Goal: Transaction & Acquisition: Purchase product/service

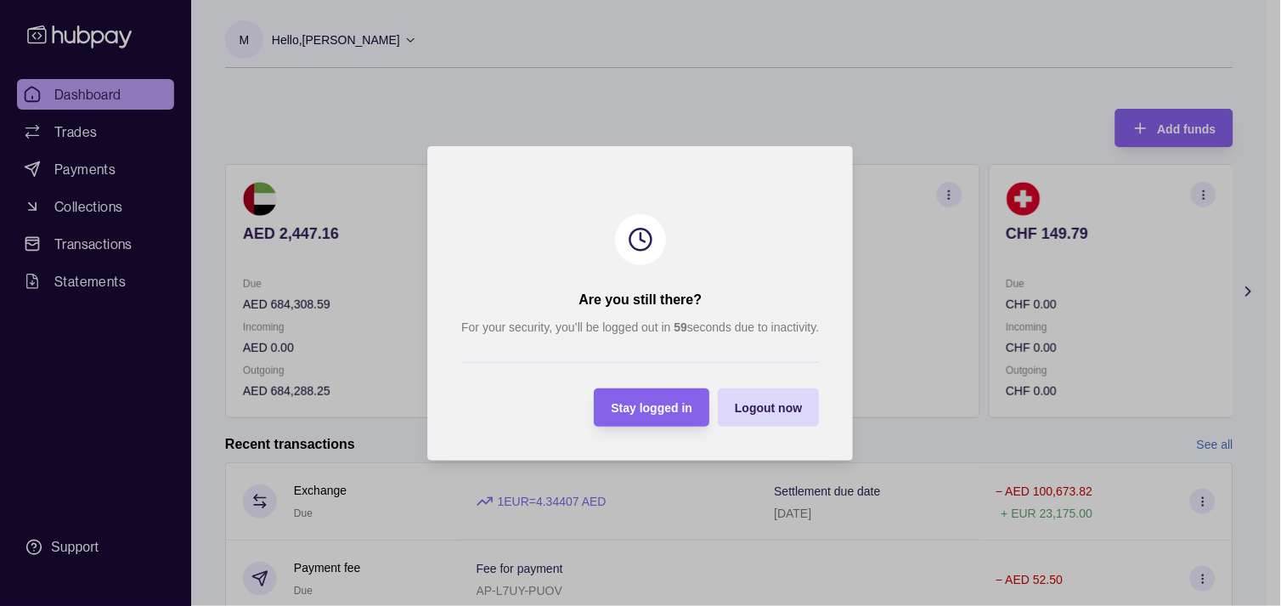
click at [652, 399] on div "Stay logged in" at bounding box center [653, 407] width 82 height 20
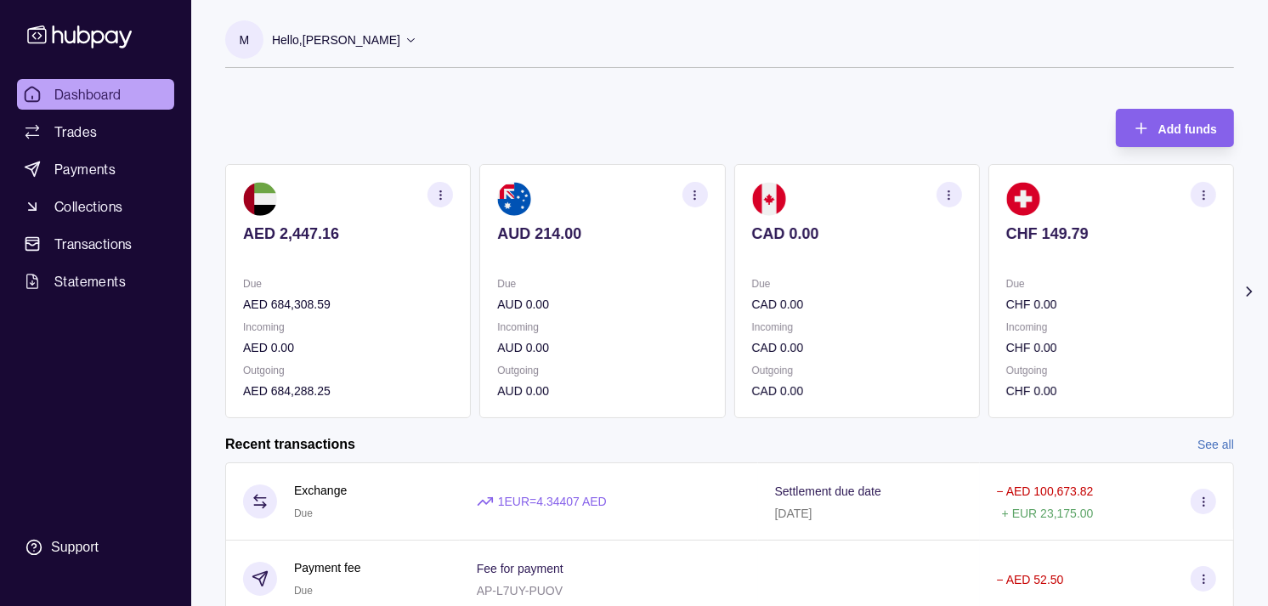
click at [413, 301] on p "AED 684,308.59" at bounding box center [348, 304] width 210 height 19
click at [567, 290] on div "Due AUD 0.00" at bounding box center [602, 293] width 210 height 39
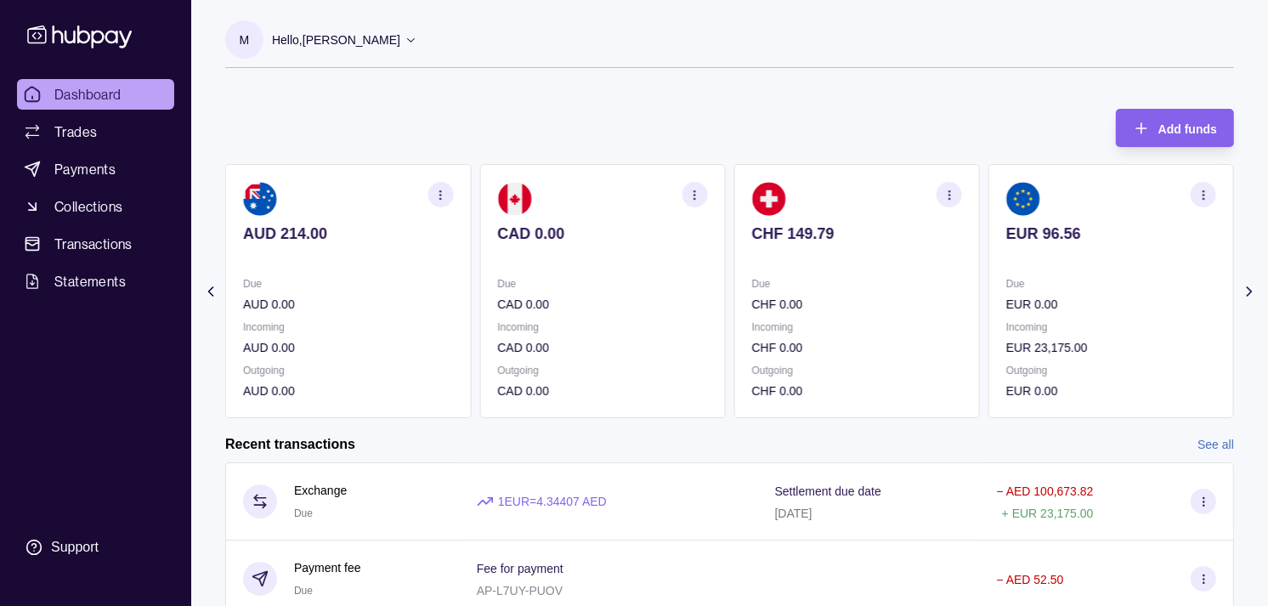
click at [575, 291] on div "Due CAD 0.00" at bounding box center [602, 293] width 210 height 39
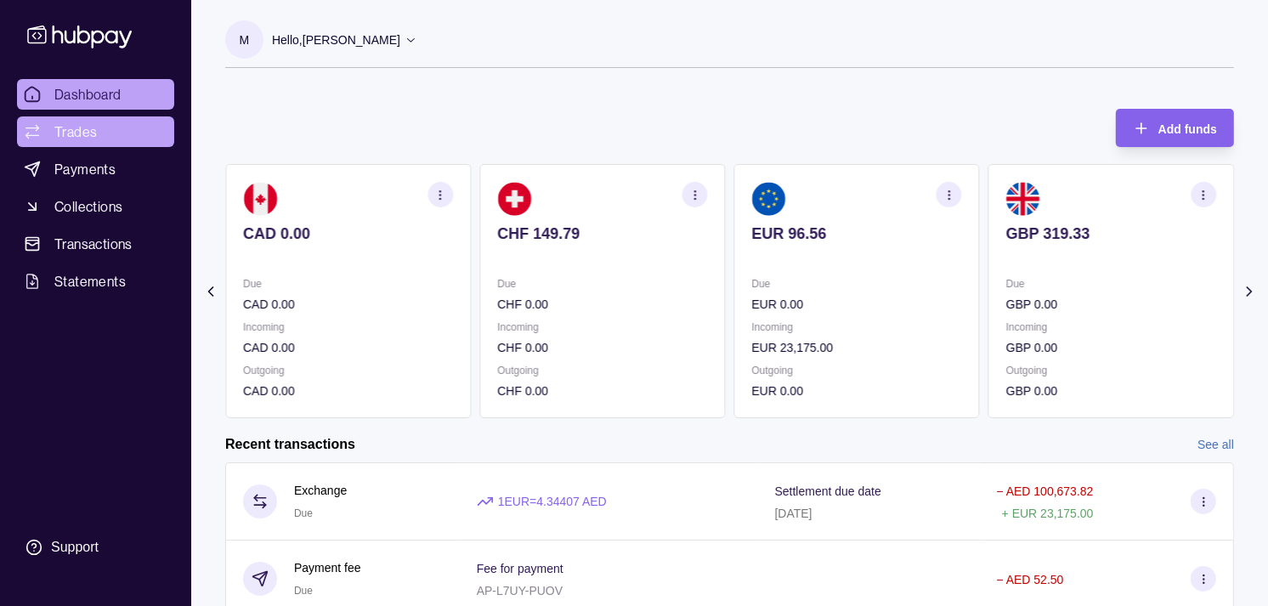
click at [81, 136] on span "Trades" at bounding box center [75, 132] width 42 height 20
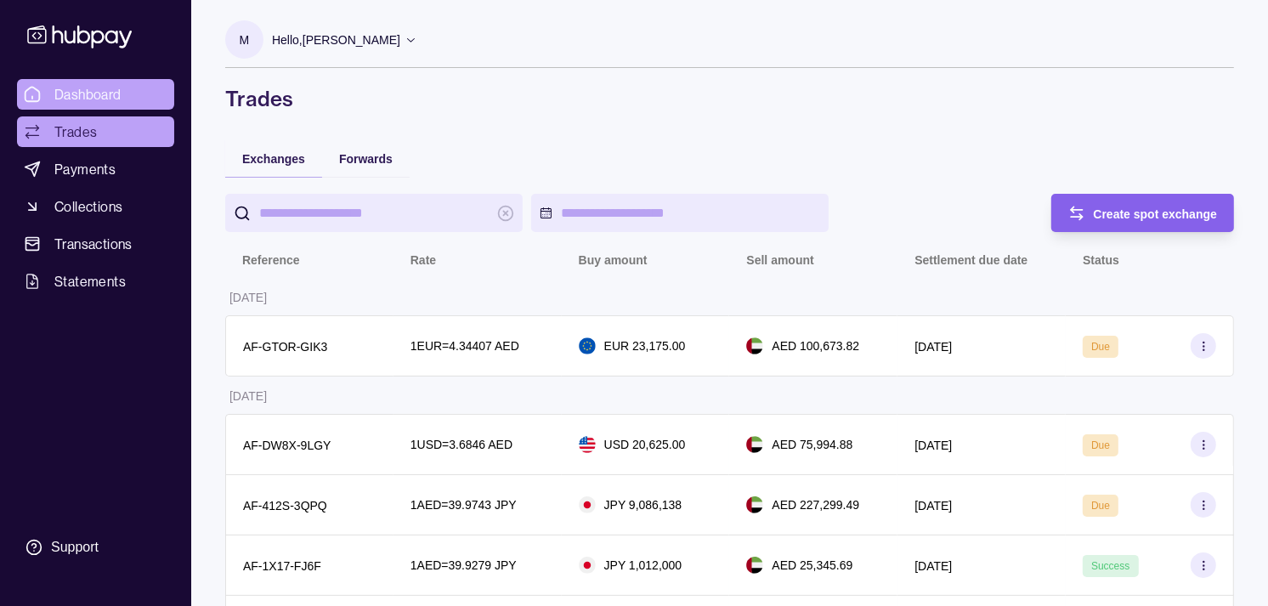
click at [110, 95] on span "Dashboard" at bounding box center [87, 94] width 67 height 20
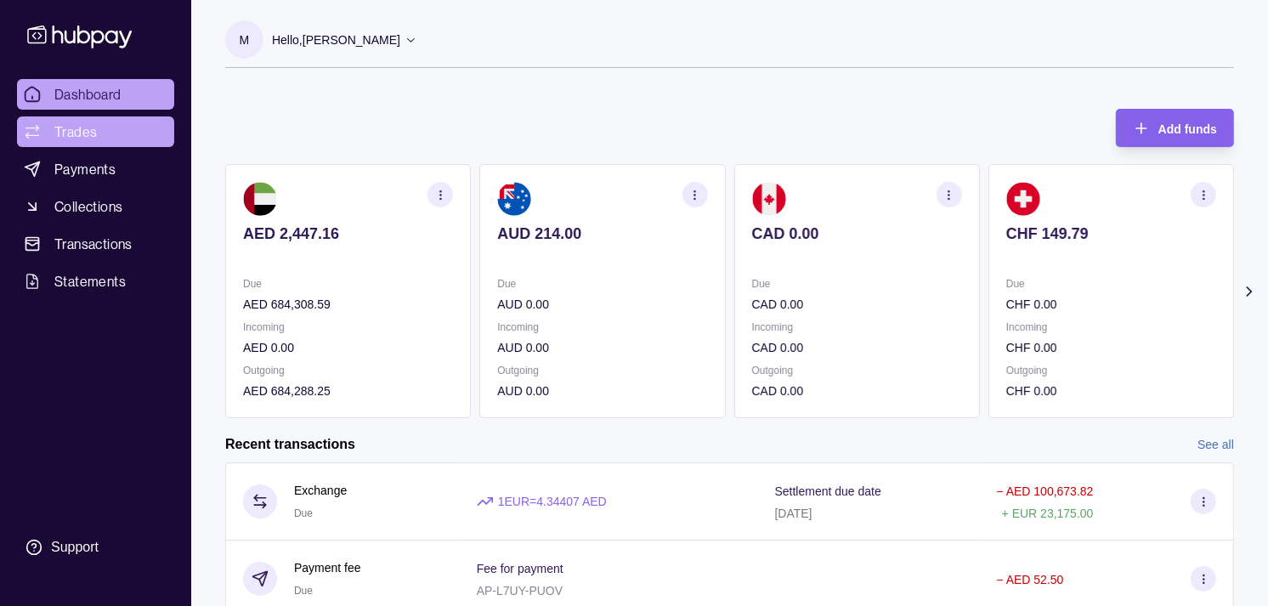
click at [103, 129] on link "Trades" at bounding box center [95, 131] width 157 height 31
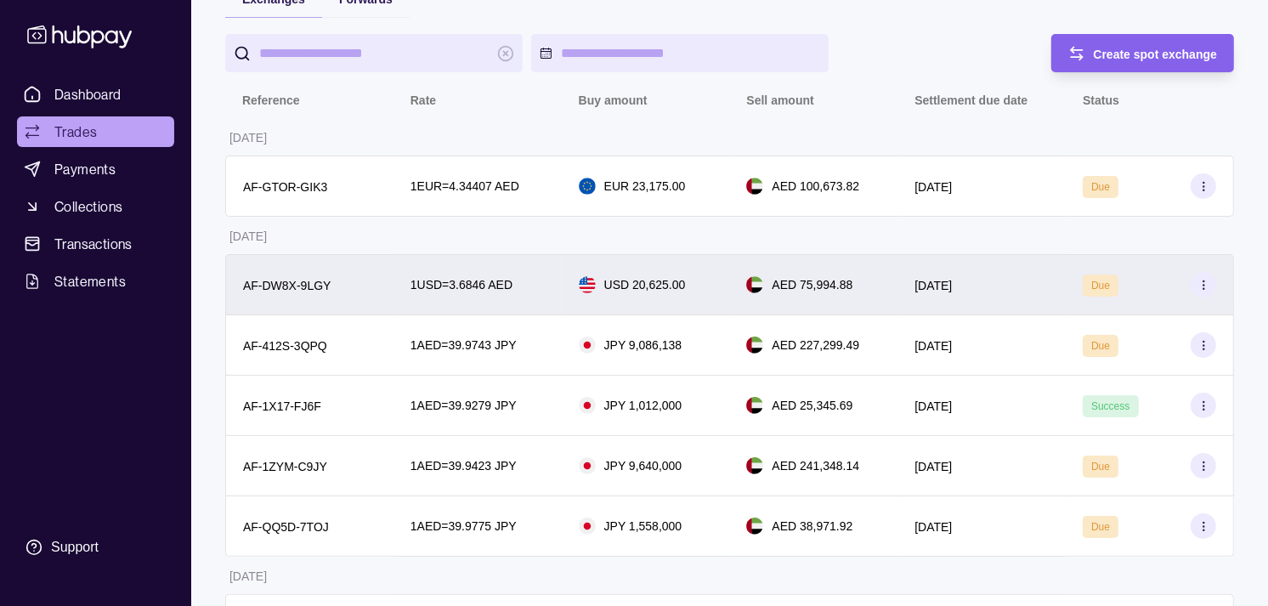
scroll to position [189, 0]
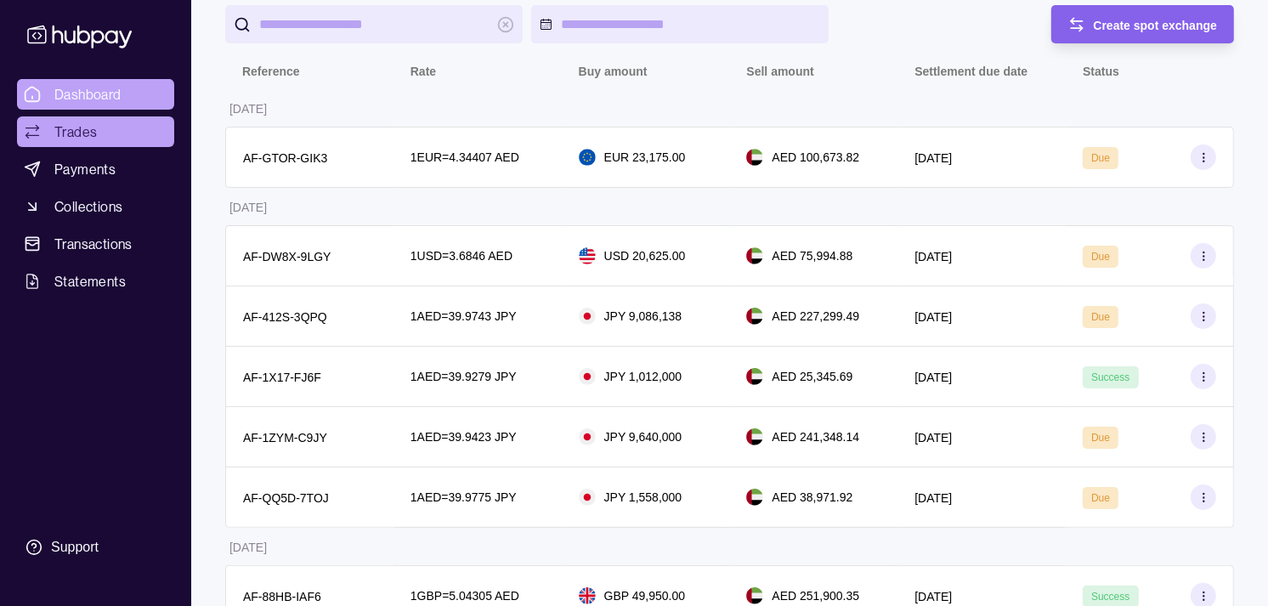
click at [82, 79] on link "Dashboard" at bounding box center [95, 94] width 157 height 31
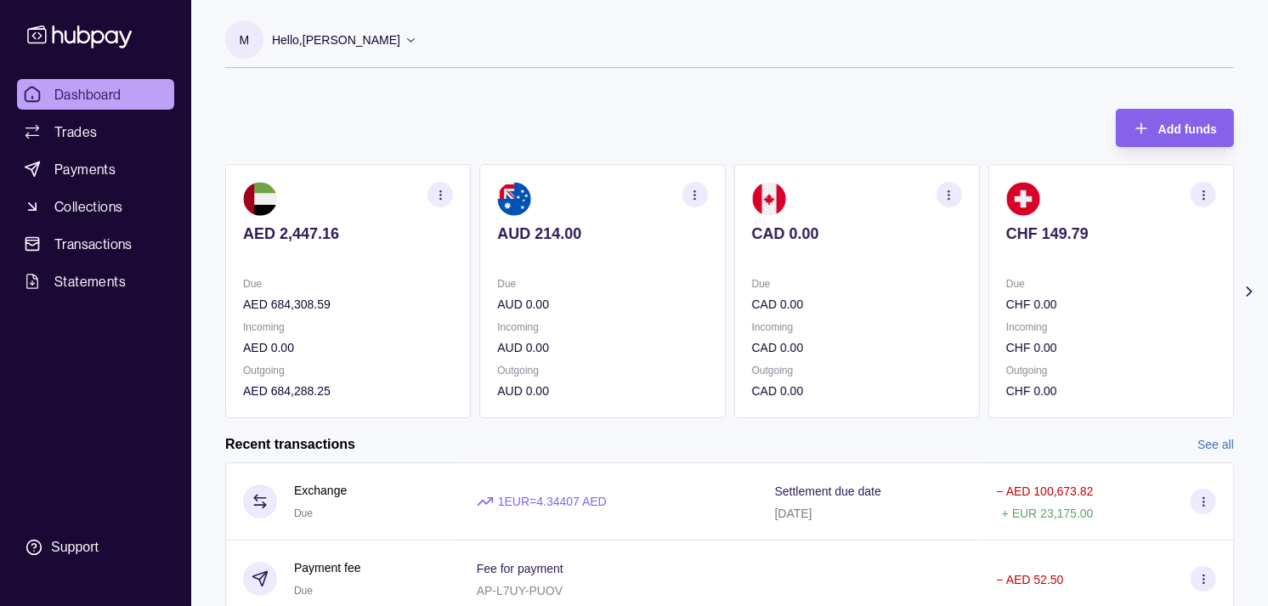
click at [1015, 248] on p at bounding box center [1111, 256] width 210 height 19
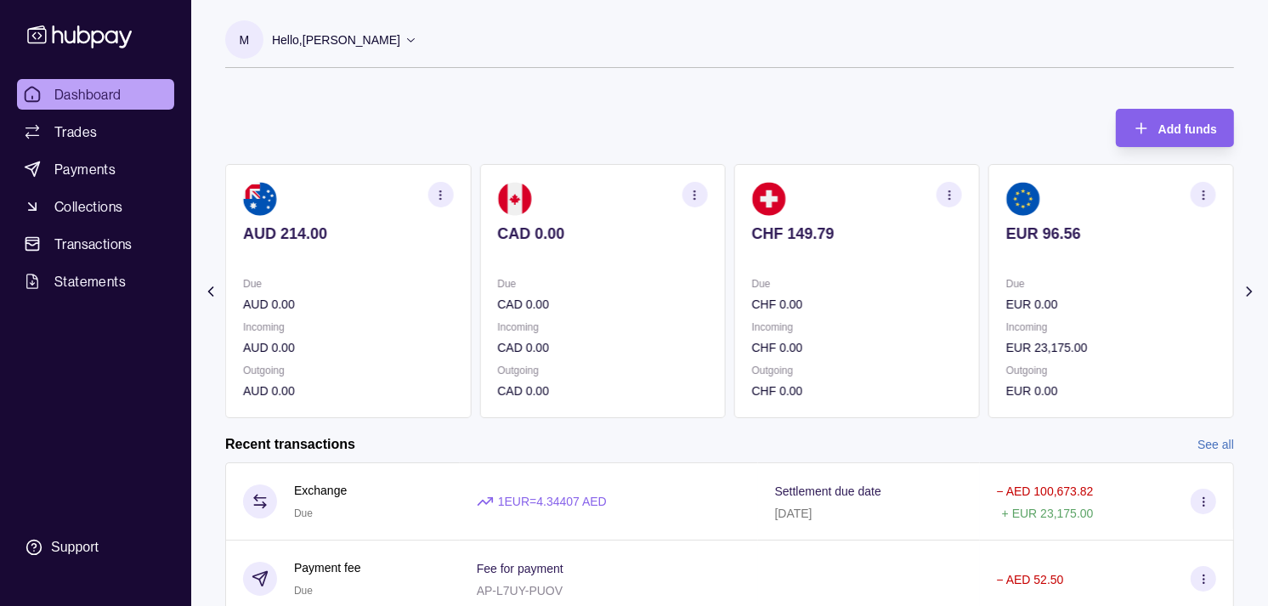
click at [1006, 235] on div "EUR 96.56" at bounding box center [1111, 245] width 210 height 42
click at [1006, 238] on div "GBP 319.33" at bounding box center [1111, 245] width 210 height 42
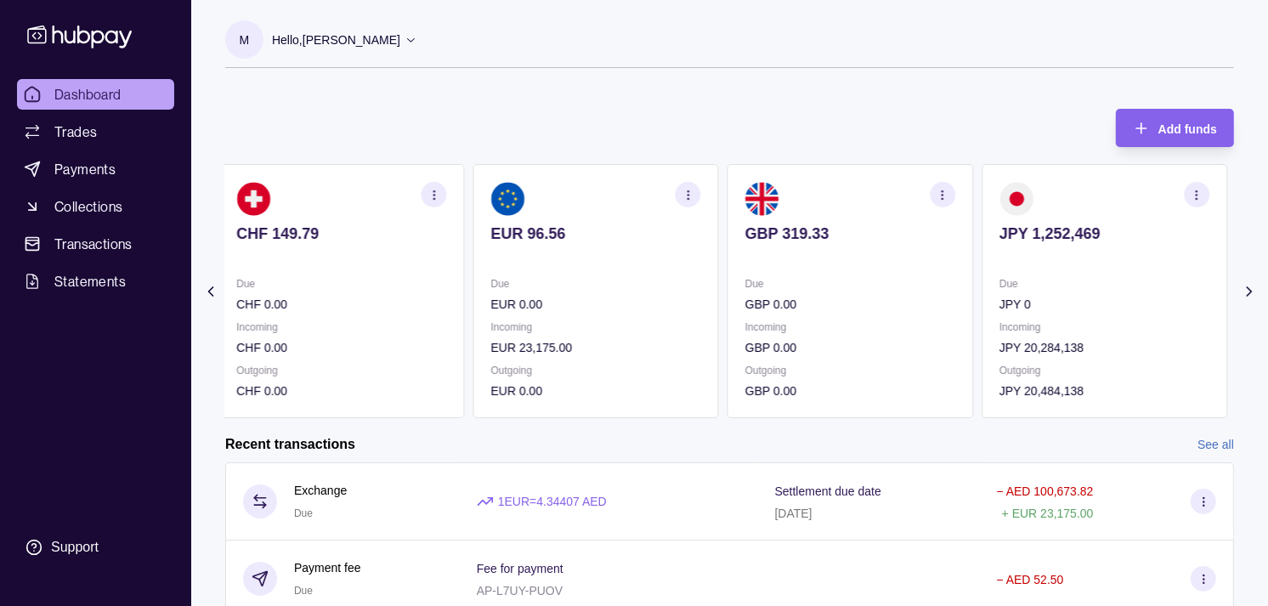
click at [1089, 274] on p "Due" at bounding box center [1104, 283] width 210 height 19
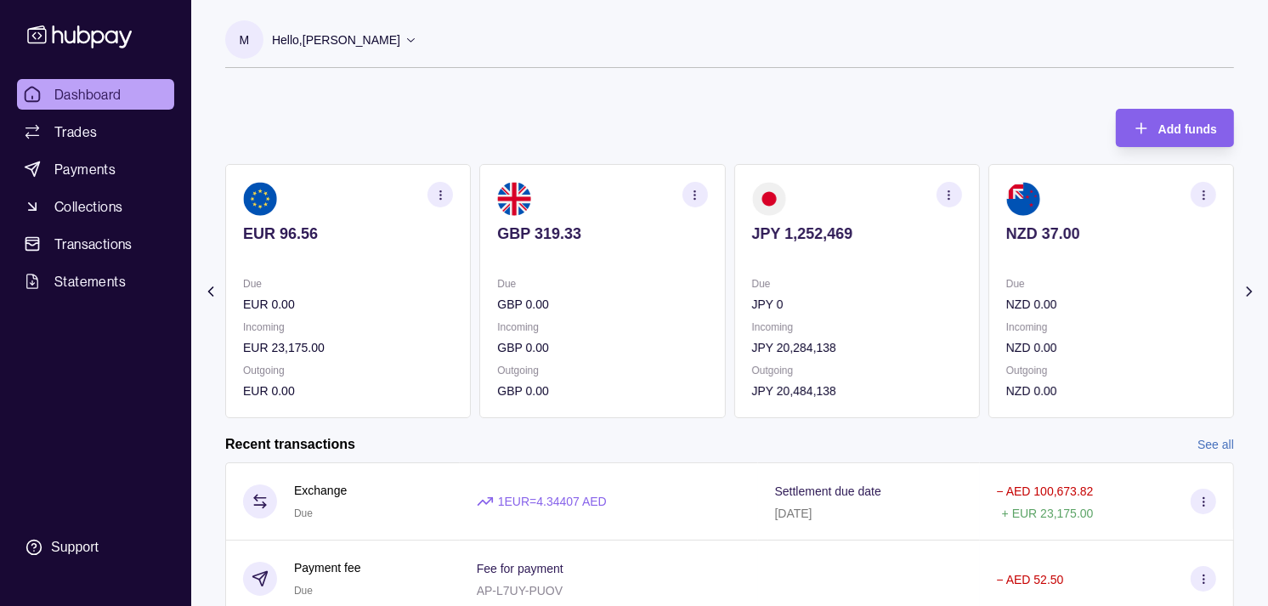
click at [1015, 265] on section "NZD 37.00 Due NZD 0.00 Incoming NZD 0.00 Outgoing NZD 0.00" at bounding box center [1111, 291] width 246 height 254
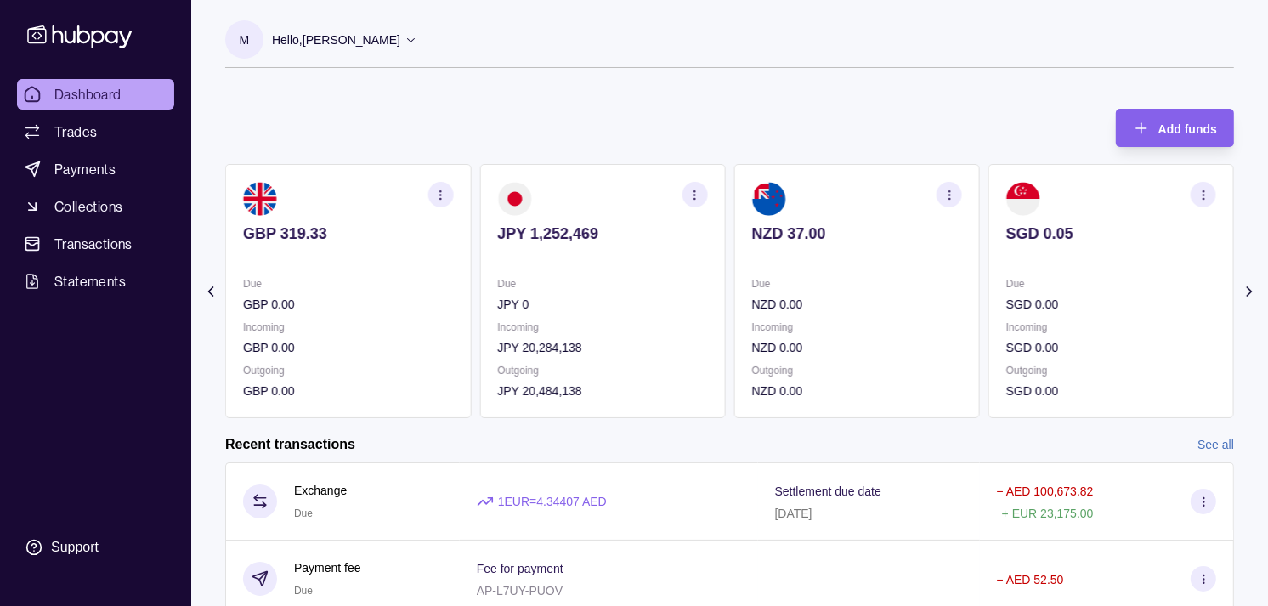
click at [988, 262] on section "SGD 0.05 Due SGD 0.00 Incoming SGD 0.00 Outgoing SGD 0.00" at bounding box center [1111, 291] width 246 height 254
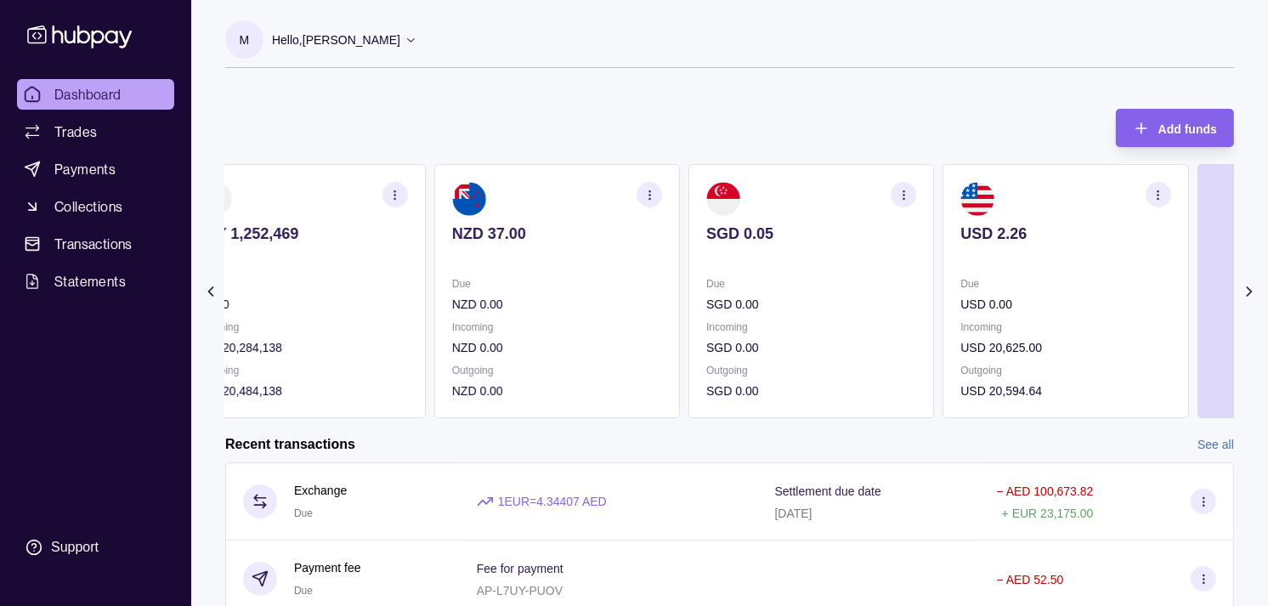
click at [896, 256] on section "SGD 0.05 Due SGD 0.00 Incoming SGD 0.00 Outgoing SGD 0.00" at bounding box center [811, 291] width 246 height 254
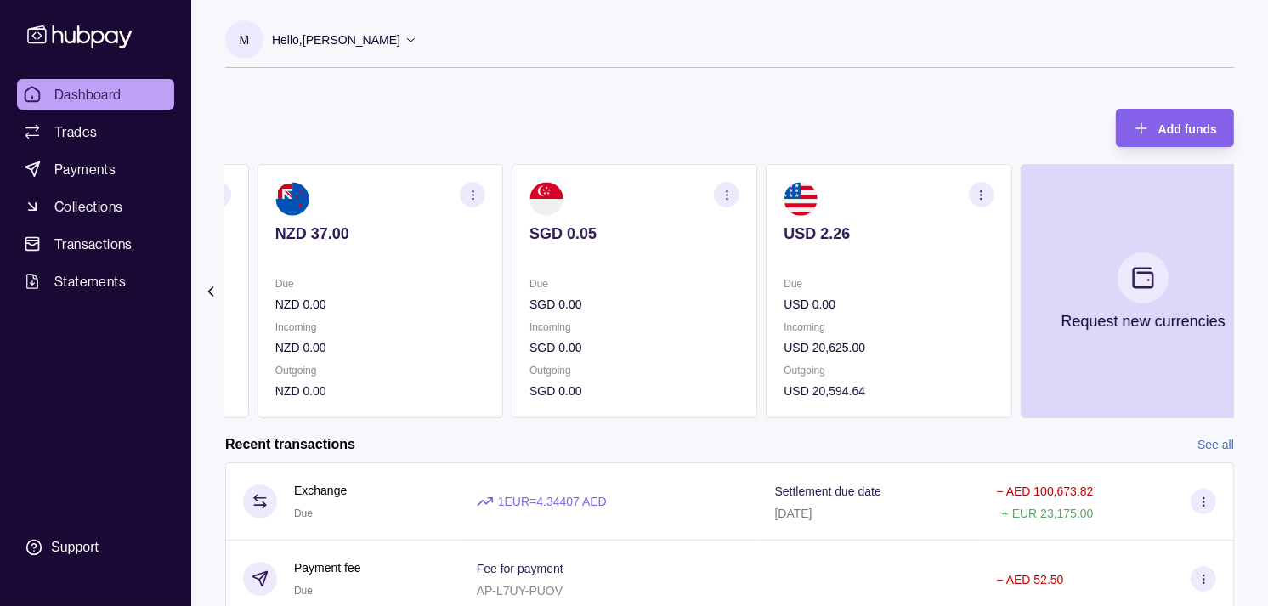
click at [757, 282] on section "SGD 0.05 Due SGD 0.00 Incoming SGD 0.00 Outgoing SGD 0.00" at bounding box center [635, 291] width 246 height 254
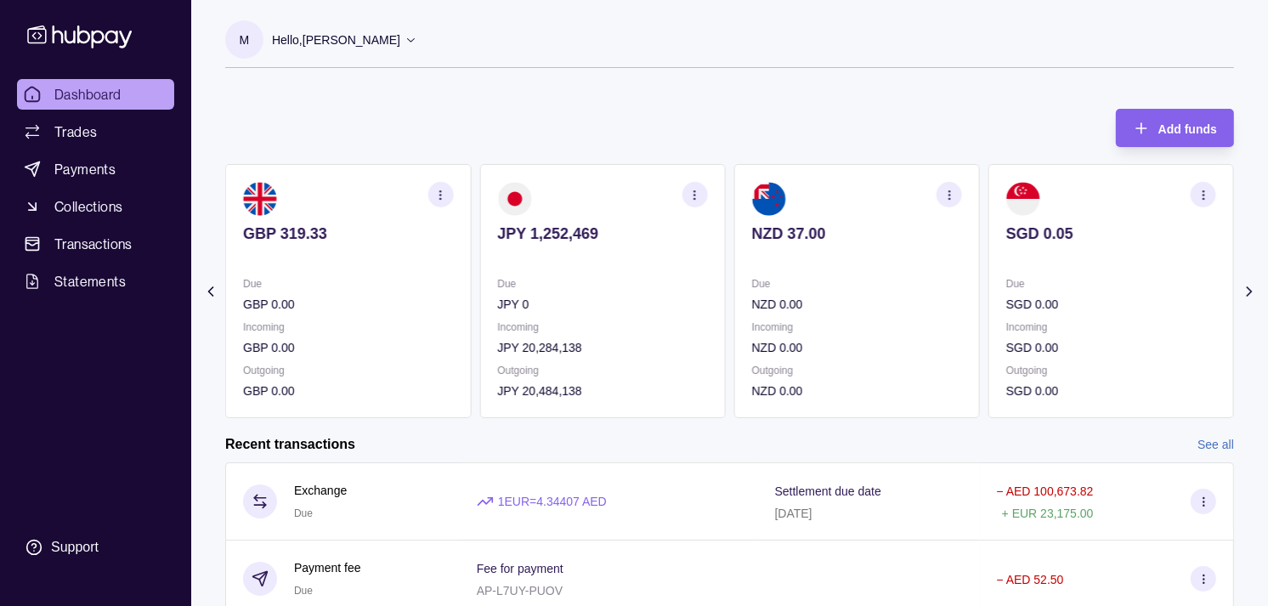
click at [782, 277] on div "AED 2,447.16 Due AED 684,308.59 Incoming AED 0.00 Outgoing AED 684,288.25 AUD 2…" at bounding box center [729, 291] width 1009 height 254
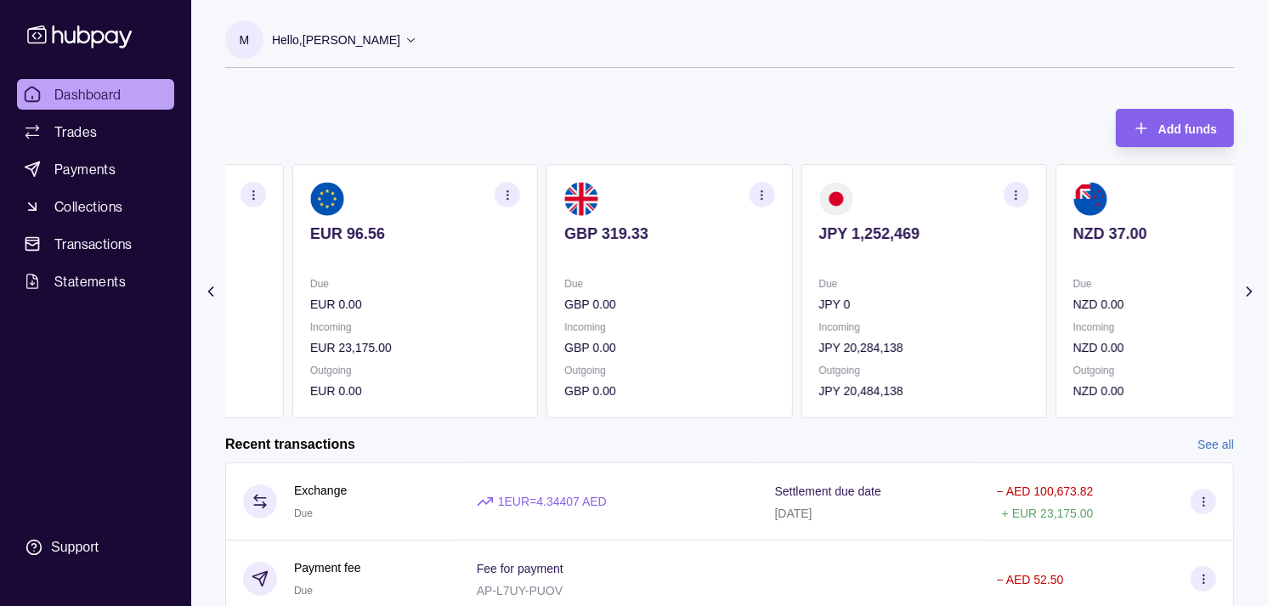
click at [675, 270] on section "GBP 319.33 Due GBP 0.00 Incoming GBP 0.00 Outgoing GBP 0.00" at bounding box center [669, 291] width 246 height 254
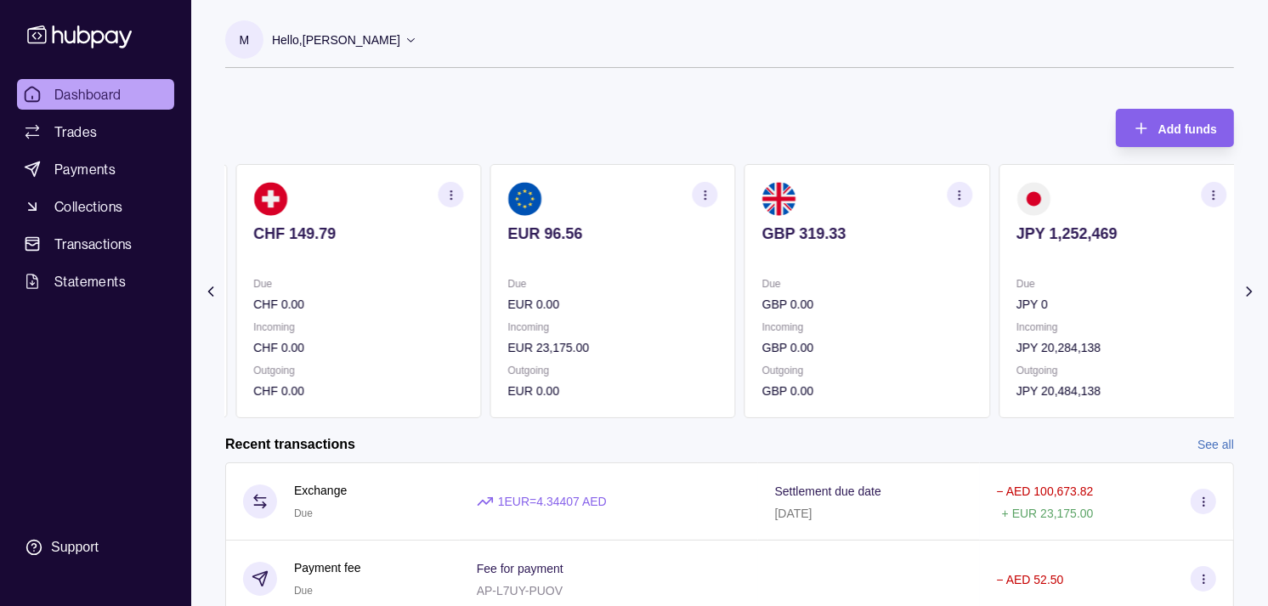
click at [574, 291] on section "EUR 96.56 Due EUR 0.00 Incoming EUR 23,175.00 Outgoing EUR 0.00" at bounding box center [612, 291] width 246 height 254
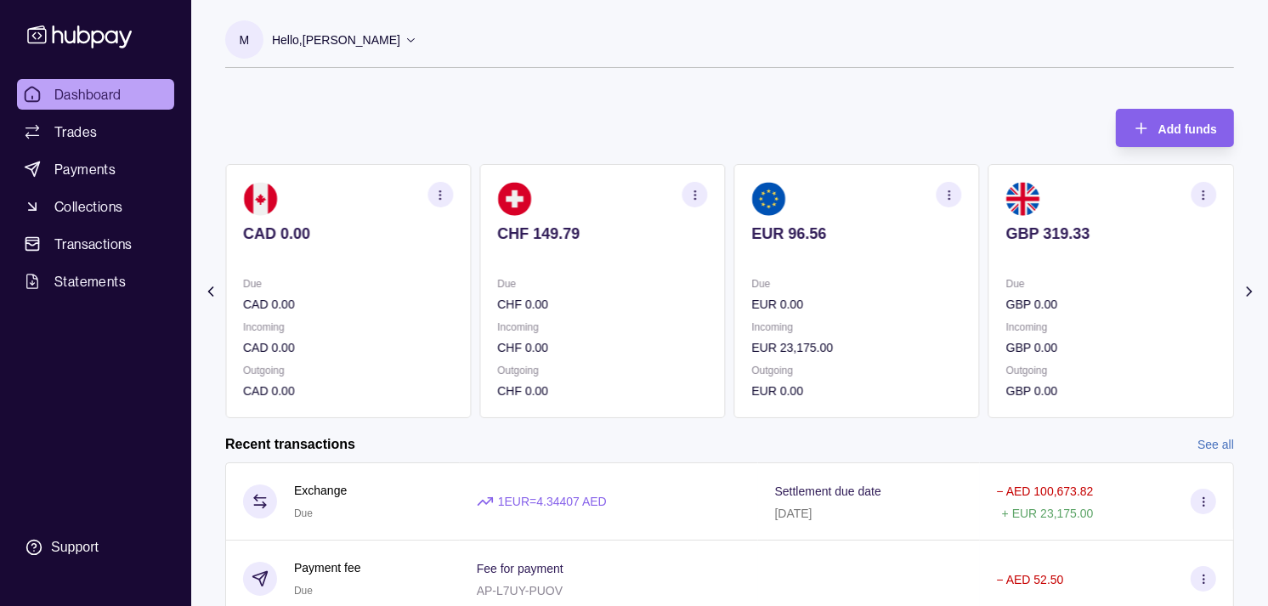
click at [523, 290] on section "CHF 149.79 Due CHF 0.00 Incoming CHF 0.00 Outgoing CHF 0.00" at bounding box center [602, 291] width 246 height 254
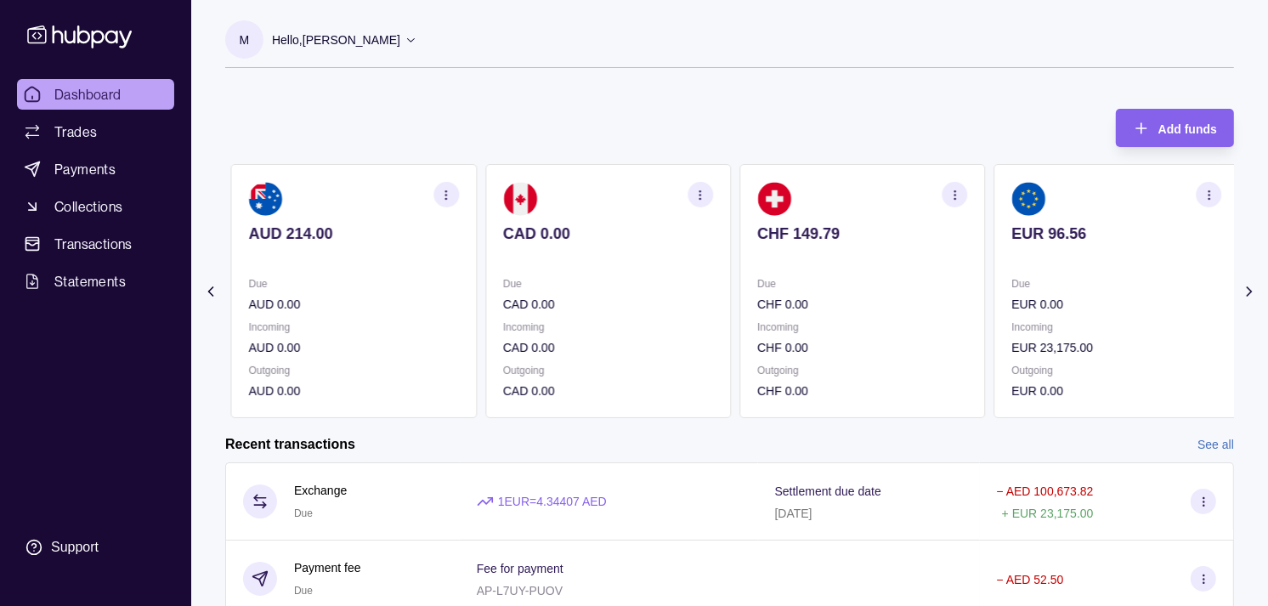
click at [459, 276] on p "Due" at bounding box center [354, 283] width 210 height 19
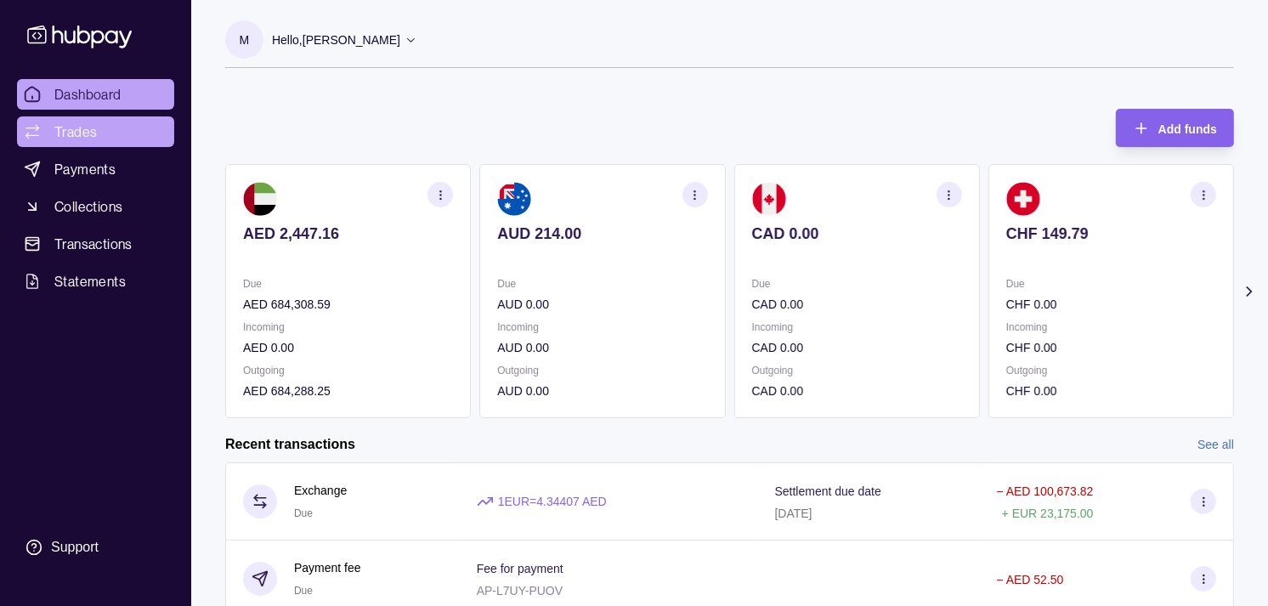
click at [69, 125] on span "Trades" at bounding box center [75, 132] width 42 height 20
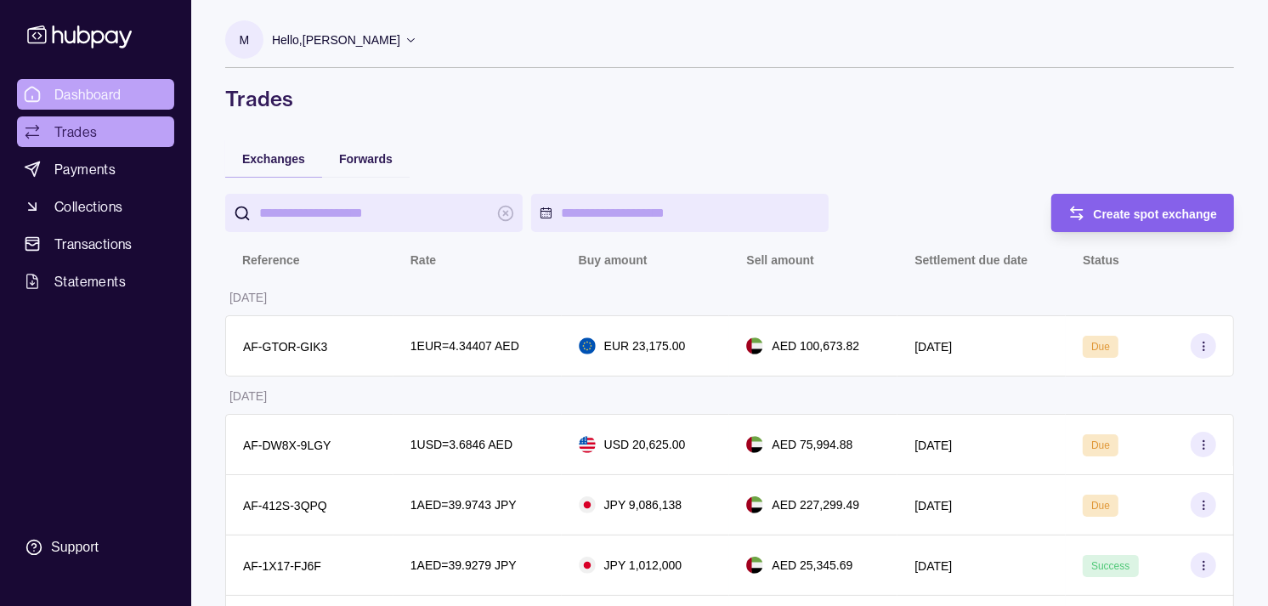
click at [123, 97] on link "Dashboard" at bounding box center [95, 94] width 157 height 31
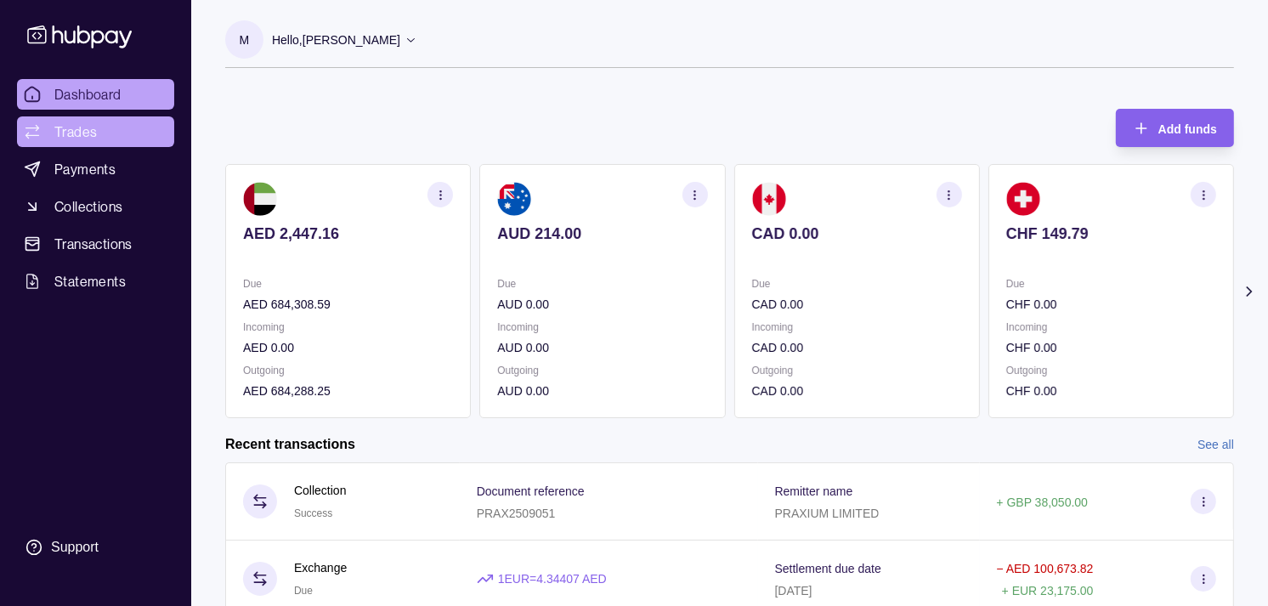
click at [99, 133] on link "Trades" at bounding box center [95, 131] width 157 height 31
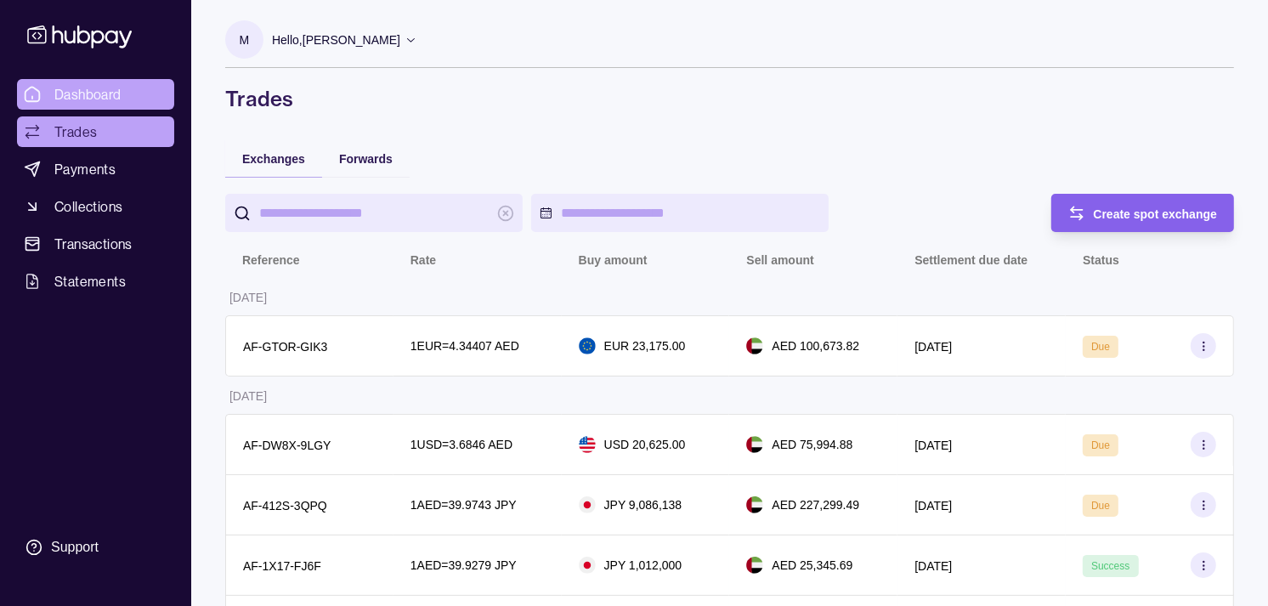
click at [92, 97] on span "Dashboard" at bounding box center [87, 94] width 67 height 20
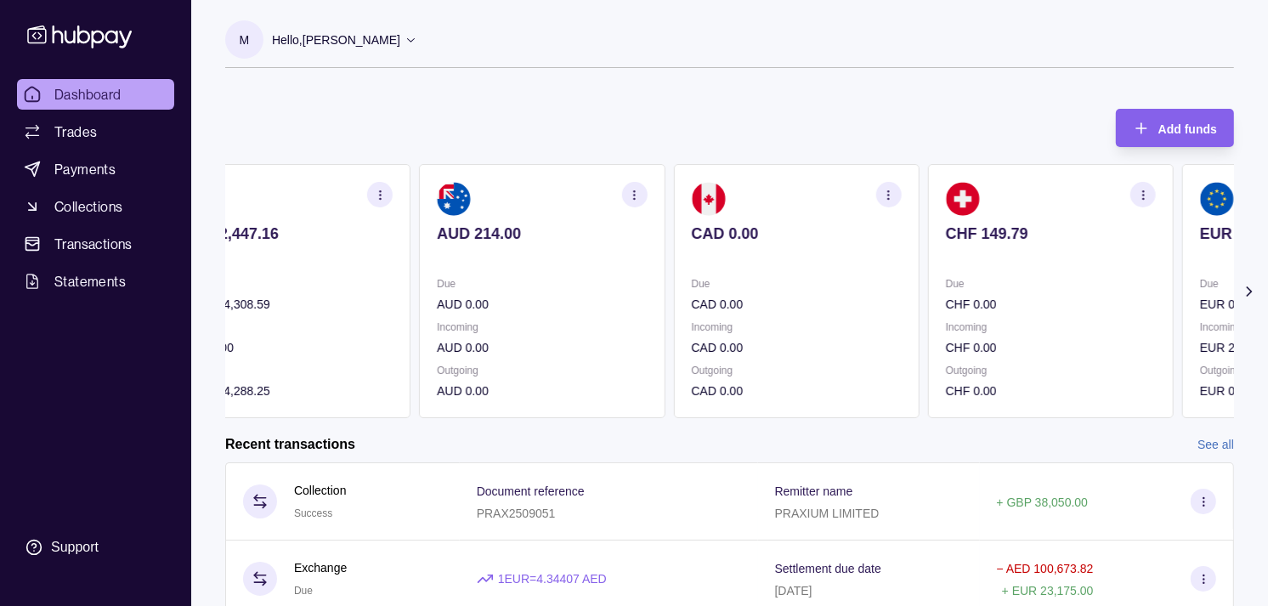
click at [974, 258] on p at bounding box center [1051, 256] width 210 height 19
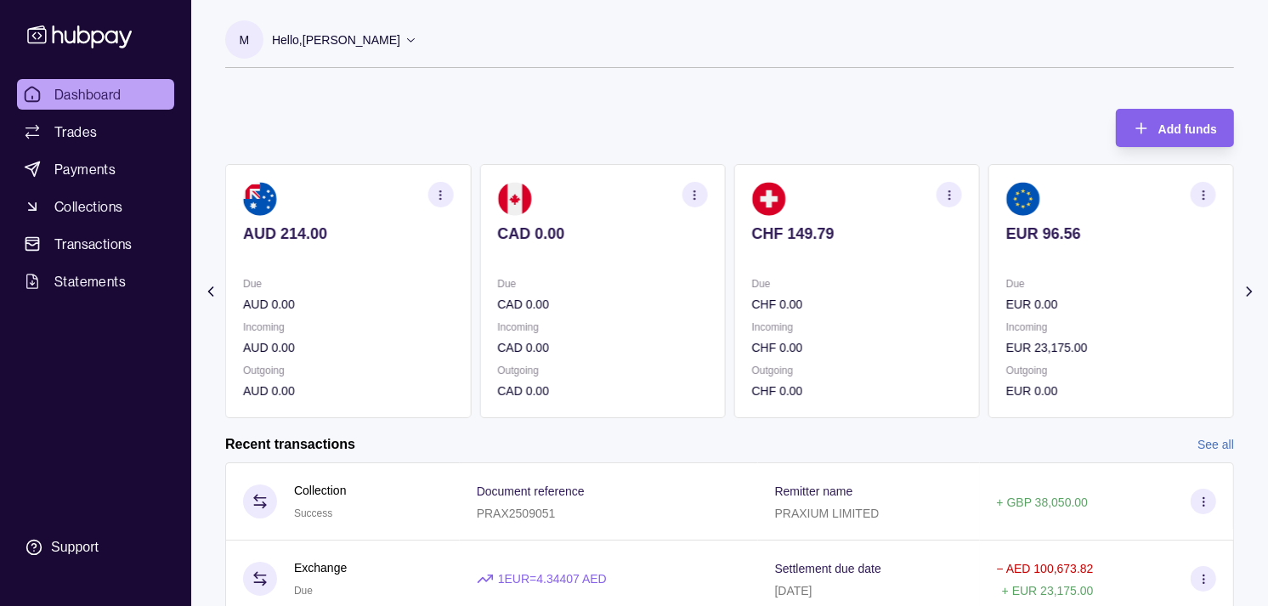
click at [988, 258] on section "EUR 96.56 Due EUR 0.00 Incoming EUR 23,175.00 Outgoing EUR 0.00" at bounding box center [1111, 291] width 246 height 254
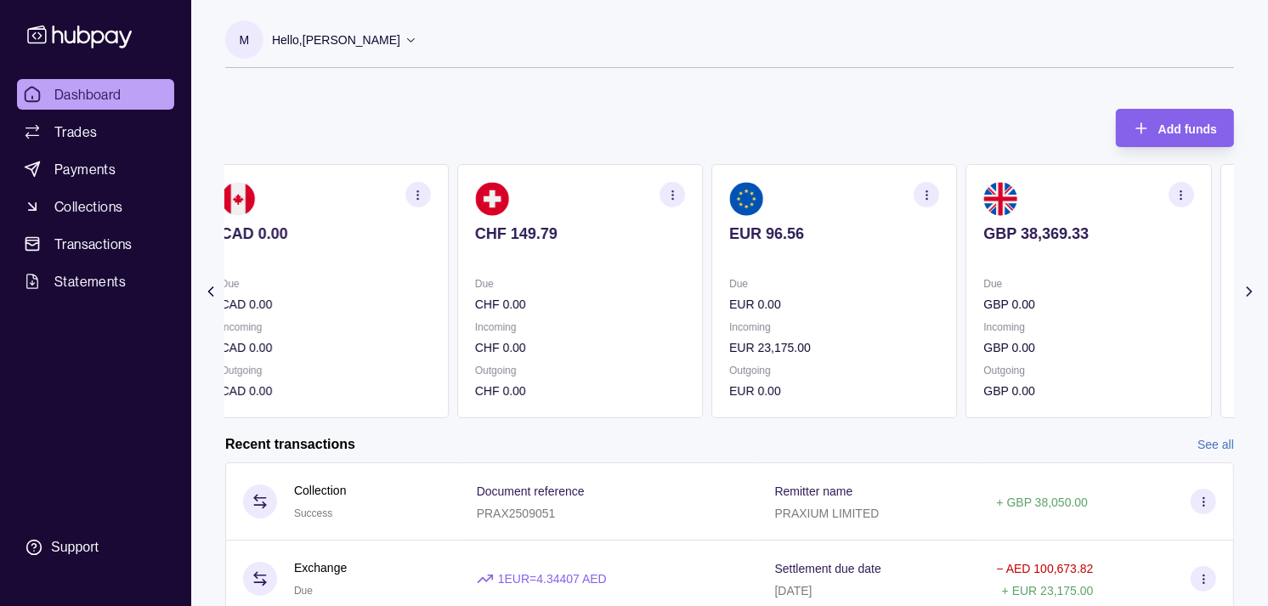
click at [1005, 265] on section "GBP 38,369.33 Due GBP 0.00 Incoming GBP 0.00 Outgoing GBP 0.00" at bounding box center [1088, 291] width 246 height 254
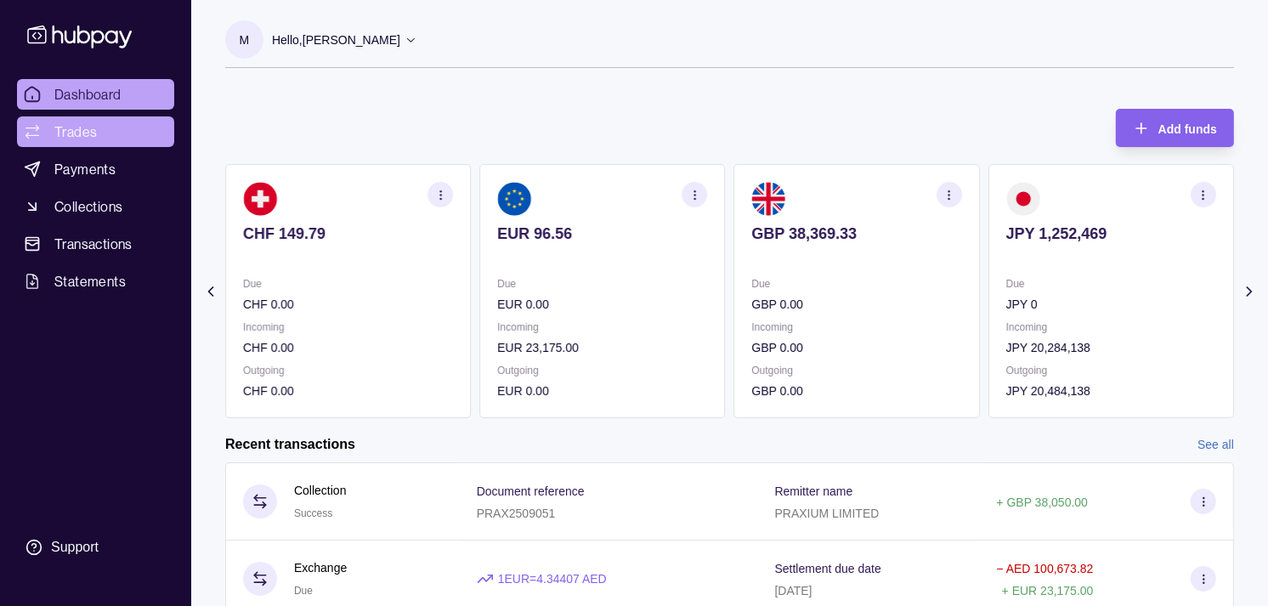
click at [114, 131] on link "Trades" at bounding box center [95, 131] width 157 height 31
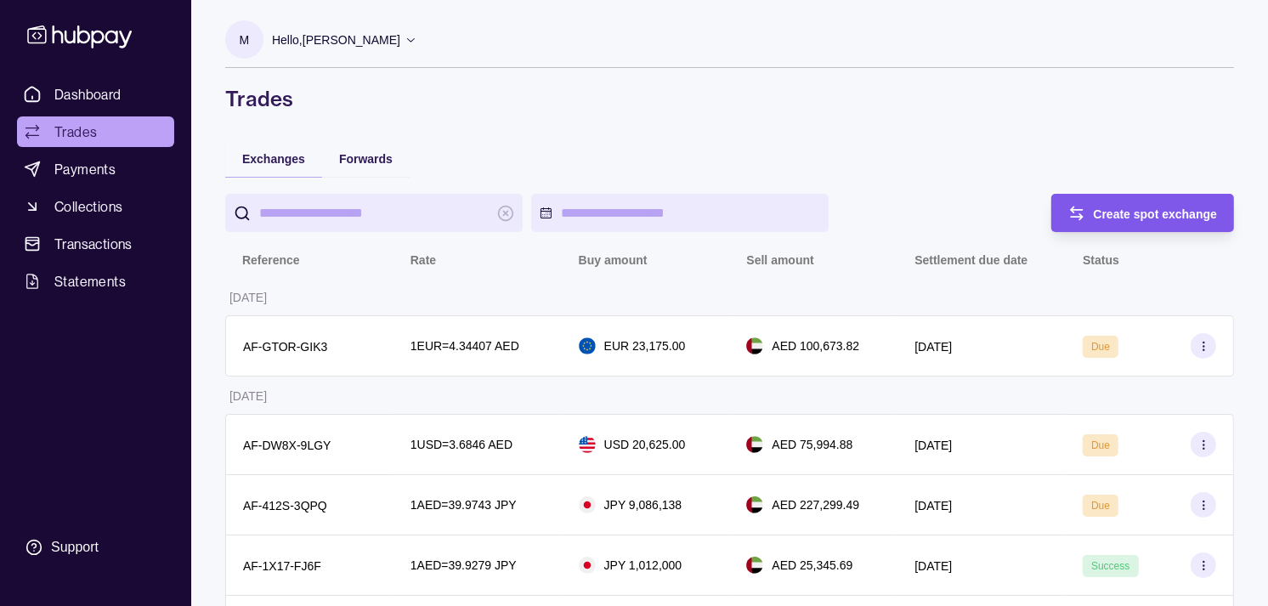
click at [1111, 207] on span "Create spot exchange" at bounding box center [1156, 214] width 124 height 14
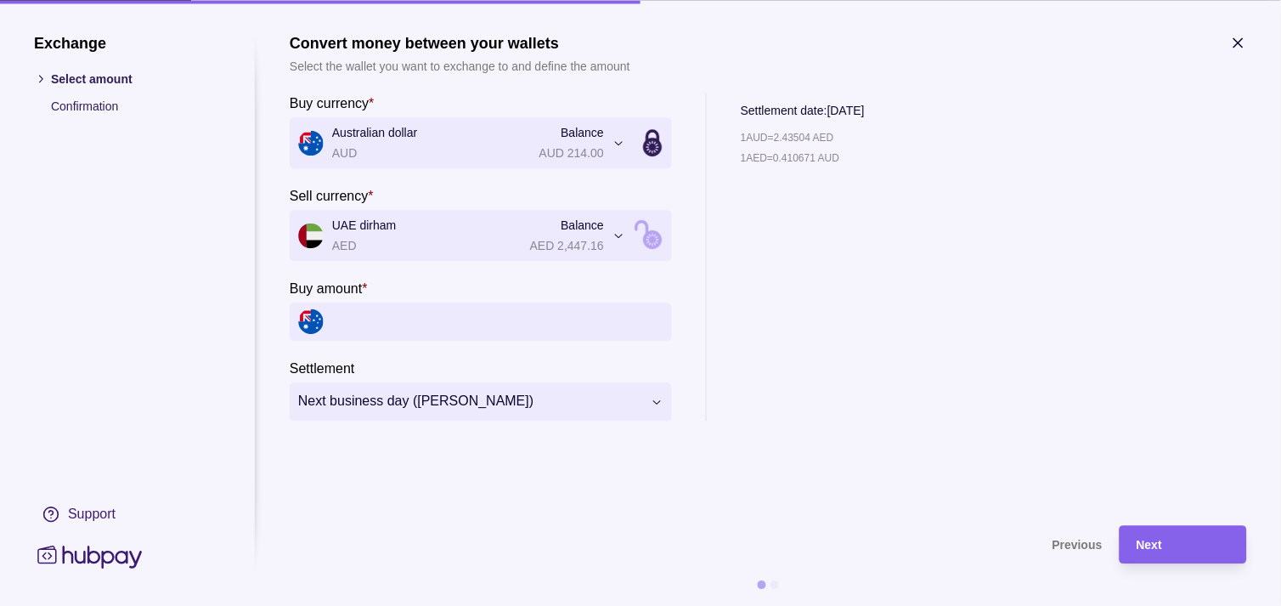
click at [1239, 42] on icon "button" at bounding box center [1239, 42] width 8 height 8
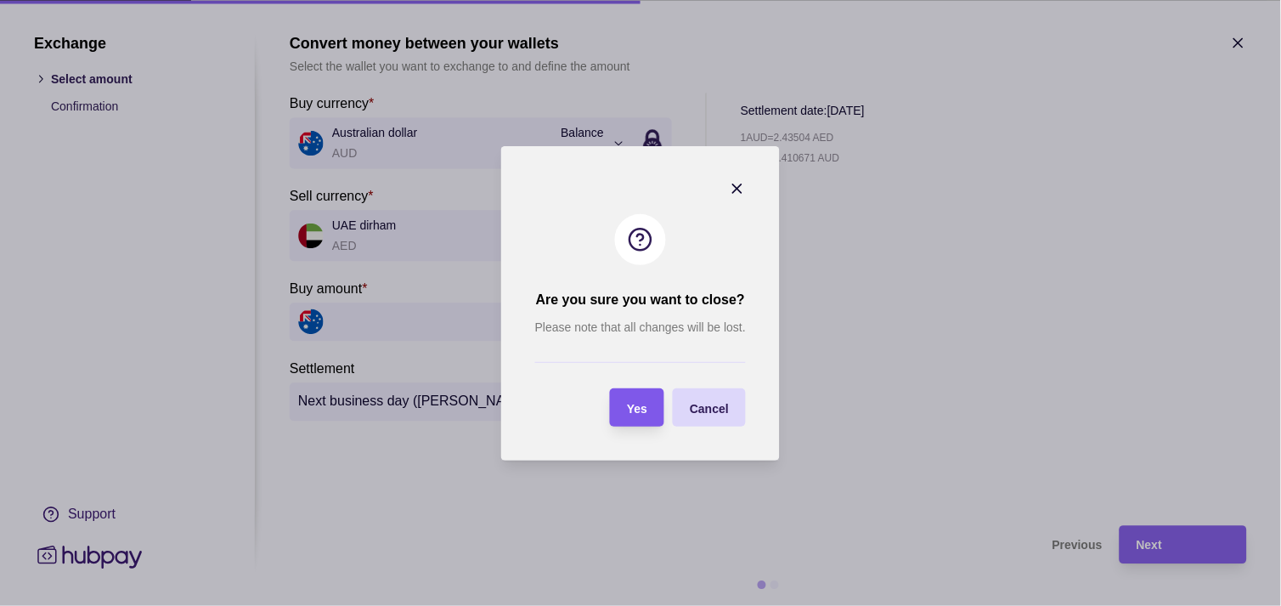
click at [651, 404] on section "Yes" at bounding box center [637, 407] width 54 height 38
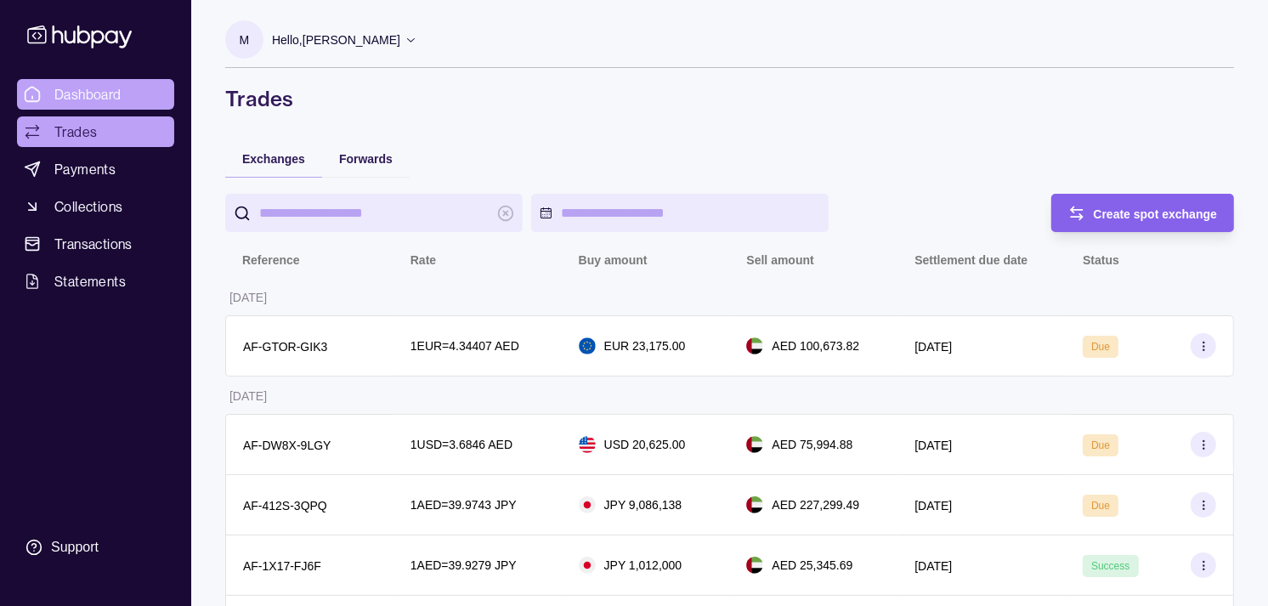
click at [133, 93] on link "Dashboard" at bounding box center [95, 94] width 157 height 31
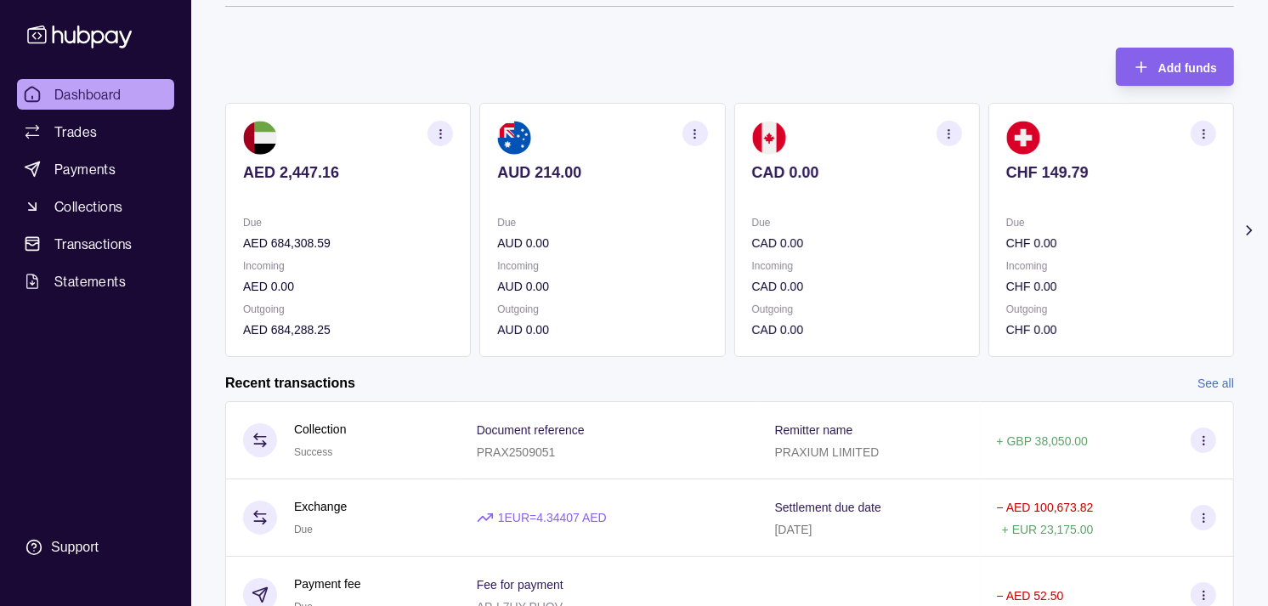
scroll to position [94, 0]
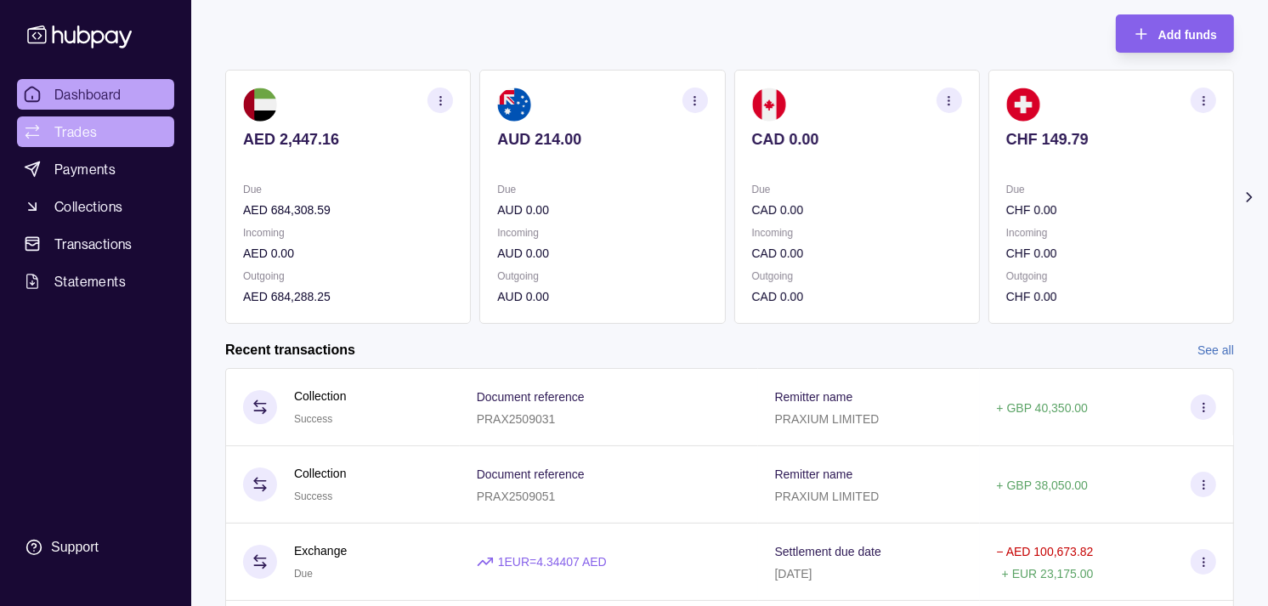
click at [141, 134] on link "Trades" at bounding box center [95, 131] width 157 height 31
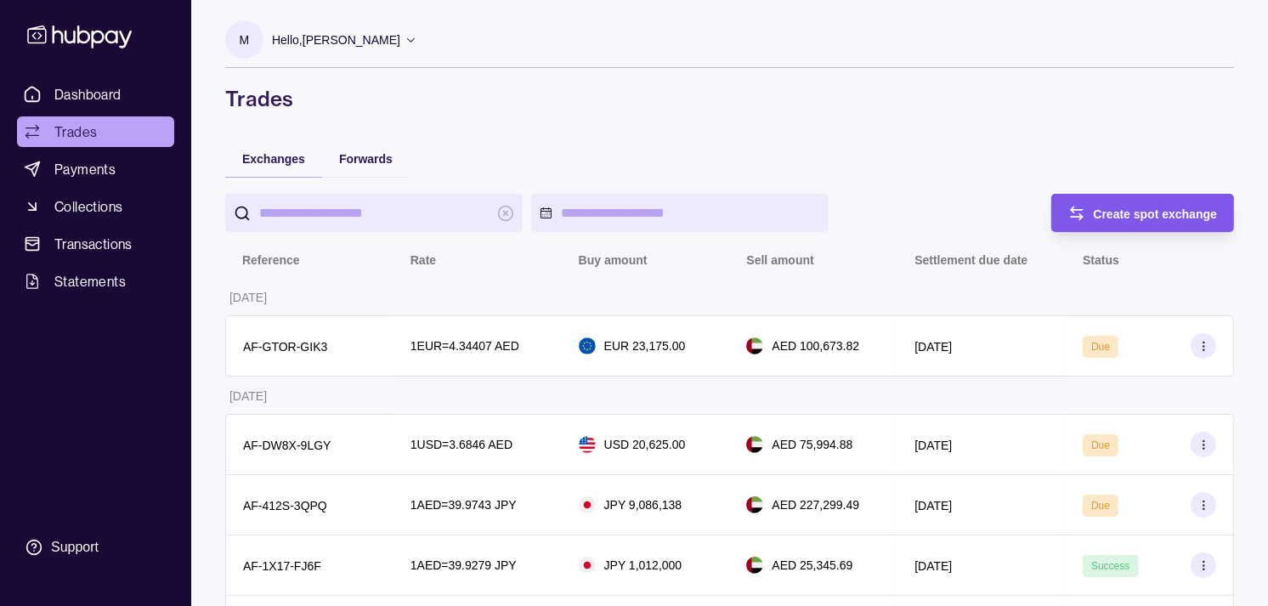
click at [1097, 209] on span "Create spot exchange" at bounding box center [1156, 214] width 124 height 14
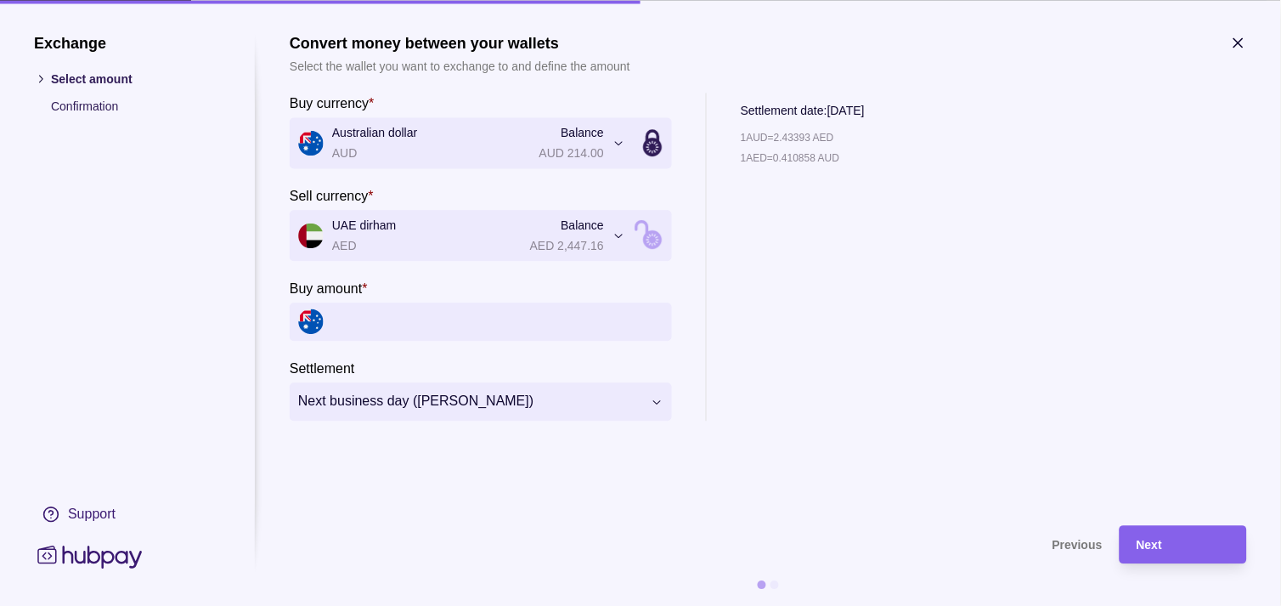
click at [536, 321] on input "Buy amount *" at bounding box center [497, 321] width 331 height 38
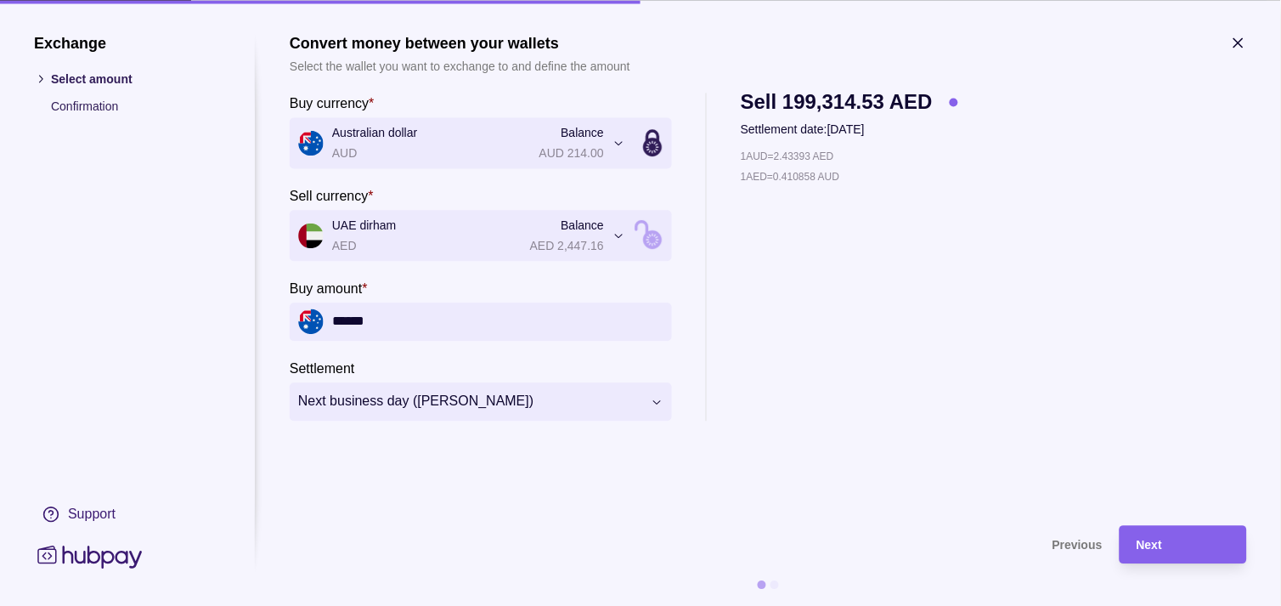
type input "******"
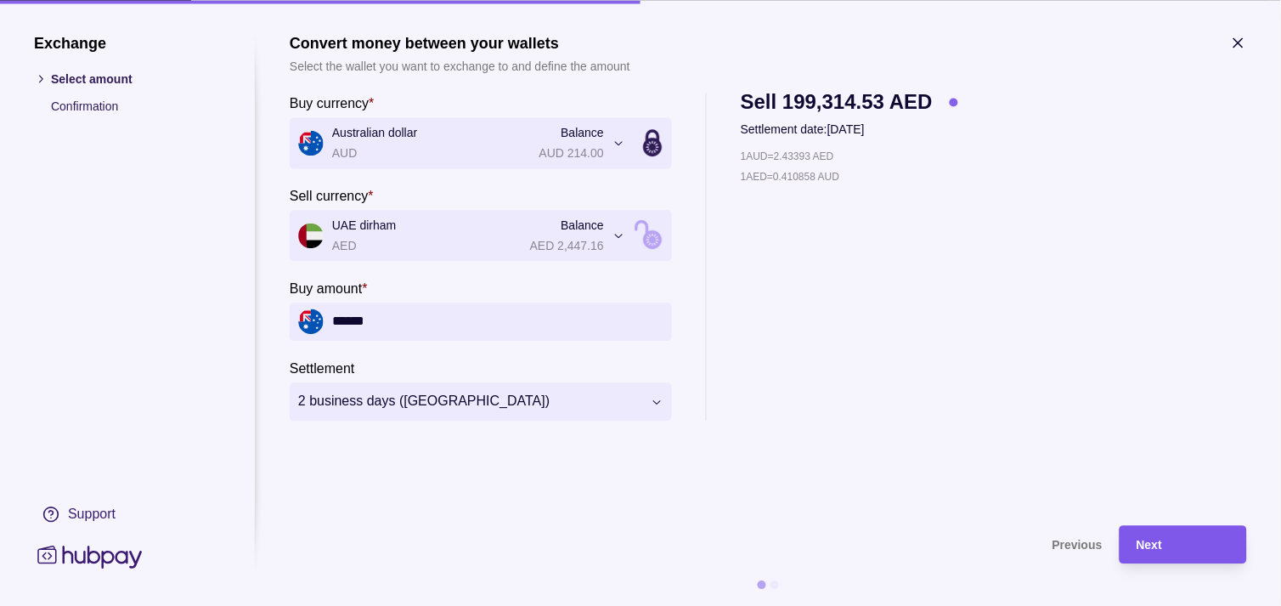
click at [1168, 542] on div "Next" at bounding box center [1183, 544] width 93 height 20
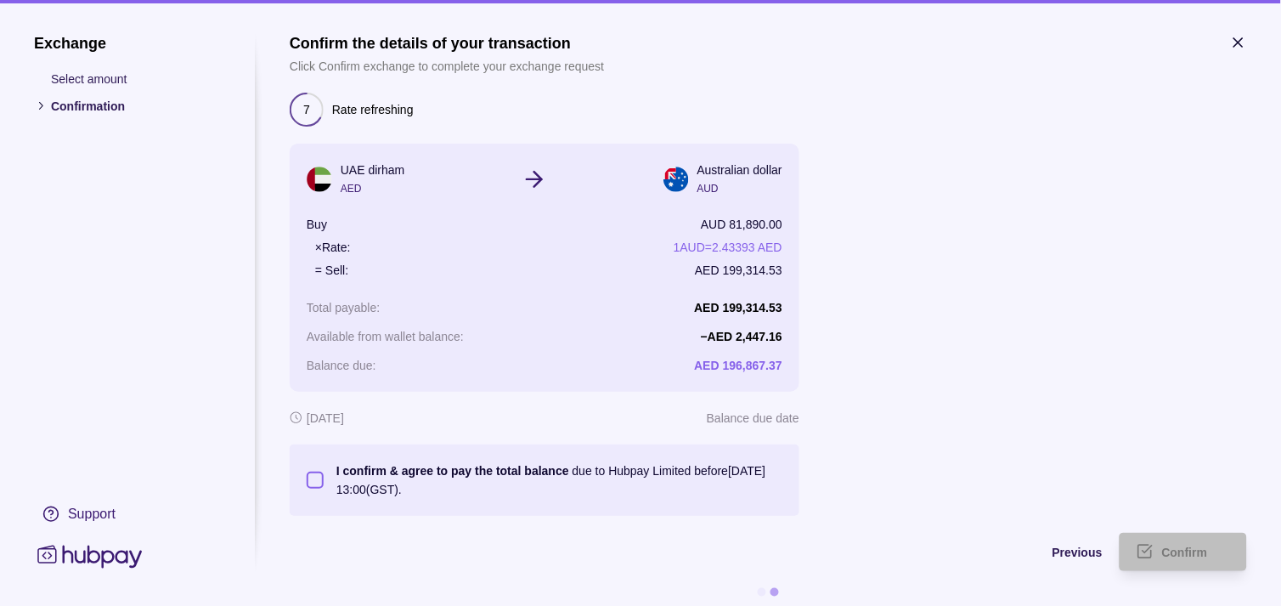
click at [308, 478] on button "I confirm & agree to pay the total balance due to Hubpay Limited before 23 Sep …" at bounding box center [315, 480] width 17 height 17
type button "on"
click at [1183, 546] on span "Confirm" at bounding box center [1185, 553] width 46 height 14
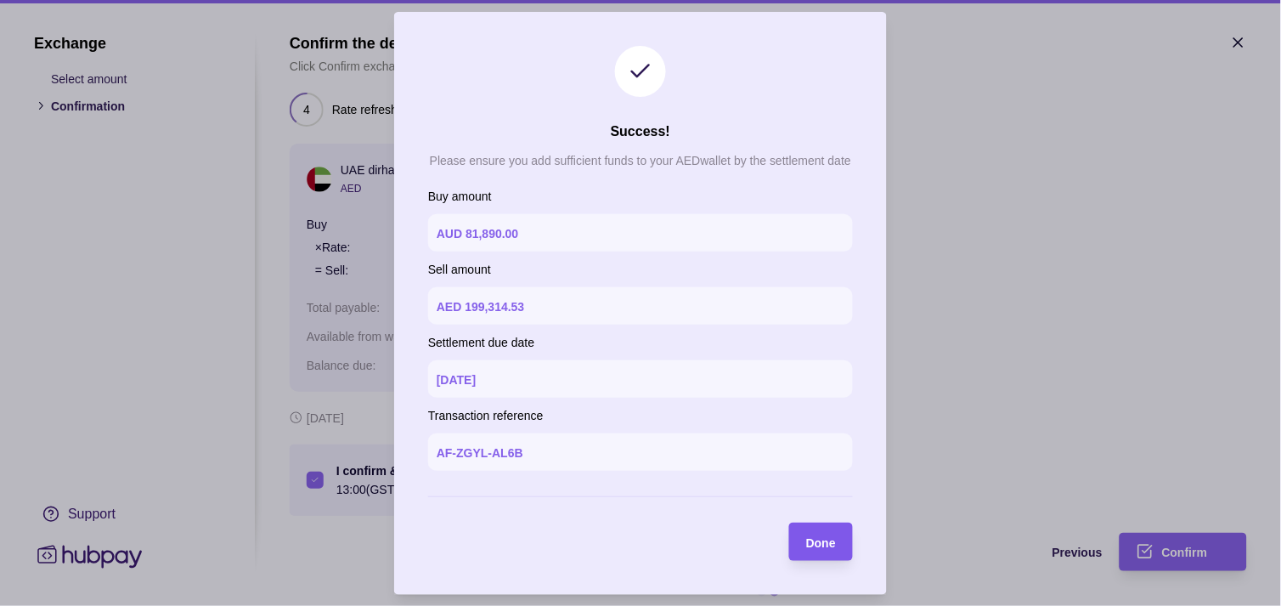
click at [822, 535] on span "Done" at bounding box center [821, 542] width 30 height 14
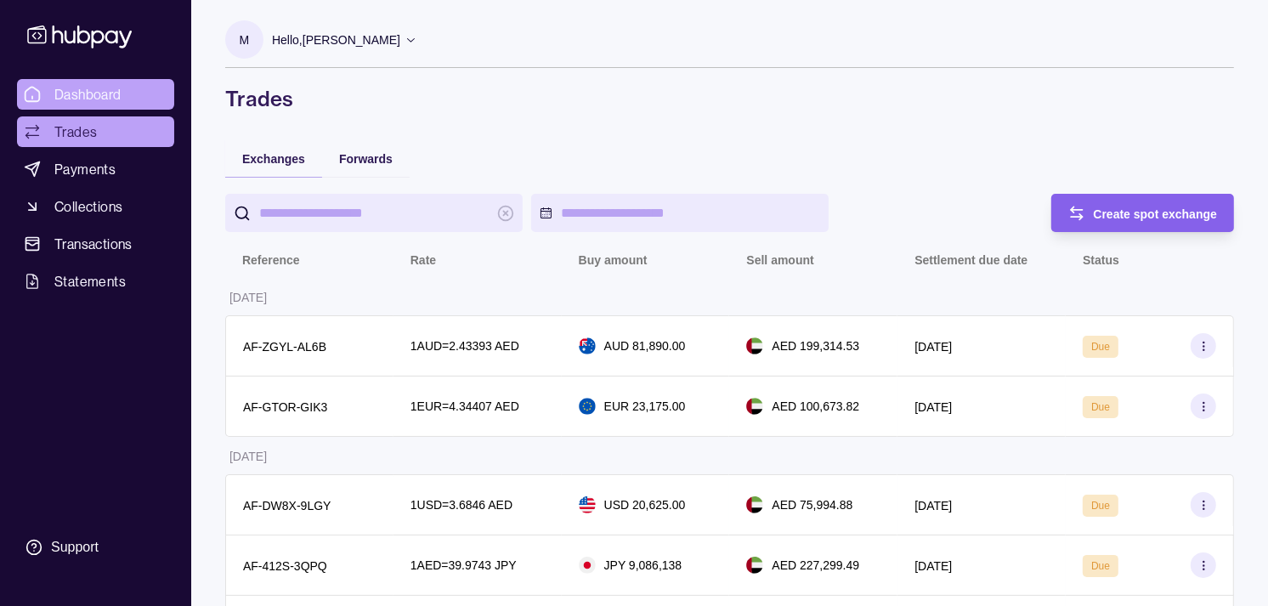
click at [71, 93] on span "Dashboard" at bounding box center [87, 94] width 67 height 20
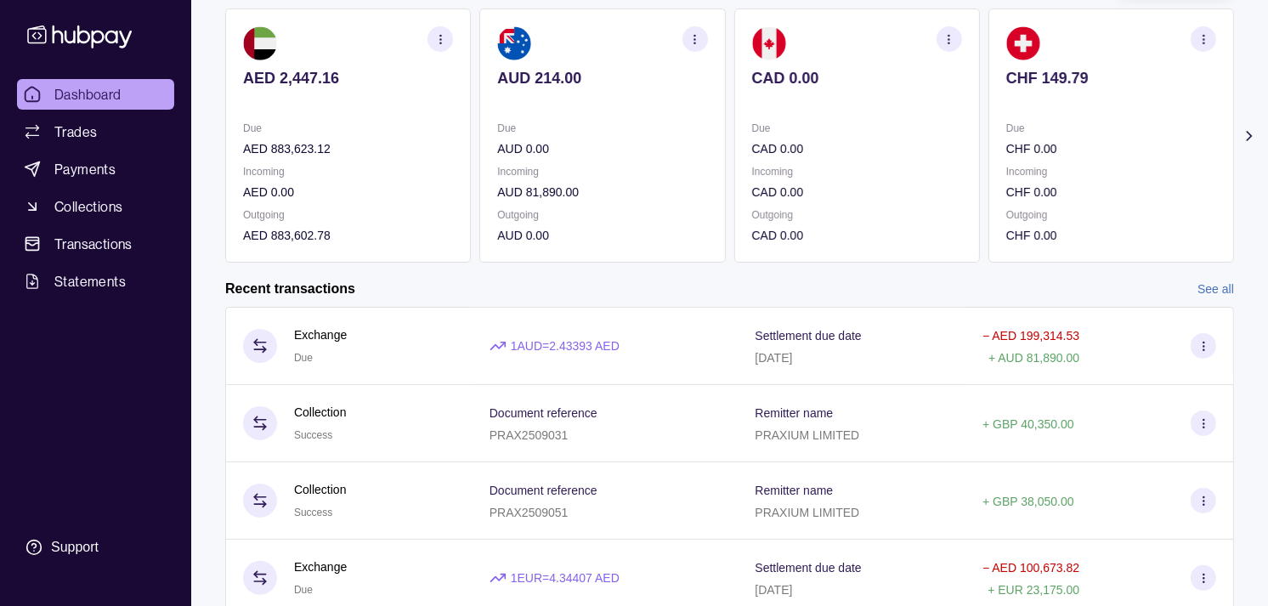
scroll to position [189, 0]
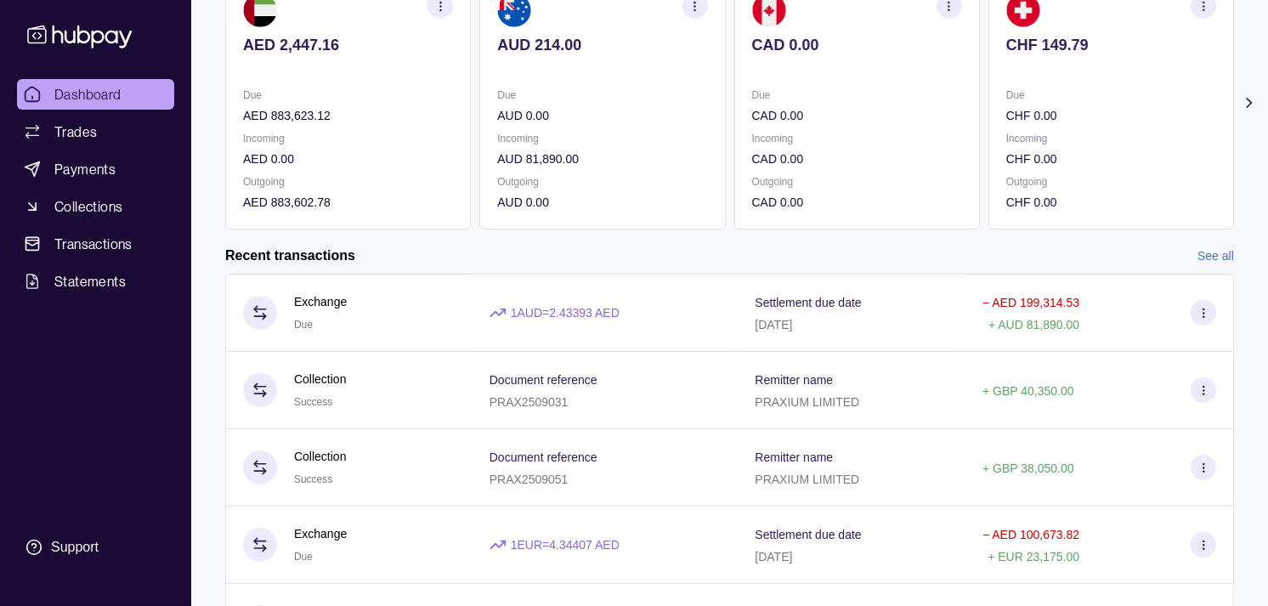
click at [1006, 88] on p "Due" at bounding box center [1111, 95] width 210 height 19
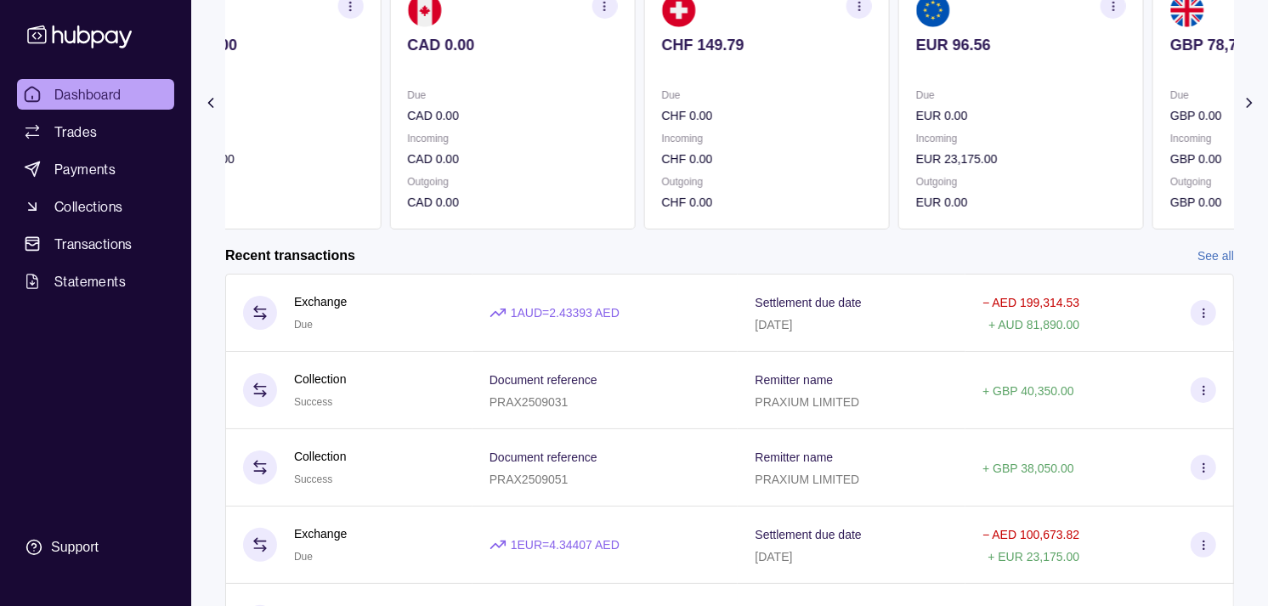
click at [971, 73] on section "EUR 96.56 Due EUR 0.00 Incoming EUR 23,175.00 Outgoing EUR 0.00" at bounding box center [1021, 102] width 246 height 254
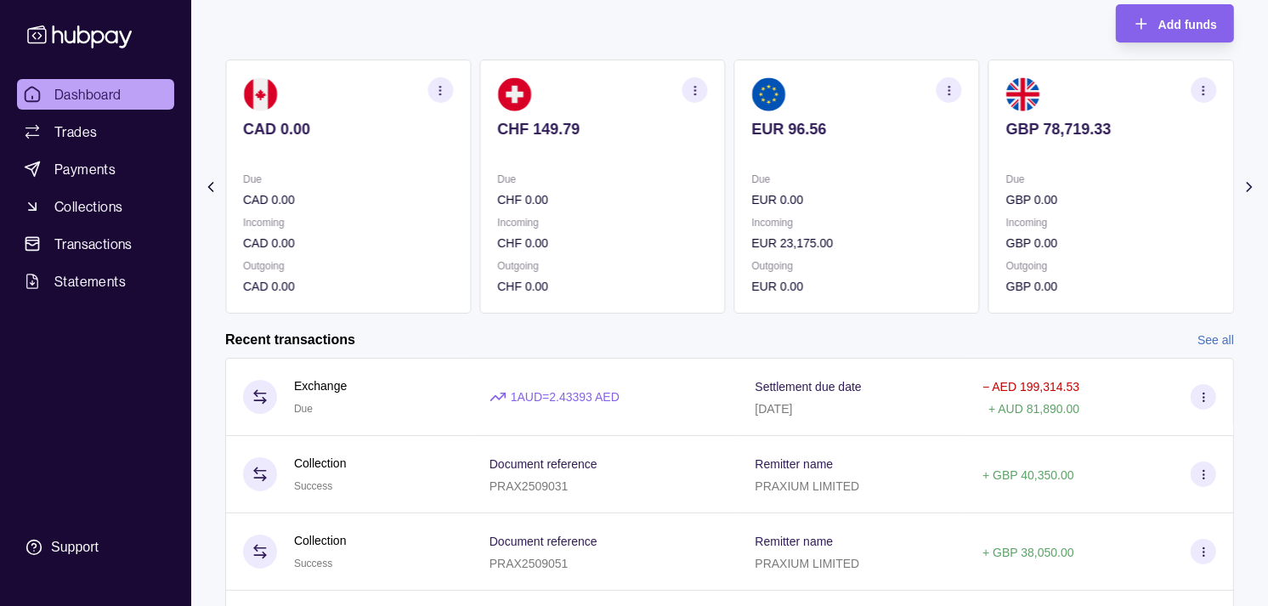
scroll to position [0, 0]
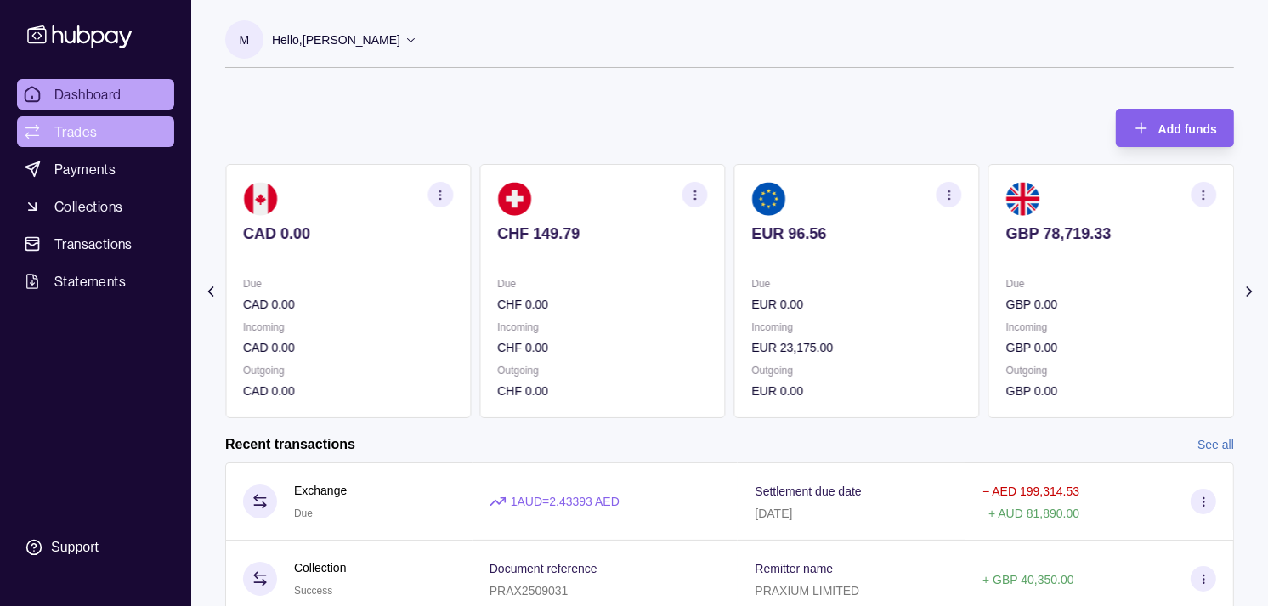
click at [71, 125] on span "Trades" at bounding box center [75, 132] width 42 height 20
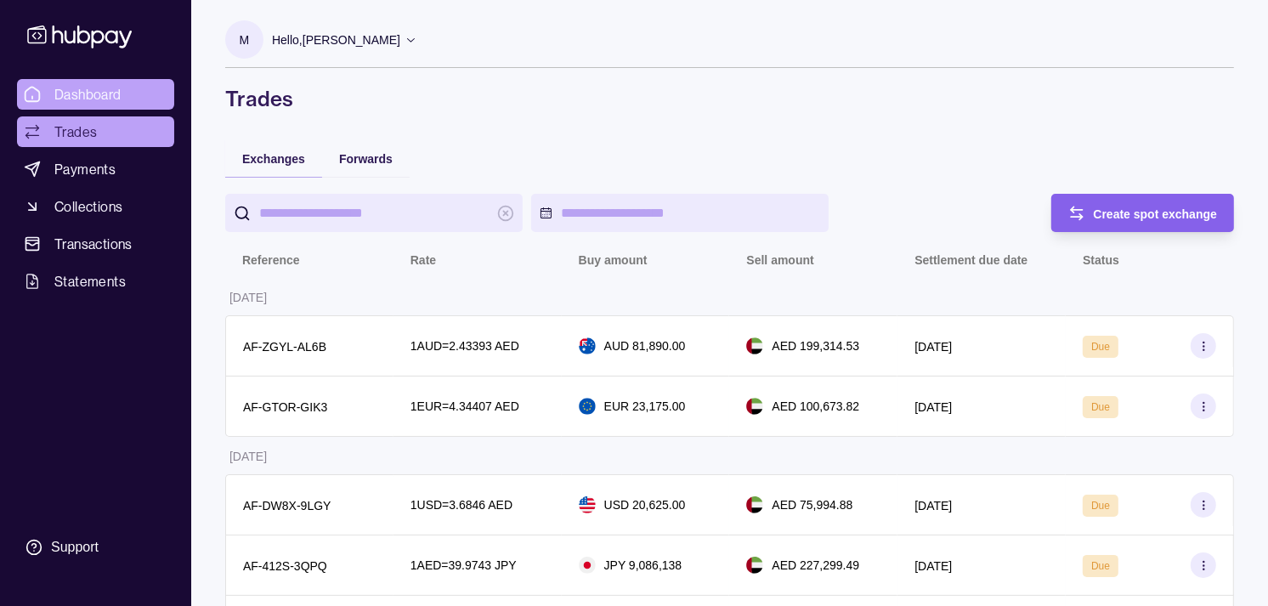
click at [112, 91] on span "Dashboard" at bounding box center [87, 94] width 67 height 20
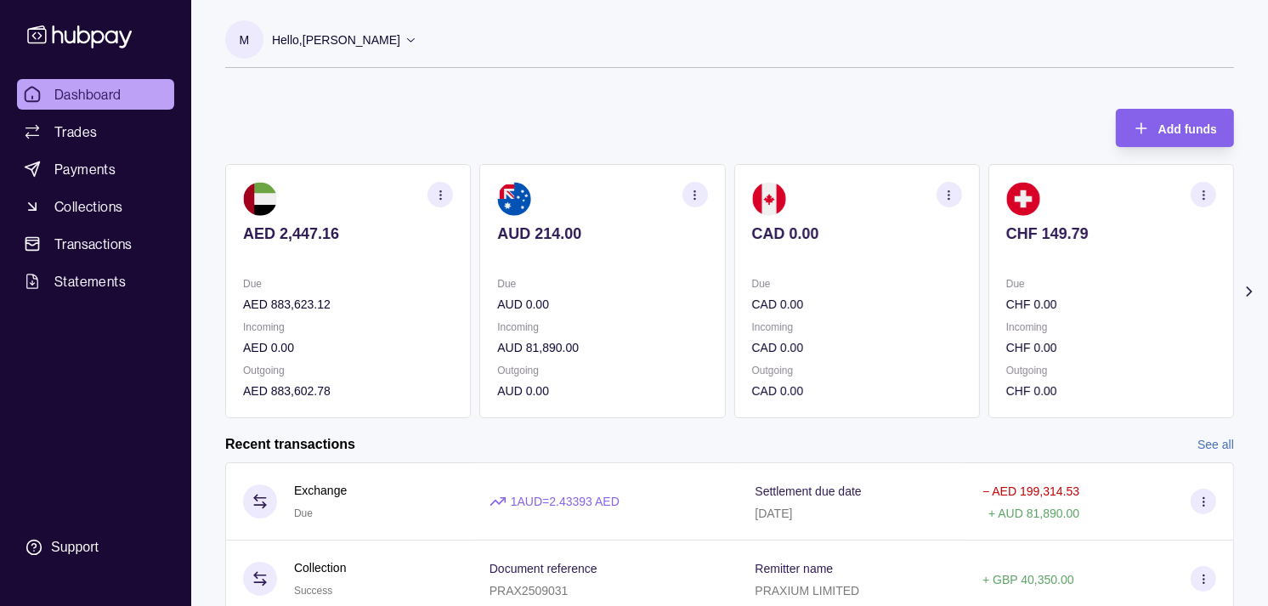
click at [1031, 302] on p "CHF 0.00" at bounding box center [1111, 304] width 210 height 19
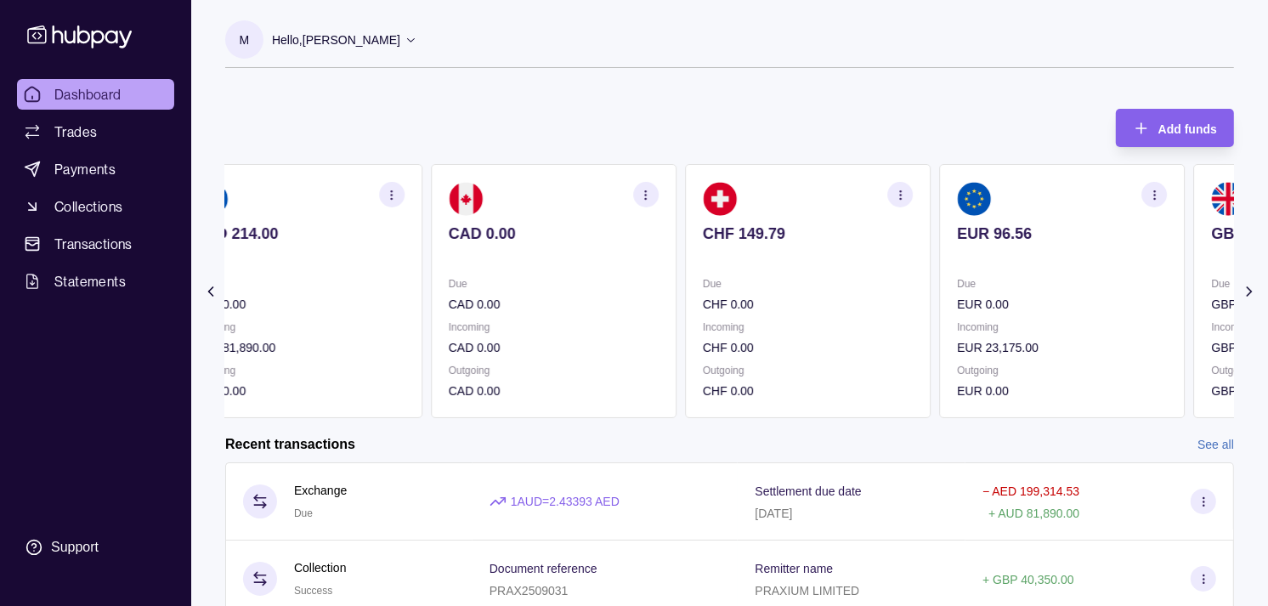
click at [1001, 287] on div "Due EUR 0.00" at bounding box center [1062, 293] width 210 height 39
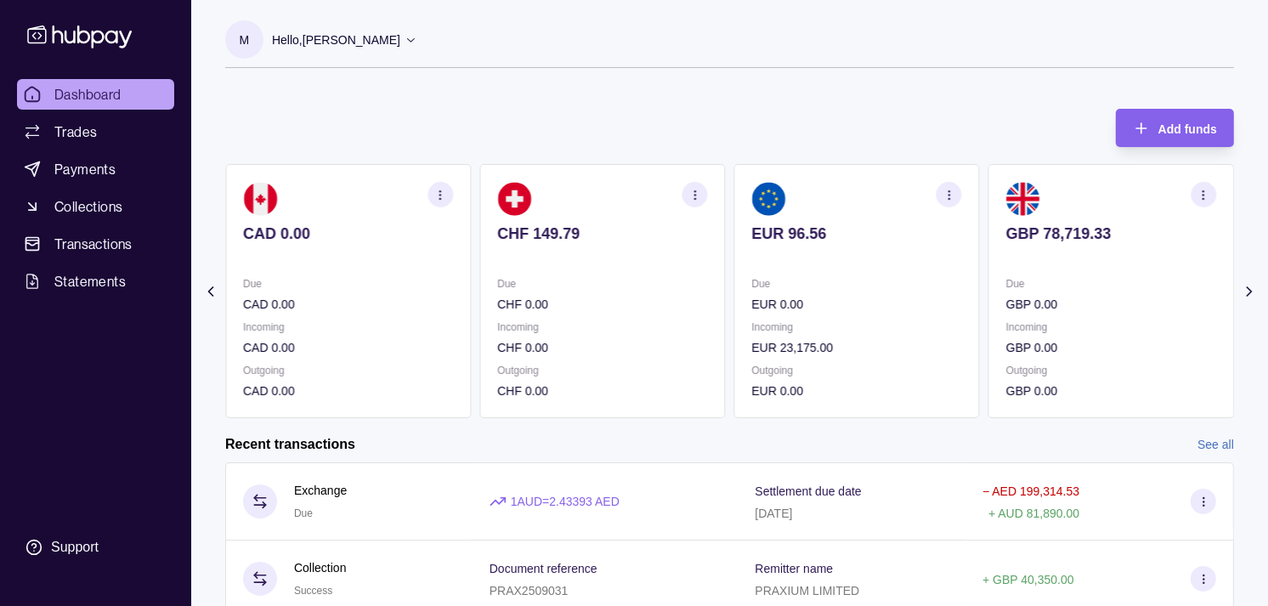
click at [1006, 285] on p "Due" at bounding box center [1111, 283] width 210 height 19
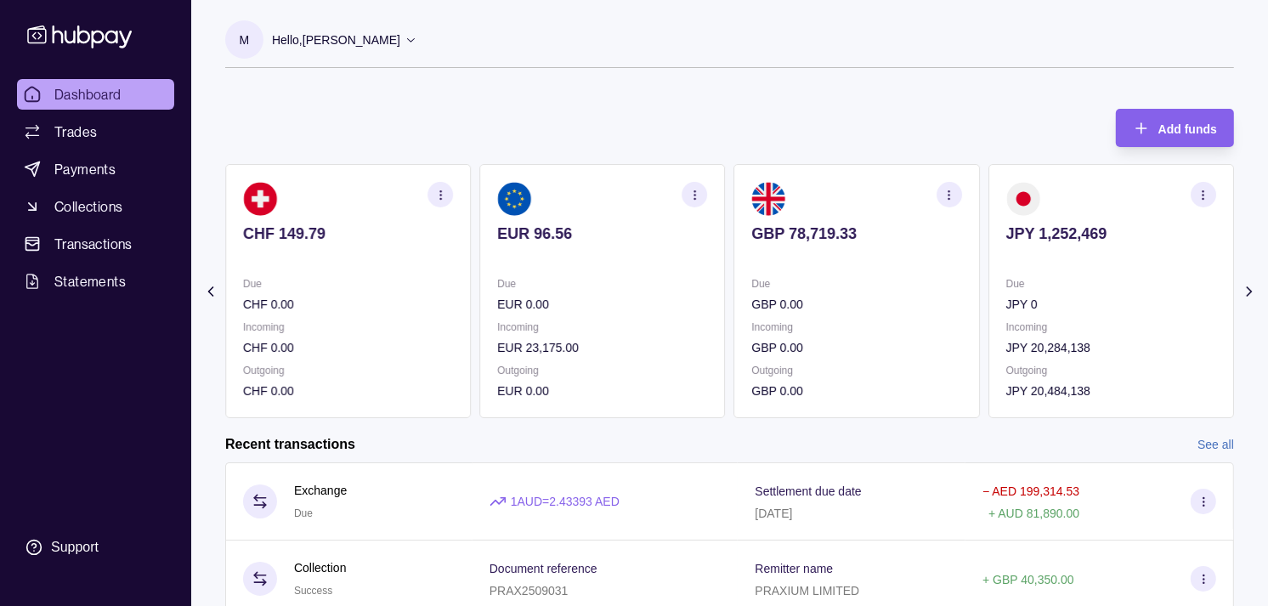
click at [414, 219] on section "CHF 149.79 Due CHF 0.00 Incoming CHF 0.00 Outgoing CHF 0.00" at bounding box center [348, 291] width 246 height 254
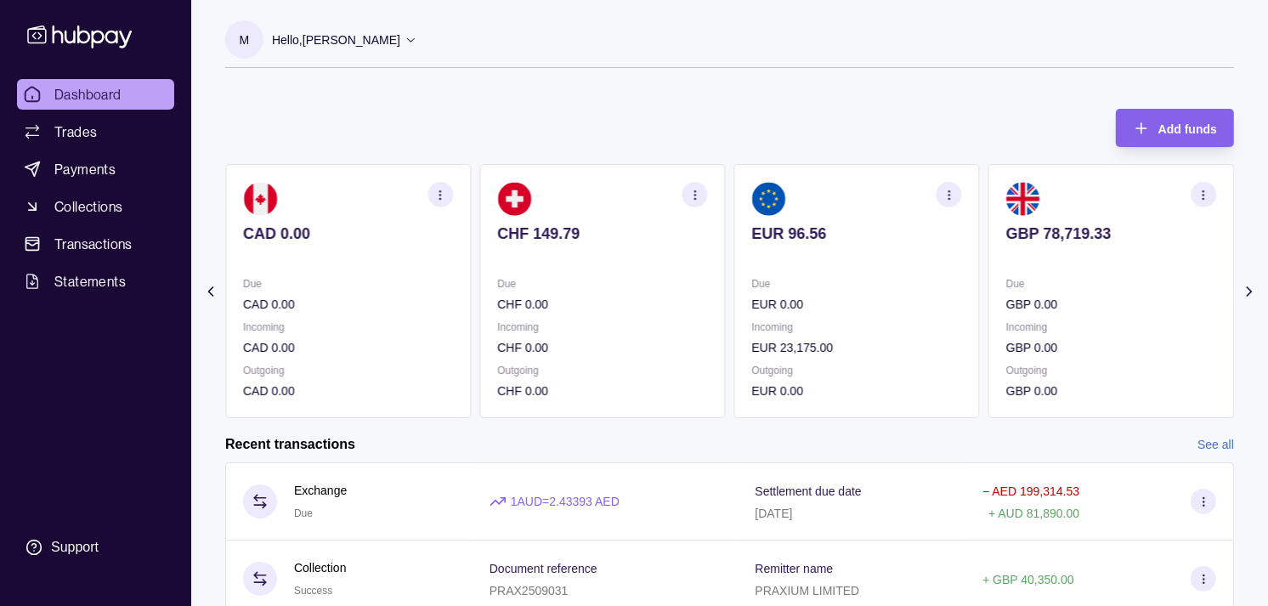
click at [471, 223] on section "CAD 0.00 Due CAD 0.00 Incoming CAD 0.00 Outgoing CAD 0.00" at bounding box center [348, 291] width 246 height 254
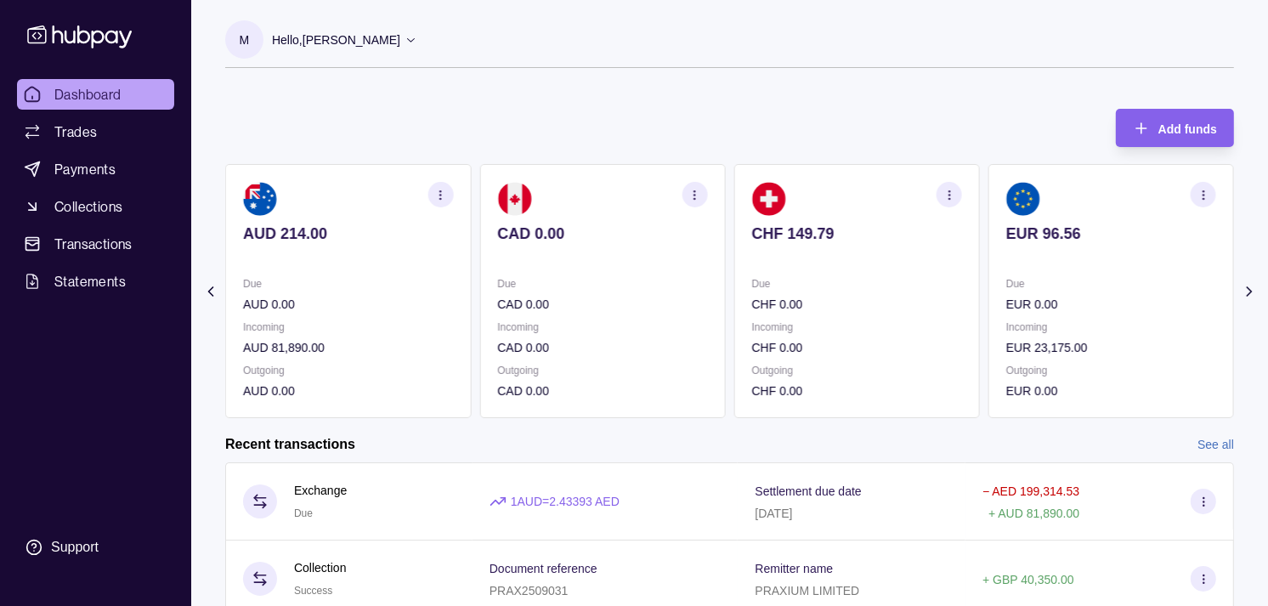
click at [471, 231] on section "AUD 214.00 Due AUD 0.00 Incoming AUD 81,890.00 Outgoing AUD 0.00" at bounding box center [348, 291] width 246 height 254
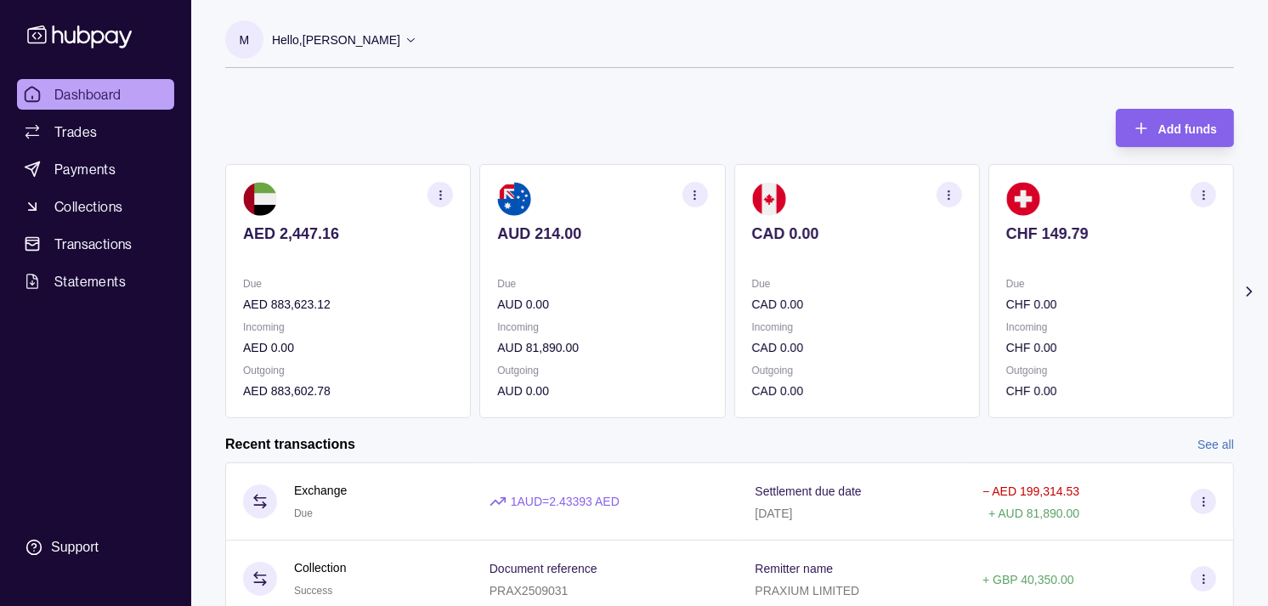
click at [518, 241] on div "AUD 214.00" at bounding box center [602, 245] width 210 height 42
click at [502, 252] on section "AUD 214.00 Due AUD 0.00 Incoming AUD 81,890.00 Outgoing AUD 0.00" at bounding box center [602, 291] width 246 height 254
click at [116, 134] on link "Trades" at bounding box center [95, 131] width 157 height 31
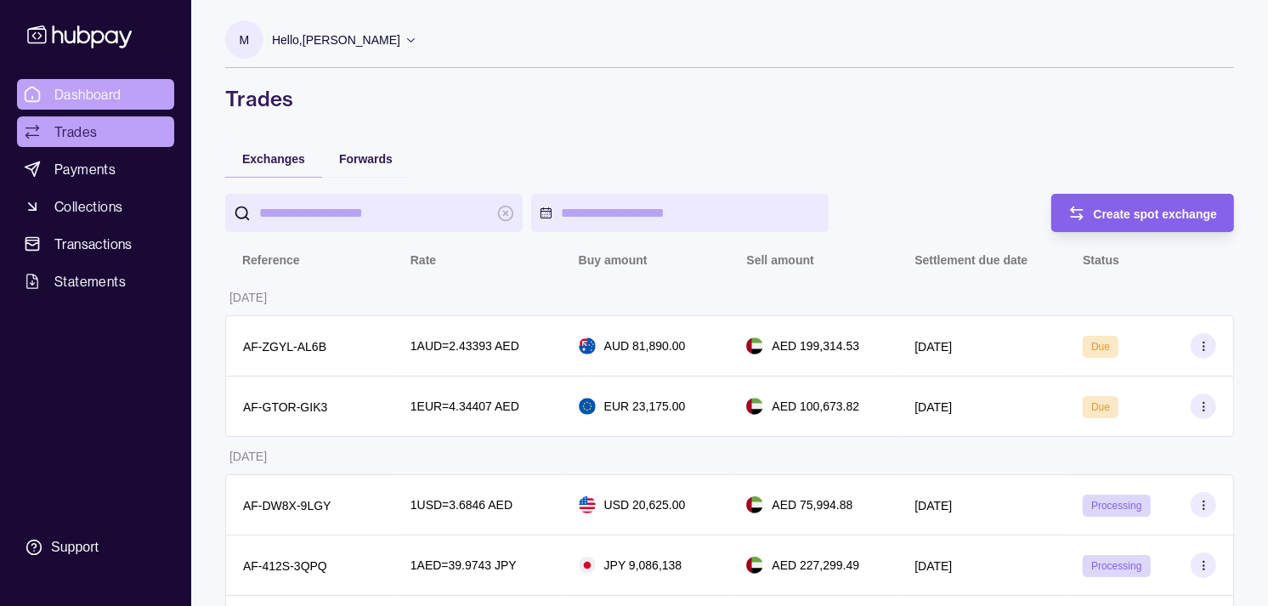
click at [108, 86] on span "Dashboard" at bounding box center [87, 94] width 67 height 20
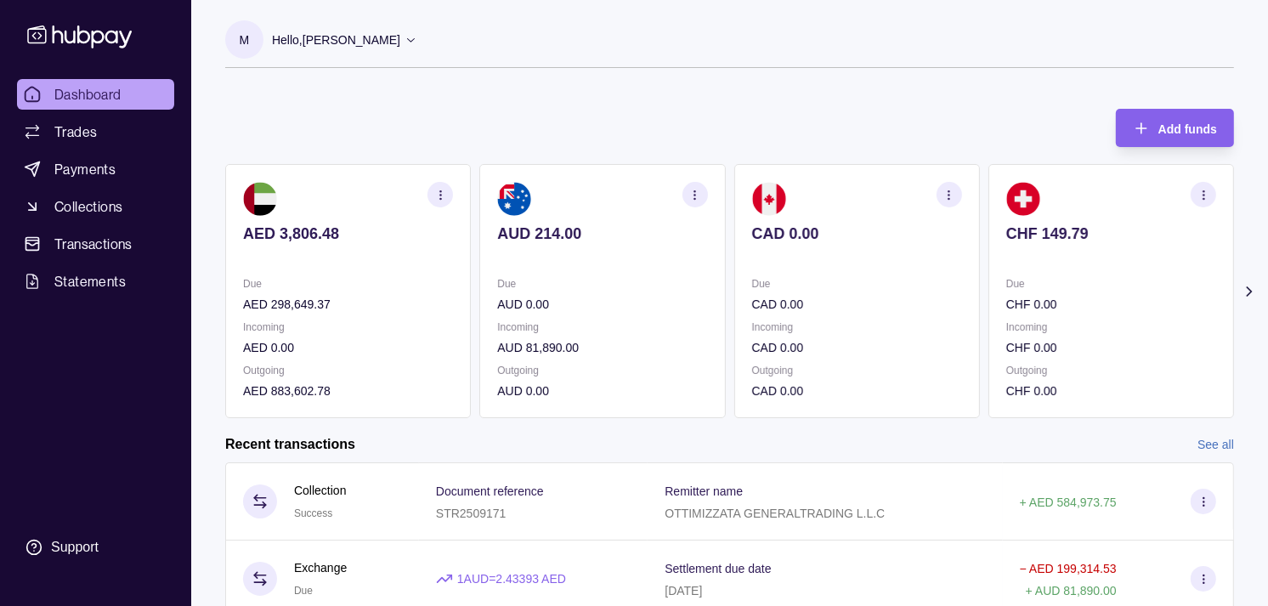
click at [827, 308] on p "CAD 0.00" at bounding box center [857, 304] width 210 height 19
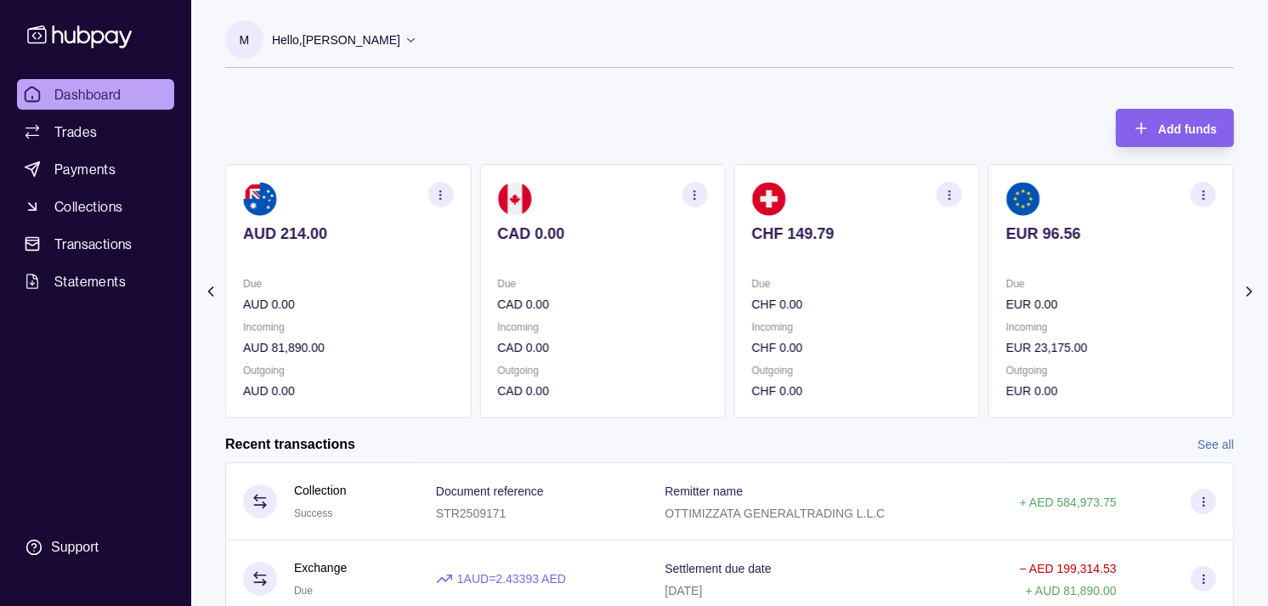
click at [862, 291] on p "Due" at bounding box center [857, 283] width 210 height 19
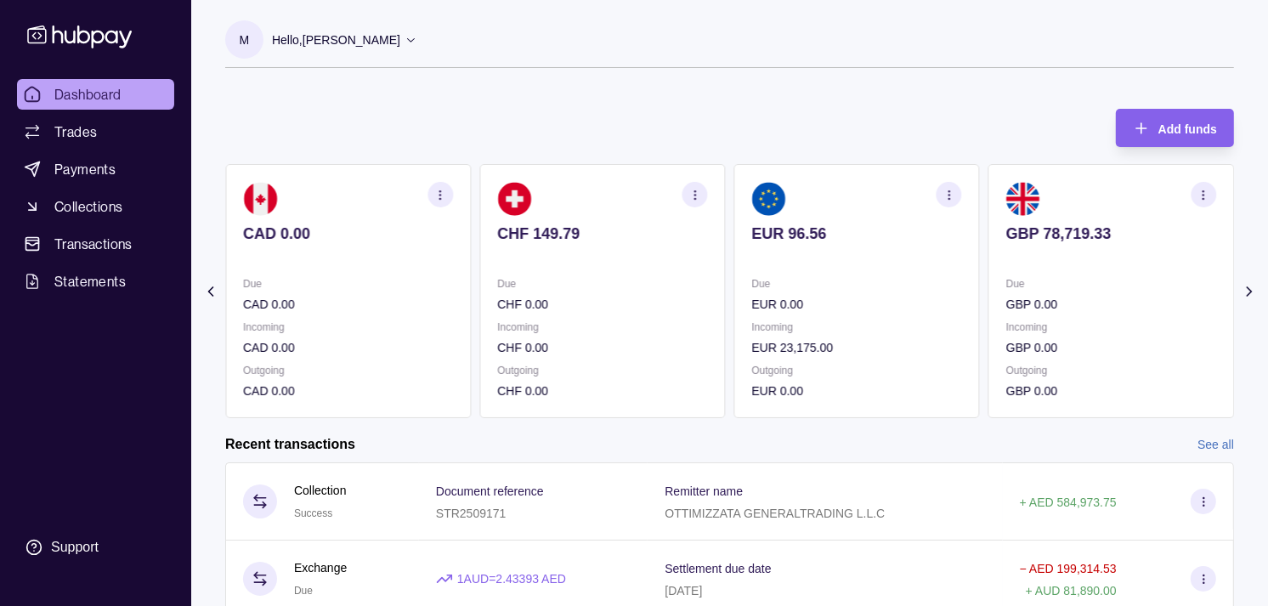
click at [1006, 295] on p "GBP 0.00" at bounding box center [1111, 304] width 210 height 19
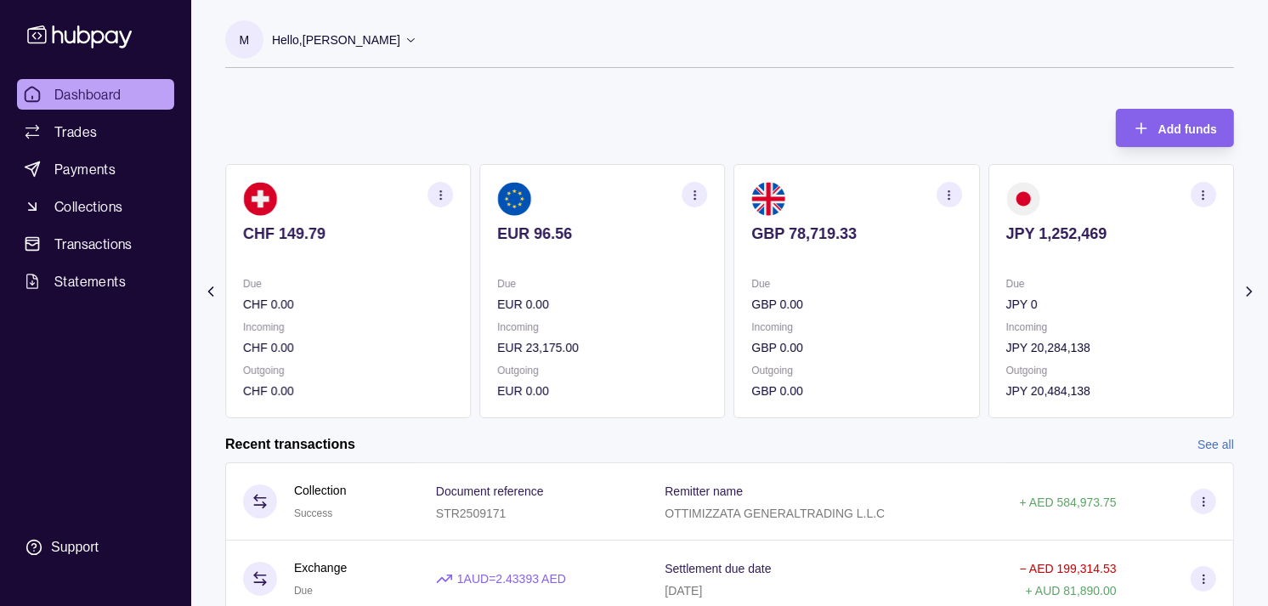
click at [988, 284] on section "JPY 1,252,469 Due JPY 0 Incoming JPY 20,284,138 Outgoing JPY 20,484,138" at bounding box center [1111, 291] width 246 height 254
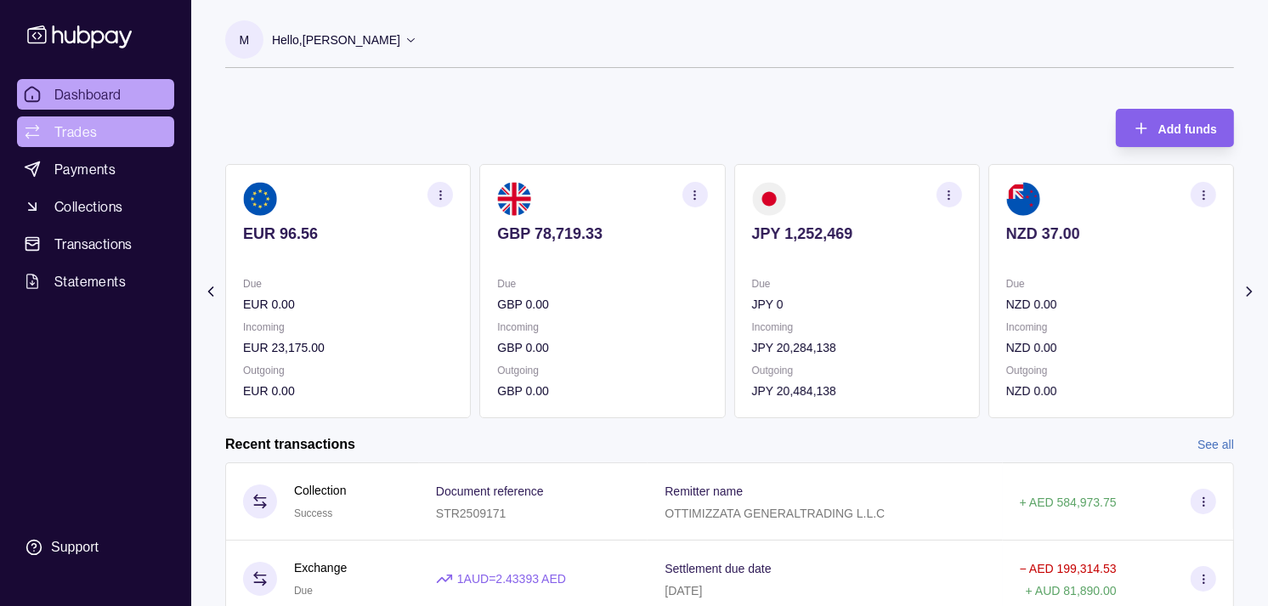
click at [108, 127] on link "Trades" at bounding box center [95, 131] width 157 height 31
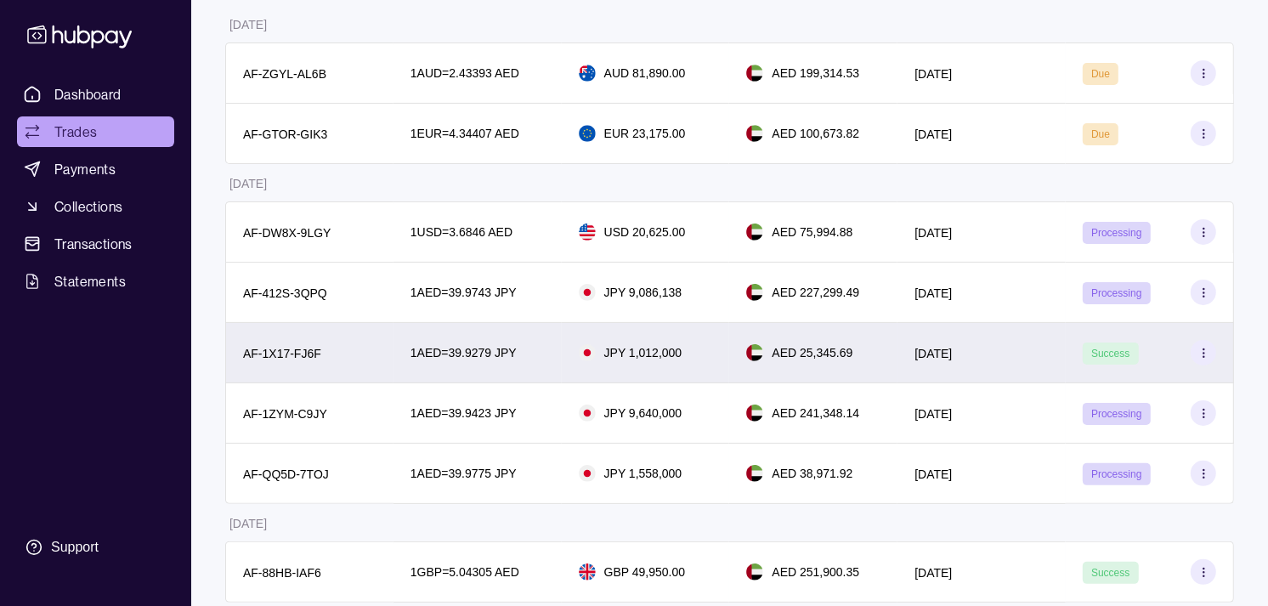
scroll to position [283, 0]
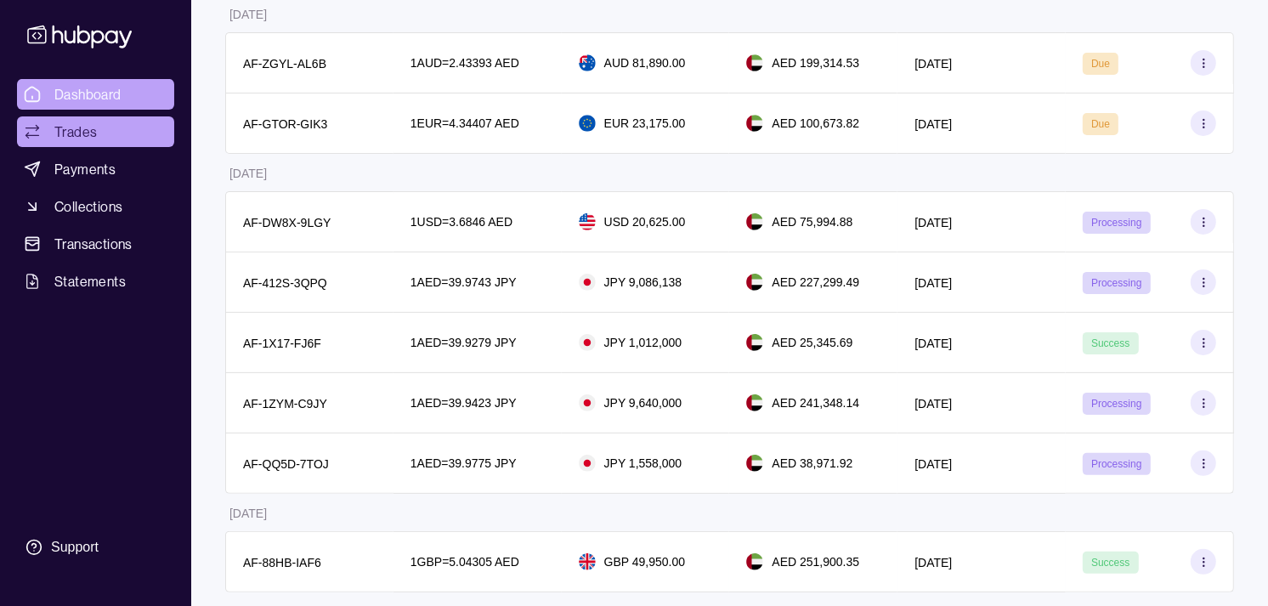
drag, startPoint x: 109, startPoint y: 89, endPoint x: 97, endPoint y: 91, distance: 12.0
click at [109, 89] on span "Dashboard" at bounding box center [87, 94] width 67 height 20
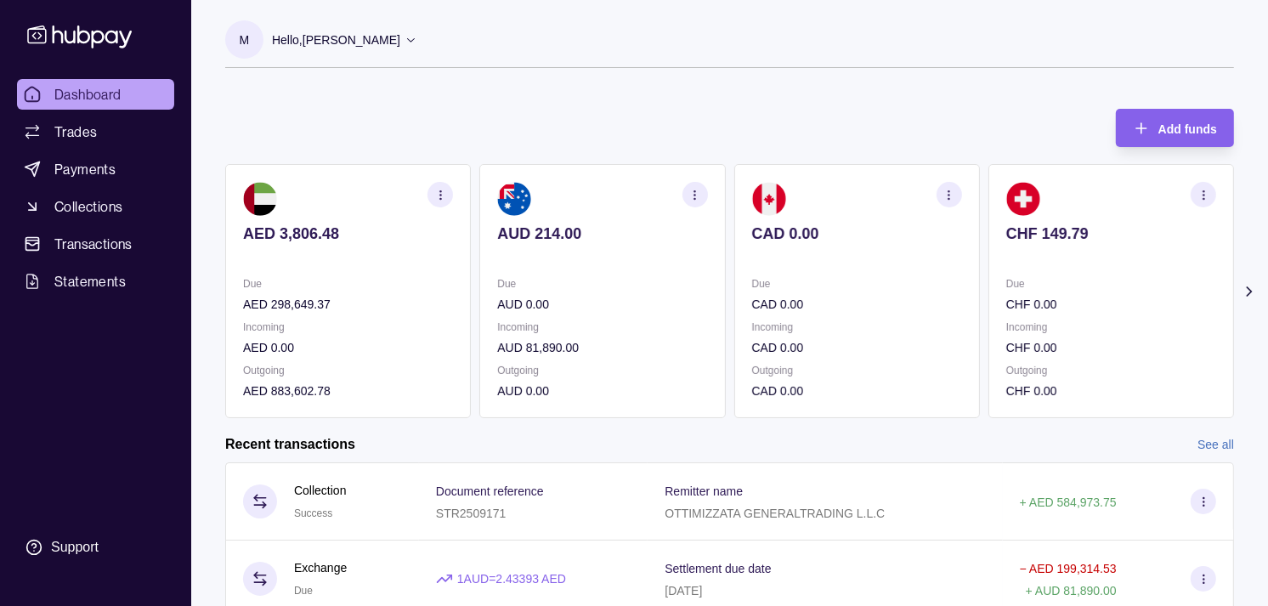
click at [918, 267] on section "CAD 0.00 Due CAD 0.00 Incoming CAD 0.00 Outgoing CAD 0.00" at bounding box center [857, 291] width 246 height 254
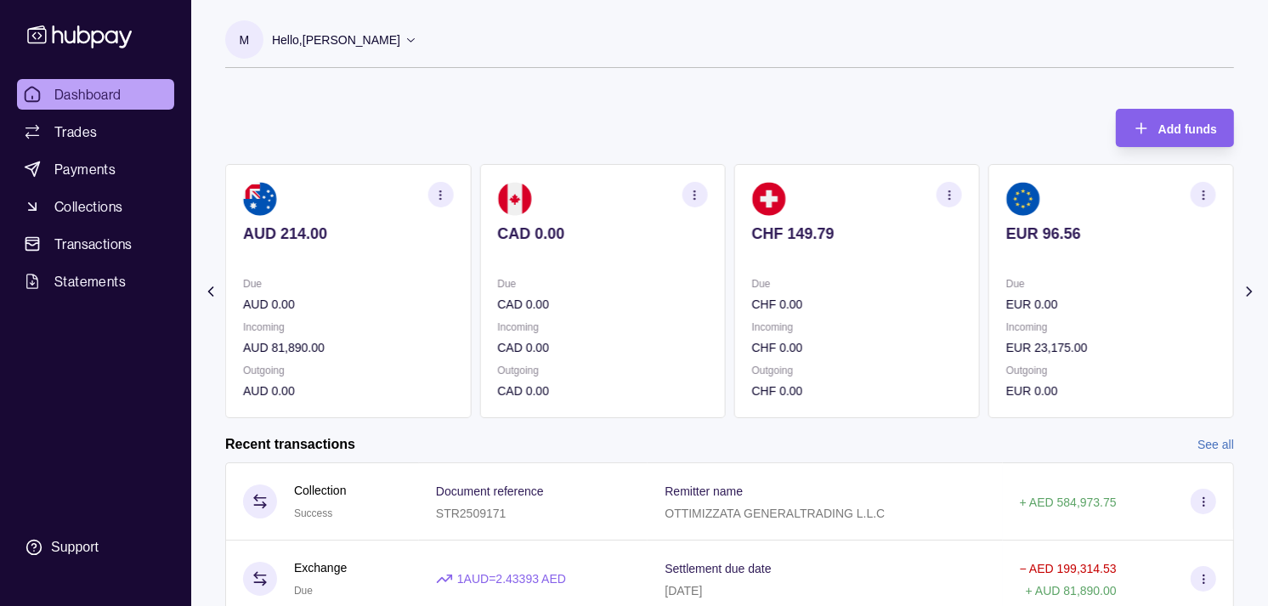
click at [939, 258] on section "CHF 149.79 Due CHF 0.00 Incoming CHF 0.00 Outgoing CHF 0.00" at bounding box center [857, 291] width 246 height 254
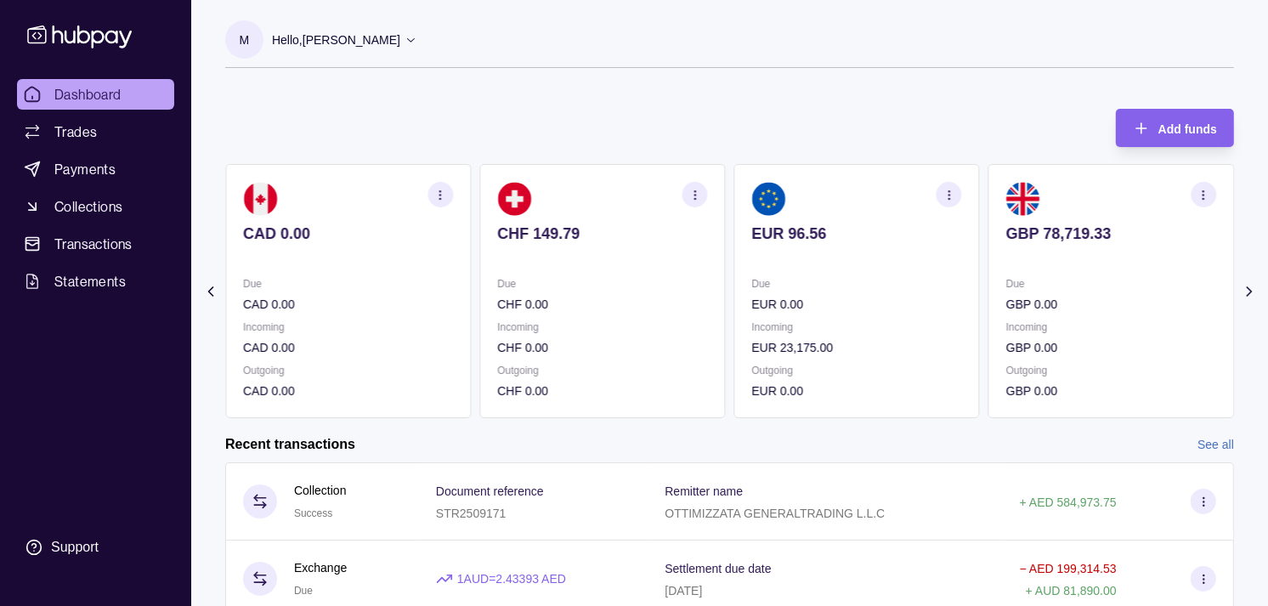
click at [924, 253] on p at bounding box center [857, 256] width 210 height 19
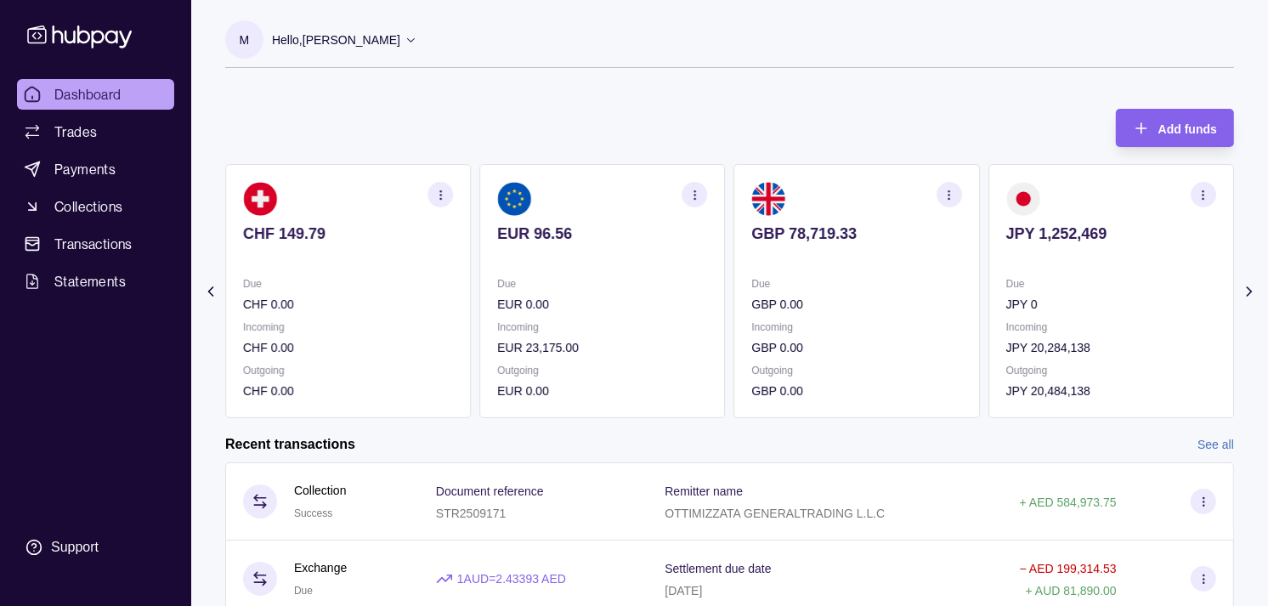
click at [915, 252] on p at bounding box center [857, 256] width 210 height 19
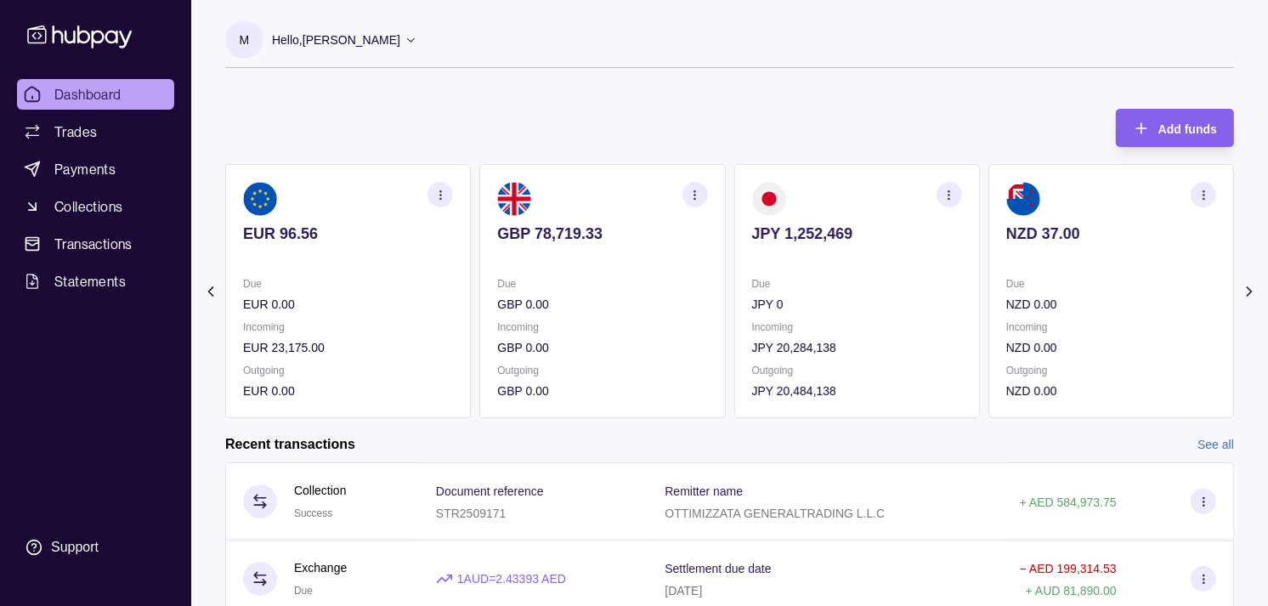
click at [896, 275] on section "JPY 1,252,469 Due JPY 0 Incoming JPY 20,284,138 Outgoing JPY 20,484,138" at bounding box center [857, 291] width 246 height 254
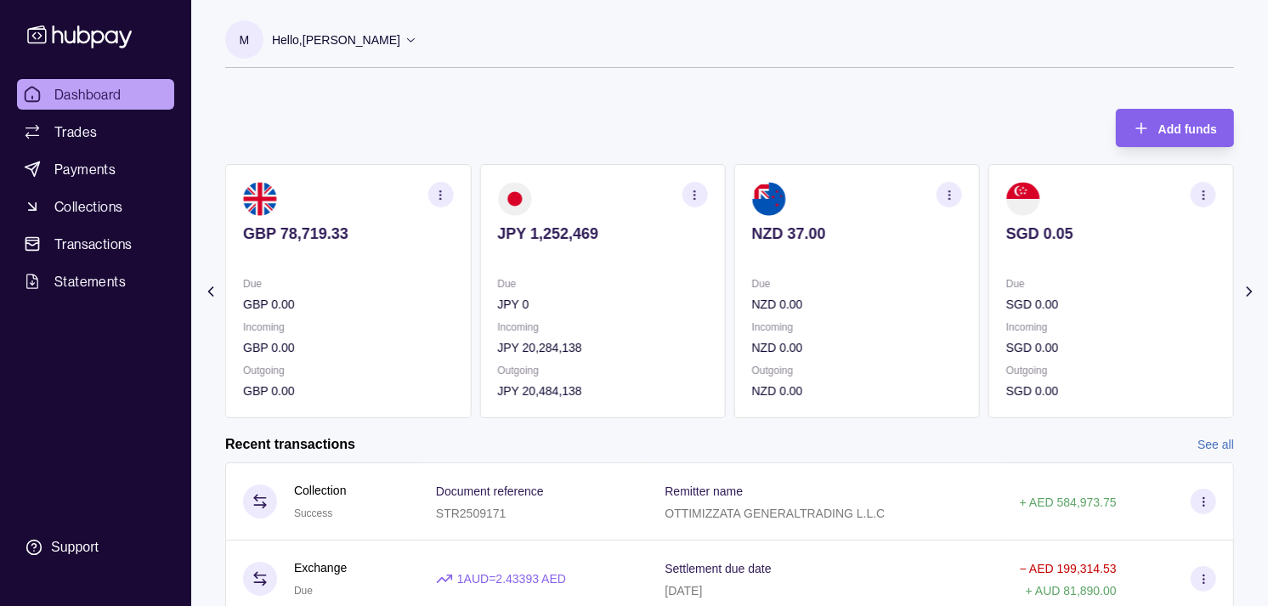
click at [903, 276] on p "Due" at bounding box center [857, 283] width 210 height 19
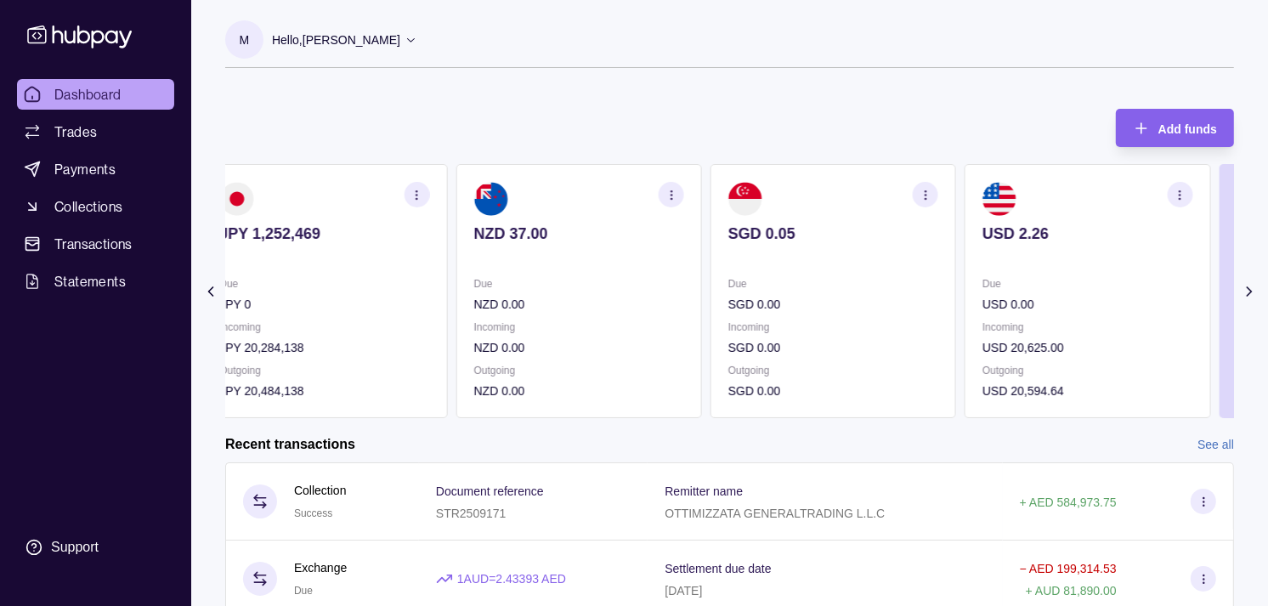
click at [846, 268] on section "SGD 0.05 Due SGD 0.00 Incoming SGD 0.00 Outgoing SGD 0.00" at bounding box center [833, 291] width 246 height 254
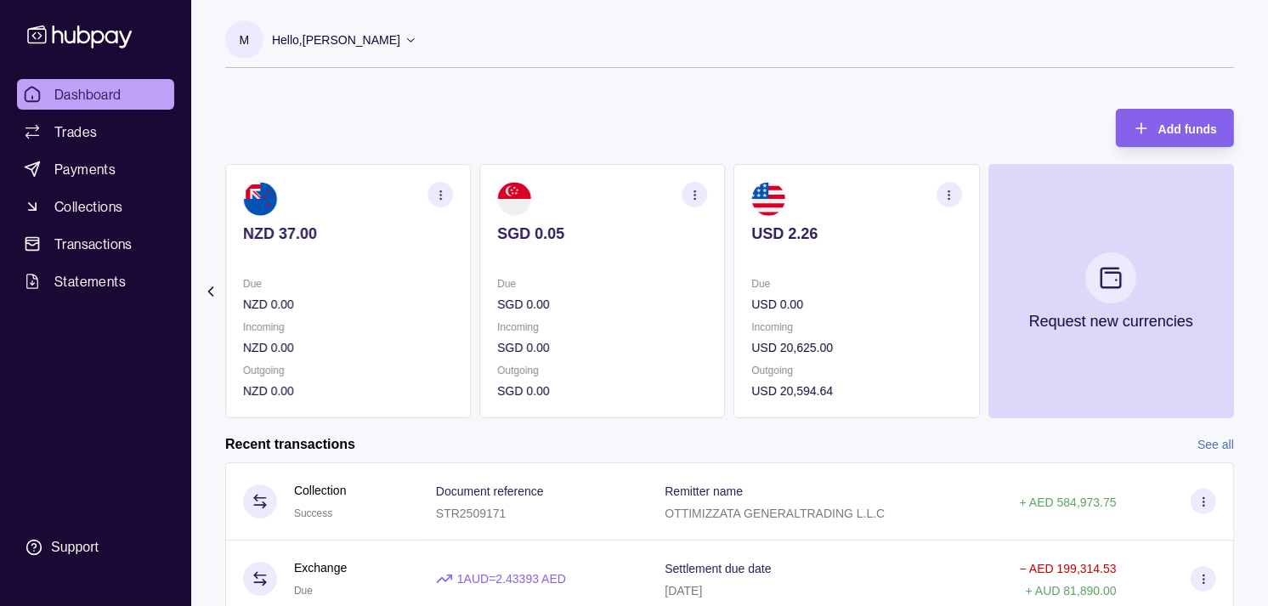
click at [952, 197] on icon "button" at bounding box center [948, 195] width 13 height 13
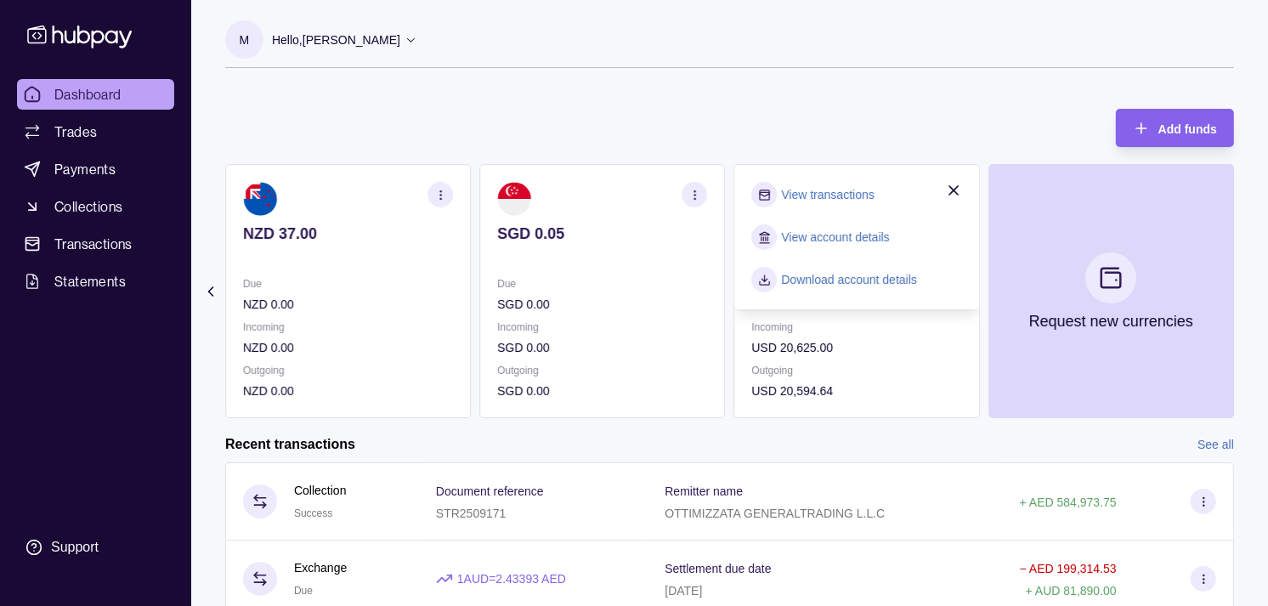
click at [858, 195] on link "View transactions" at bounding box center [828, 194] width 93 height 19
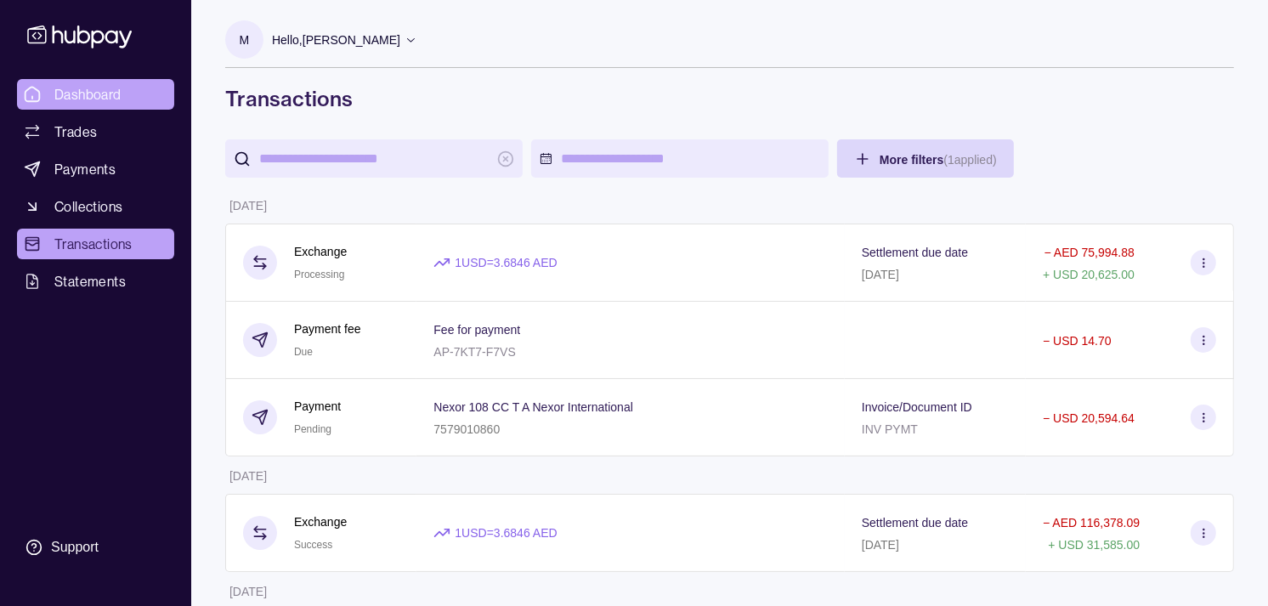
click at [127, 85] on link "Dashboard" at bounding box center [95, 94] width 157 height 31
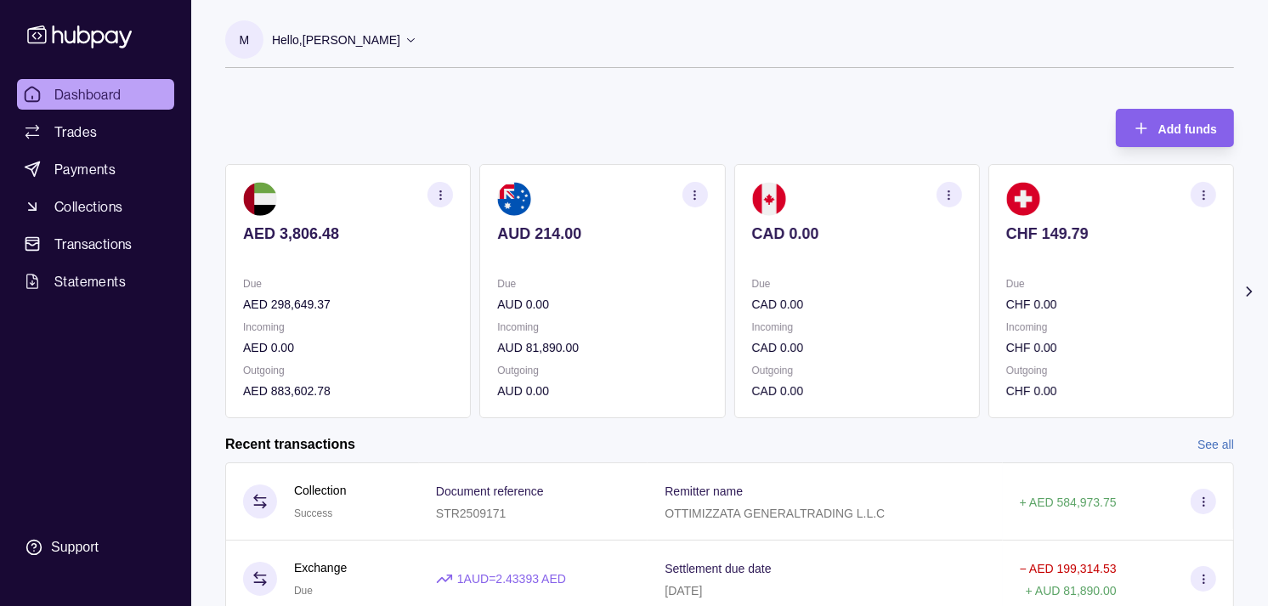
click at [1006, 292] on p "Due" at bounding box center [1111, 283] width 210 height 19
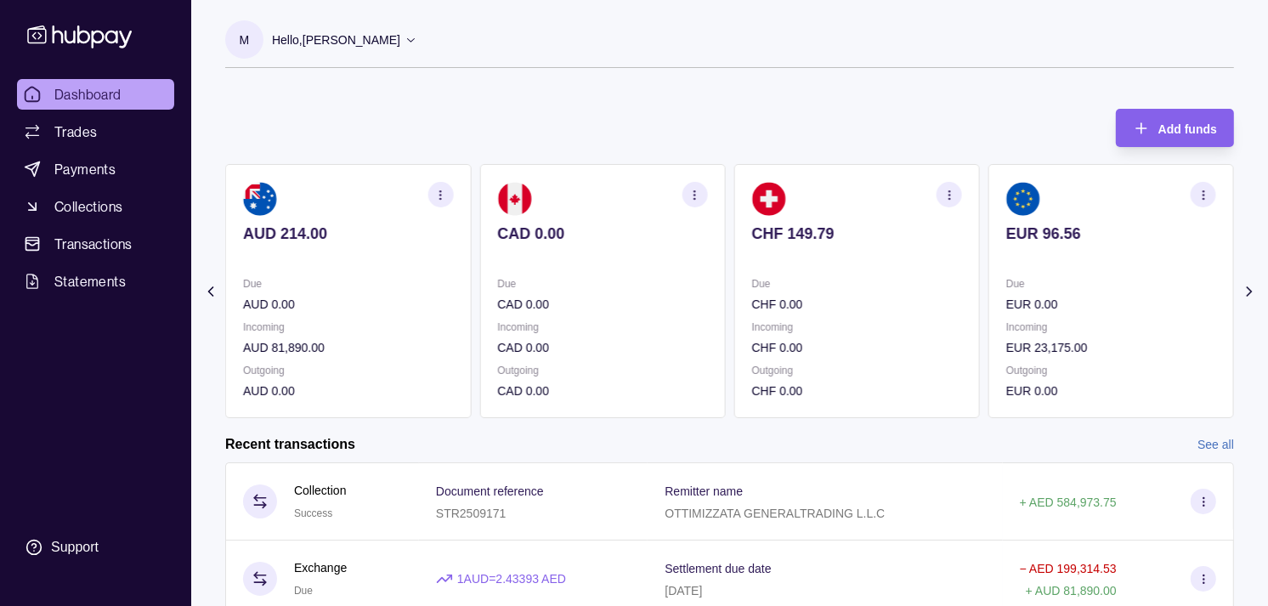
click at [1006, 293] on div "Due EUR 0.00" at bounding box center [1111, 293] width 210 height 39
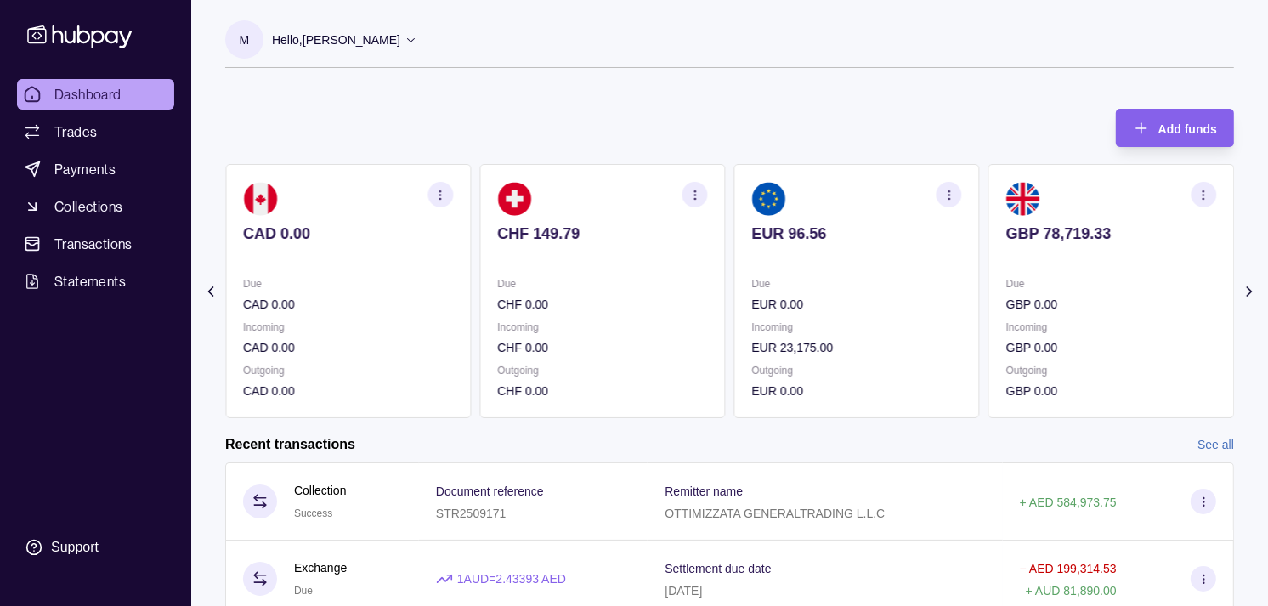
click at [1131, 231] on p "GBP 78,719.33" at bounding box center [1111, 233] width 210 height 19
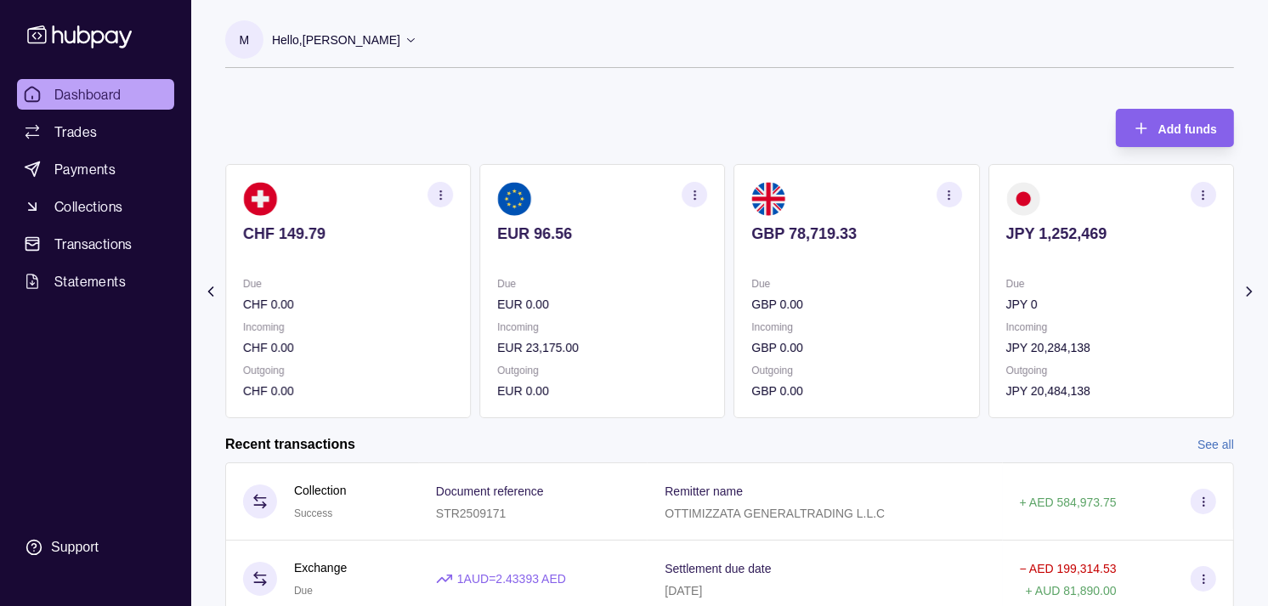
click at [1198, 194] on icon "button" at bounding box center [1203, 195] width 13 height 13
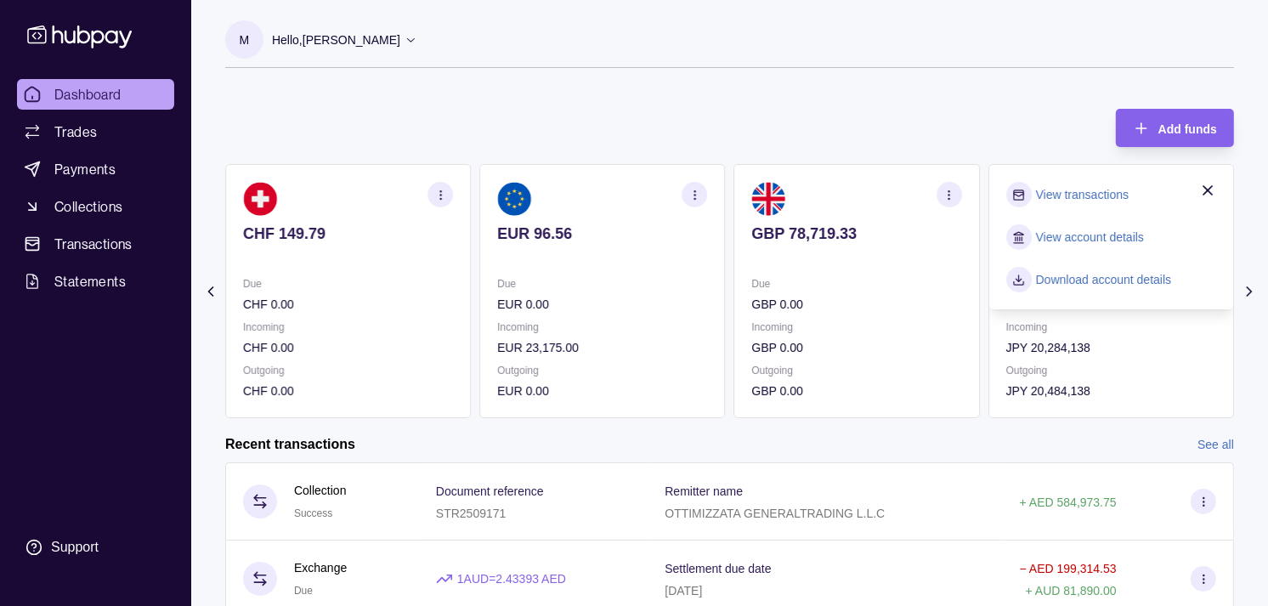
click at [1099, 192] on link "View transactions" at bounding box center [1082, 194] width 93 height 19
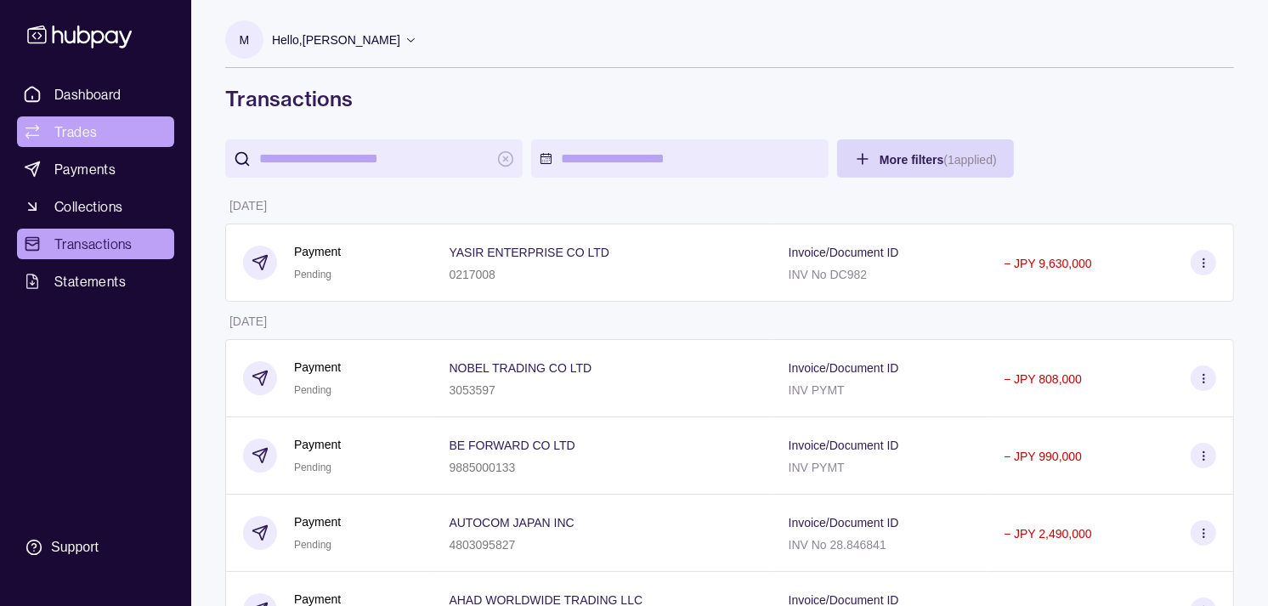
click at [97, 136] on link "Trades" at bounding box center [95, 131] width 157 height 31
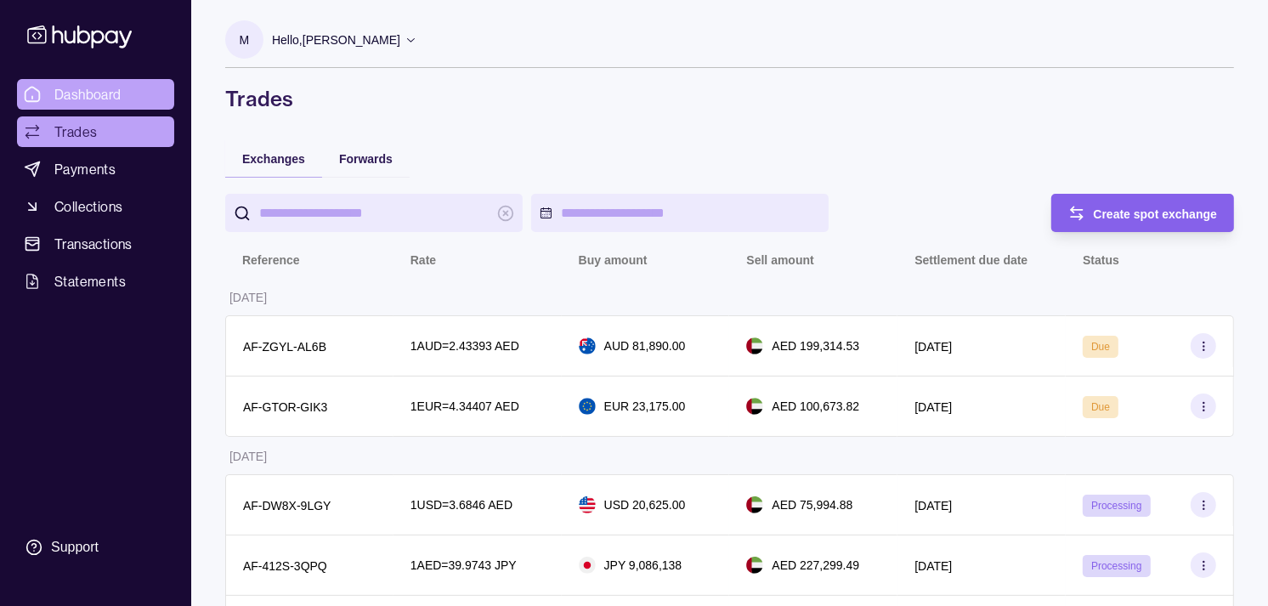
click at [105, 82] on link "Dashboard" at bounding box center [95, 94] width 157 height 31
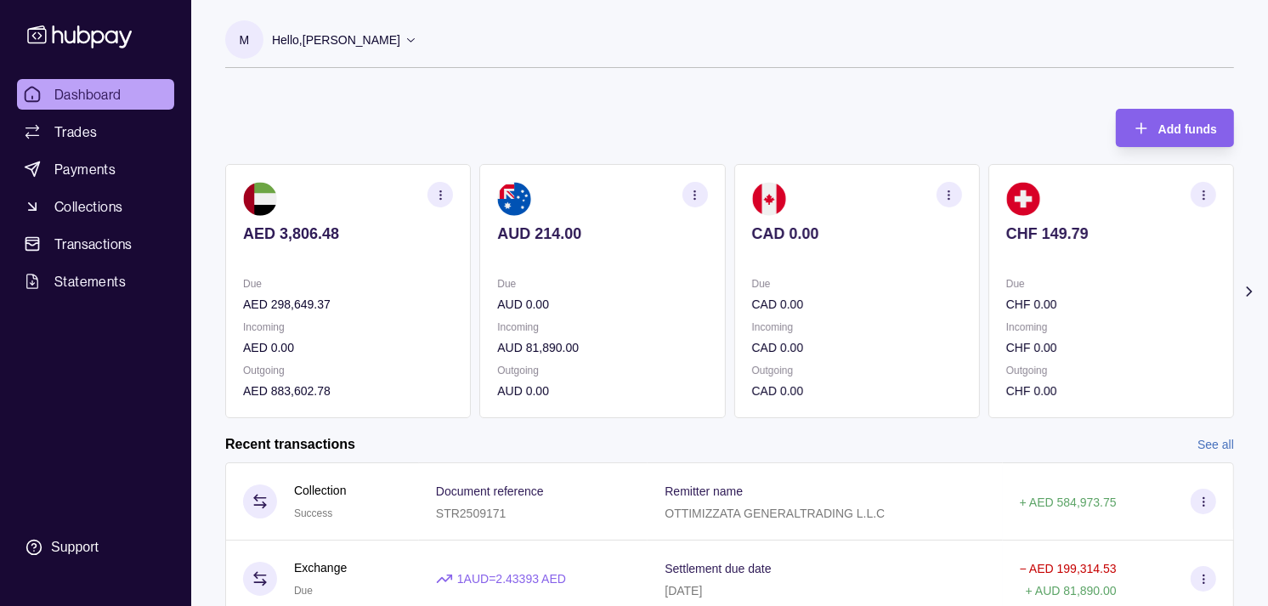
click at [811, 253] on p at bounding box center [857, 256] width 210 height 19
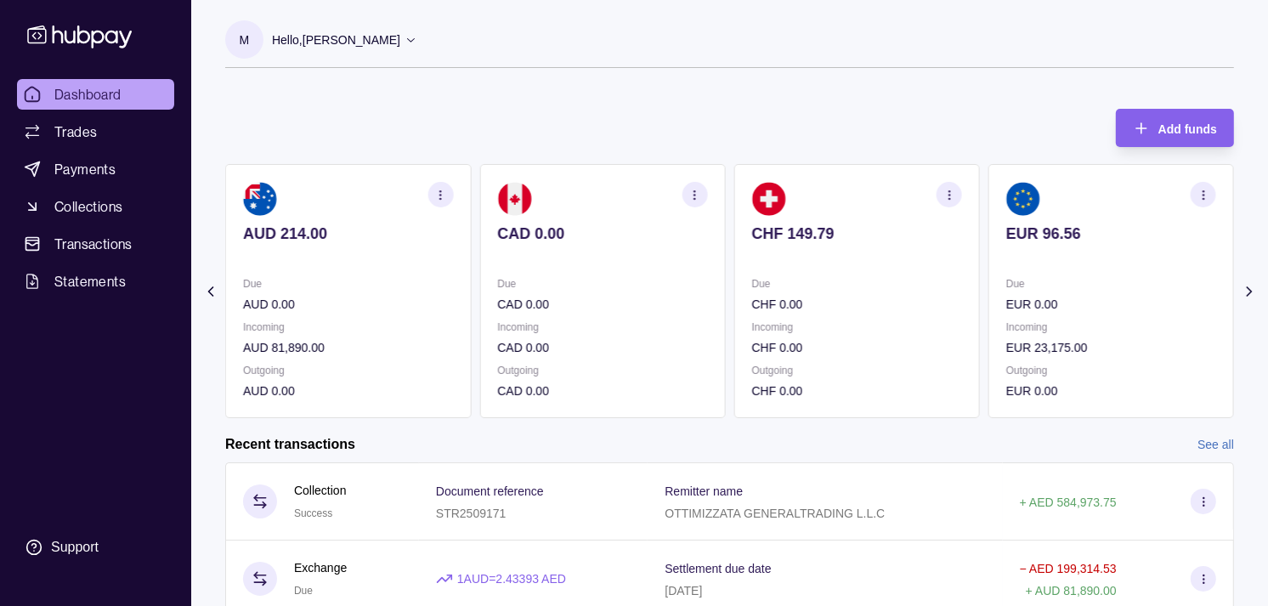
click at [813, 265] on p at bounding box center [857, 256] width 210 height 19
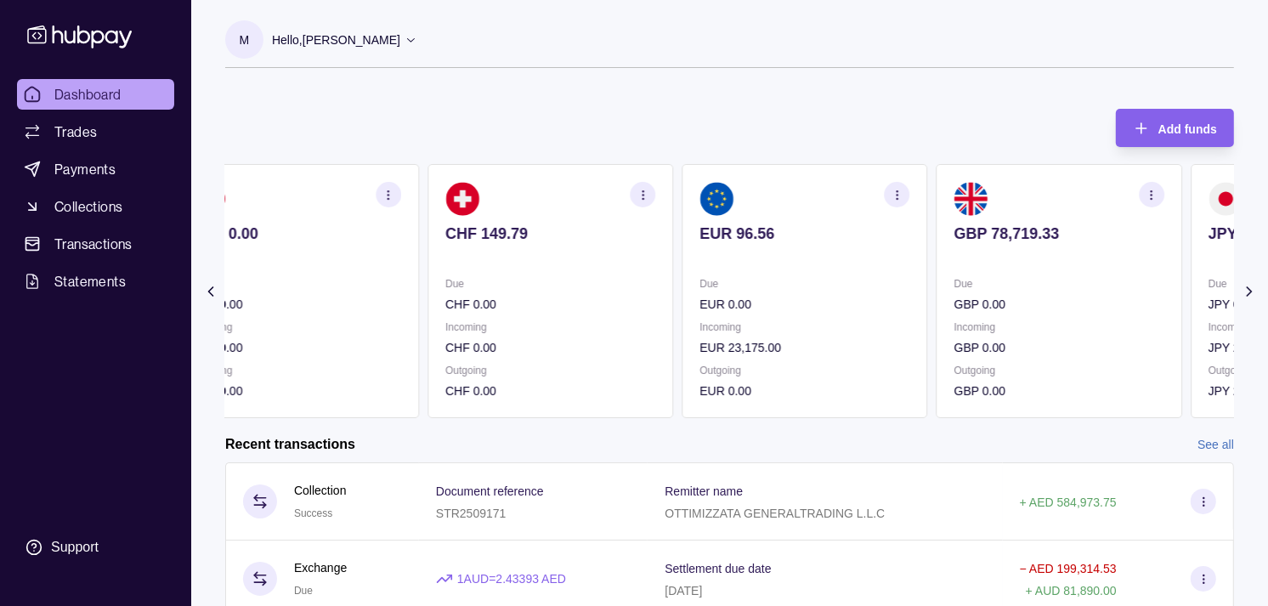
click at [791, 256] on p at bounding box center [804, 256] width 210 height 19
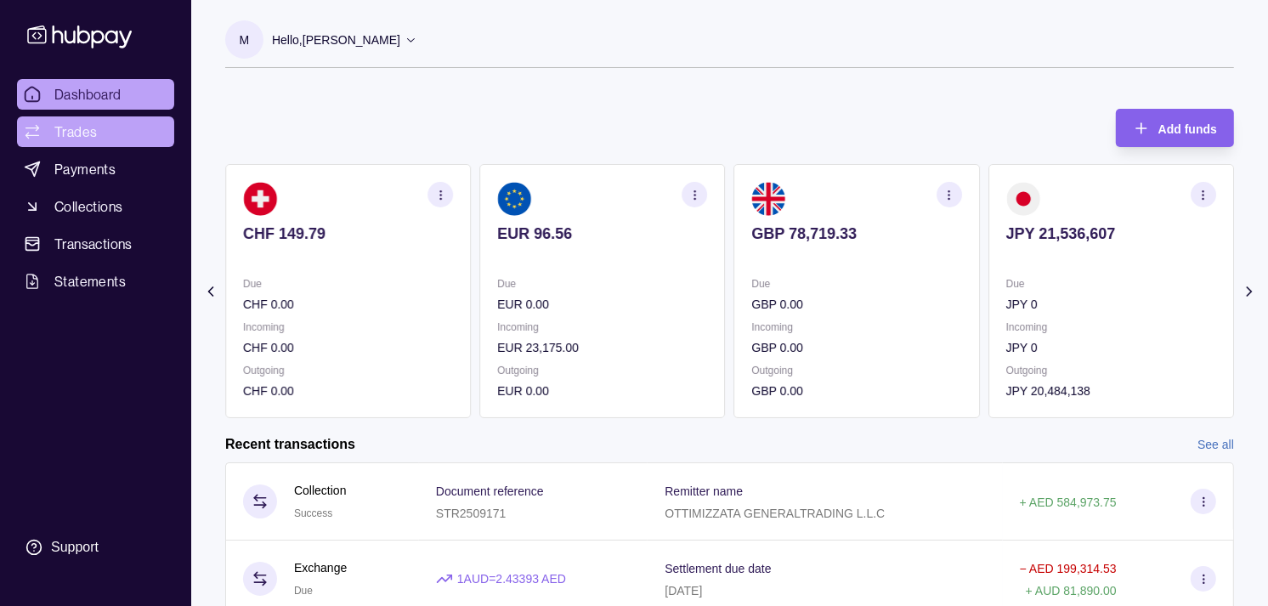
click at [85, 139] on span "Trades" at bounding box center [75, 132] width 42 height 20
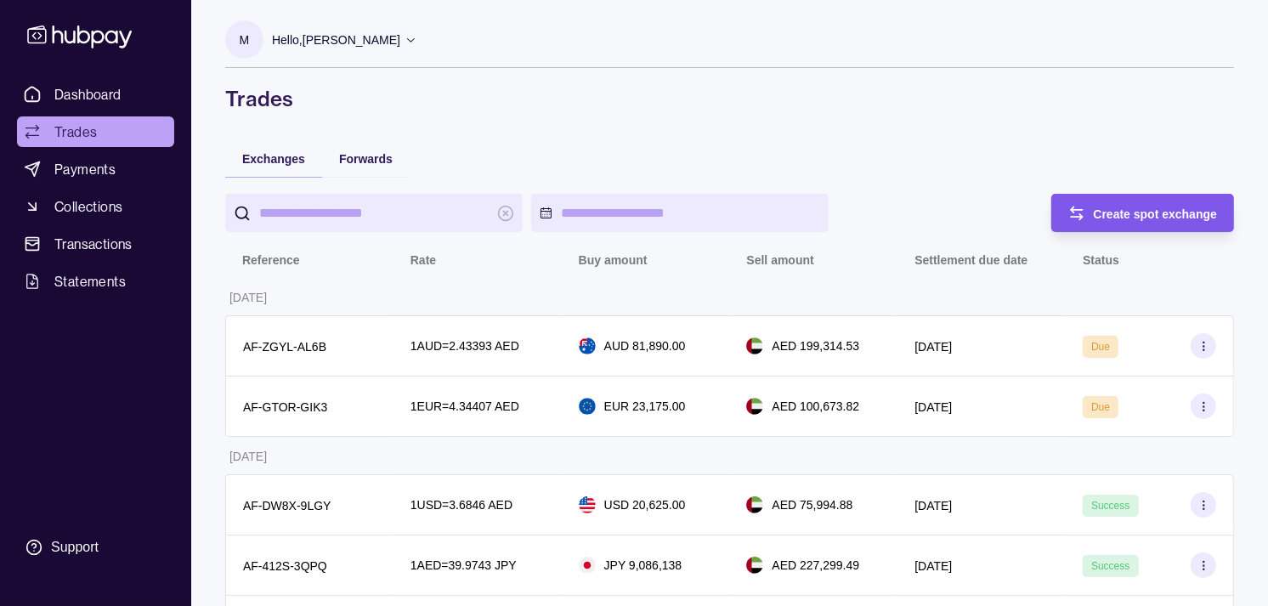
click at [1174, 207] on span "Create spot exchange" at bounding box center [1156, 214] width 124 height 14
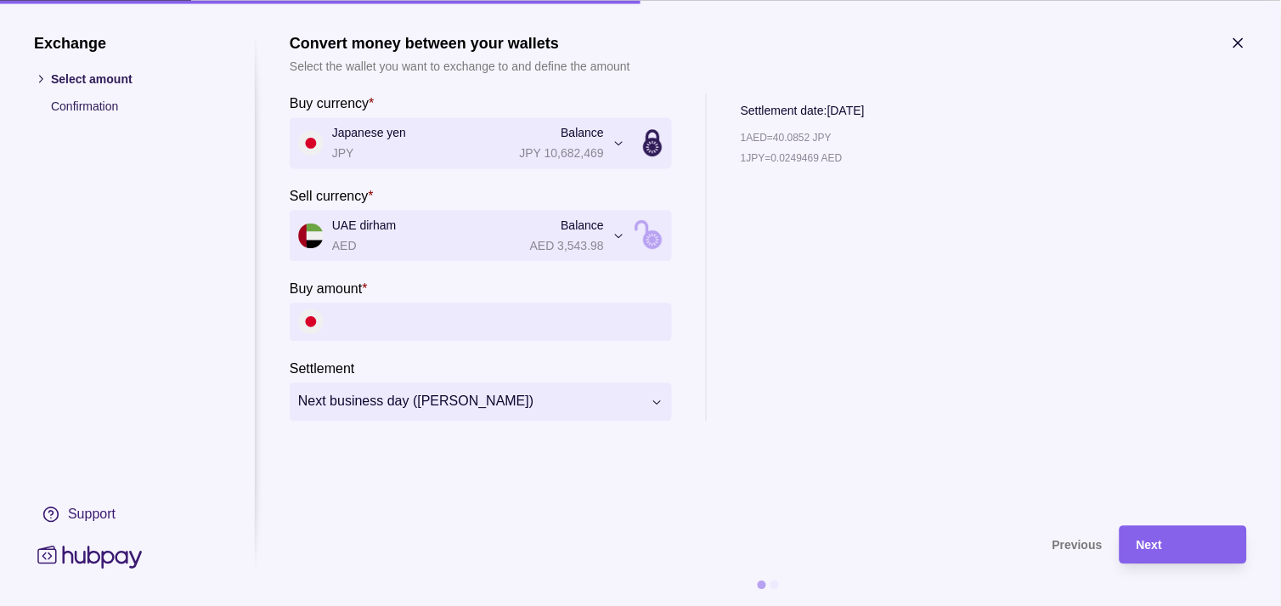
click at [1241, 28] on section "**********" at bounding box center [640, 303] width 1281 height 606
click at [1238, 34] on icon "button" at bounding box center [1238, 42] width 17 height 17
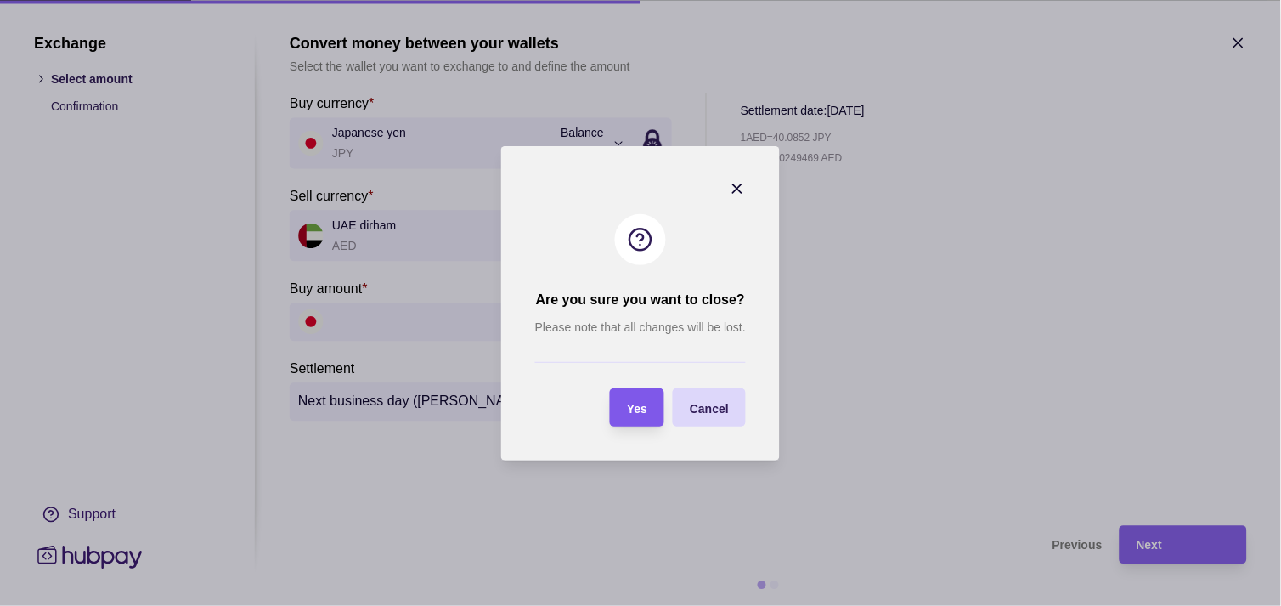
click at [642, 388] on div "Yes" at bounding box center [625, 407] width 46 height 38
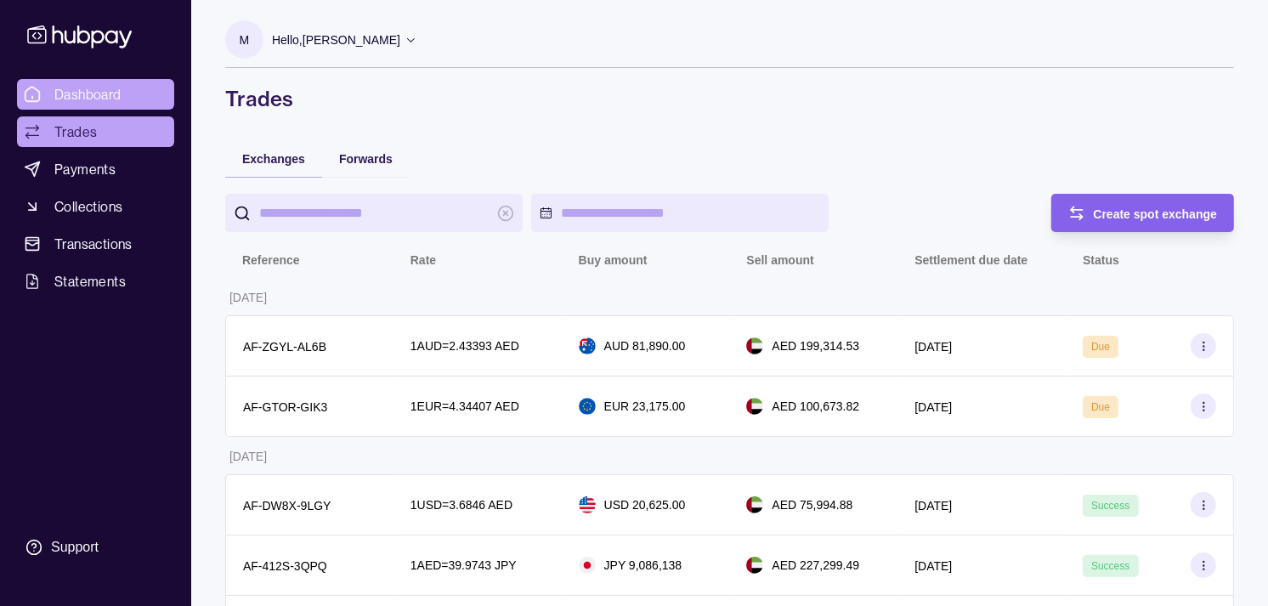
click at [130, 91] on link "Dashboard" at bounding box center [95, 94] width 157 height 31
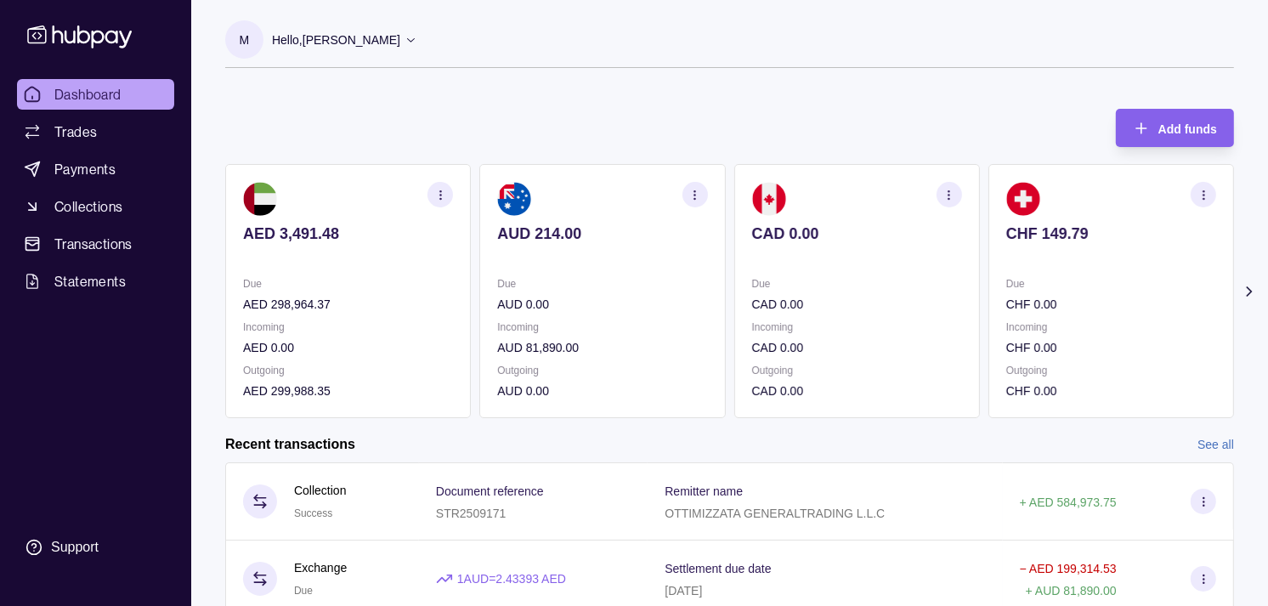
click at [1073, 318] on p "Incoming" at bounding box center [1111, 327] width 210 height 19
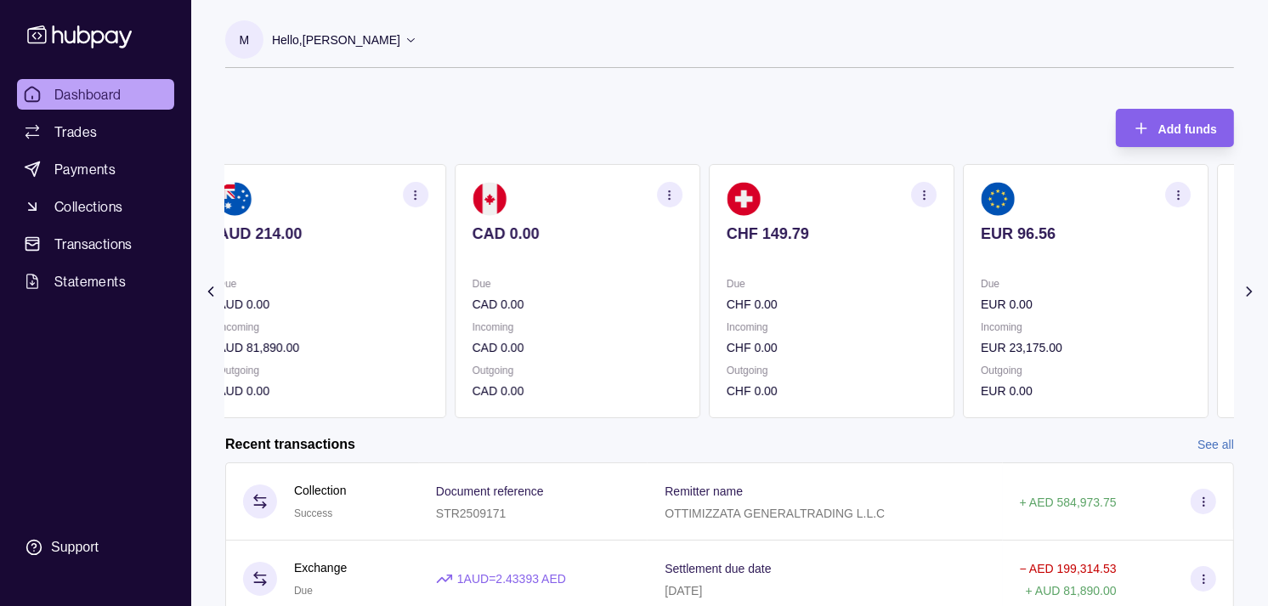
click at [1052, 304] on p "EUR 0.00" at bounding box center [1086, 304] width 210 height 19
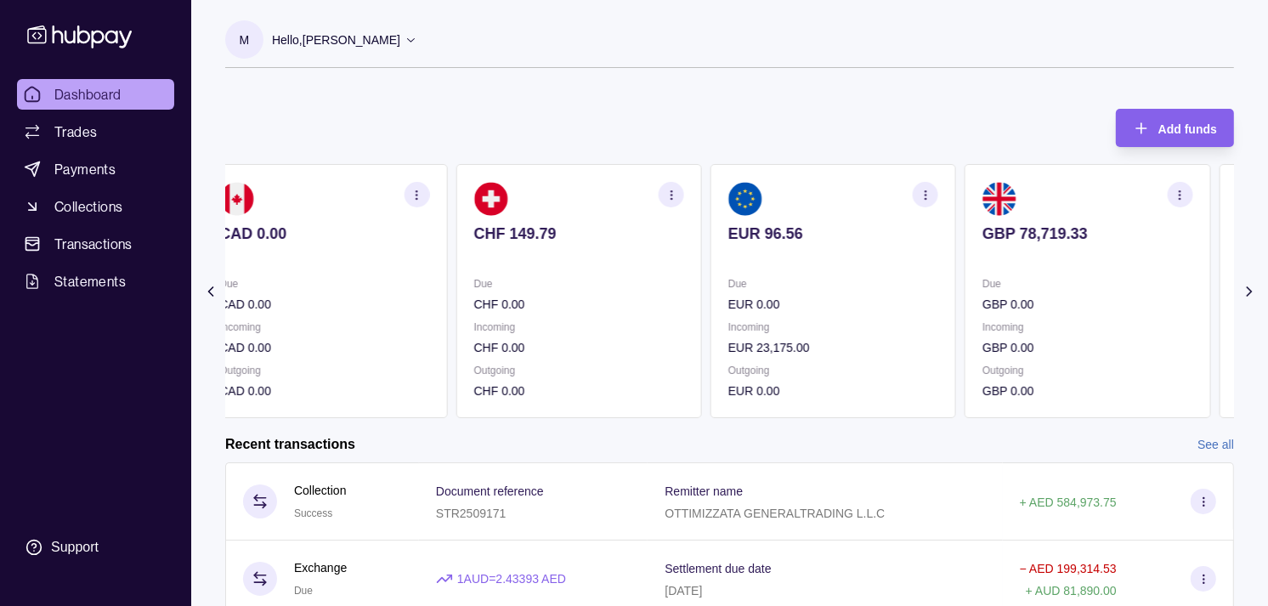
click at [1050, 296] on p "GBP 0.00" at bounding box center [1087, 304] width 210 height 19
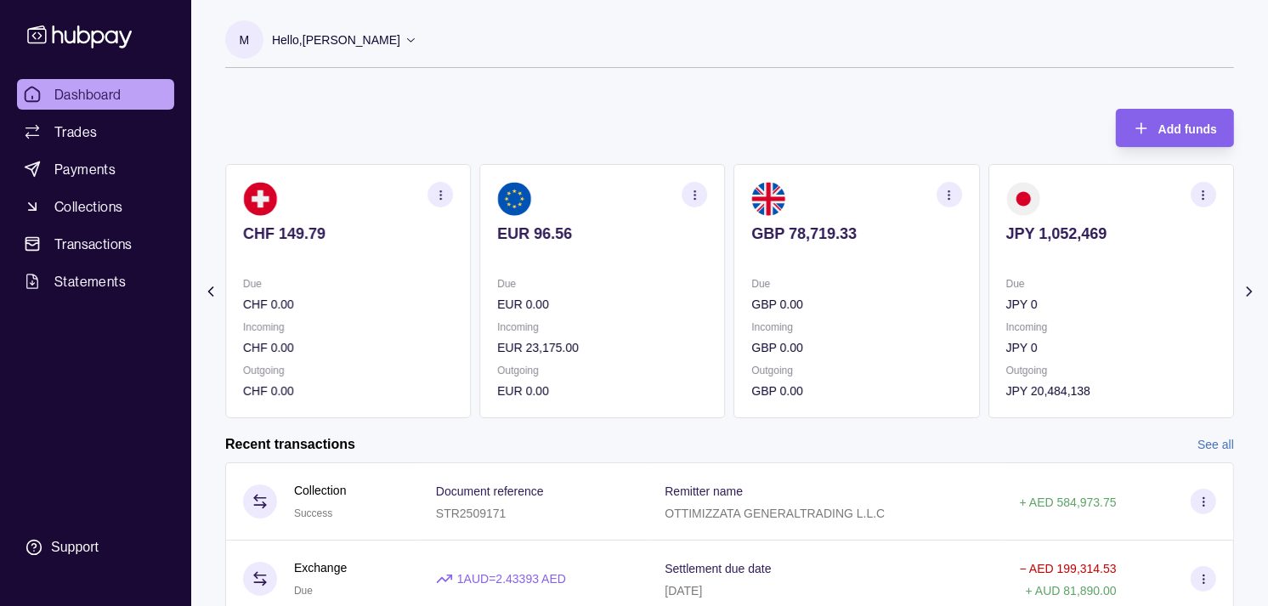
click at [897, 291] on p "Due" at bounding box center [857, 283] width 210 height 19
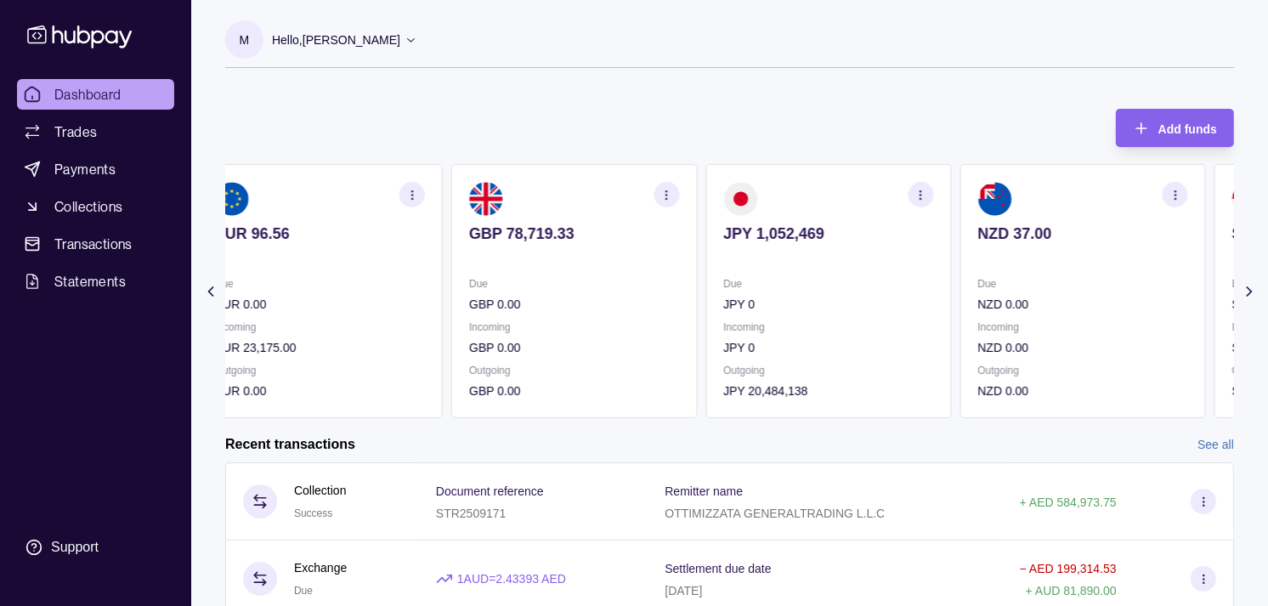
click at [904, 287] on div "Due JPY 0" at bounding box center [828, 293] width 210 height 39
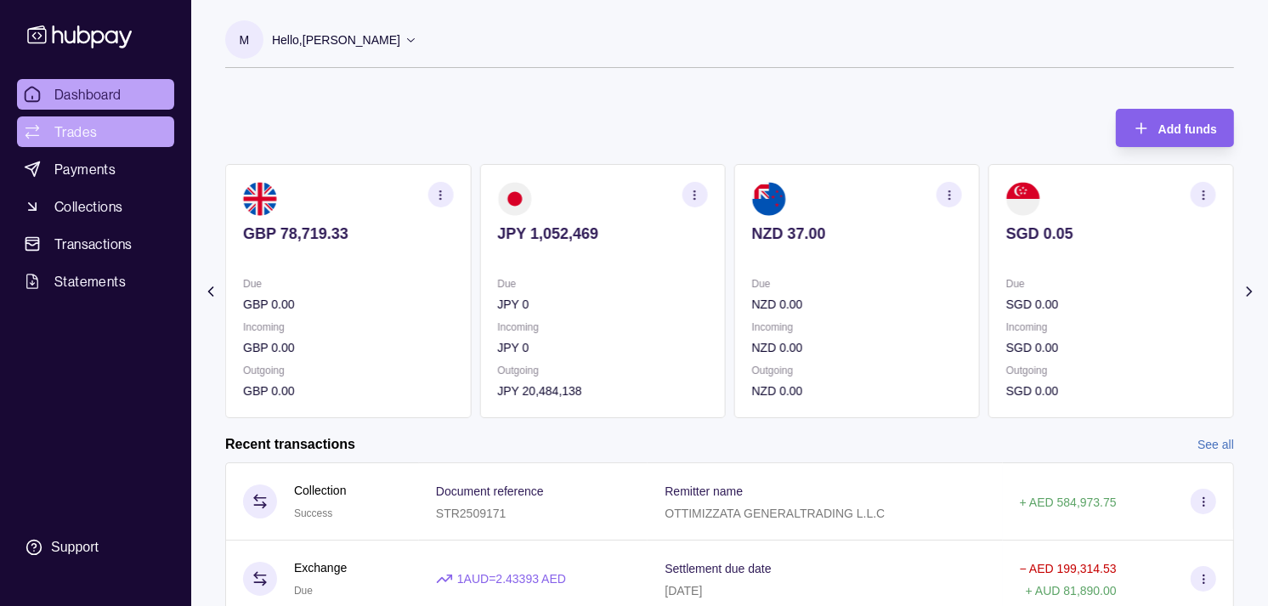
click at [75, 126] on span "Trades" at bounding box center [75, 132] width 42 height 20
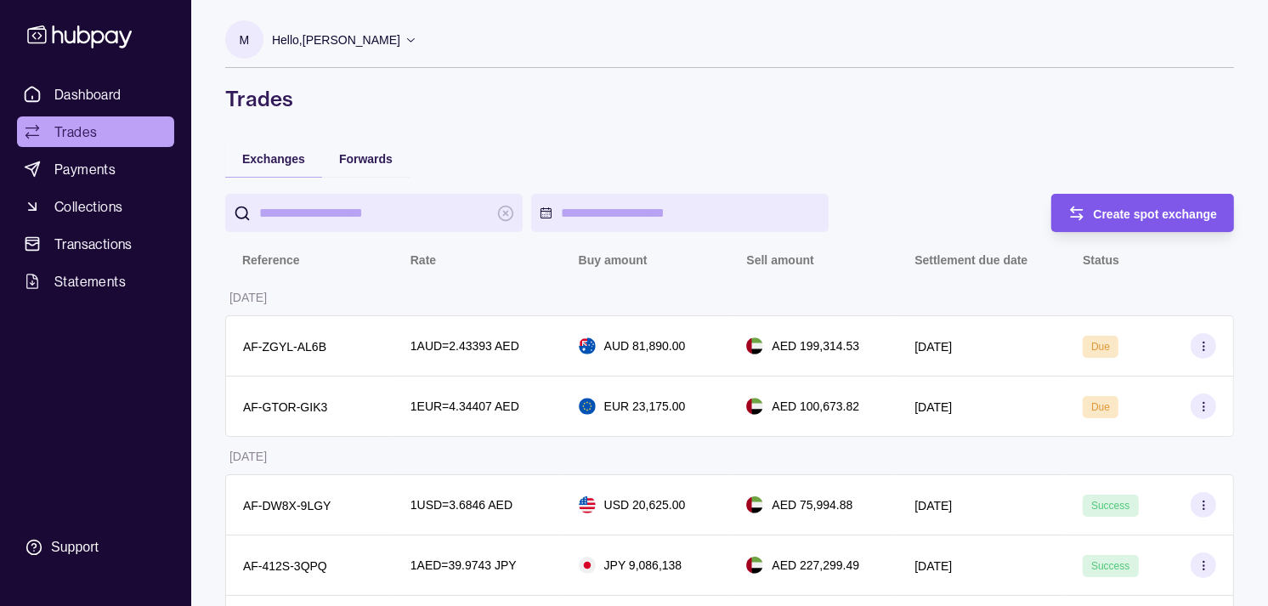
click at [1159, 203] on div "Create spot exchange" at bounding box center [1156, 213] width 124 height 20
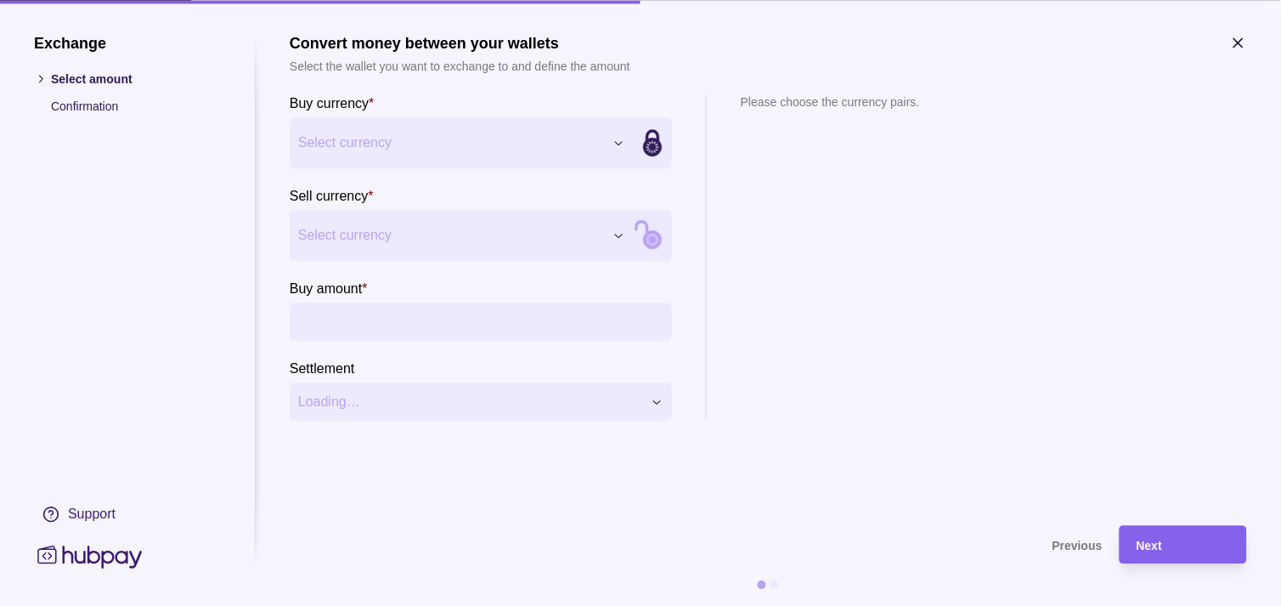
click at [499, 122] on button "Select currency" at bounding box center [462, 142] width 344 height 51
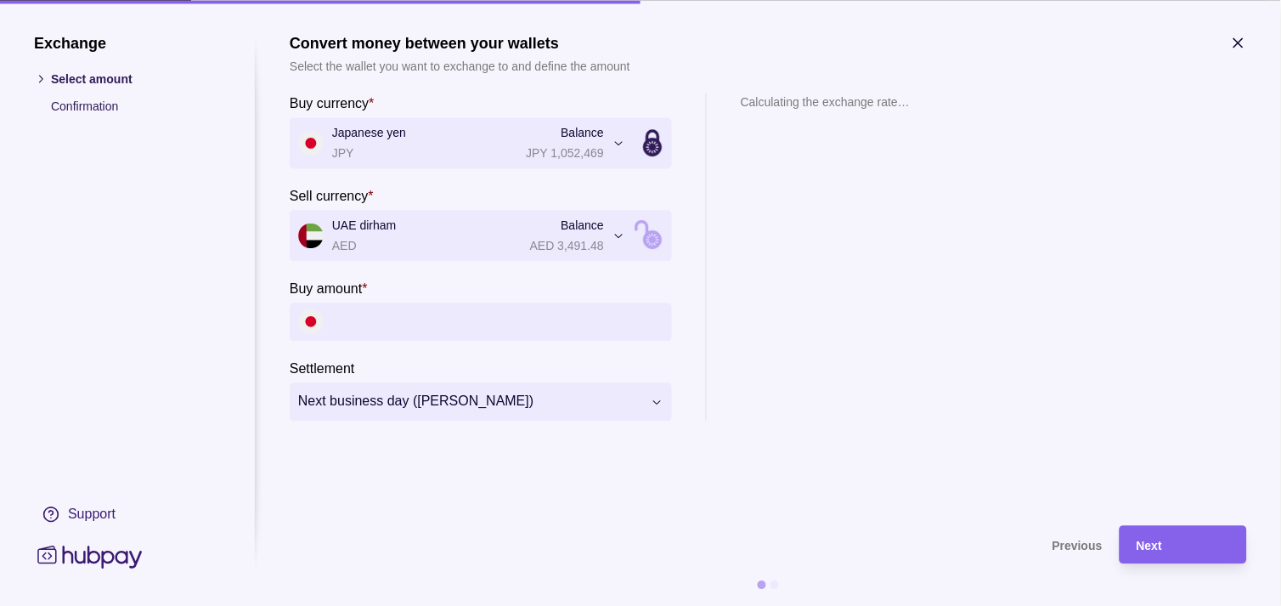
click at [394, 315] on input "Buy amount *" at bounding box center [497, 321] width 331 height 38
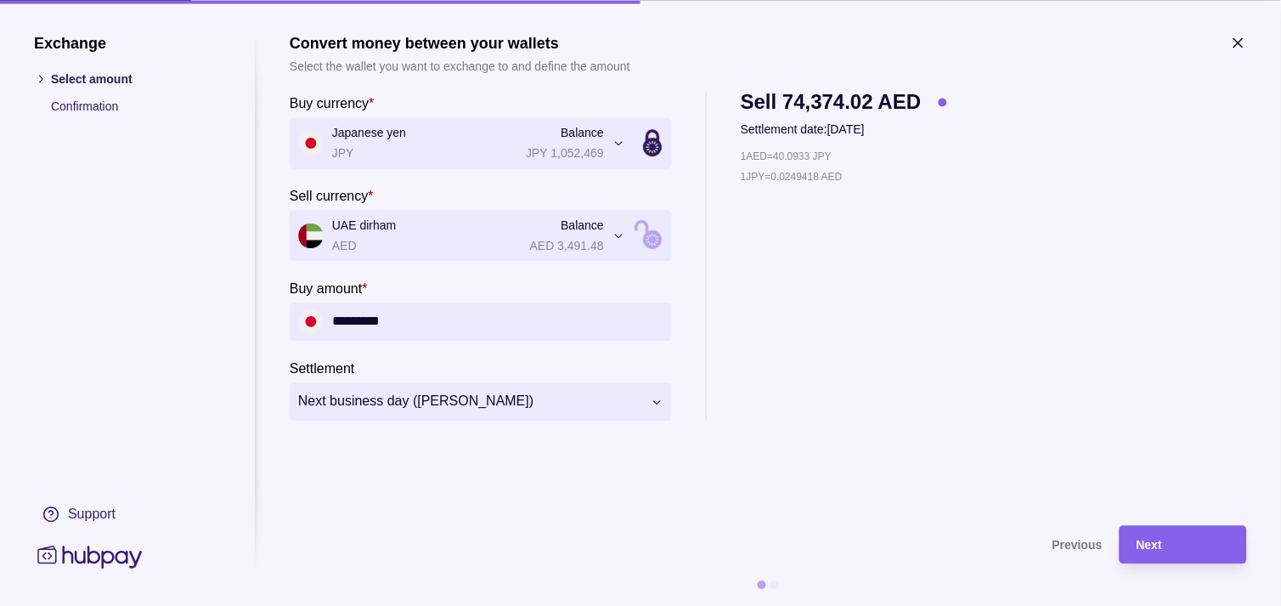
type input "*********"
click at [1232, 549] on section "Next" at bounding box center [1183, 544] width 127 height 38
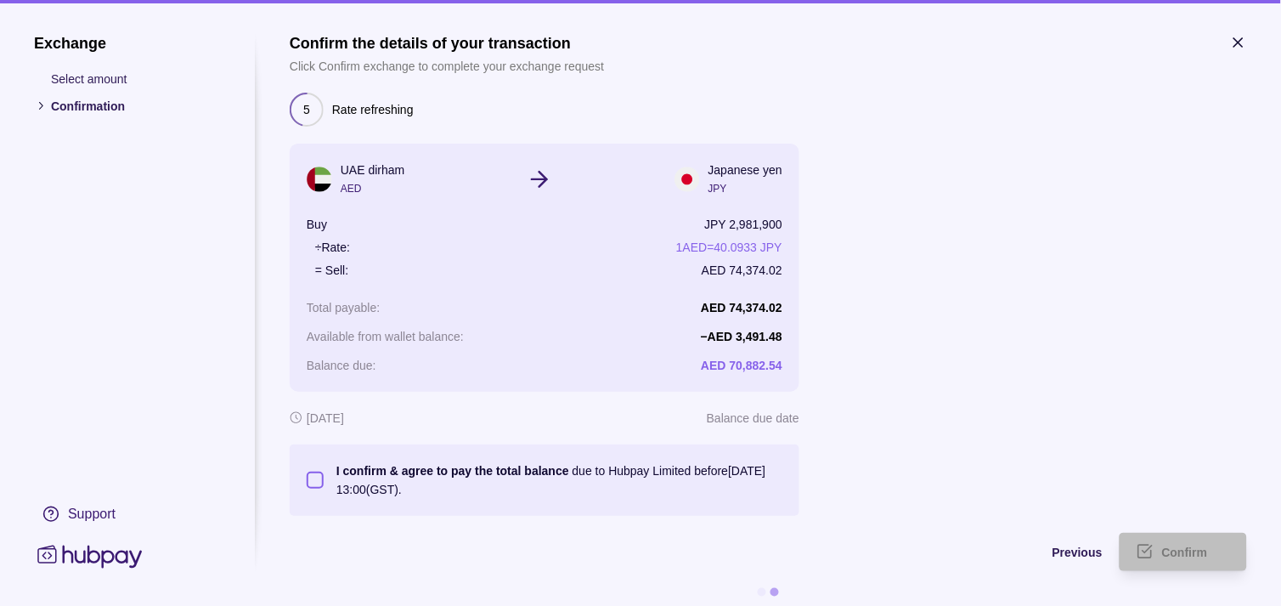
click at [317, 478] on button "I confirm & agree to pay the total balance due to Hubpay Limited before 22 Sep …" at bounding box center [315, 480] width 17 height 17
click at [1218, 557] on div "Confirm" at bounding box center [1196, 552] width 68 height 20
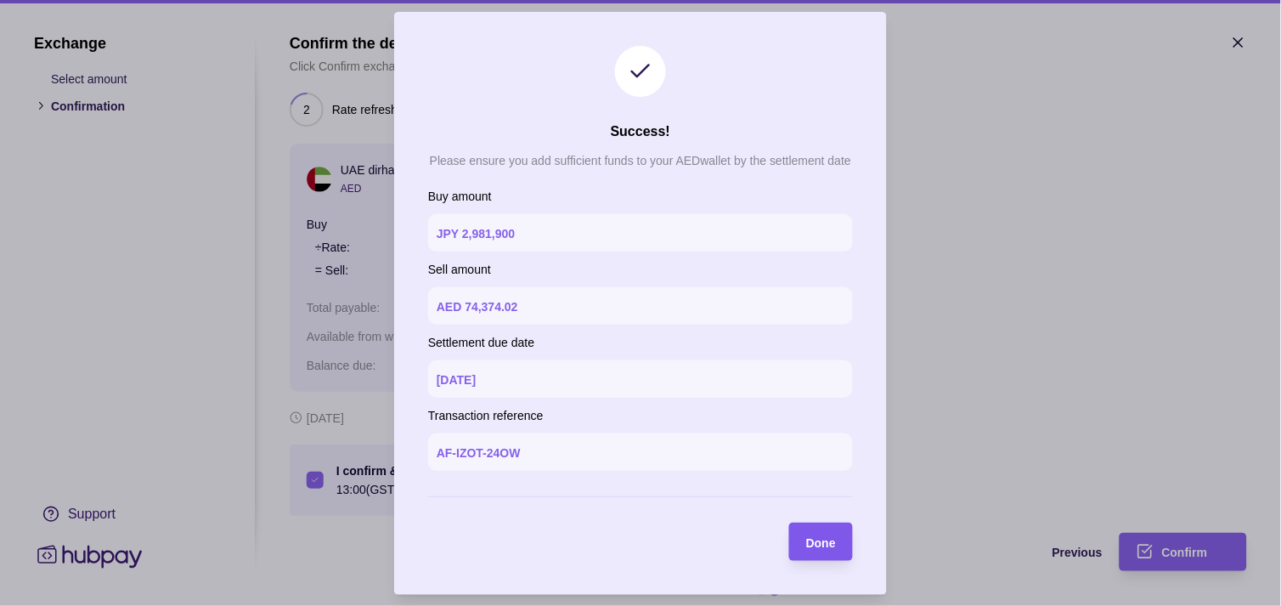
click at [819, 545] on span "Done" at bounding box center [821, 542] width 30 height 14
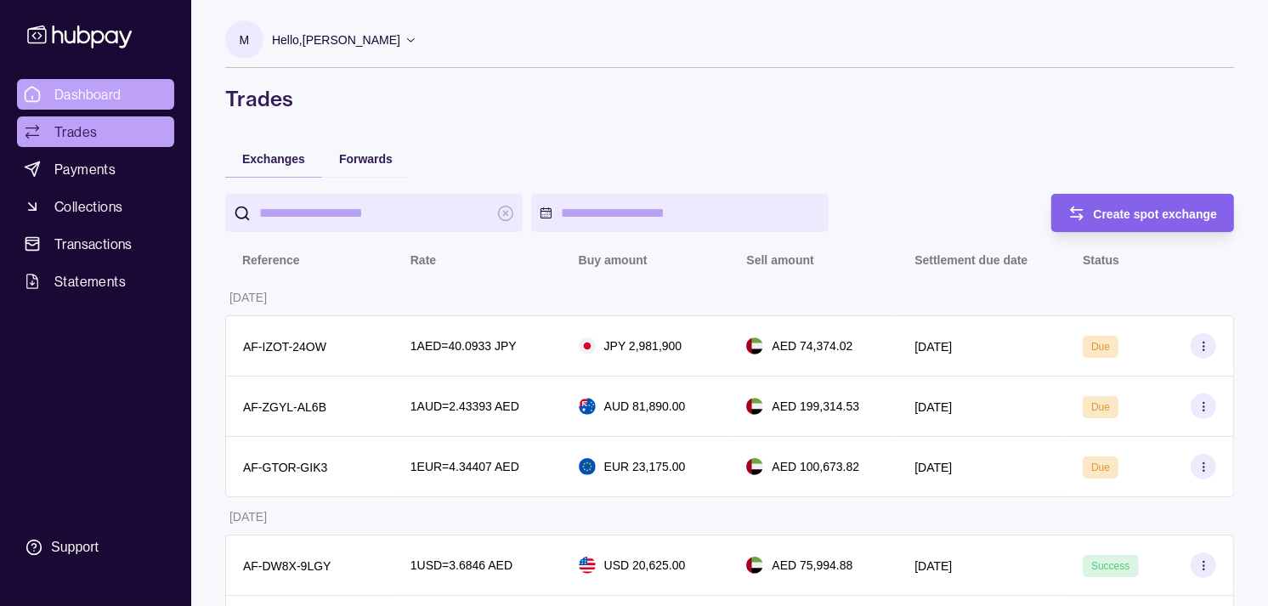
click at [78, 99] on span "Dashboard" at bounding box center [87, 94] width 67 height 20
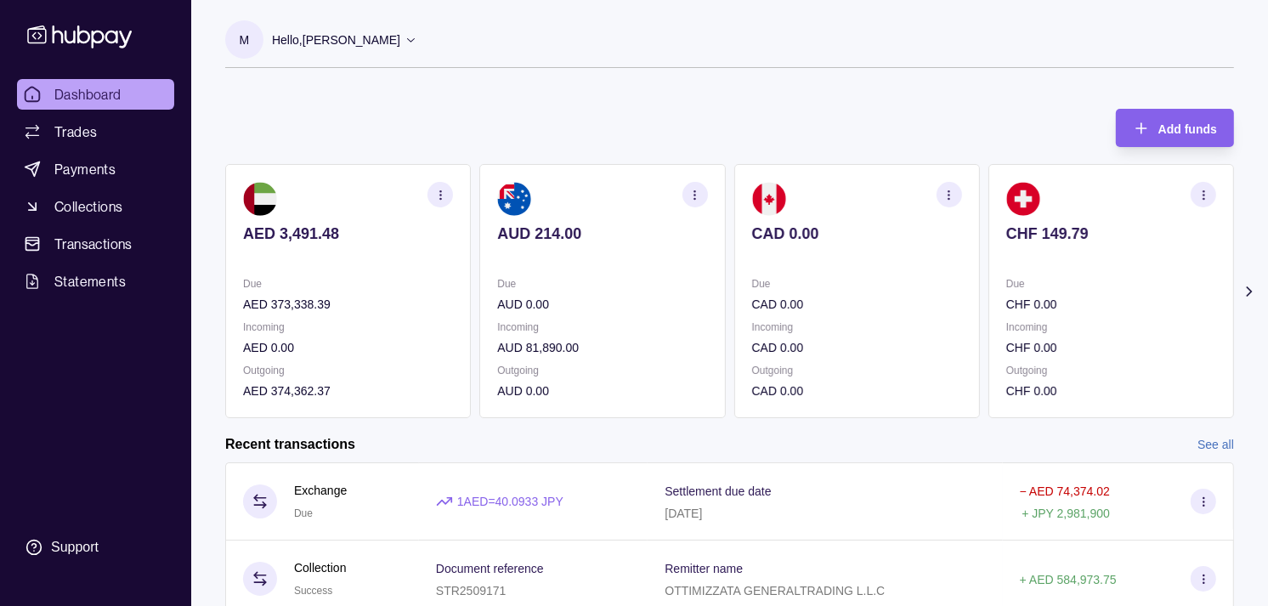
click at [1012, 301] on p "CHF 0.00" at bounding box center [1111, 304] width 210 height 19
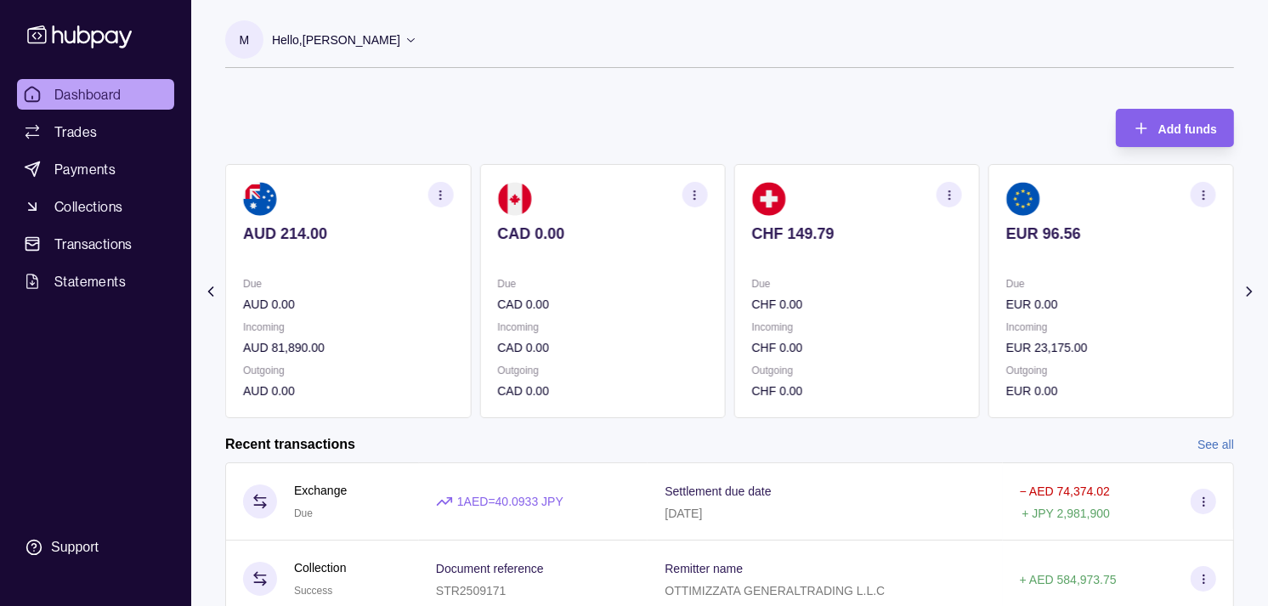
click at [1017, 280] on div "Due EUR 0.00" at bounding box center [1111, 293] width 210 height 39
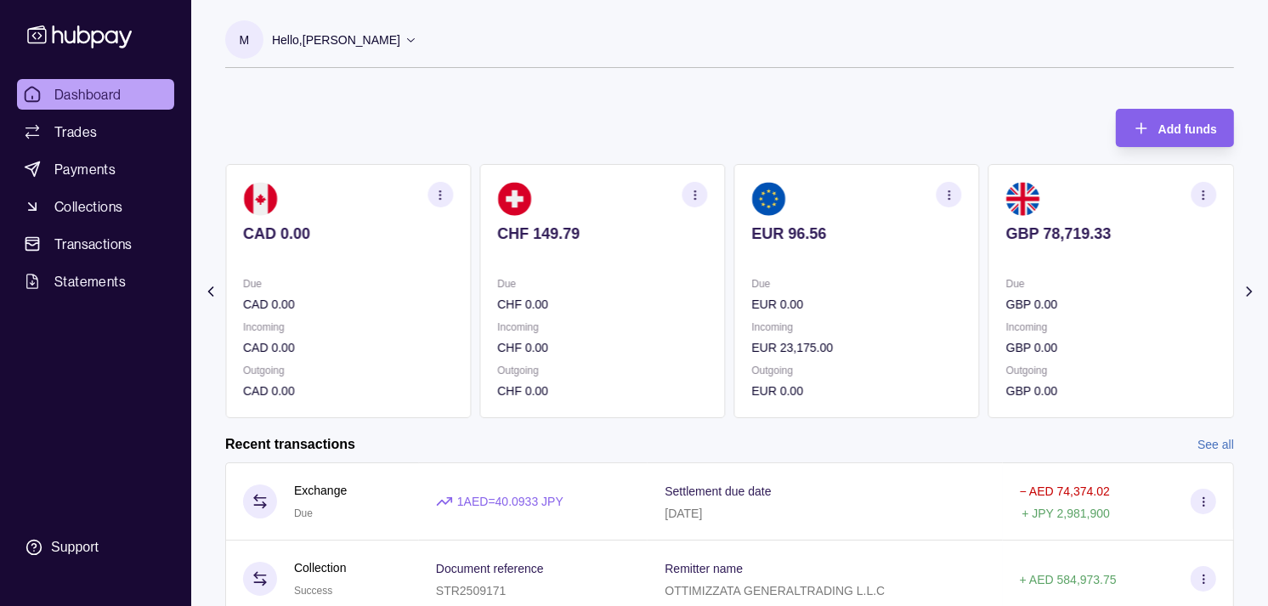
click at [1006, 239] on div "GBP 78,719.33" at bounding box center [1111, 245] width 210 height 42
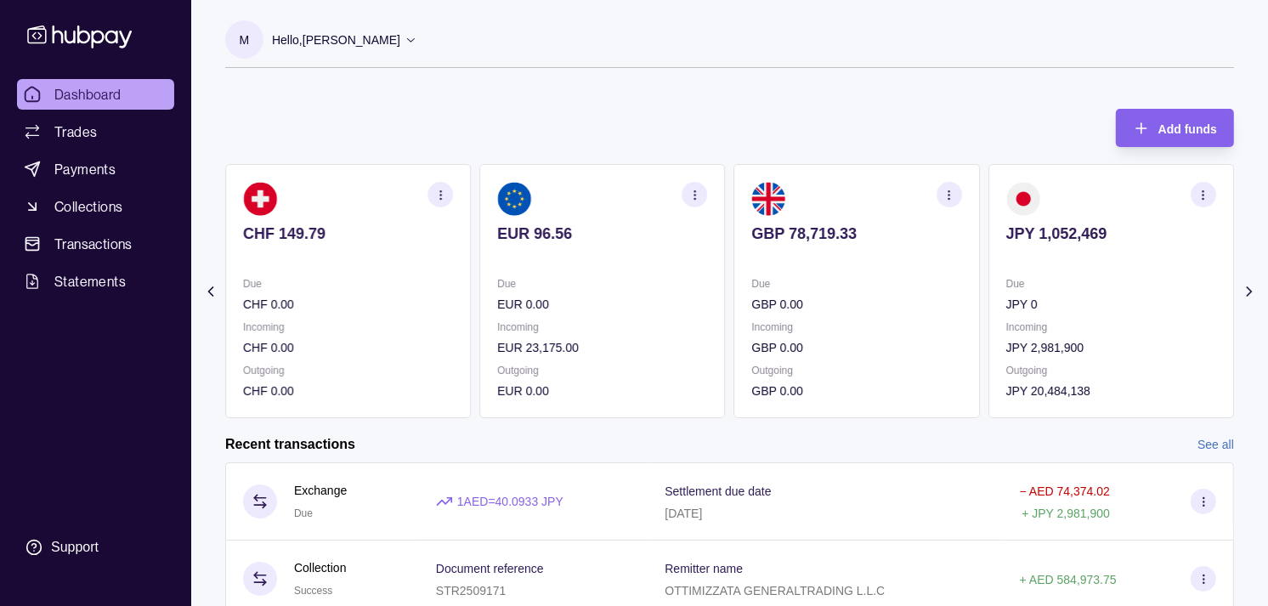
click at [956, 197] on section "button" at bounding box center [948, 194] width 25 height 25
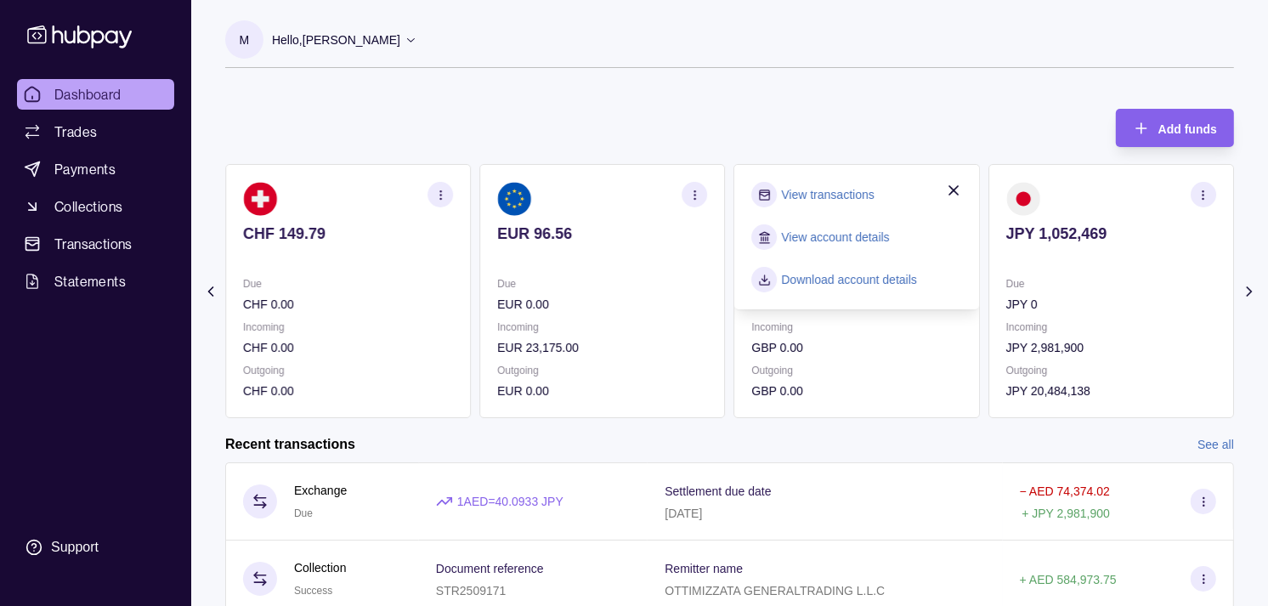
click at [957, 111] on div "Add funds AED 3,491.48 Due AED 373,338.39 Incoming AED 0.00 Outgoing AED 374,36…" at bounding box center [729, 255] width 1009 height 326
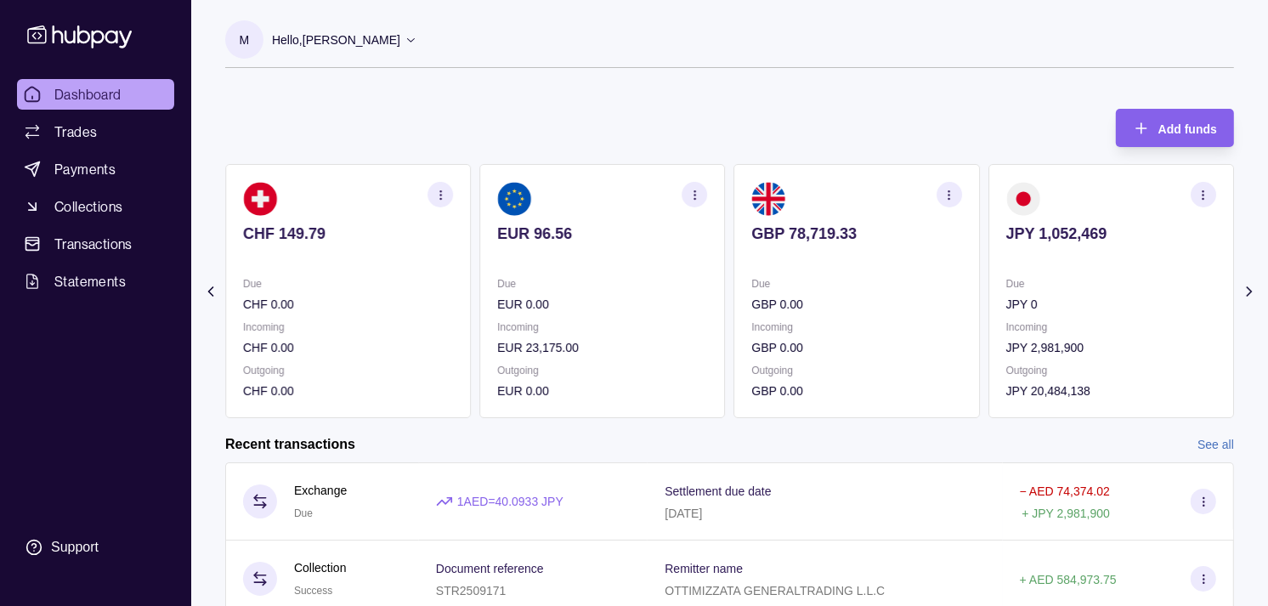
click at [1204, 195] on icon "button" at bounding box center [1203, 195] width 13 height 13
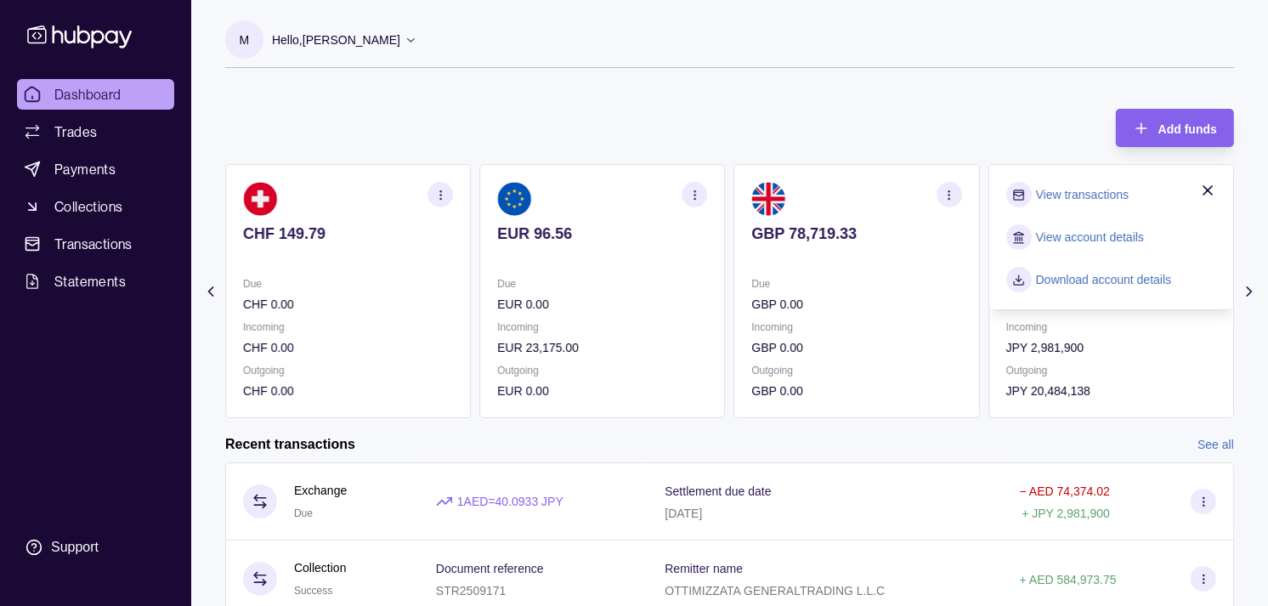
click at [1094, 191] on link "View transactions" at bounding box center [1082, 194] width 93 height 19
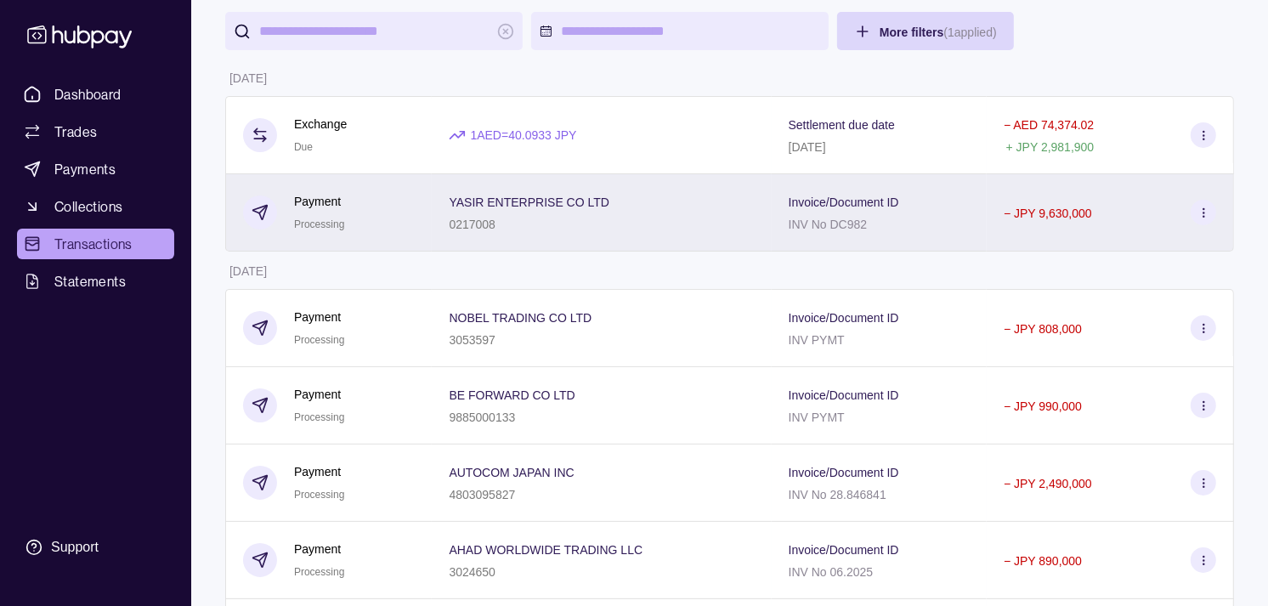
scroll to position [94, 0]
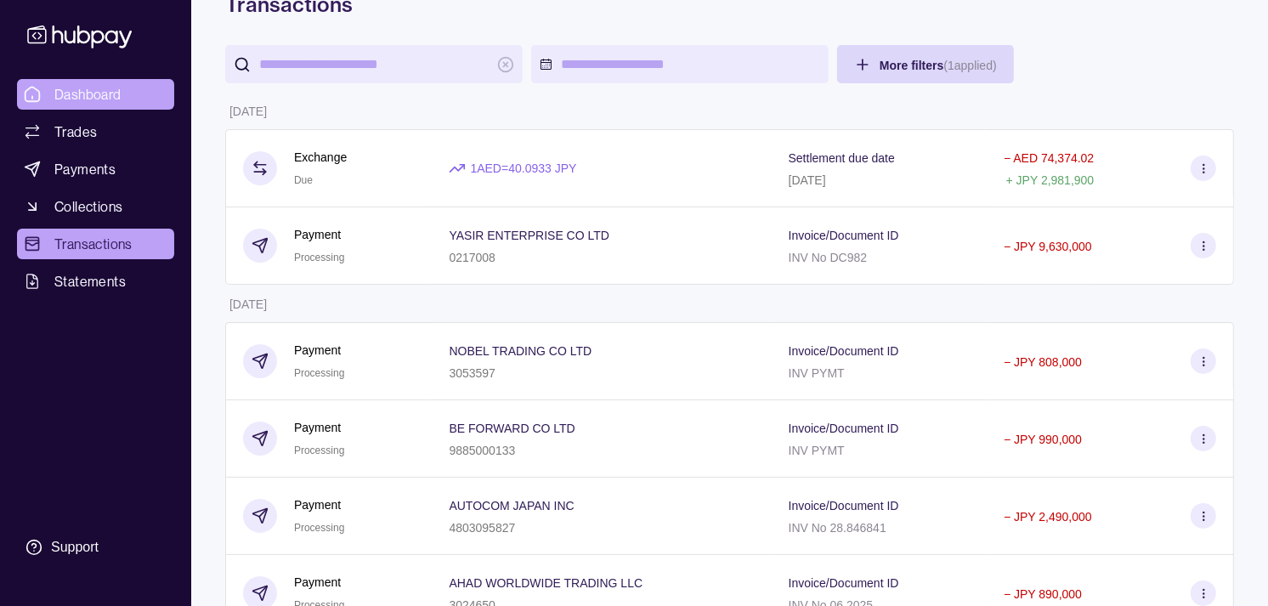
click at [130, 88] on link "Dashboard" at bounding box center [95, 94] width 157 height 31
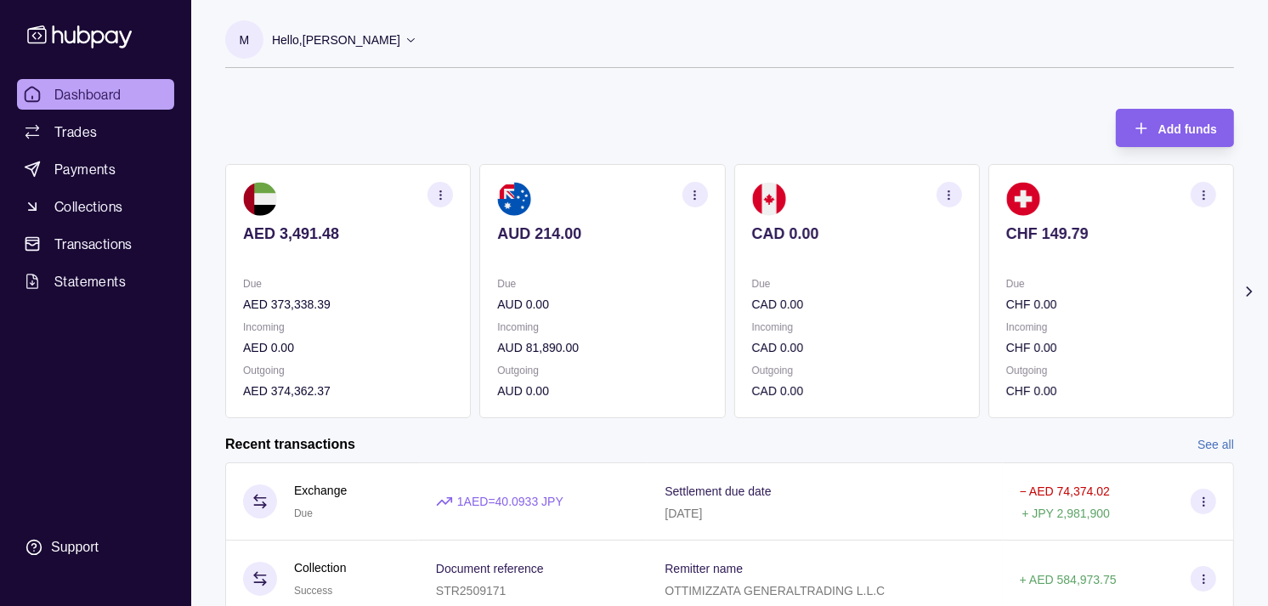
click at [1022, 257] on p at bounding box center [1111, 256] width 210 height 19
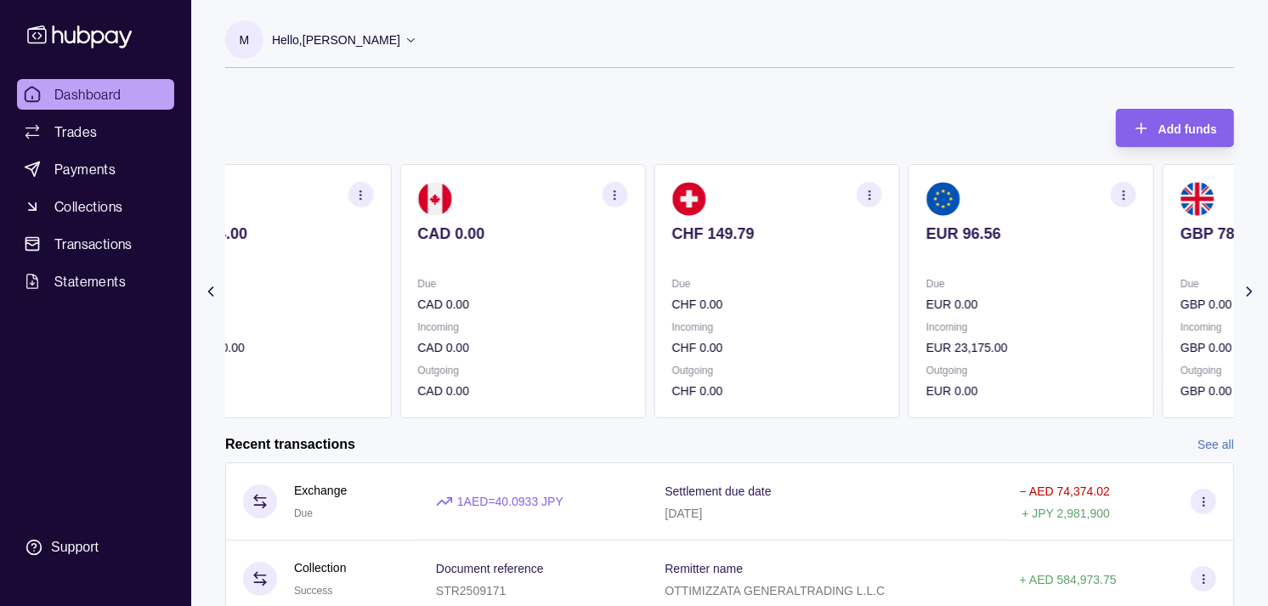
click at [1006, 270] on section "EUR 96.56 Due EUR 0.00 Incoming EUR 23,175.00 Outgoing EUR 0.00" at bounding box center [1031, 291] width 246 height 254
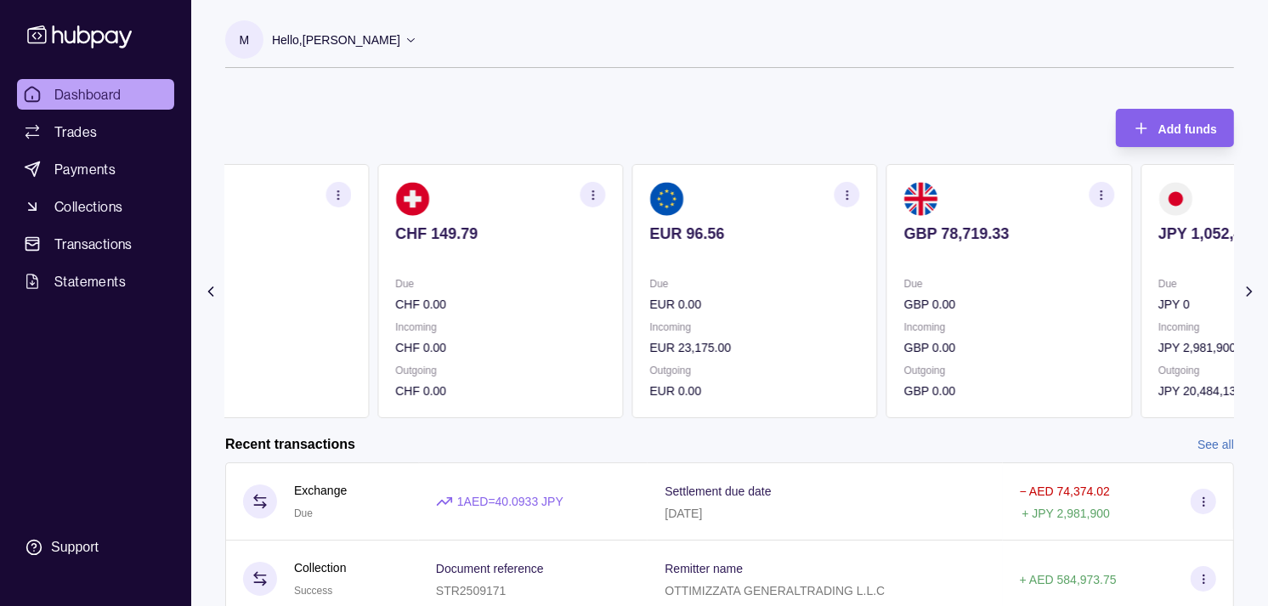
click at [904, 274] on div "Due GBP 0.00" at bounding box center [1009, 293] width 210 height 39
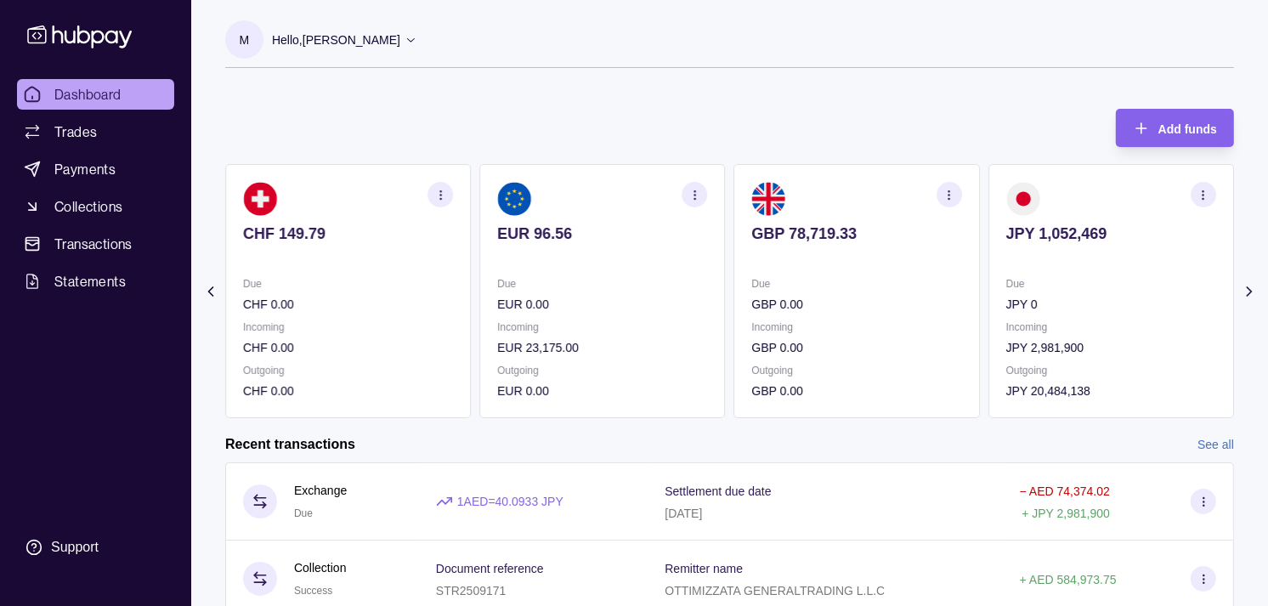
click at [1006, 265] on div "JPY 1,052,469" at bounding box center [1111, 245] width 210 height 42
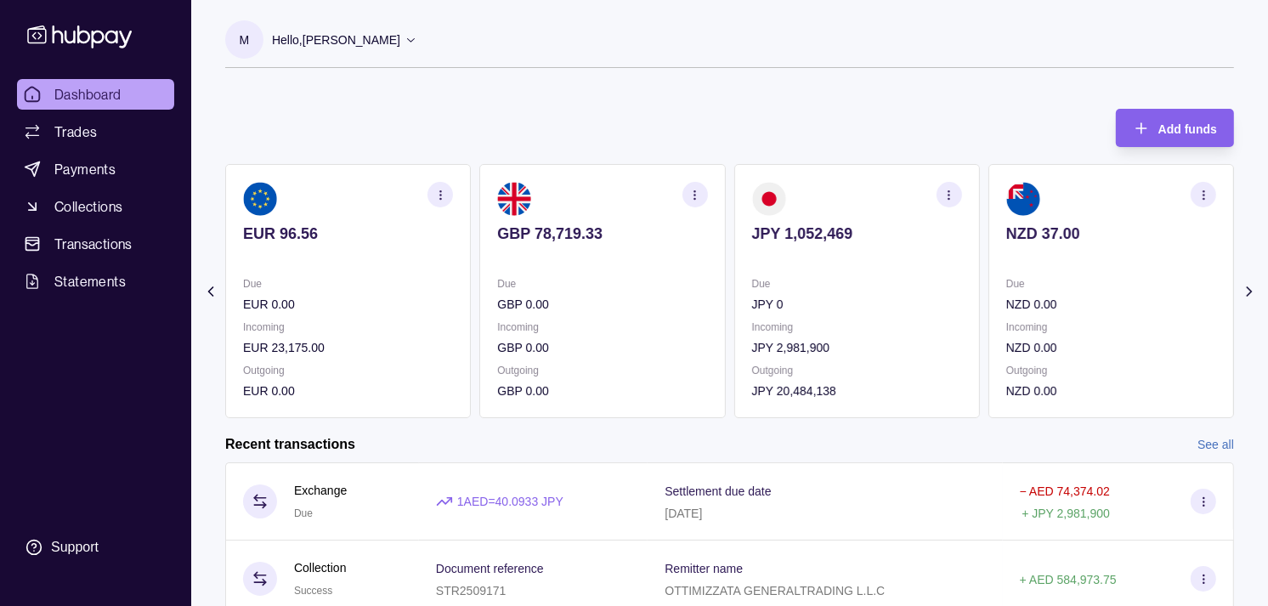
click at [945, 189] on icon "button" at bounding box center [948, 195] width 13 height 13
click at [844, 190] on link "View transactions" at bounding box center [828, 194] width 93 height 19
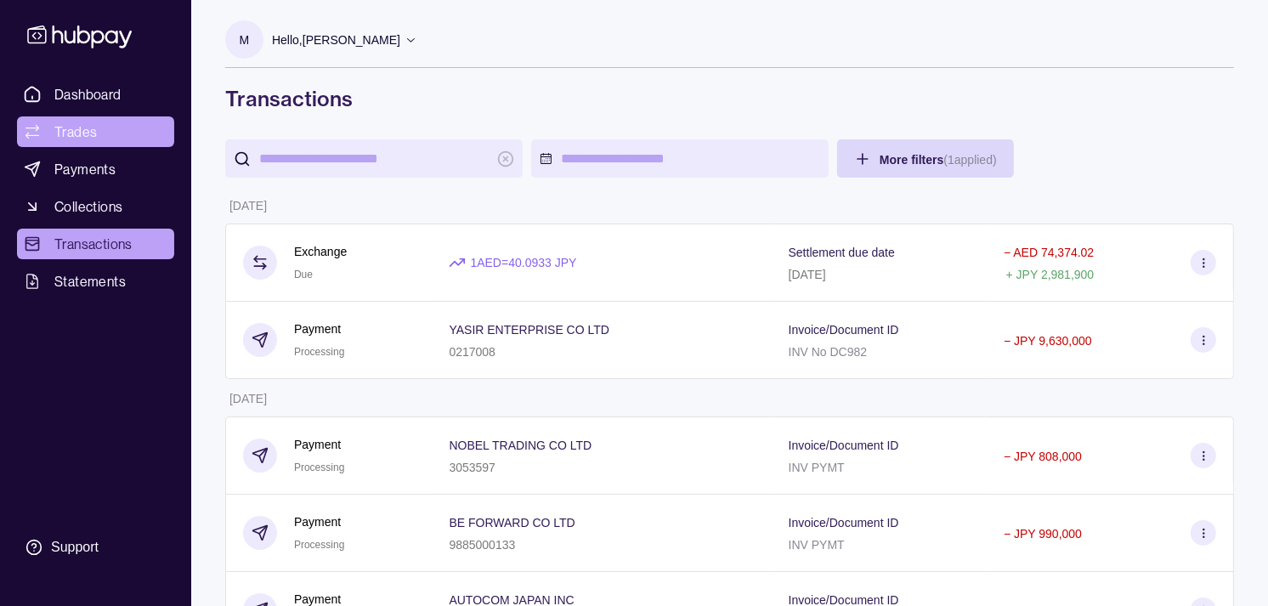
click at [99, 128] on link "Trades" at bounding box center [95, 131] width 157 height 31
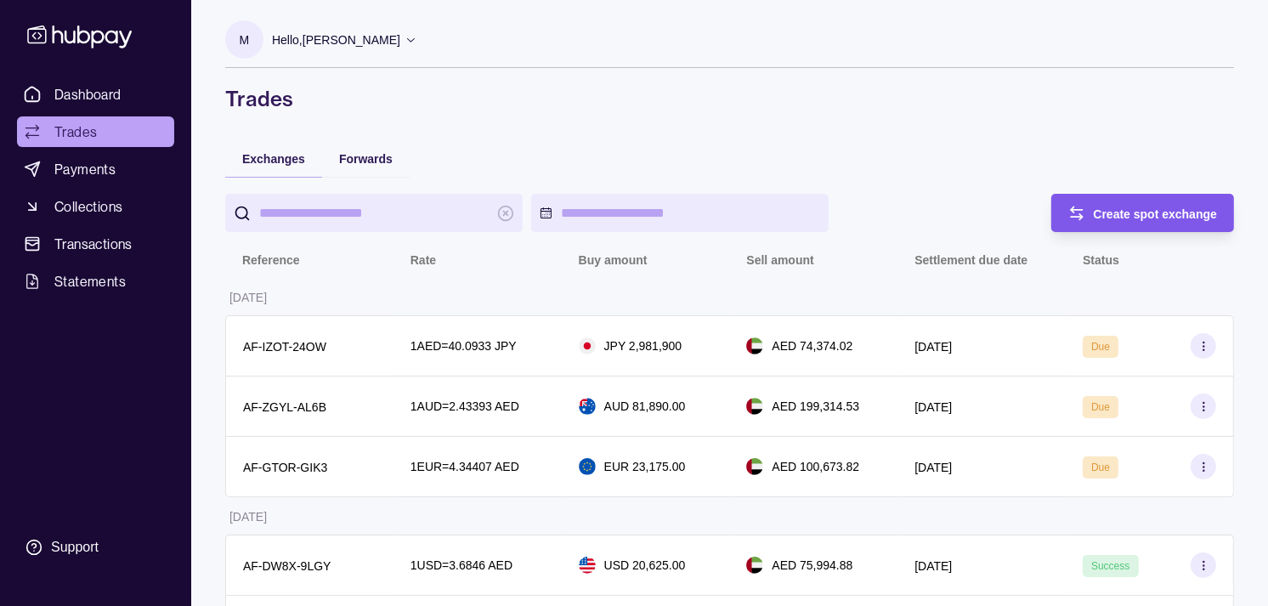
click at [1123, 215] on span "Create spot exchange" at bounding box center [1156, 214] width 124 height 14
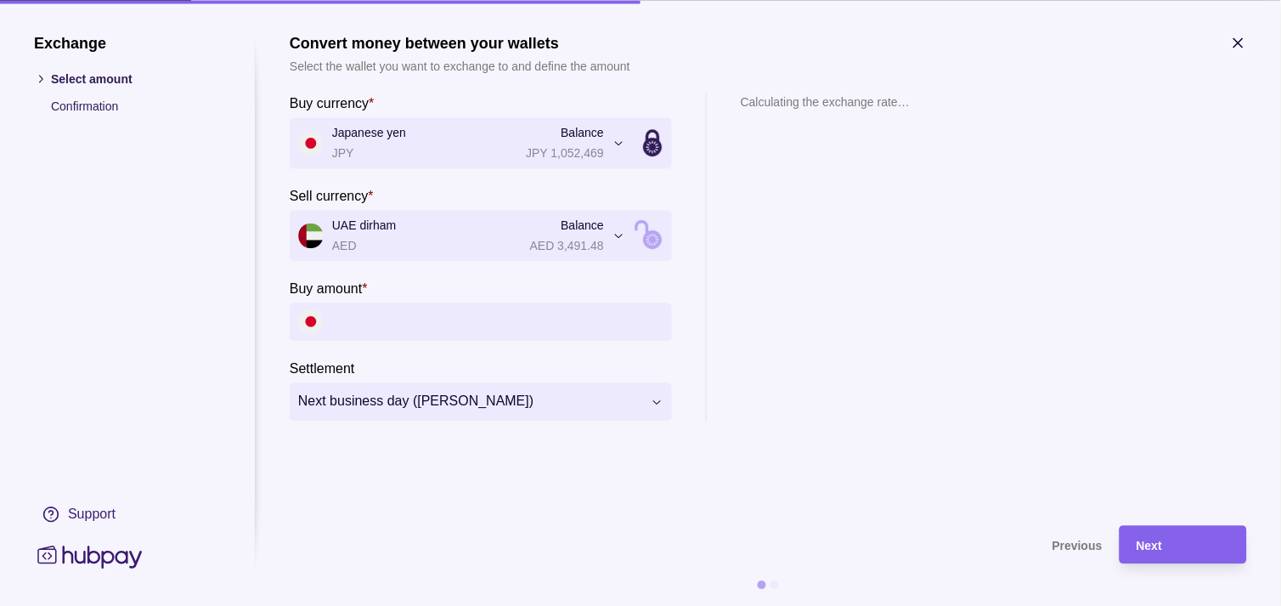
click at [421, 314] on input "Buy amount *" at bounding box center [497, 321] width 331 height 38
click at [440, 317] on input "Buy amount *" at bounding box center [497, 321] width 331 height 38
paste input "*********"
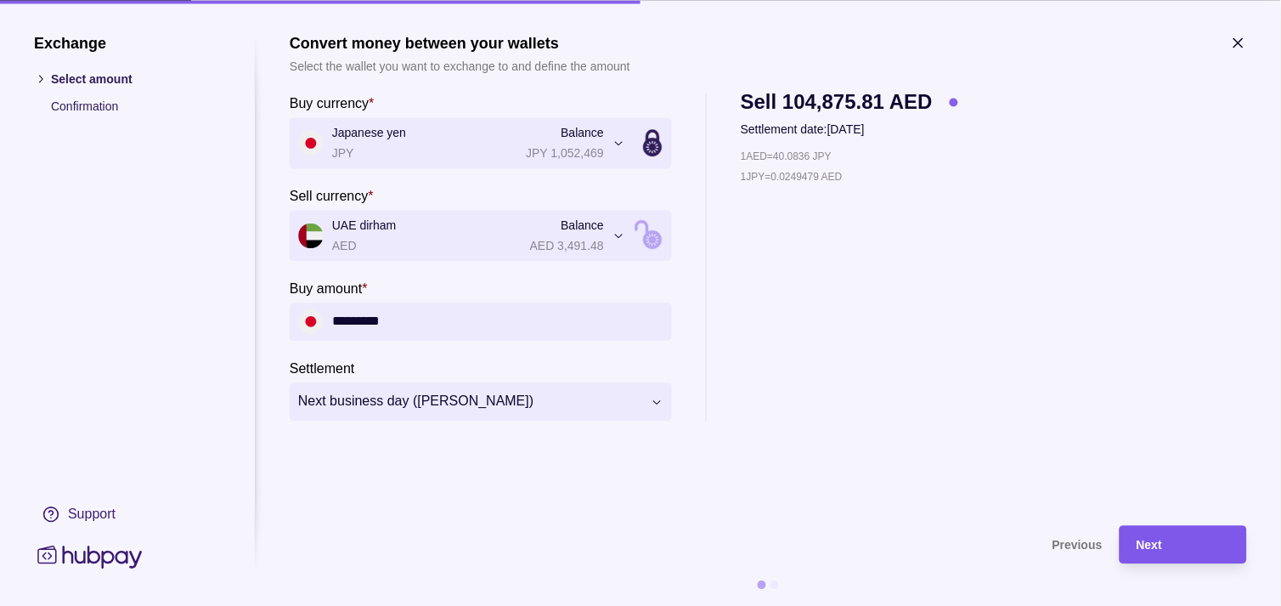
type input "*********"
click at [1165, 536] on div "Next" at bounding box center [1183, 544] width 93 height 20
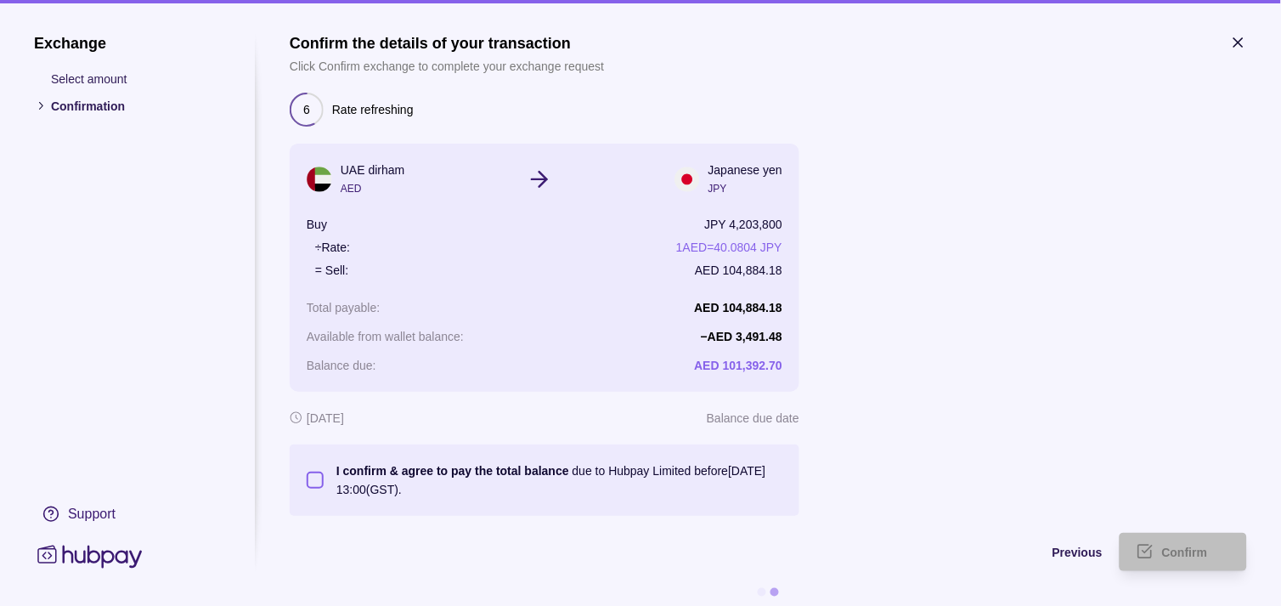
click at [321, 482] on button "I confirm & agree to pay the total balance due to Hubpay Limited before 22 Sep …" at bounding box center [315, 480] width 17 height 17
click at [1196, 542] on div "Confirm" at bounding box center [1196, 552] width 68 height 20
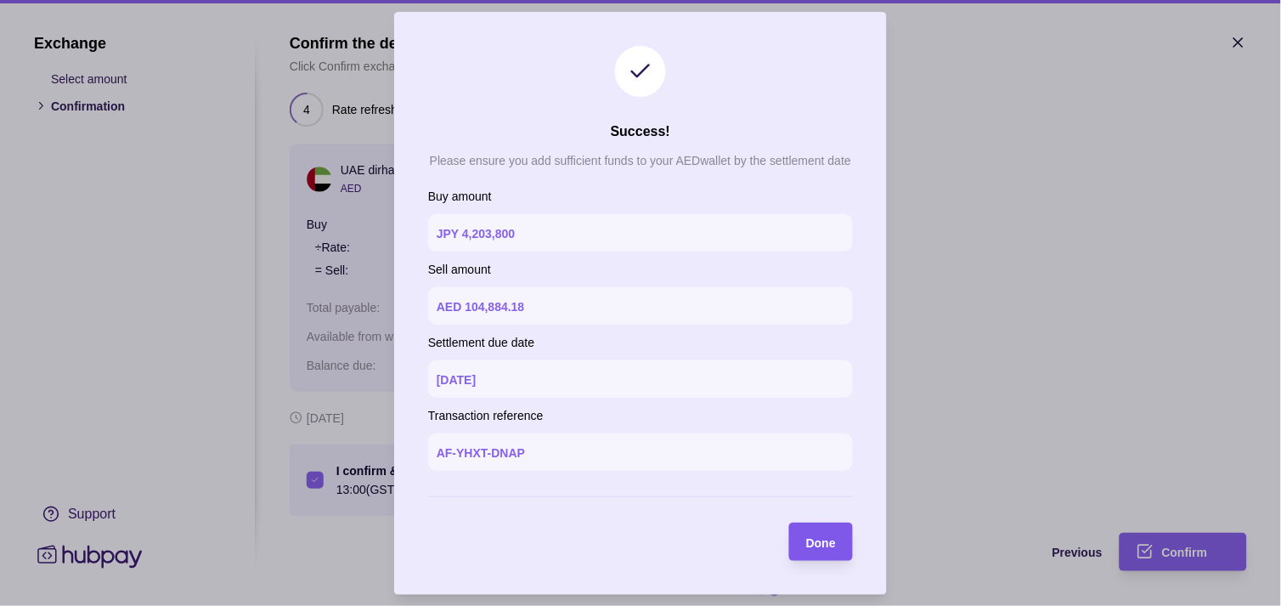
click at [829, 540] on span "Done" at bounding box center [821, 542] width 30 height 14
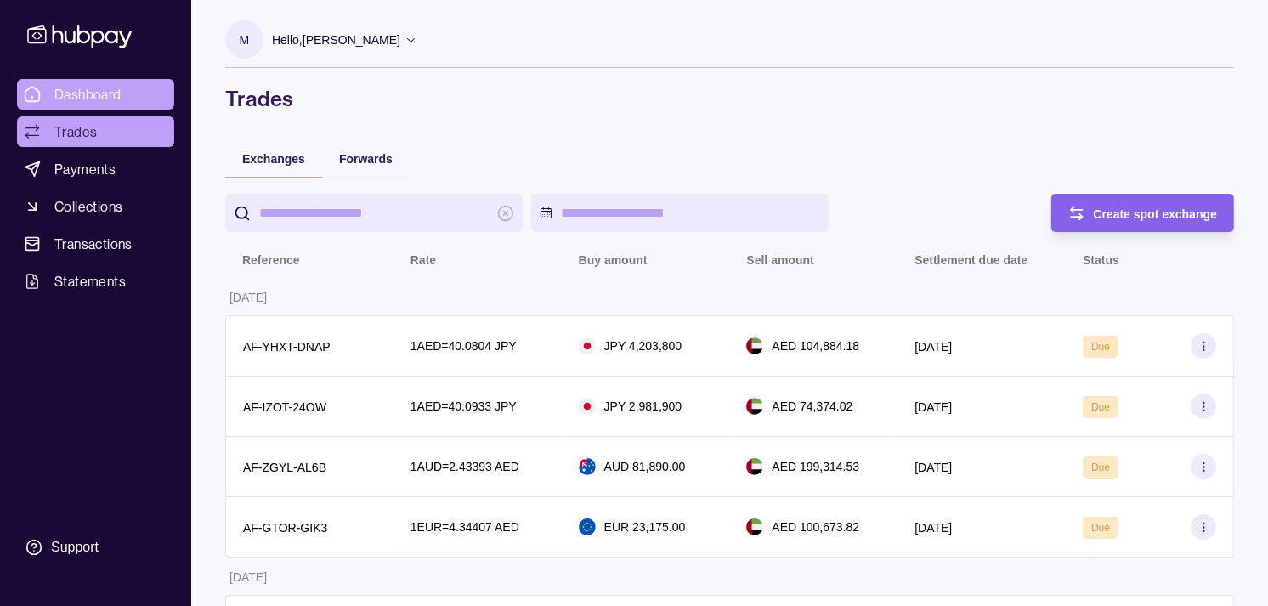
click at [124, 88] on link "Dashboard" at bounding box center [95, 94] width 157 height 31
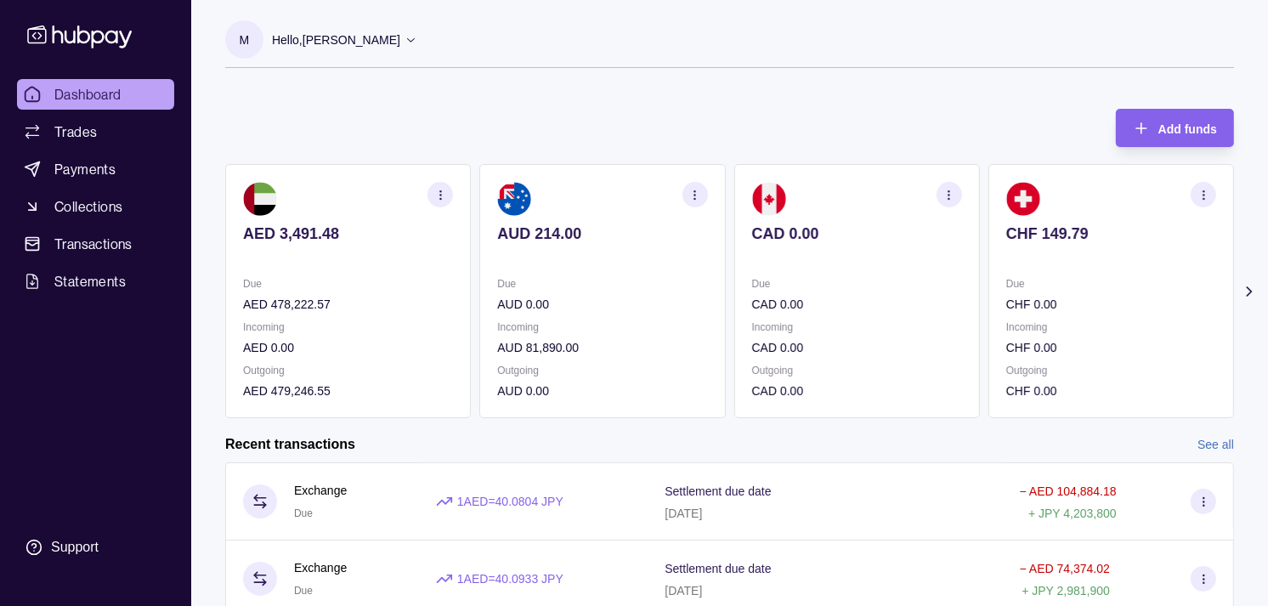
click at [1037, 287] on div "Due CHF 0.00" at bounding box center [1111, 293] width 210 height 39
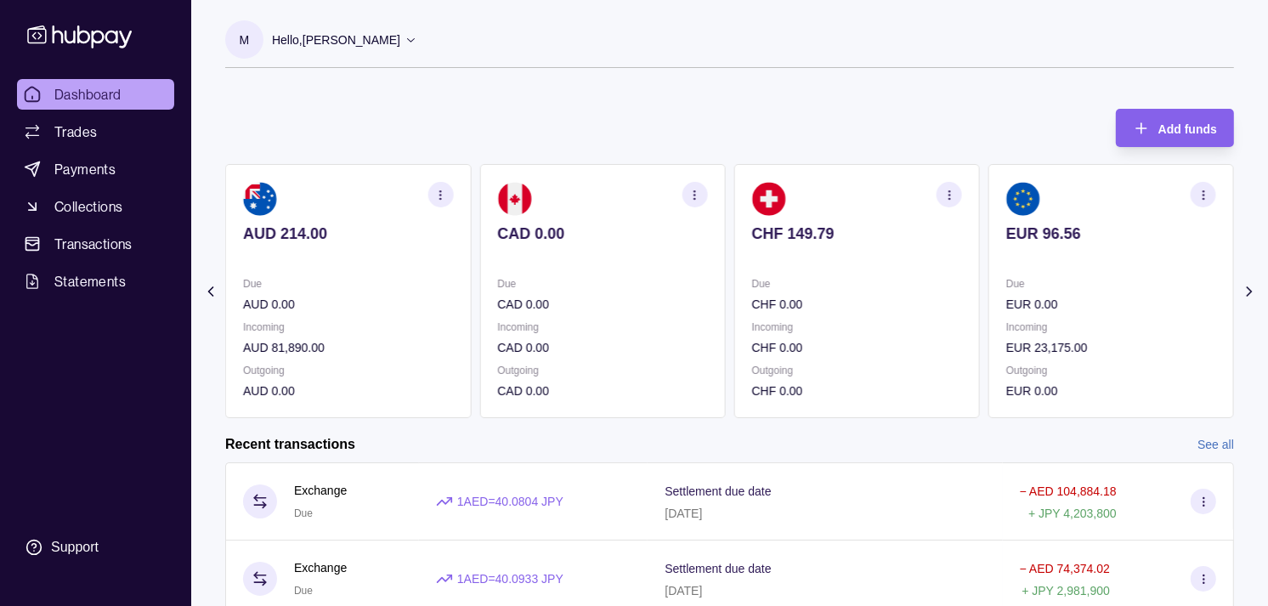
click at [1006, 291] on p "Due" at bounding box center [1111, 283] width 210 height 19
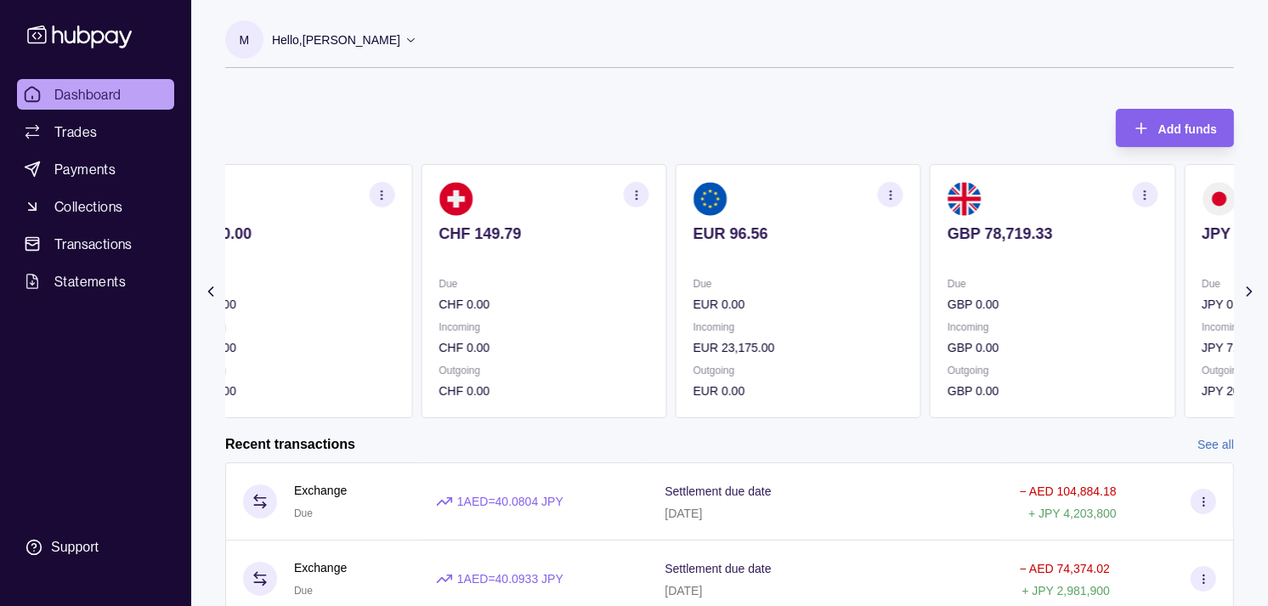
click at [947, 291] on div "Due GBP 0.00" at bounding box center [1052, 293] width 210 height 39
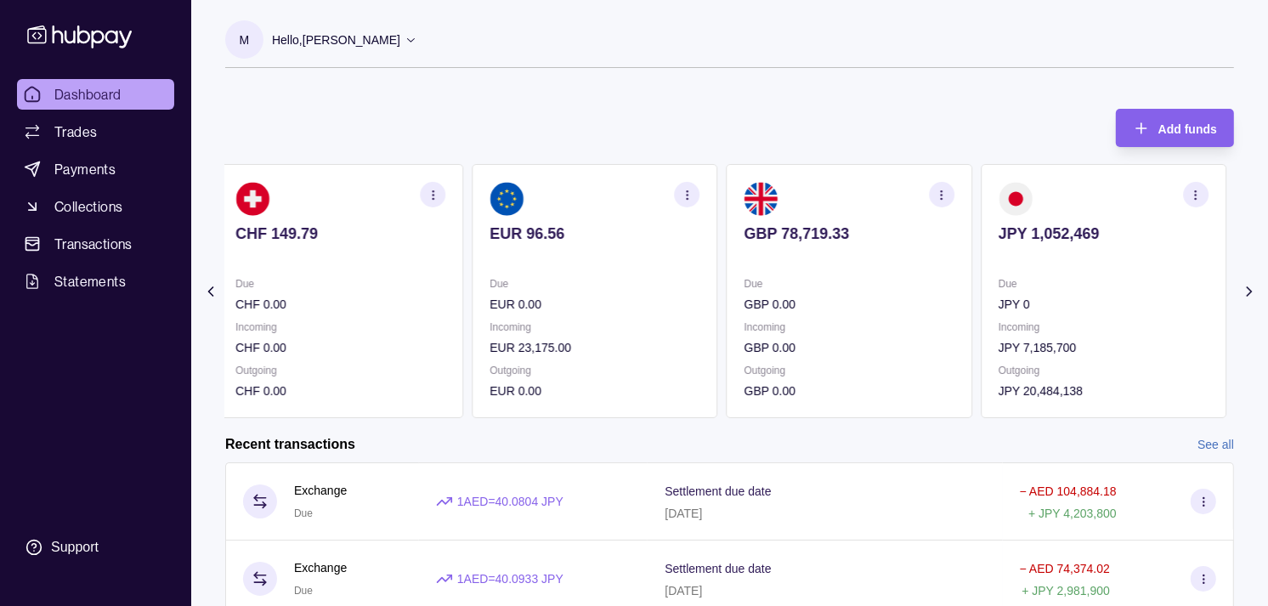
click at [868, 270] on section "GBP 78,719.33 Due GBP 0.00 Incoming GBP 0.00 Outgoing GBP 0.00" at bounding box center [849, 291] width 246 height 254
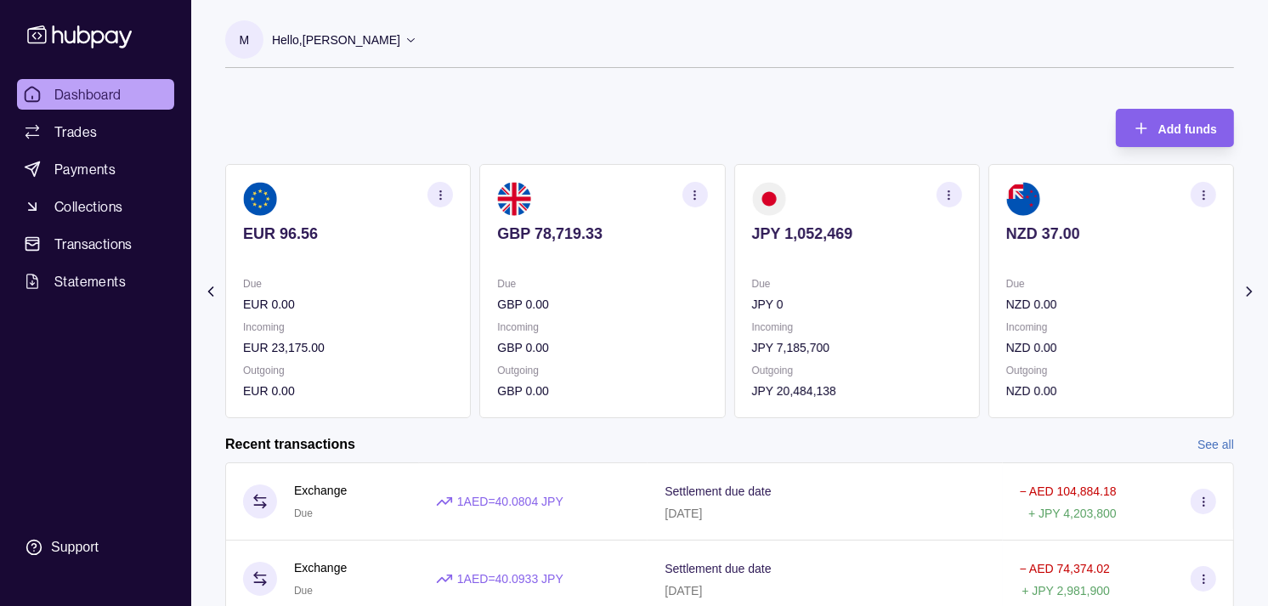
click at [890, 275] on p "Due" at bounding box center [857, 283] width 210 height 19
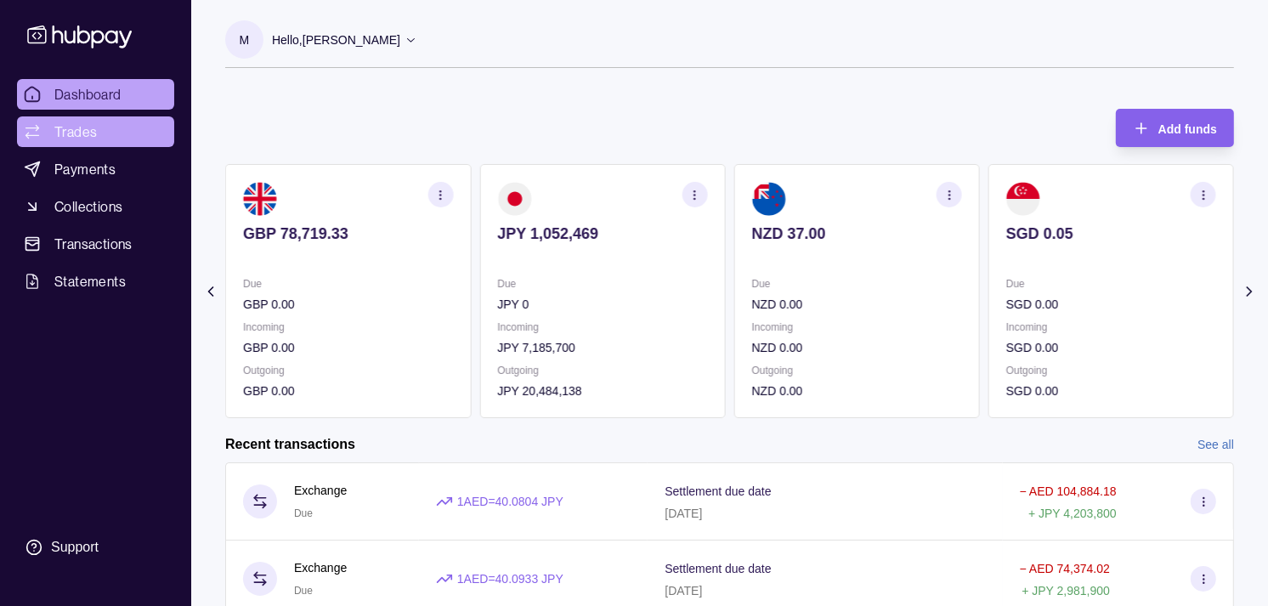
click at [63, 133] on span "Trades" at bounding box center [75, 132] width 42 height 20
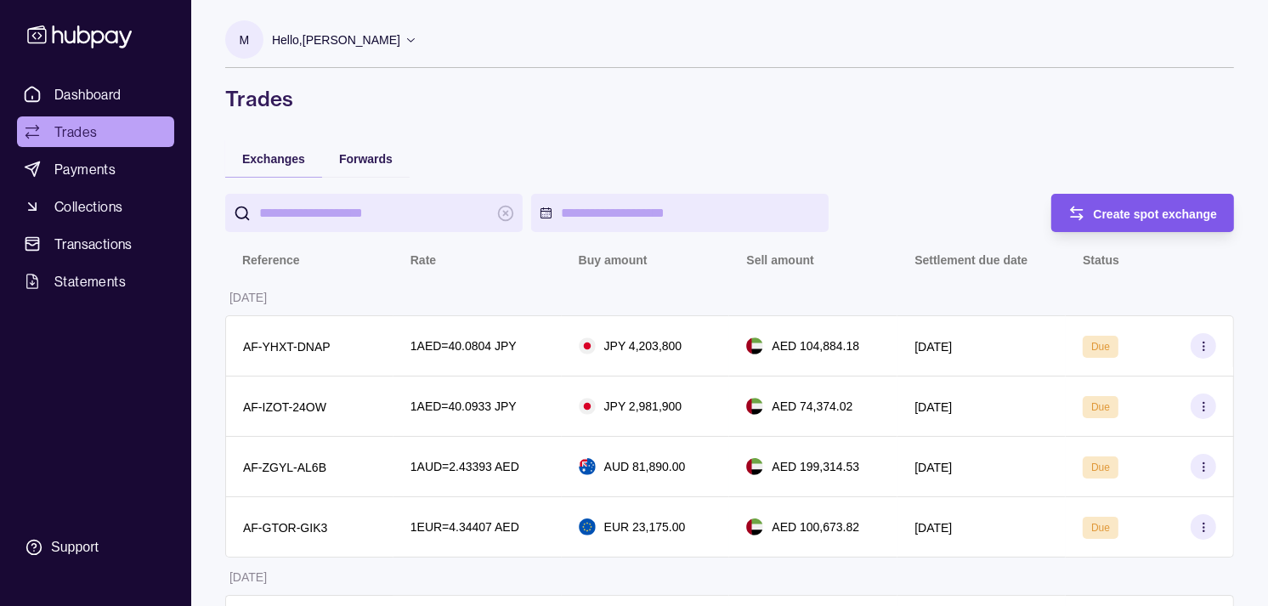
click at [1125, 210] on span "Create spot exchange" at bounding box center [1156, 214] width 124 height 14
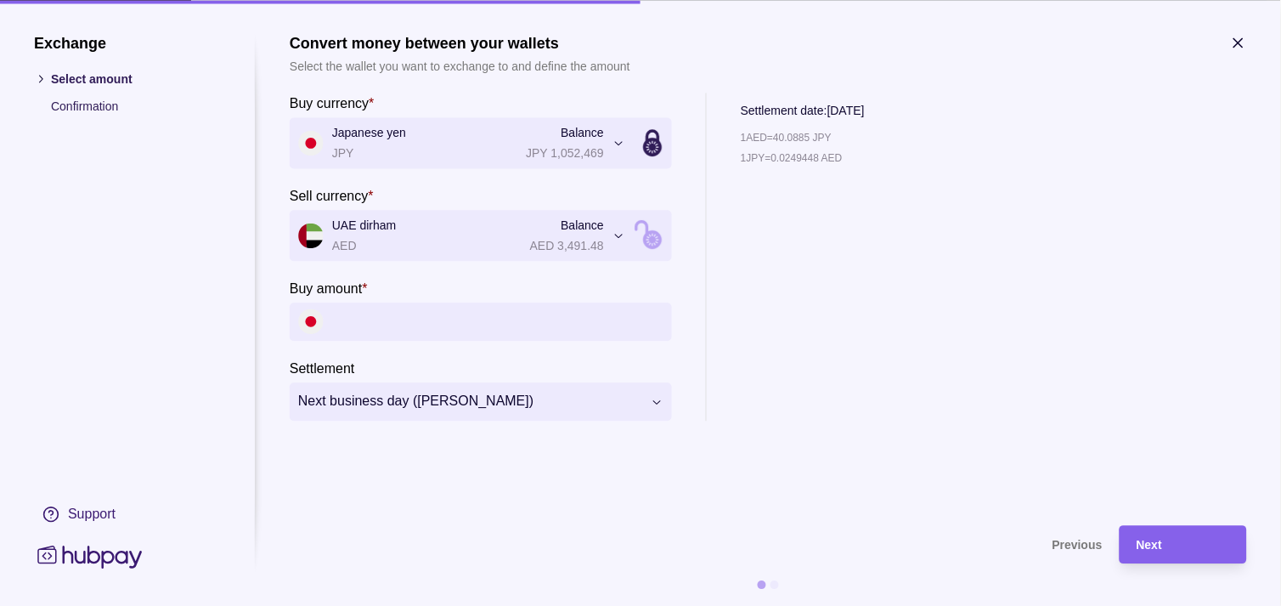
click at [427, 320] on input "Buy amount *" at bounding box center [497, 321] width 331 height 38
paste input "*********"
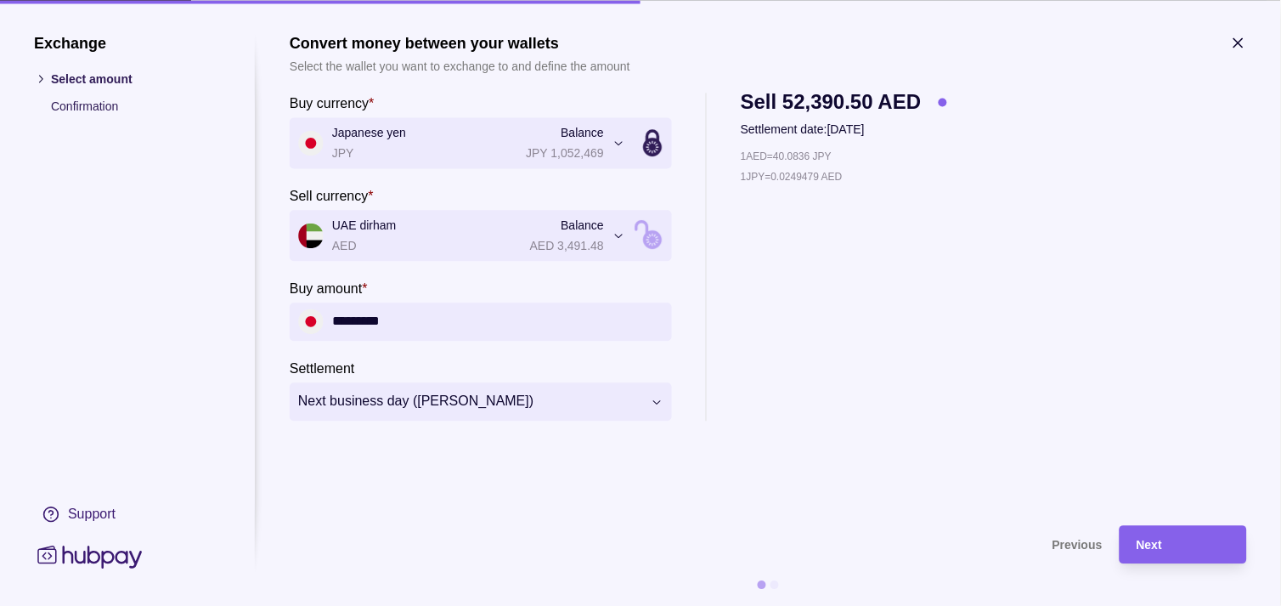
type input "*********"
click at [1185, 535] on div "Next" at bounding box center [1183, 544] width 93 height 20
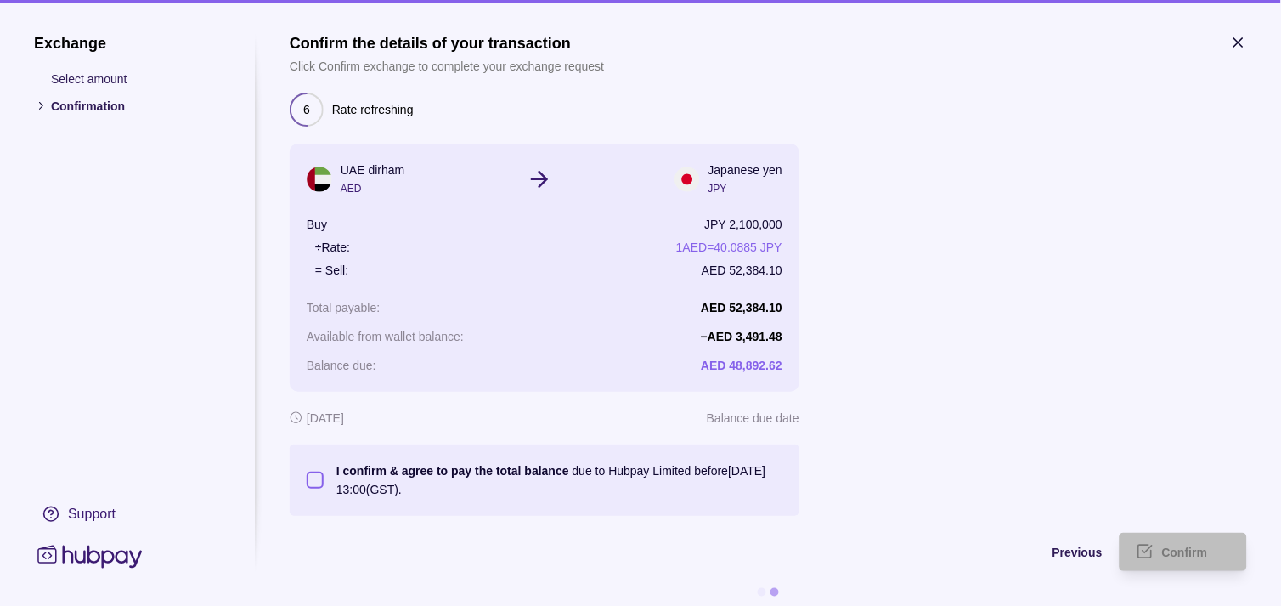
click at [352, 465] on p "I confirm & agree to pay the total balance" at bounding box center [452, 471] width 233 height 14
click at [324, 472] on button "I confirm & agree to pay the total balance due to Hubpay Limited before 22 Sep …" at bounding box center [315, 480] width 17 height 17
click at [1209, 553] on div "Confirm" at bounding box center [1196, 552] width 68 height 20
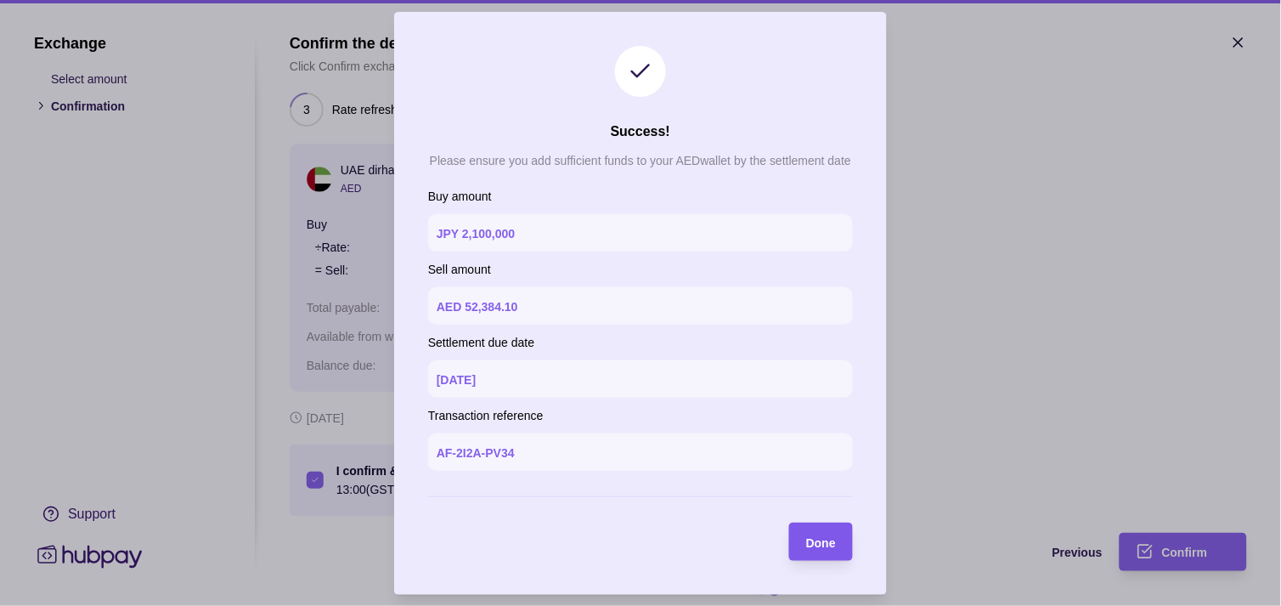
click at [833, 537] on span "Done" at bounding box center [821, 542] width 30 height 14
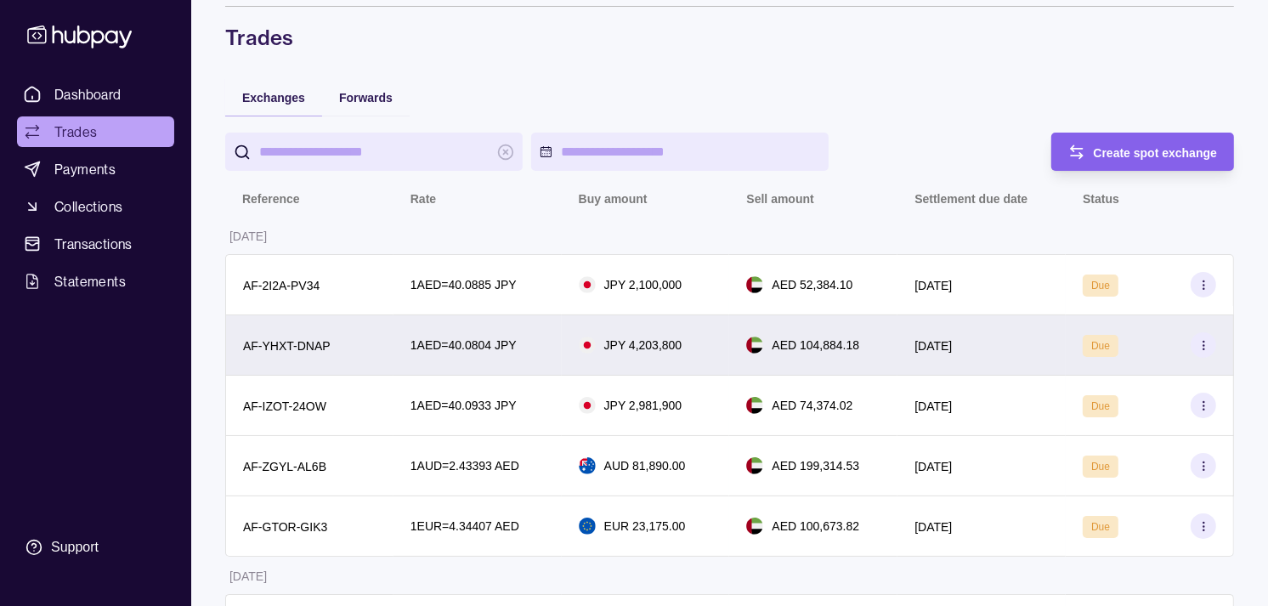
scroll to position [94, 0]
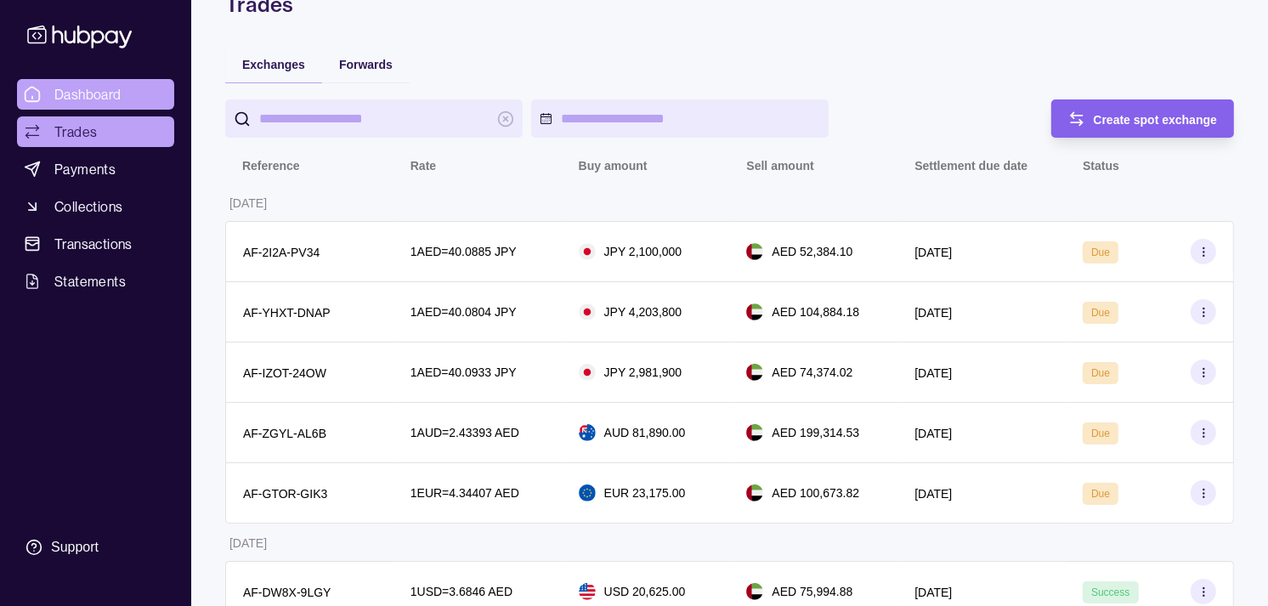
click at [105, 79] on link "Dashboard" at bounding box center [95, 94] width 157 height 31
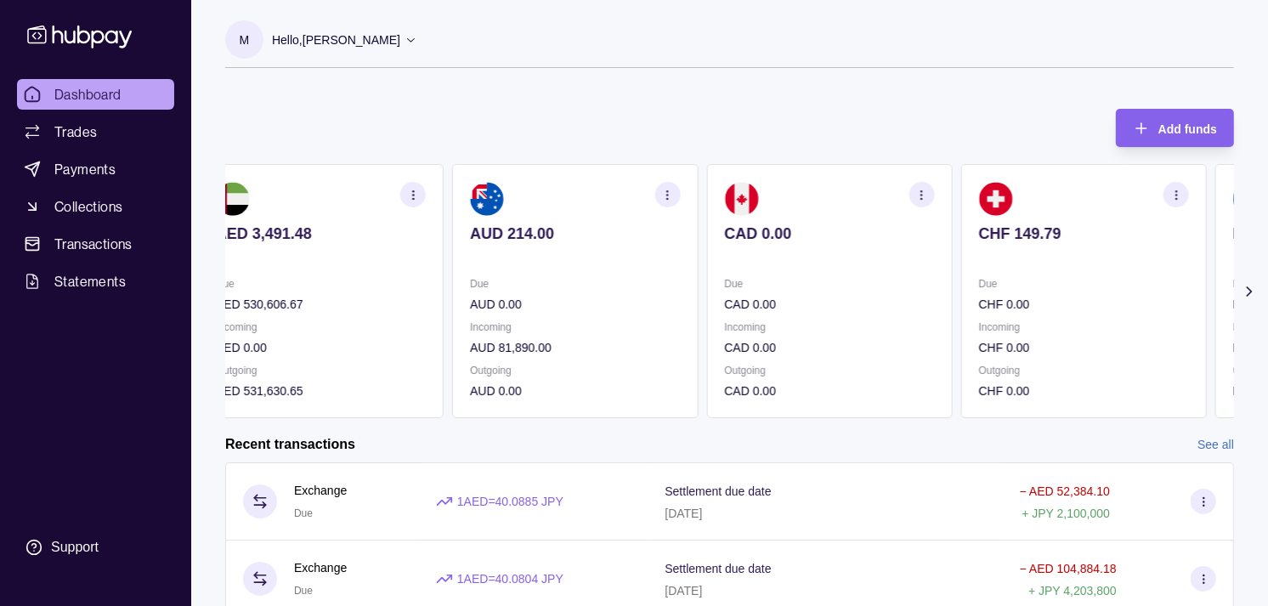
click at [1060, 258] on section "CHF 149.79 Due CHF 0.00 Incoming CHF 0.00 Outgoing CHF 0.00" at bounding box center [1084, 291] width 246 height 254
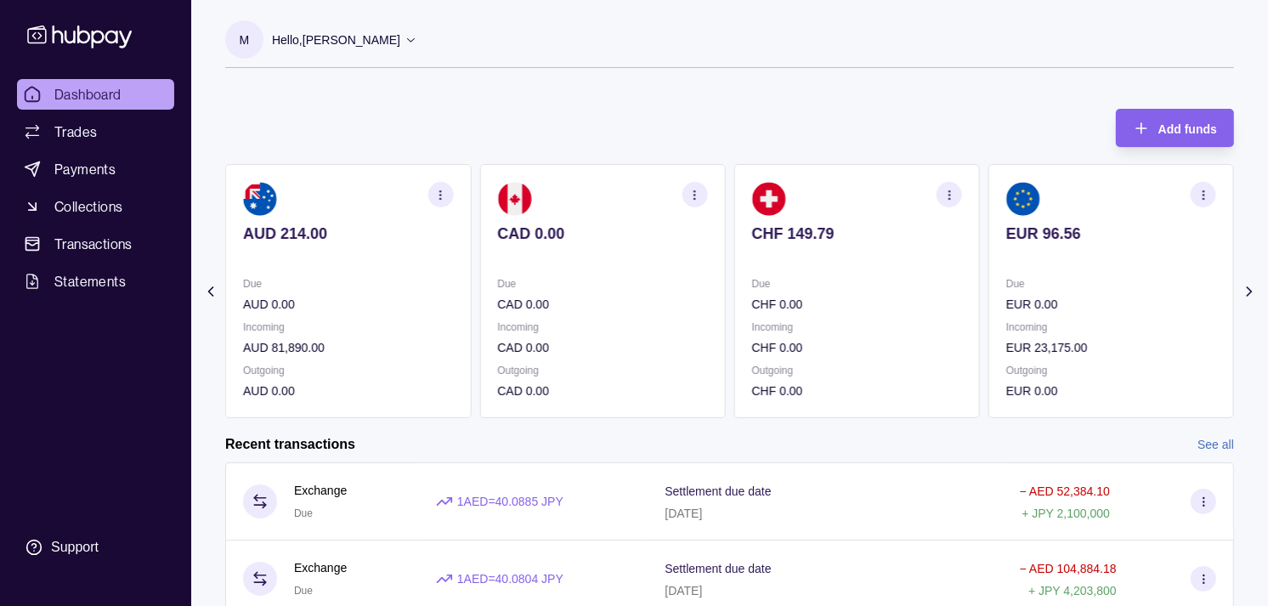
click at [1006, 232] on div "EUR 96.56" at bounding box center [1111, 245] width 210 height 42
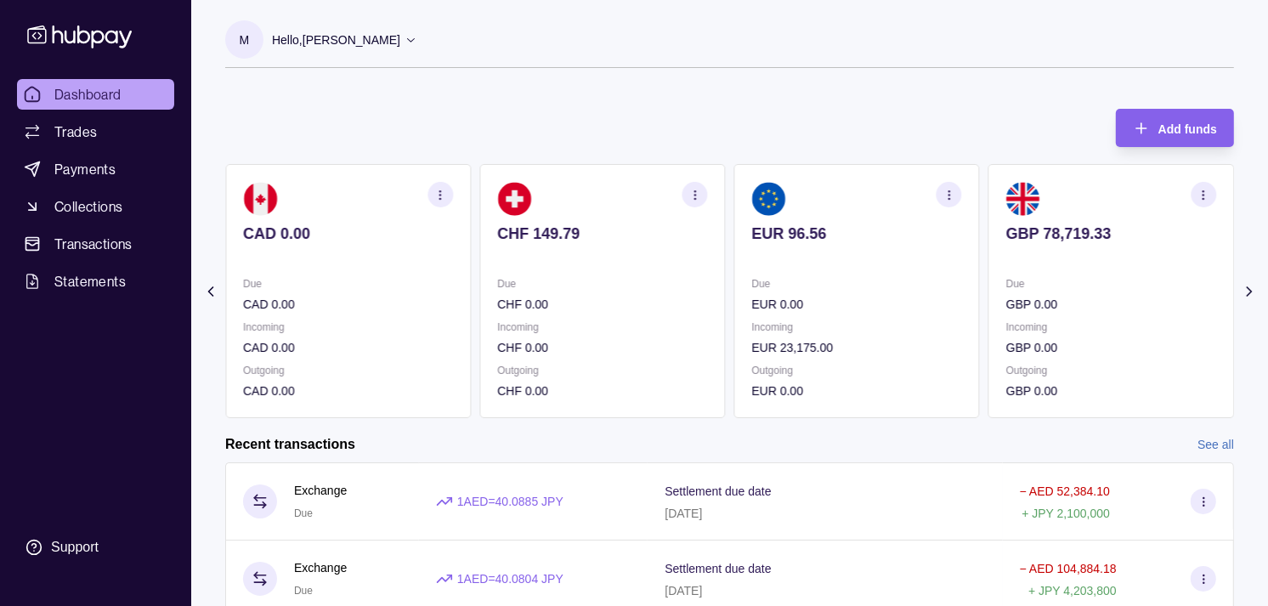
click at [869, 230] on div "AED 3,491.48 Due AED 530,606.67 Incoming AED 0.00 Outgoing AED 531,630.65 AUD 2…" at bounding box center [729, 291] width 1009 height 254
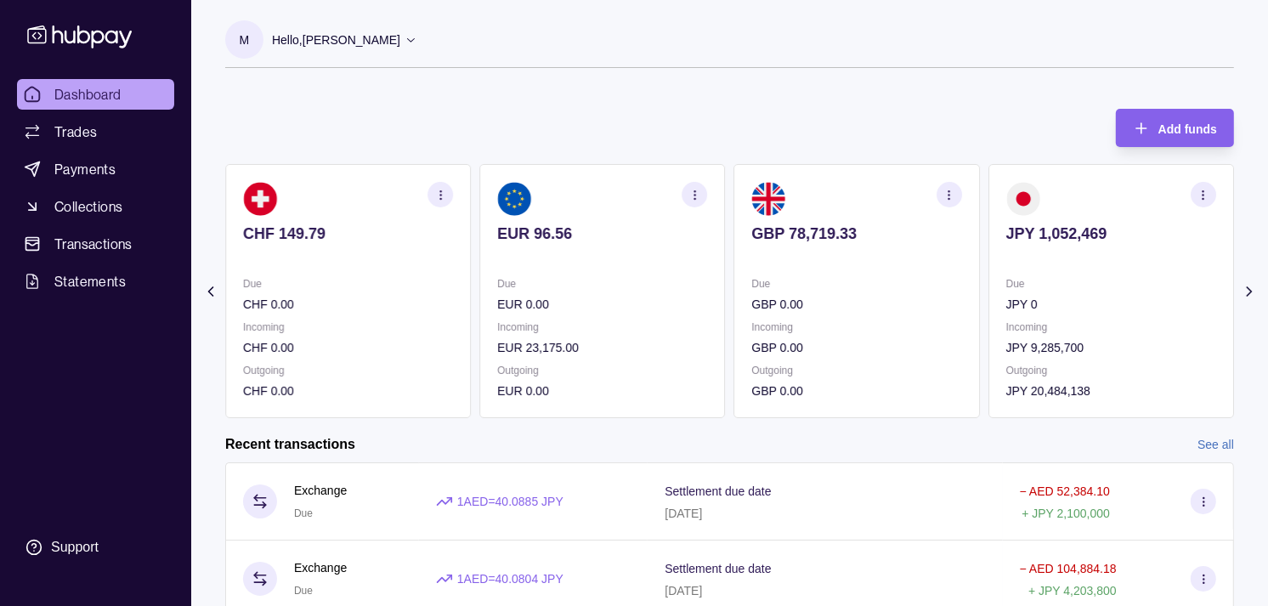
click at [988, 248] on section "JPY 1,052,469 Due JPY 0 Incoming JPY 9,285,700 Outgoing JPY 20,484,138" at bounding box center [1111, 291] width 246 height 254
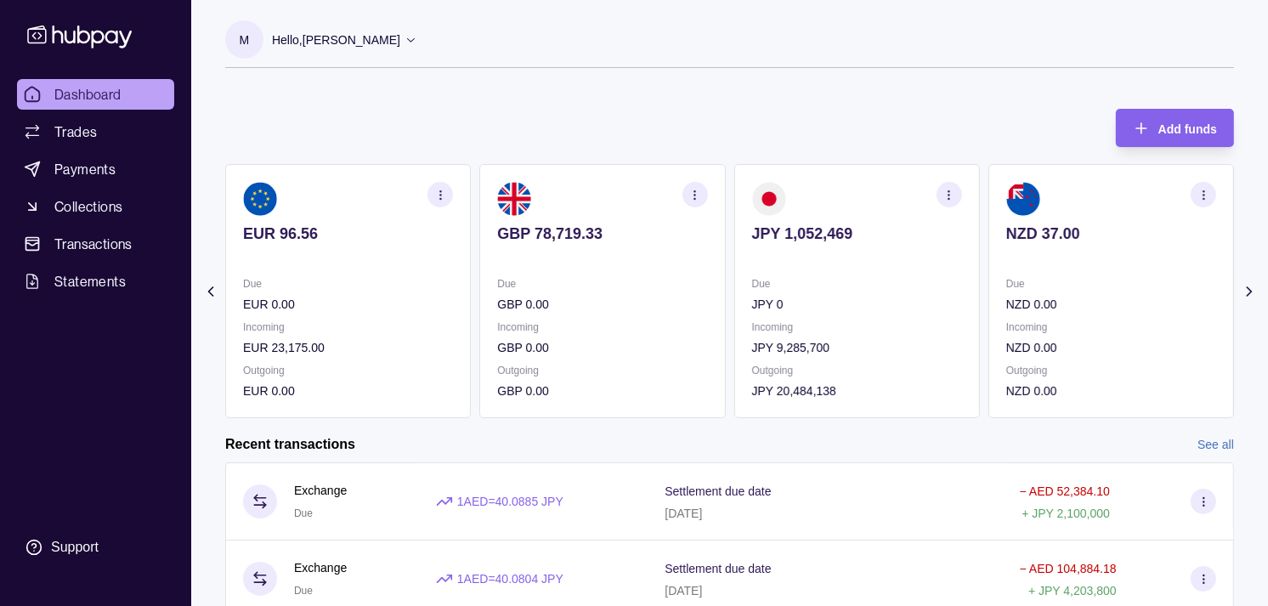
click at [952, 199] on icon "button" at bounding box center [948, 195] width 13 height 13
click at [851, 196] on link "View transactions" at bounding box center [828, 194] width 93 height 19
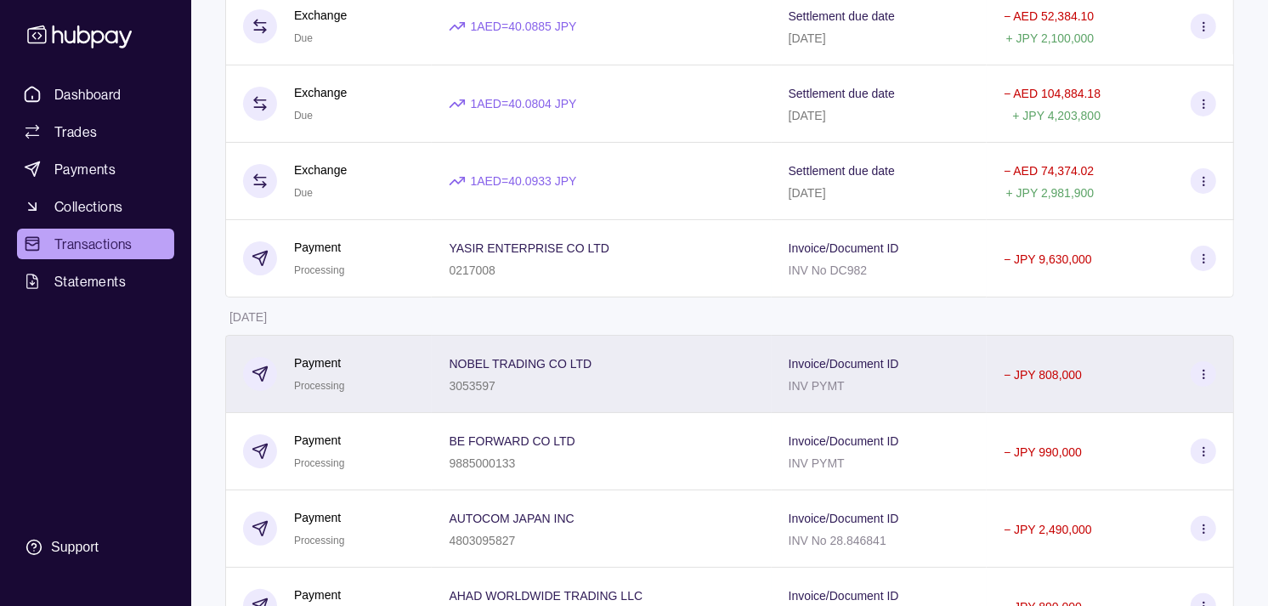
scroll to position [283, 0]
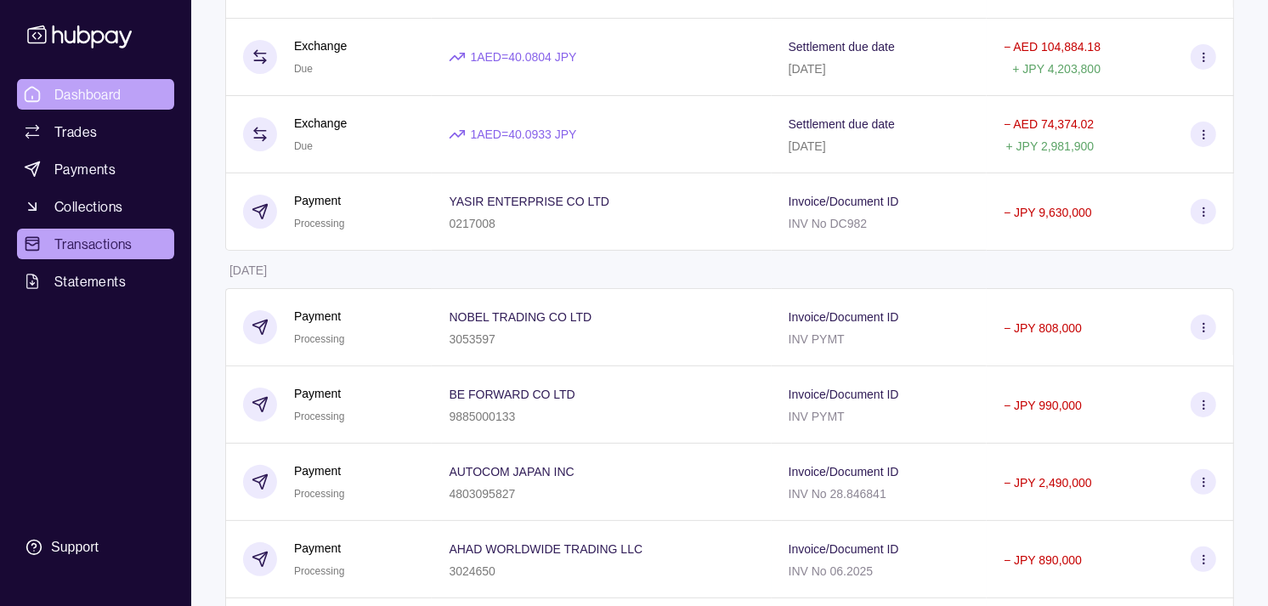
click at [109, 91] on span "Dashboard" at bounding box center [87, 94] width 67 height 20
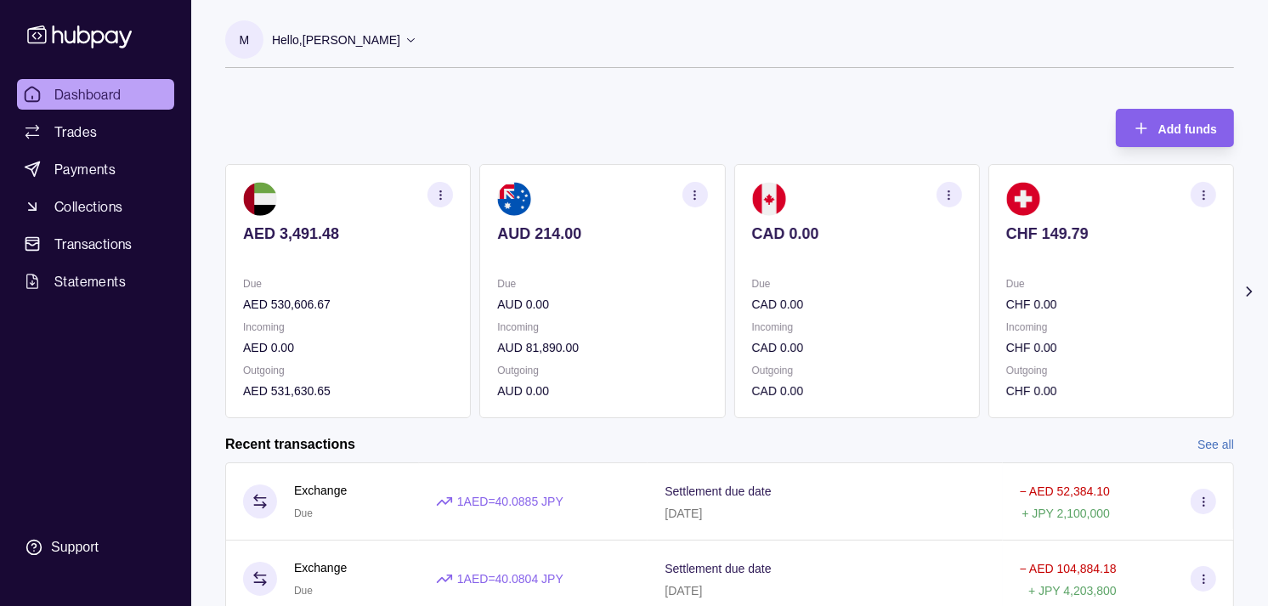
scroll to position [300, 0]
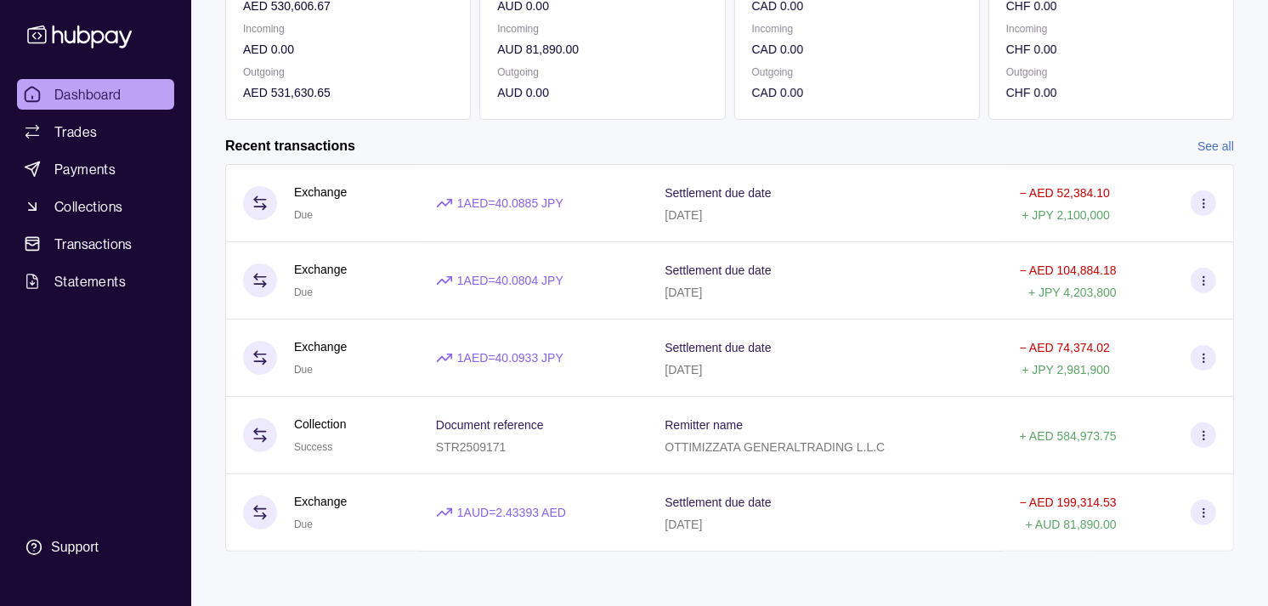
click at [97, 93] on span "Dashboard" at bounding box center [87, 94] width 67 height 20
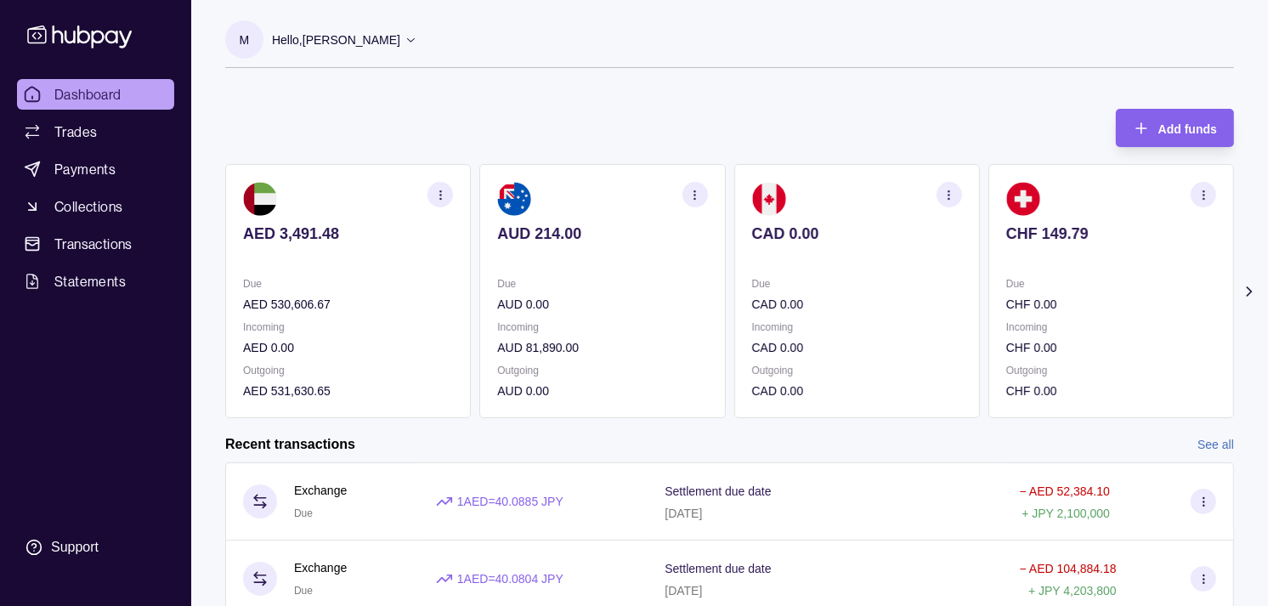
click at [786, 247] on div "CAD 0.00" at bounding box center [857, 245] width 210 height 42
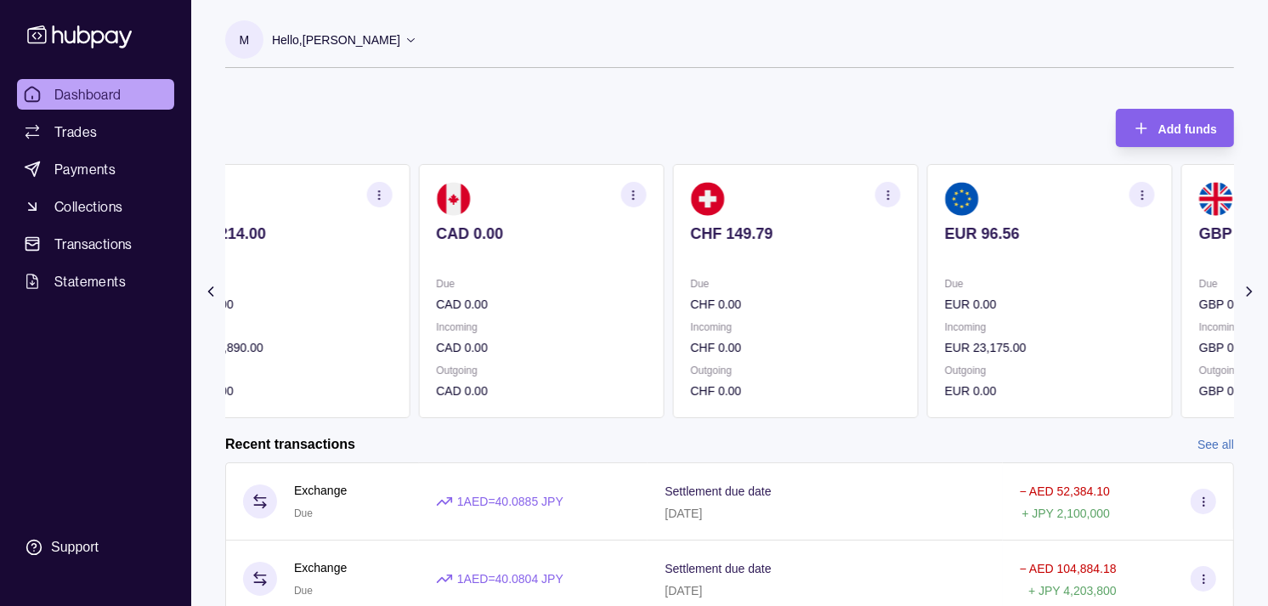
click at [677, 243] on section "CHF 149.79 Due CHF 0.00 Incoming CHF 0.00 Outgoing CHF 0.00" at bounding box center [795, 291] width 246 height 254
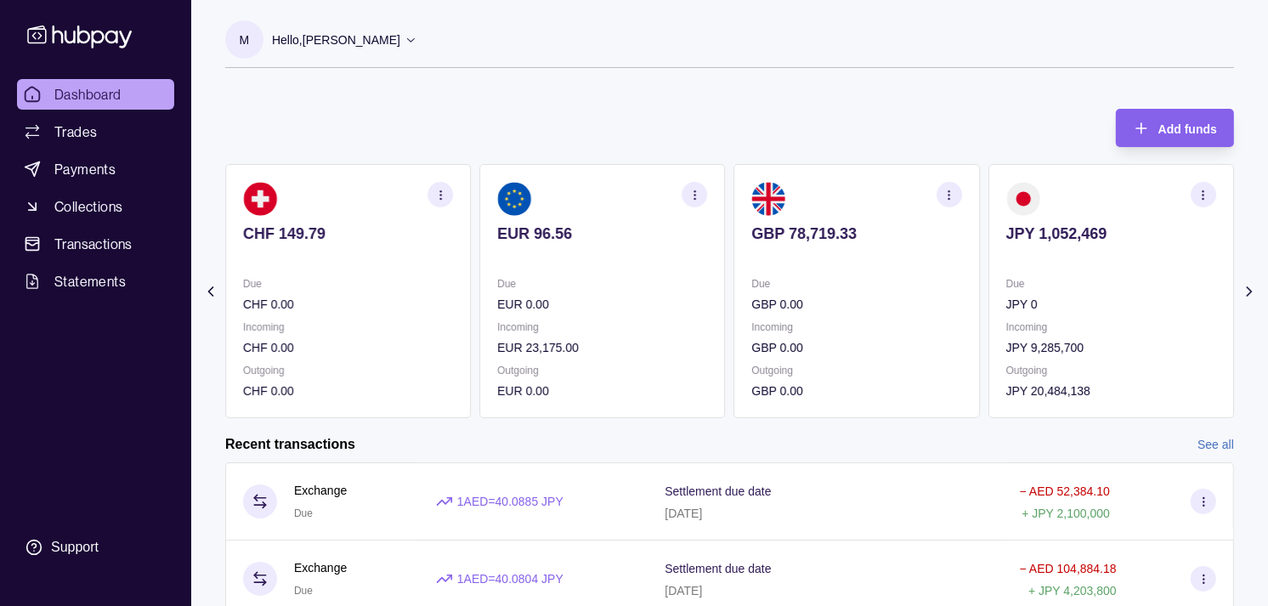
click at [752, 240] on p "GBP 78,719.33" at bounding box center [857, 233] width 210 height 19
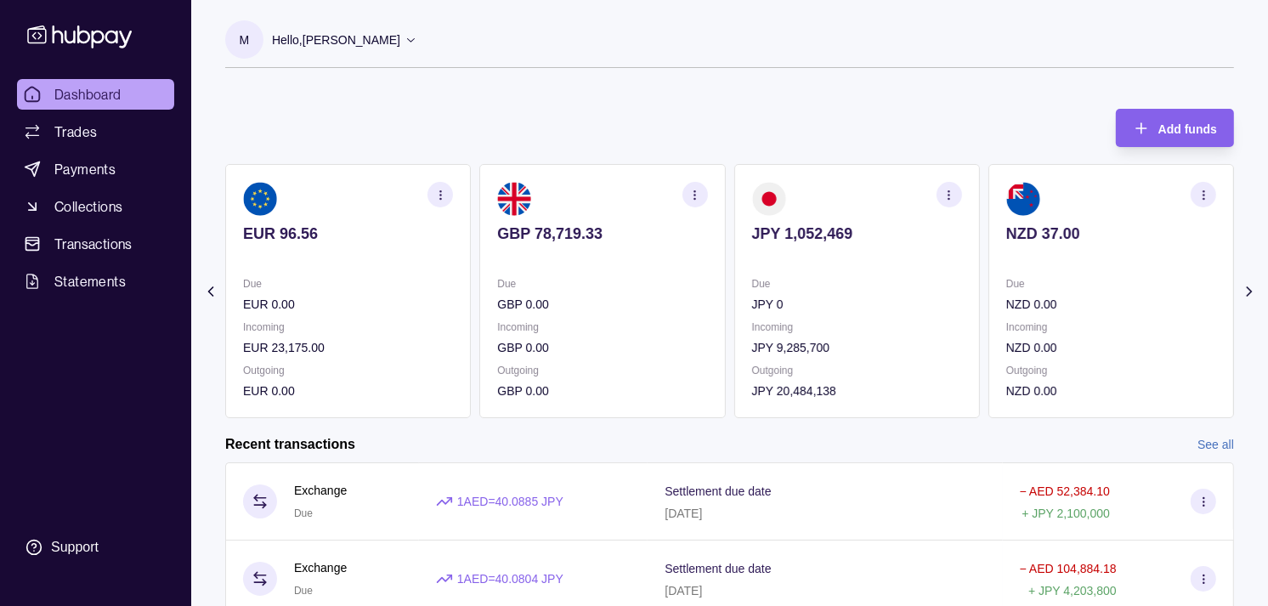
click at [943, 198] on icon "button" at bounding box center [948, 195] width 13 height 13
click at [845, 187] on link "View transactions" at bounding box center [828, 194] width 93 height 19
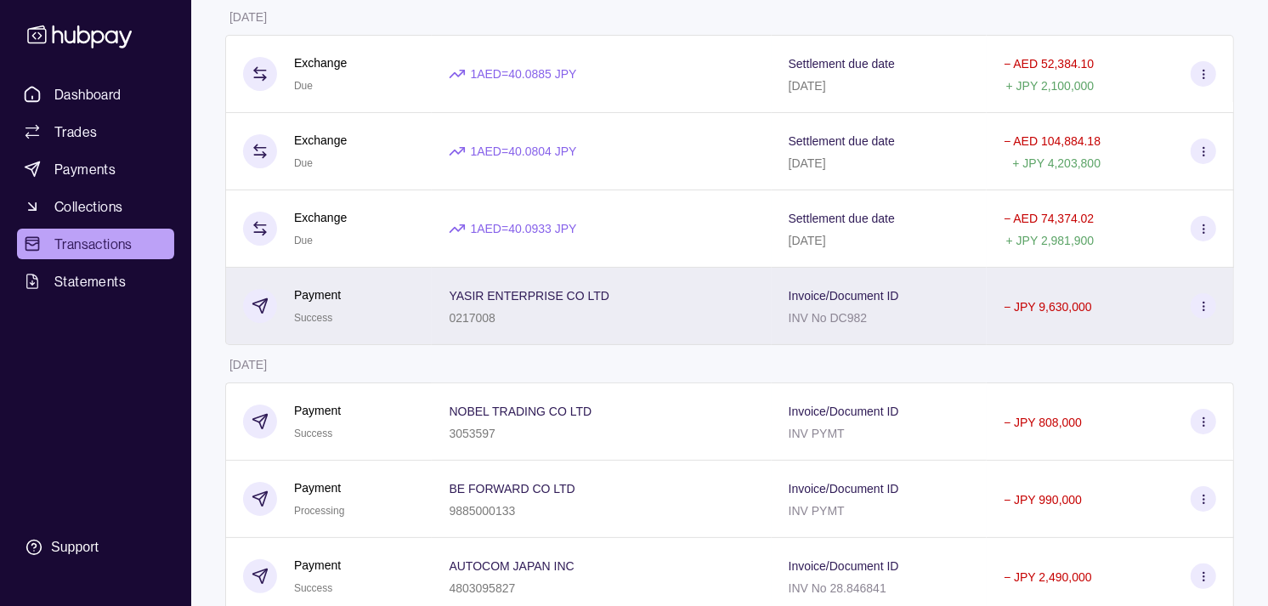
scroll to position [283, 0]
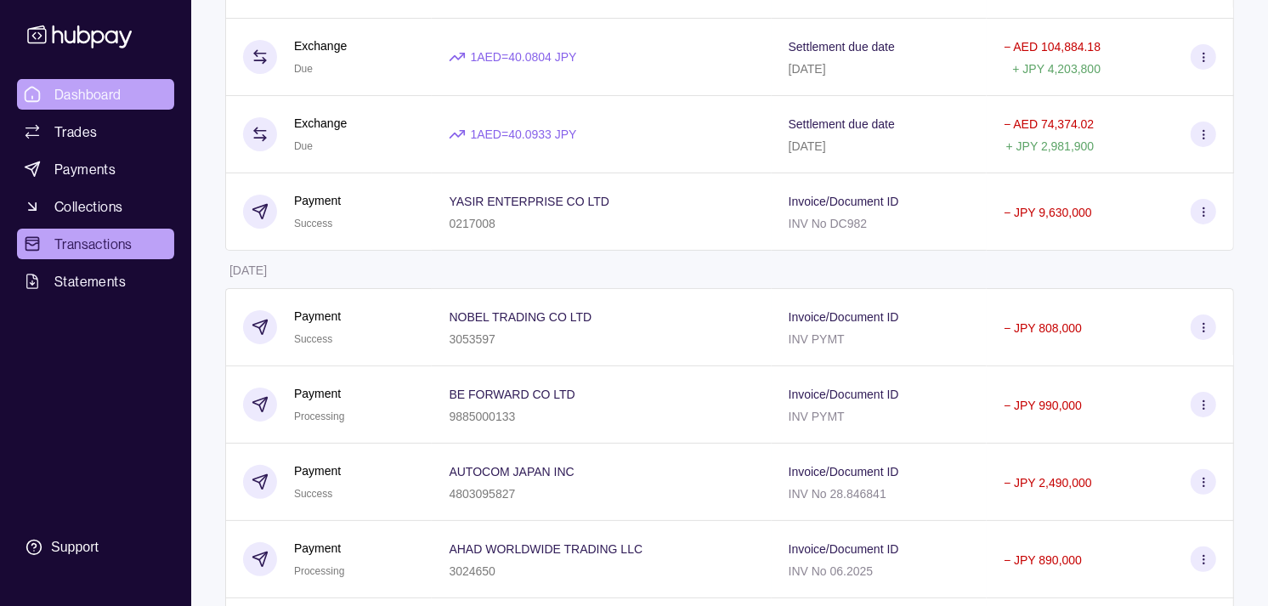
click at [95, 91] on span "Dashboard" at bounding box center [87, 94] width 67 height 20
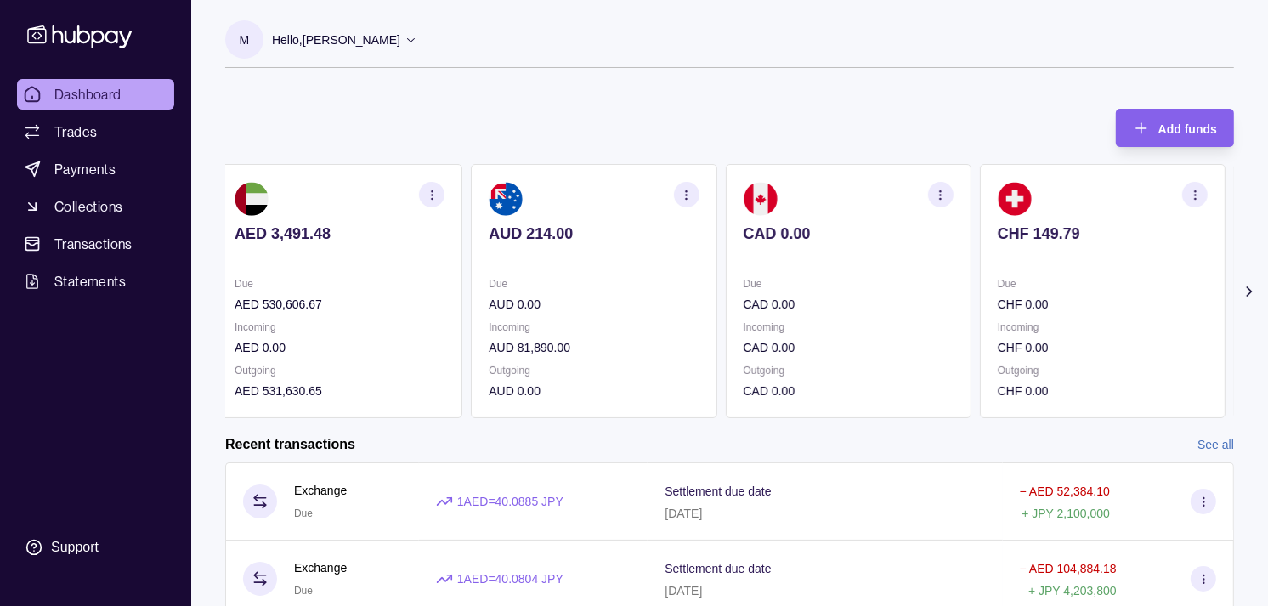
click at [1128, 257] on p at bounding box center [1103, 256] width 210 height 19
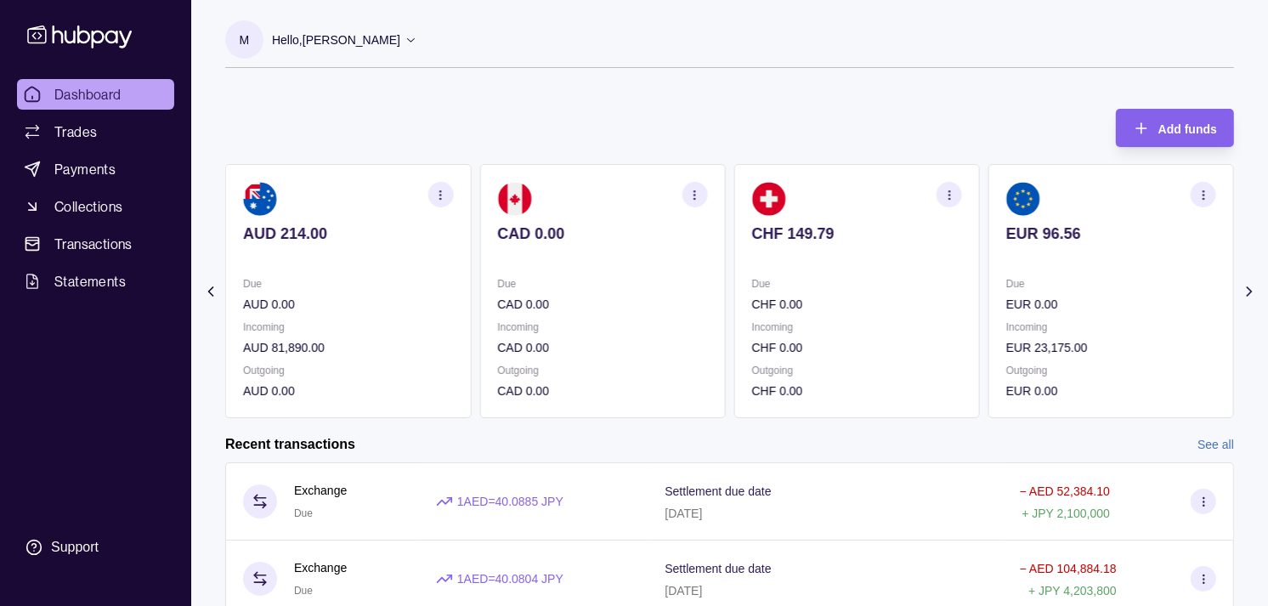
click at [1100, 257] on p at bounding box center [1111, 256] width 210 height 19
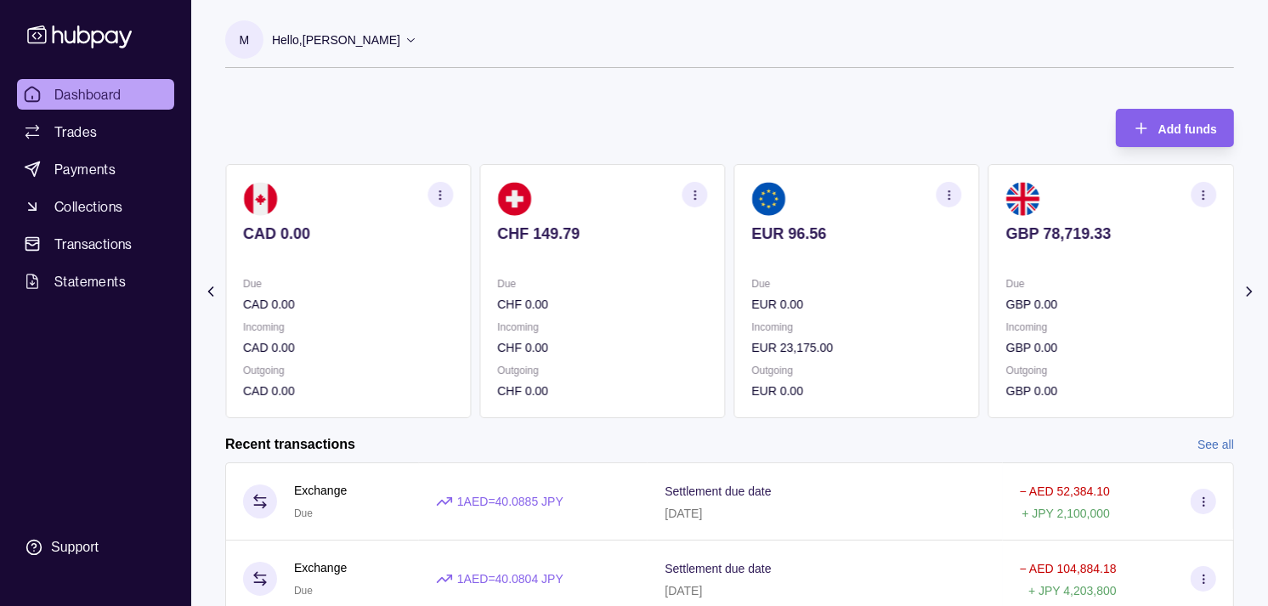
click at [1065, 255] on p at bounding box center [1111, 256] width 210 height 19
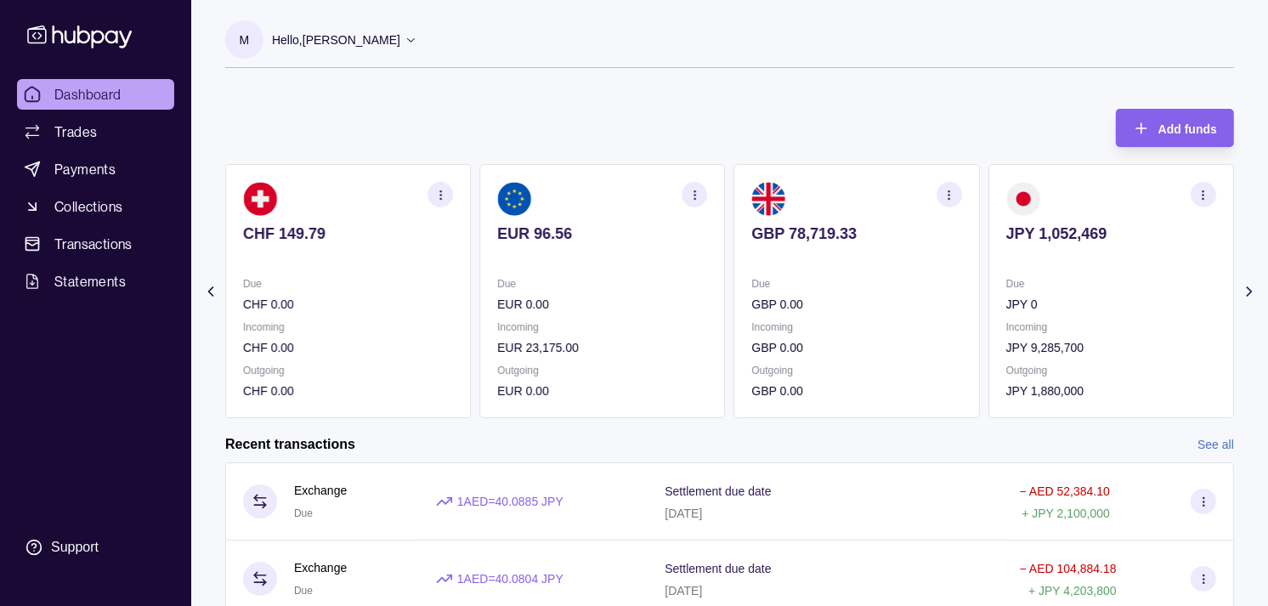
click at [1205, 193] on icon "button" at bounding box center [1203, 195] width 13 height 13
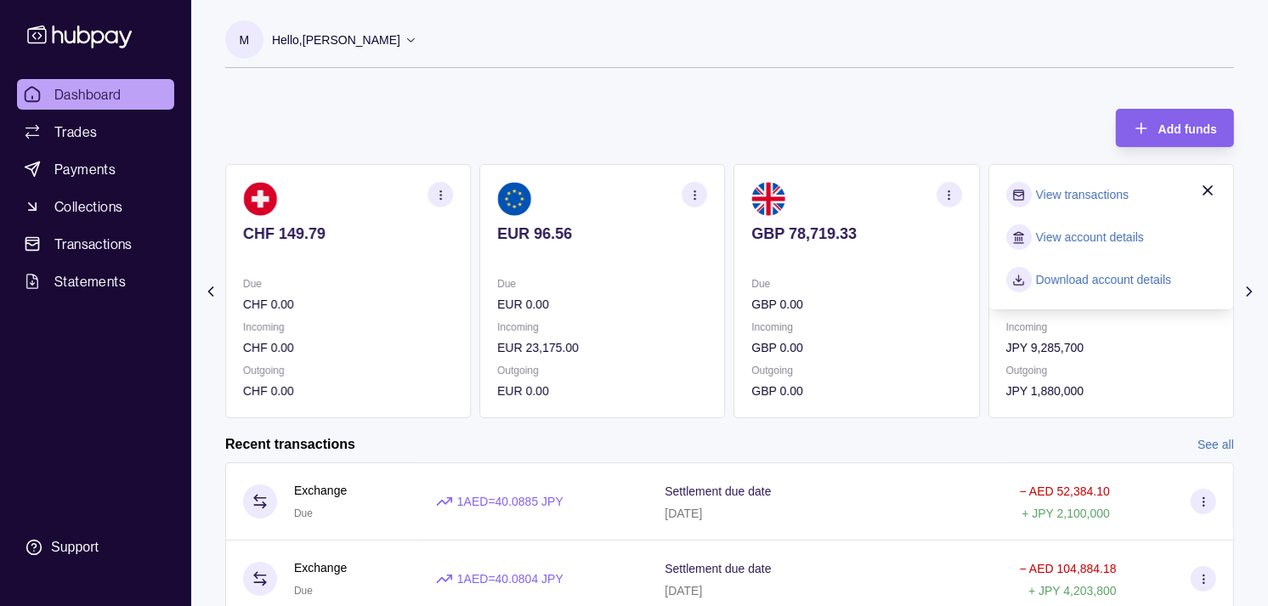
click at [1090, 195] on link "View transactions" at bounding box center [1082, 194] width 93 height 19
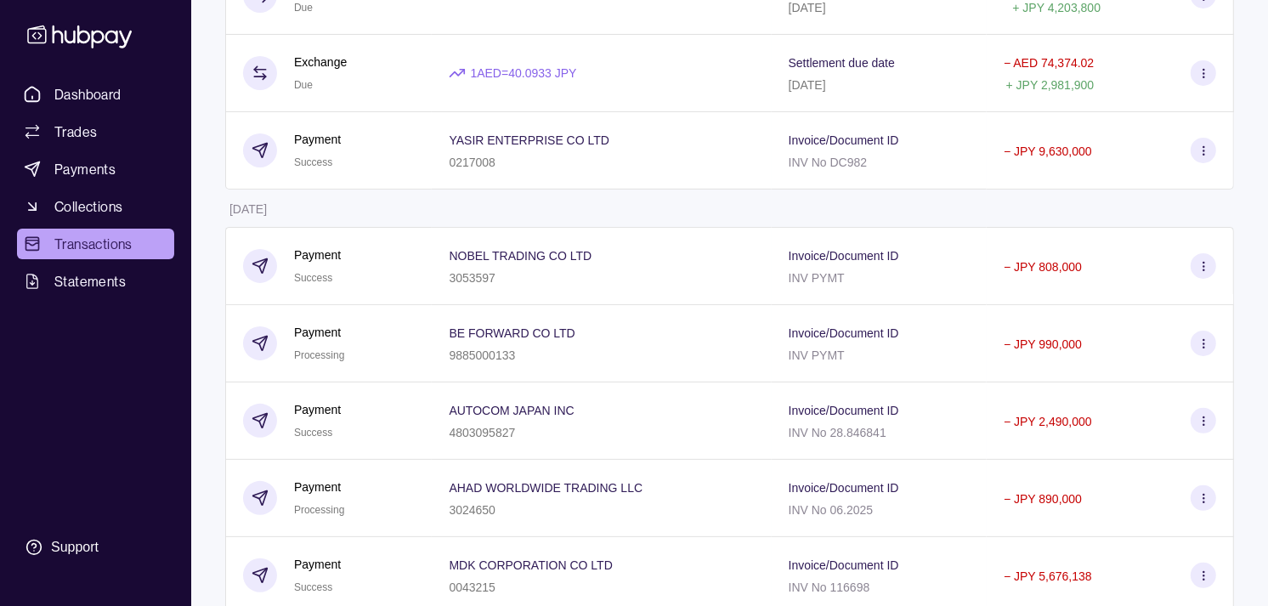
scroll to position [377, 0]
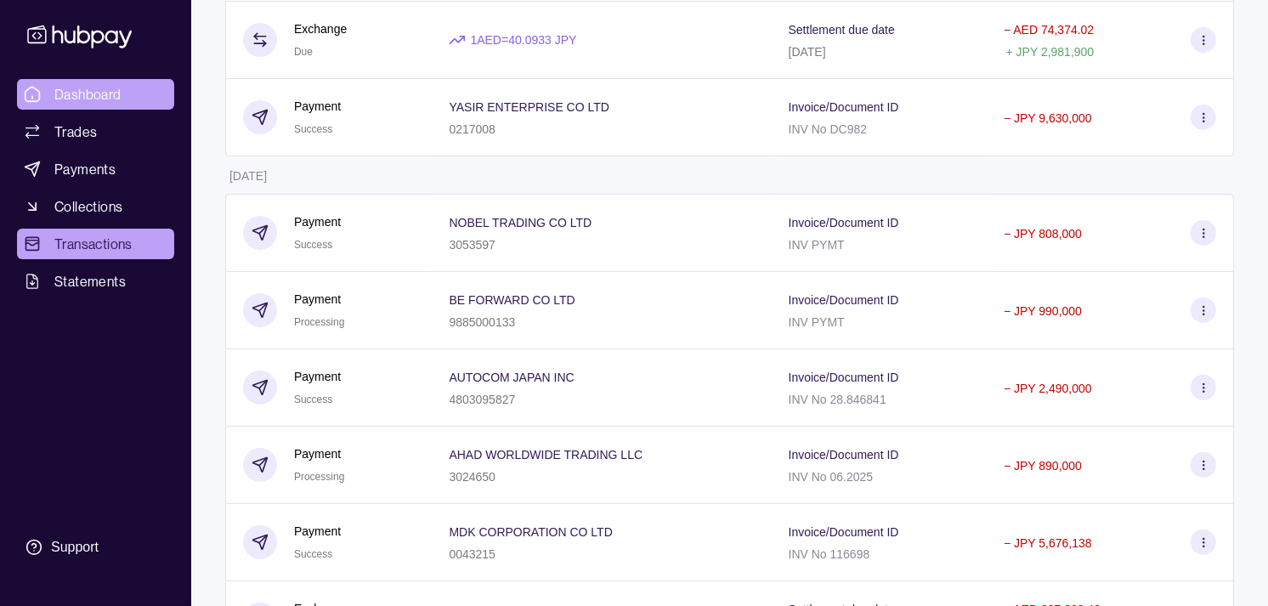
click at [114, 89] on span "Dashboard" at bounding box center [87, 94] width 67 height 20
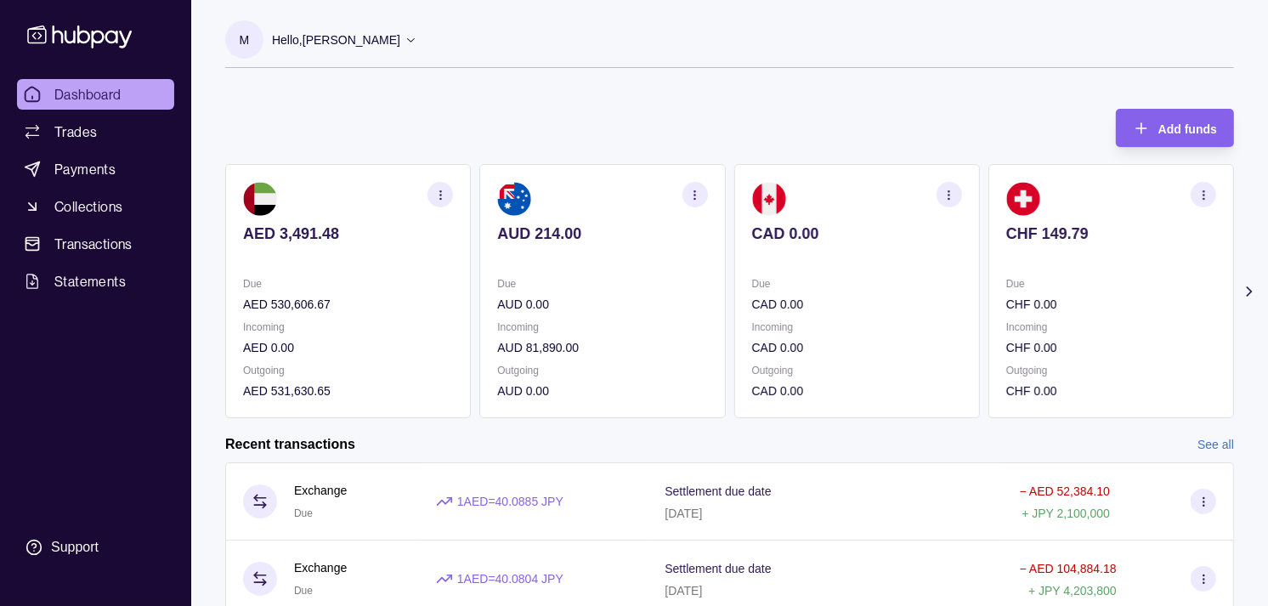
click at [1006, 354] on p "CHF 0.00" at bounding box center [1111, 347] width 210 height 19
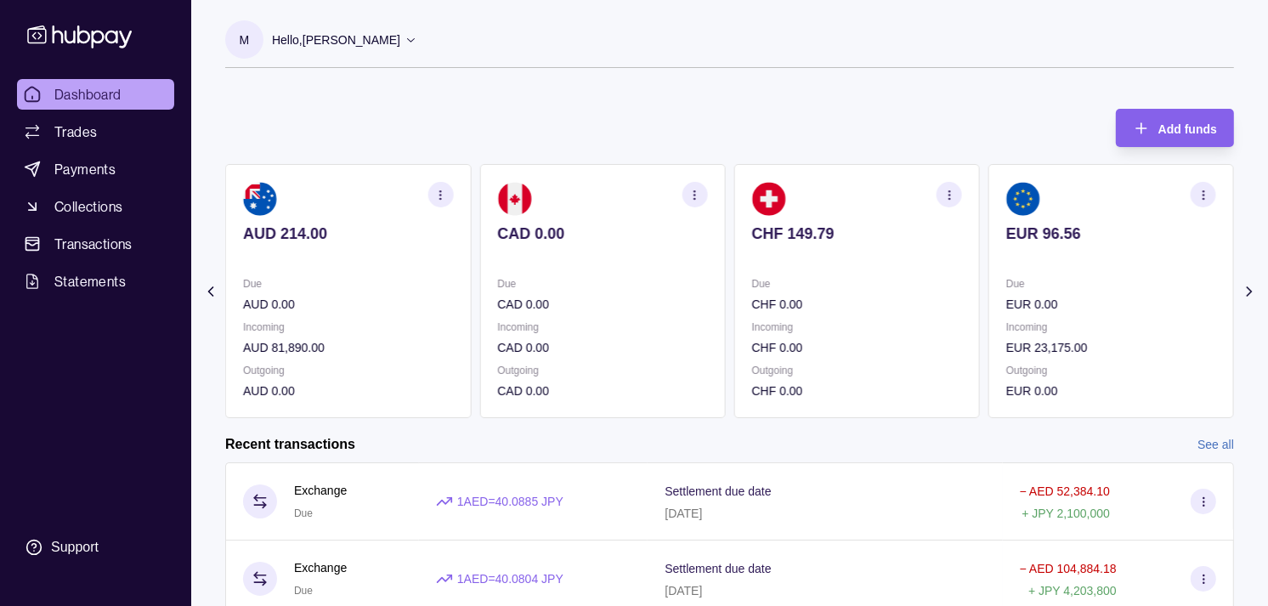
click at [988, 307] on section "EUR 96.56 Due EUR 0.00 Incoming EUR 23,175.00 Outgoing EUR 0.00" at bounding box center [1111, 291] width 246 height 254
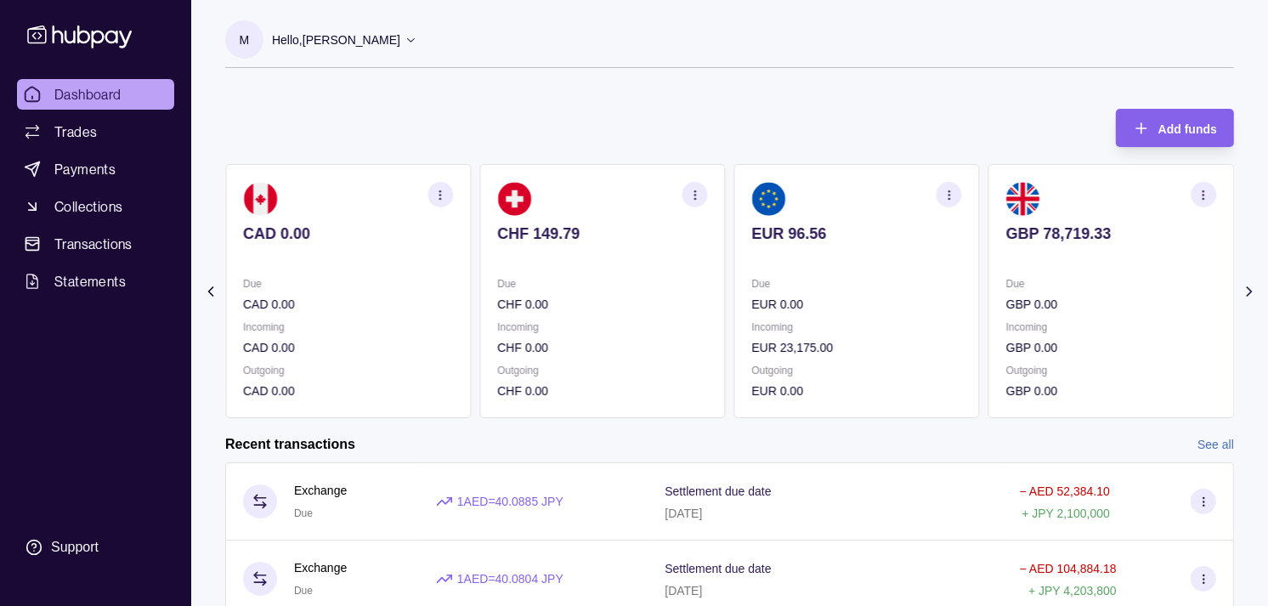
click at [1006, 300] on p "GBP 0.00" at bounding box center [1111, 304] width 210 height 19
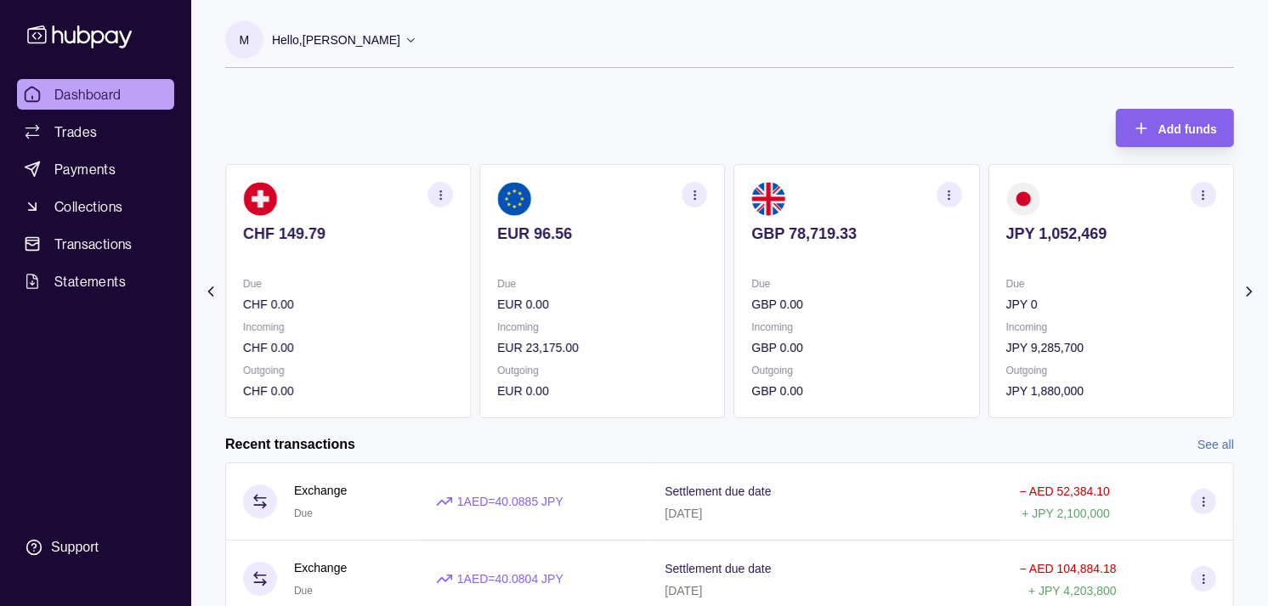
click at [1209, 196] on icon "button" at bounding box center [1203, 195] width 13 height 13
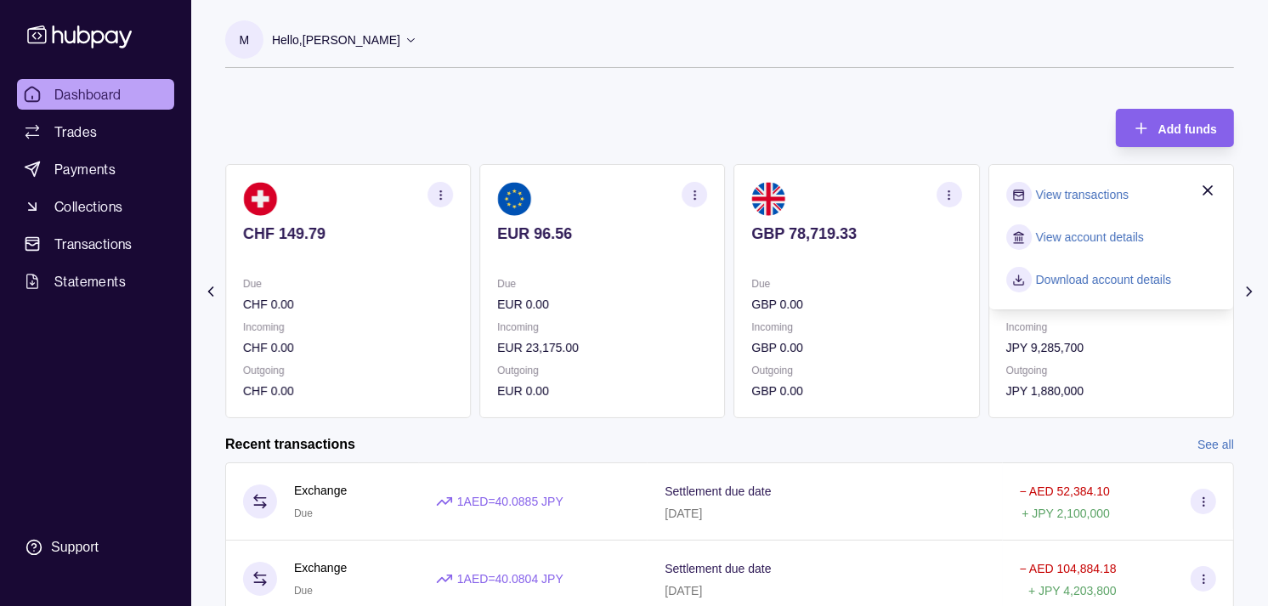
click at [1066, 196] on link "View transactions" at bounding box center [1082, 194] width 93 height 19
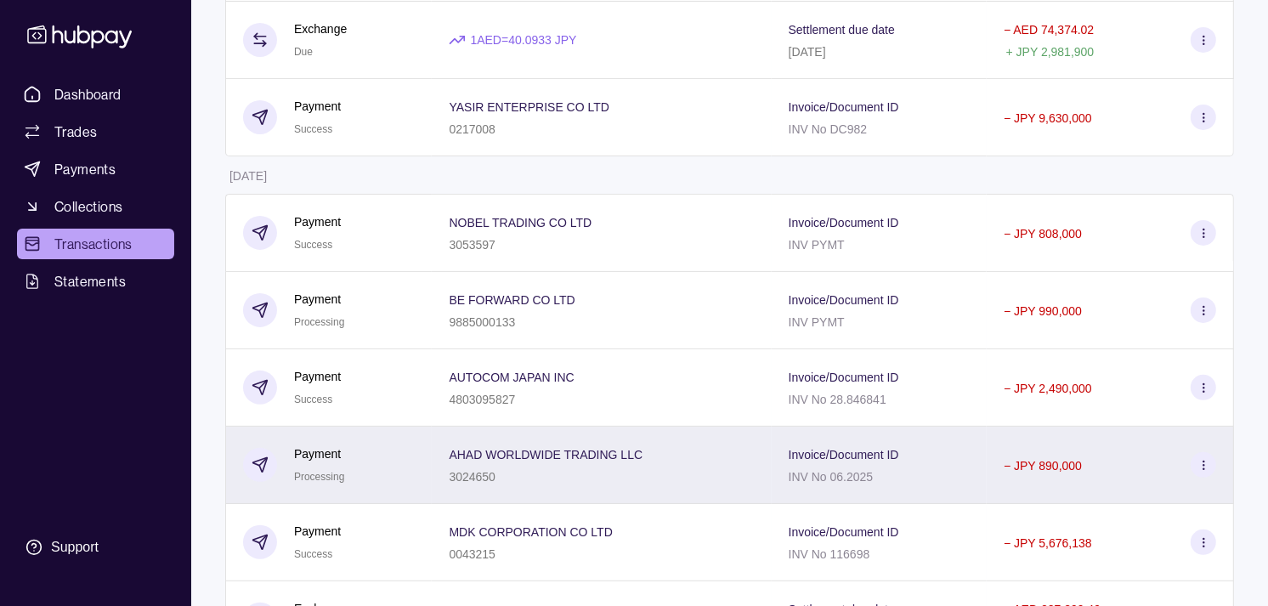
scroll to position [472, 0]
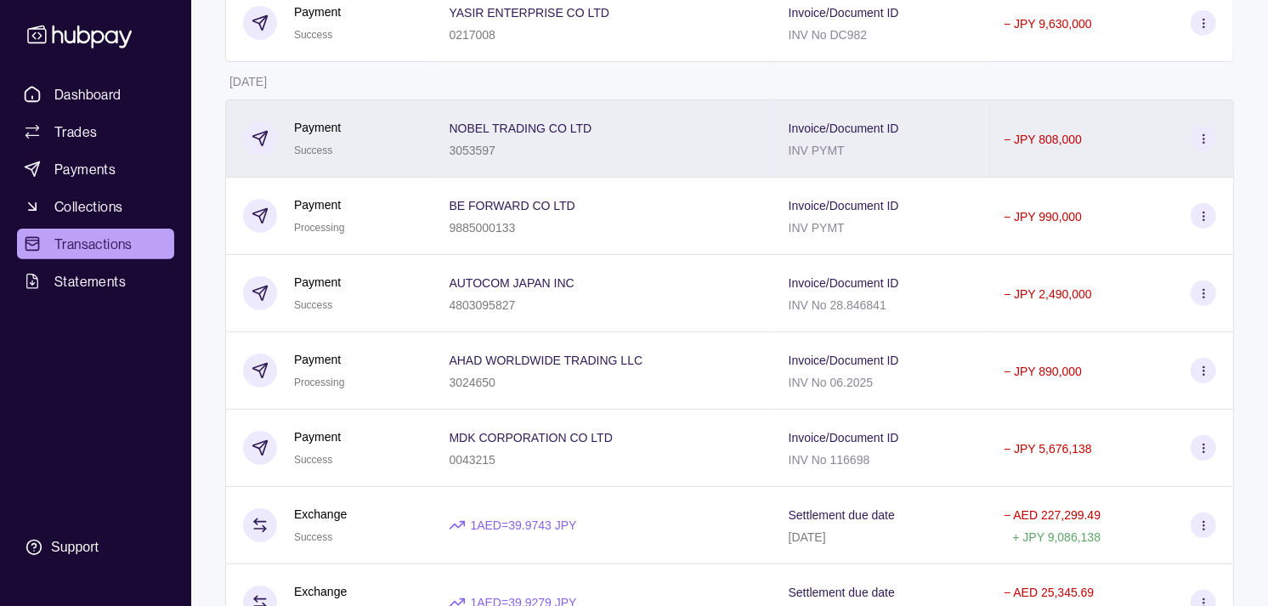
click at [376, 109] on div "Payment Success" at bounding box center [328, 138] width 206 height 78
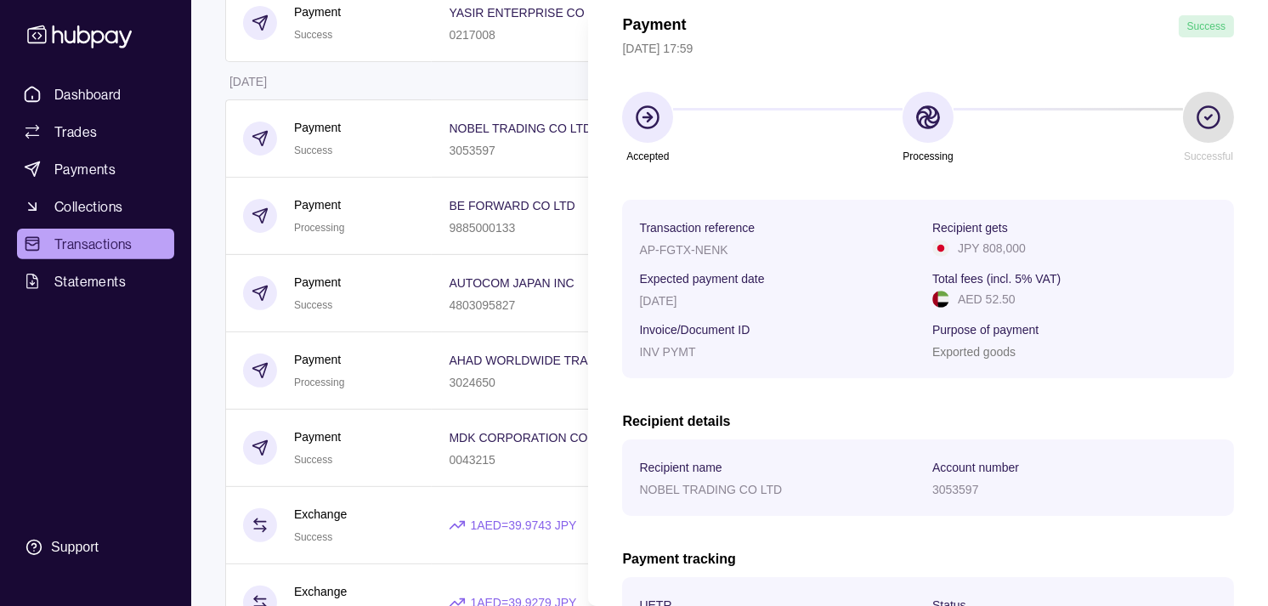
scroll to position [283, 0]
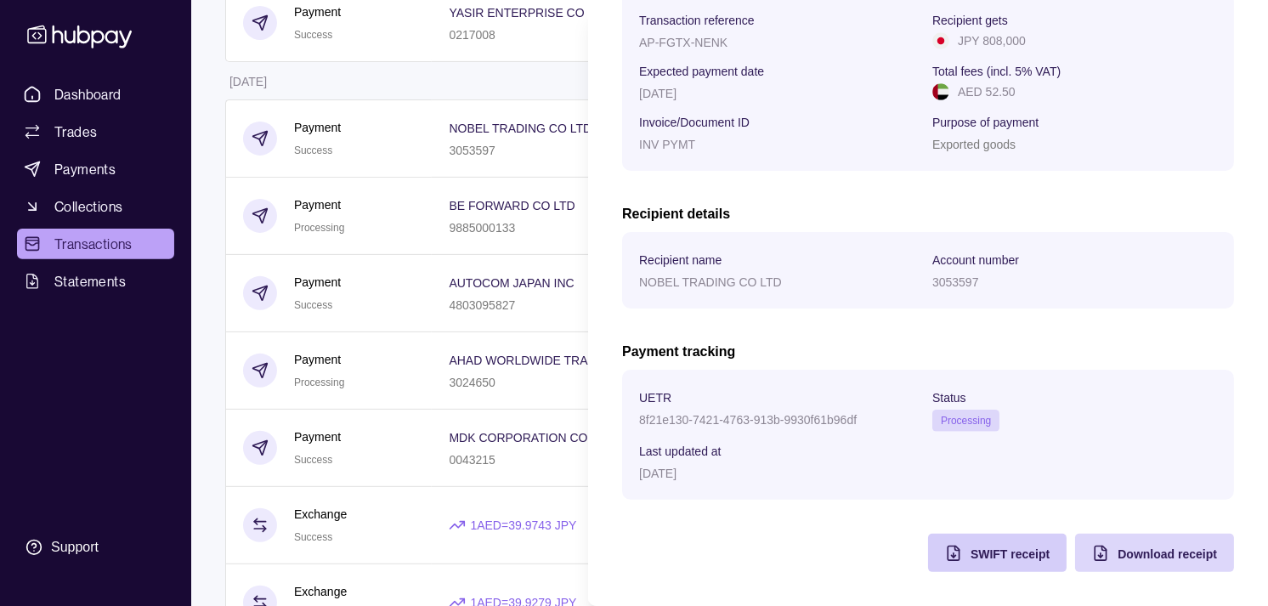
click at [970, 551] on span "SWIFT receipt" at bounding box center [1009, 554] width 79 height 14
click at [452, 83] on html "Dashboard Trades Payments Collections Transactions Statements Support M Hello, …" at bounding box center [634, 487] width 1268 height 1919
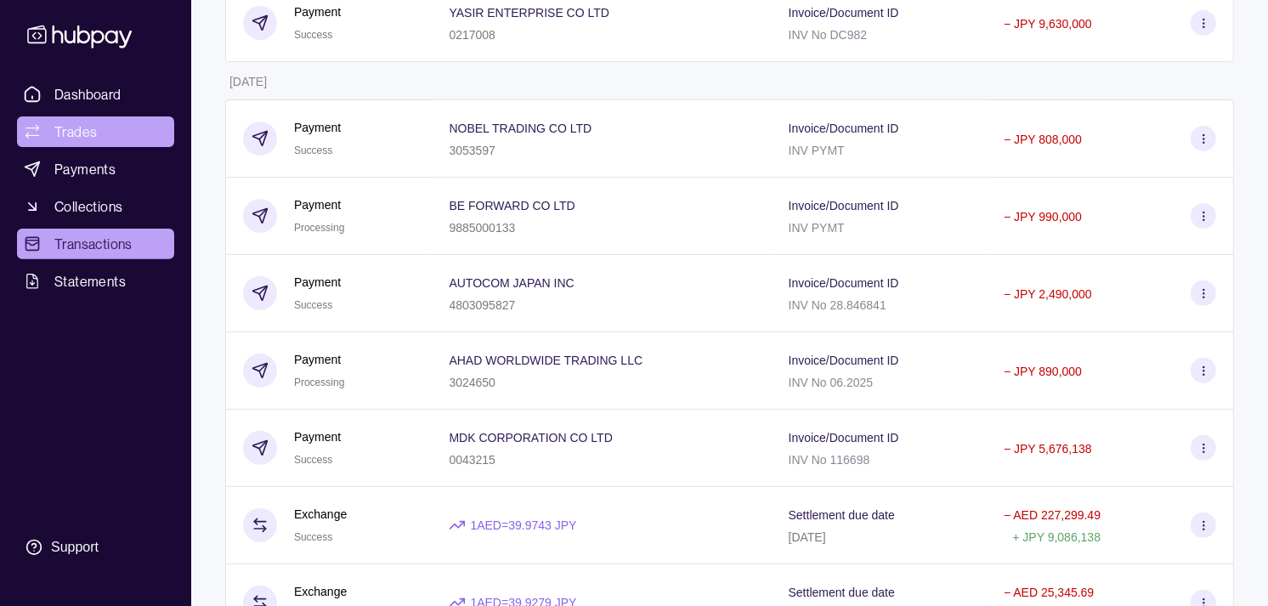
click at [88, 127] on span "Trades" at bounding box center [75, 132] width 42 height 20
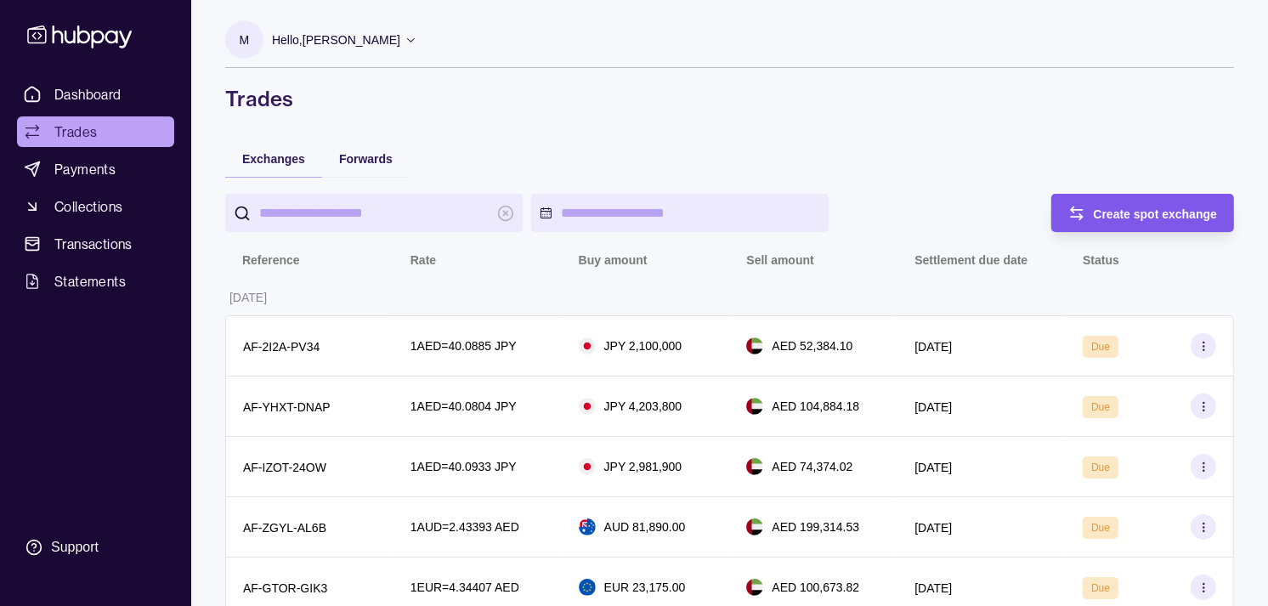
click at [1083, 205] on icon "button" at bounding box center [1076, 213] width 17 height 17
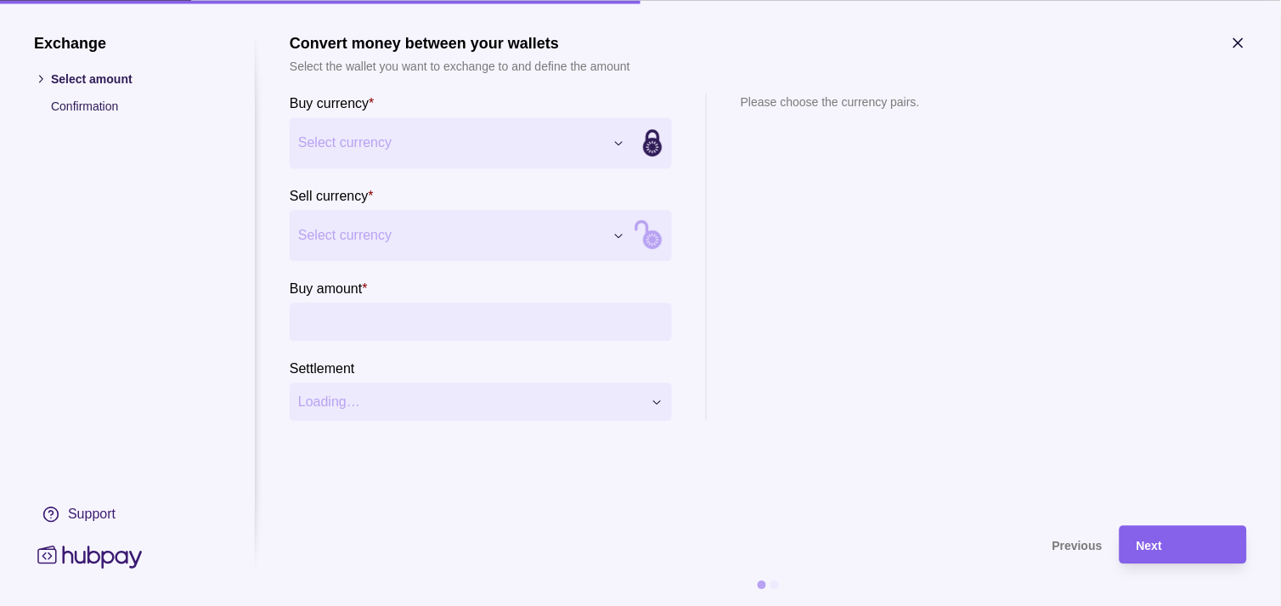
click at [472, 201] on section "Sell currency * Select currency *** *** *** *** *** *** *** *** *** ***" at bounding box center [481, 223] width 382 height 76
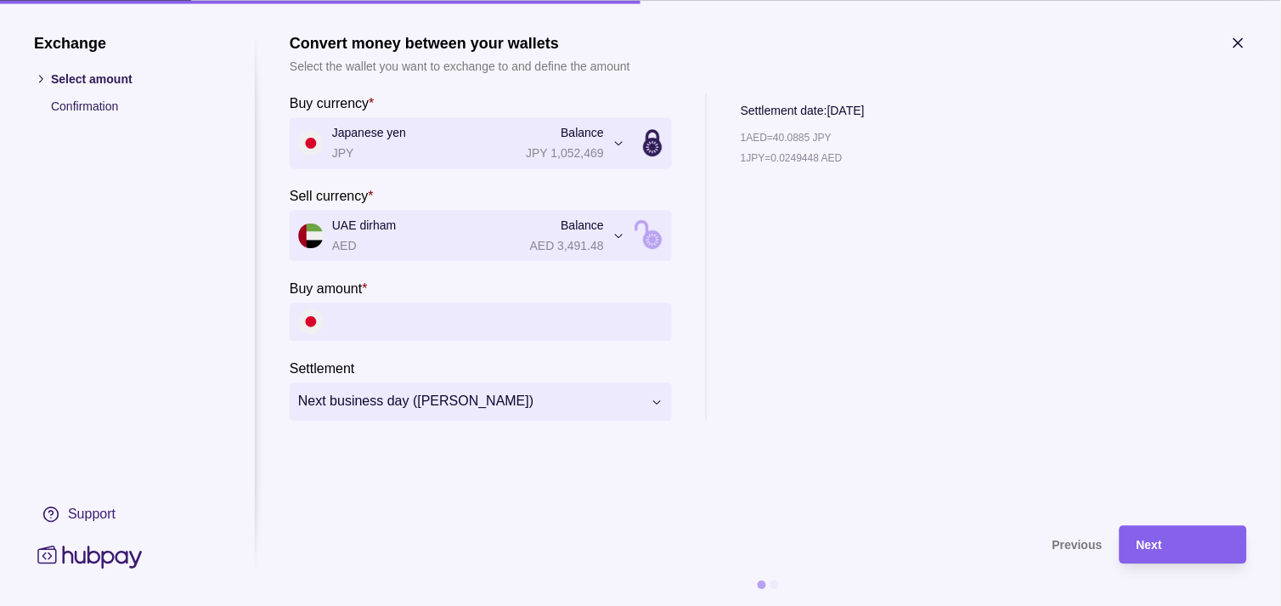
click at [1241, 39] on icon "button" at bounding box center [1238, 42] width 17 height 17
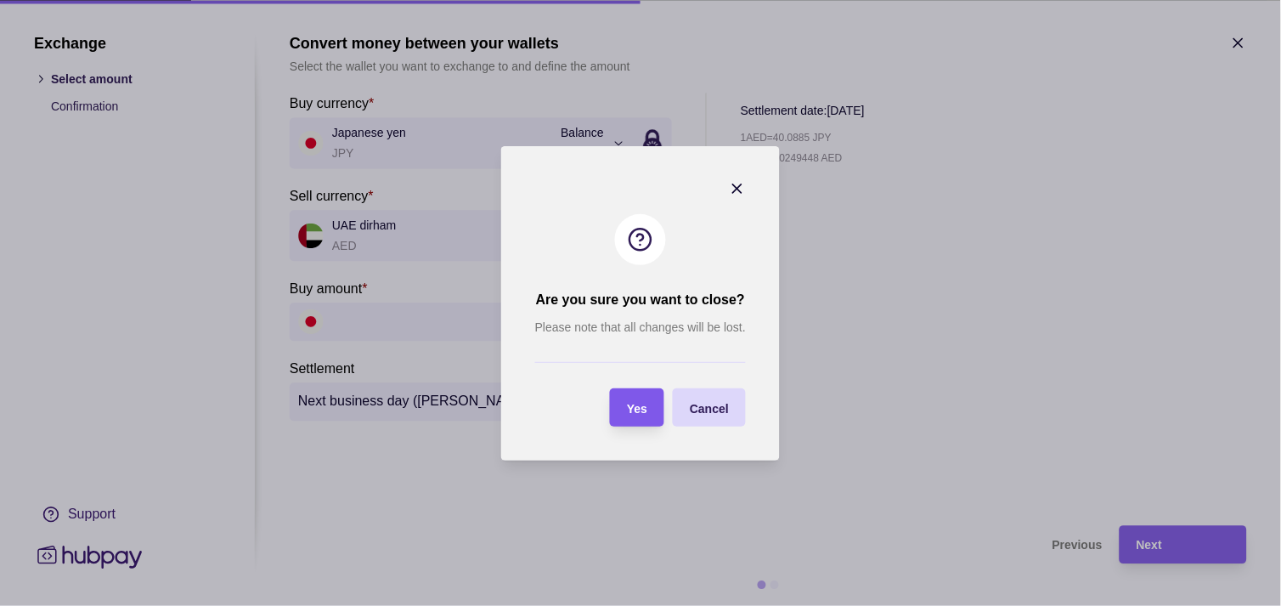
click at [630, 409] on span "Yes" at bounding box center [637, 408] width 20 height 14
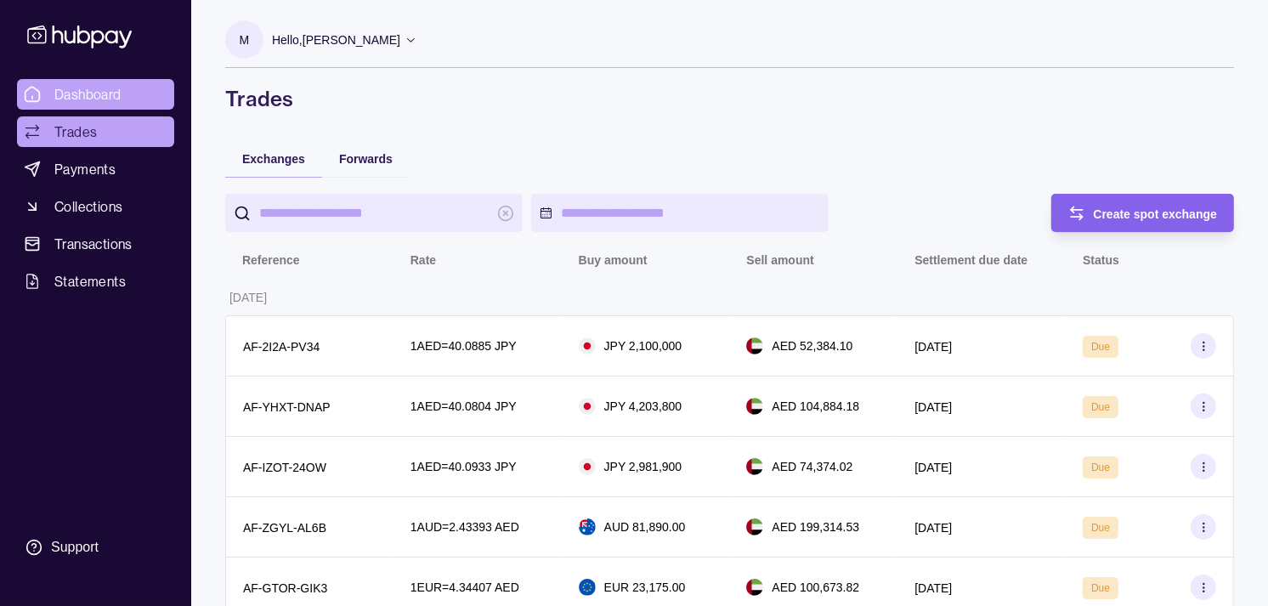
click at [99, 99] on span "Dashboard" at bounding box center [87, 94] width 67 height 20
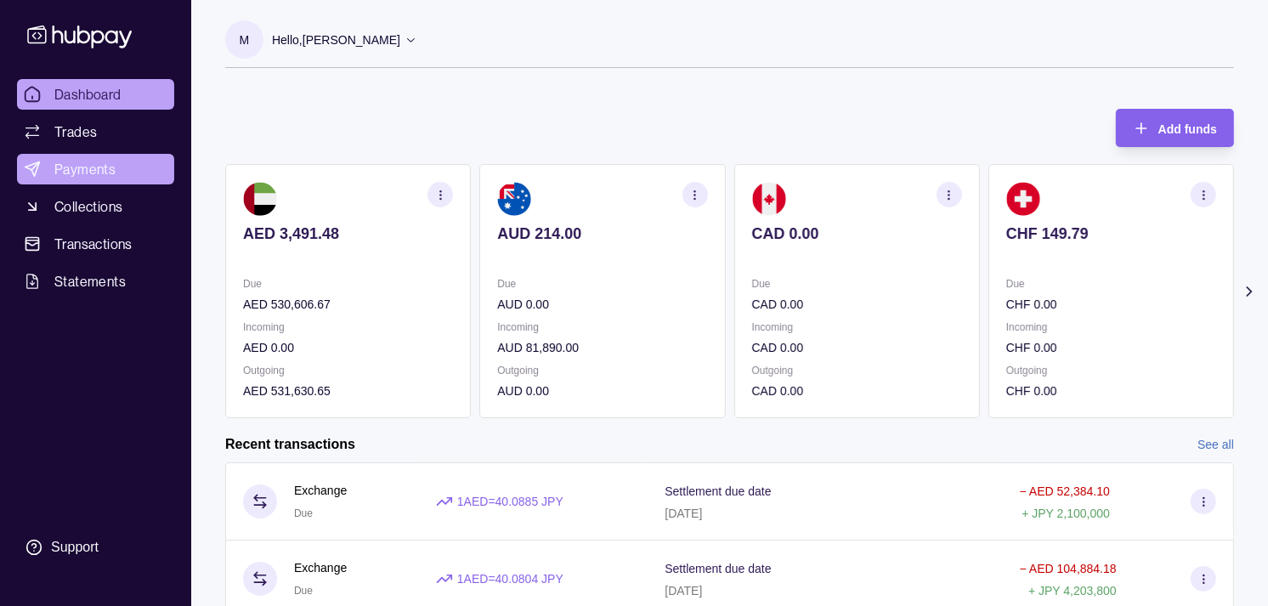
click at [103, 167] on span "Payments" at bounding box center [84, 169] width 61 height 20
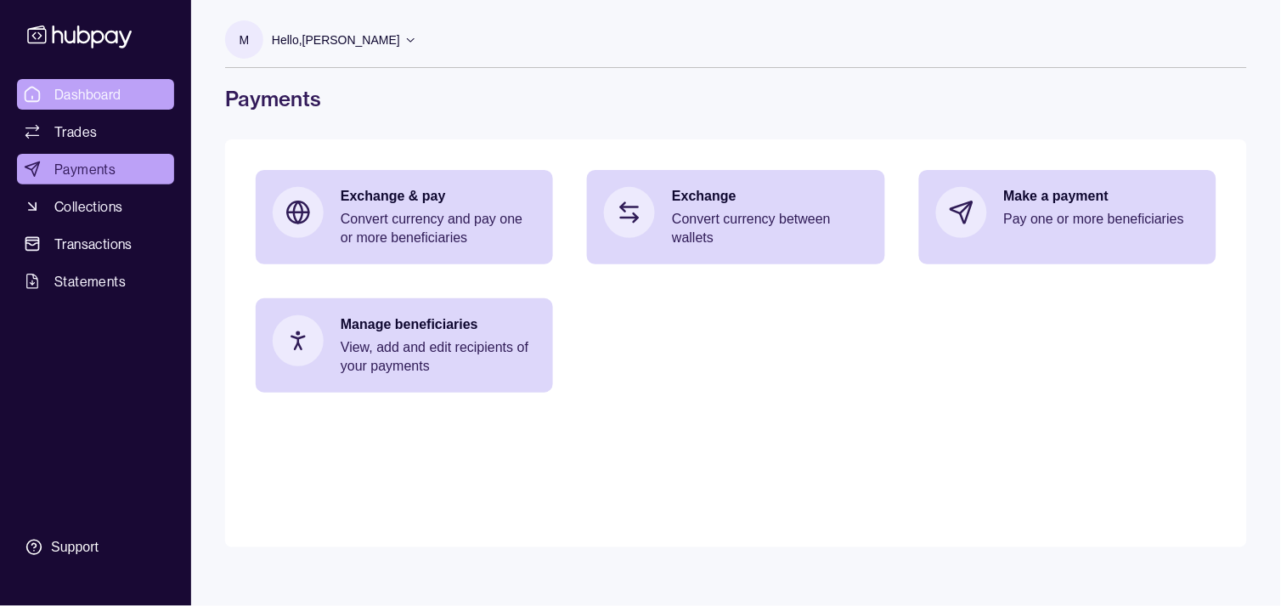
click at [102, 93] on span "Dashboard" at bounding box center [87, 94] width 67 height 20
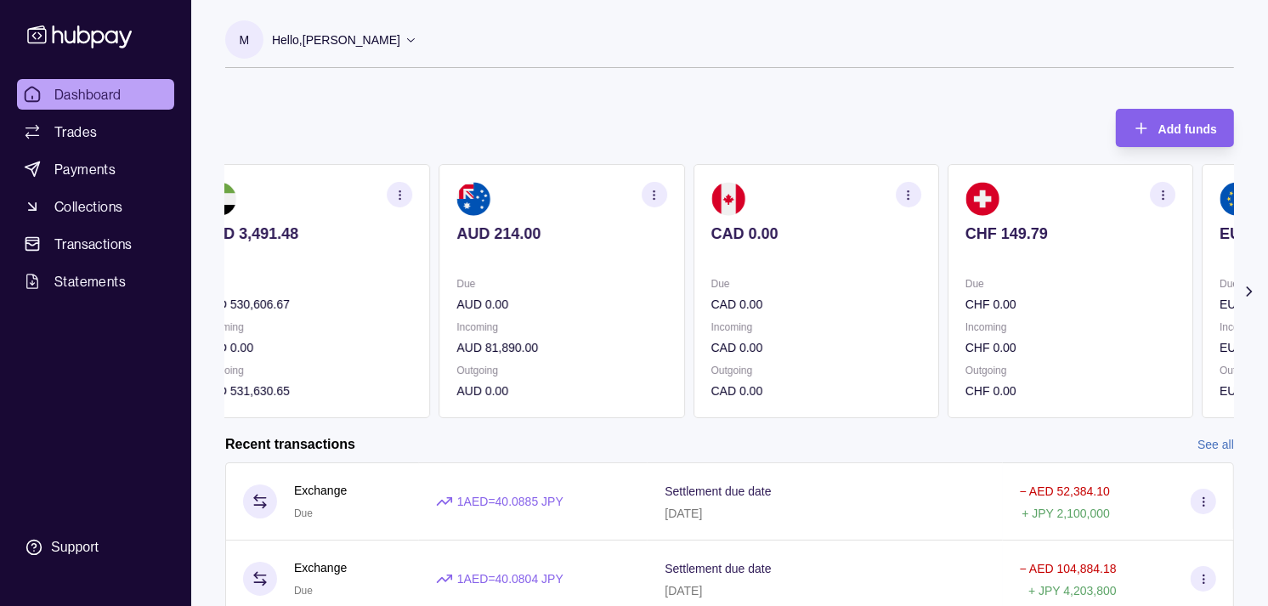
click at [947, 268] on section "CHF 149.79 Due CHF 0.00 Incoming CHF 0.00 Outgoing CHF 0.00" at bounding box center [1070, 291] width 246 height 254
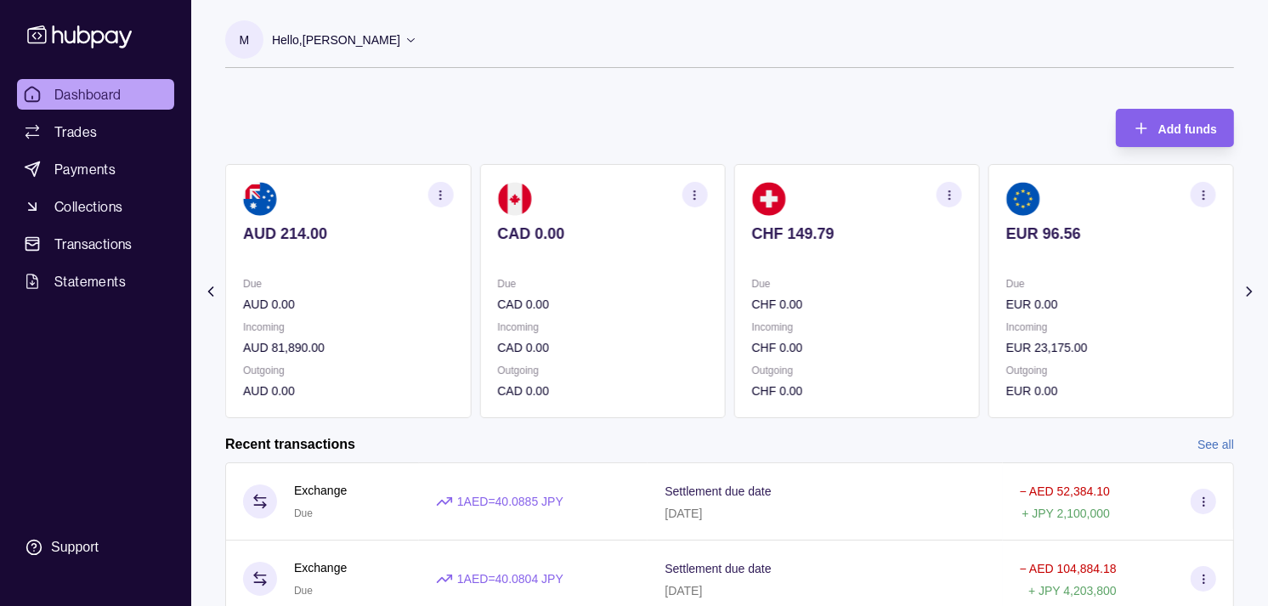
click at [992, 266] on section "EUR 96.56 Due EUR 0.00 Incoming EUR 23,175.00 Outgoing EUR 0.00" at bounding box center [1111, 291] width 246 height 254
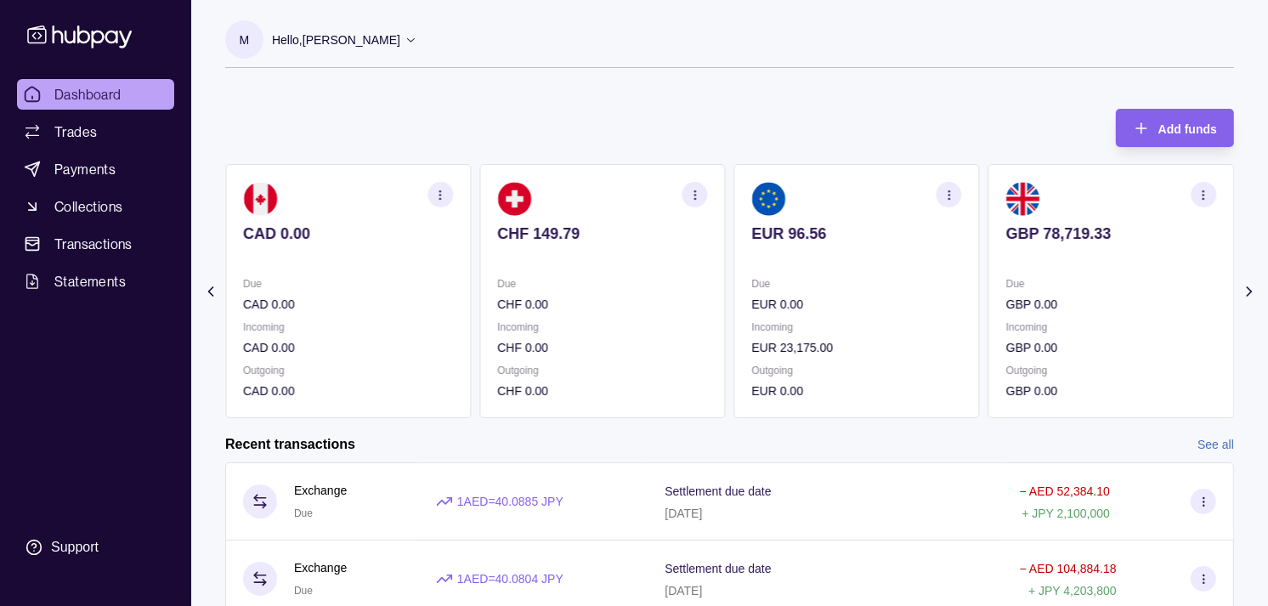
click at [1039, 262] on p at bounding box center [1111, 256] width 210 height 19
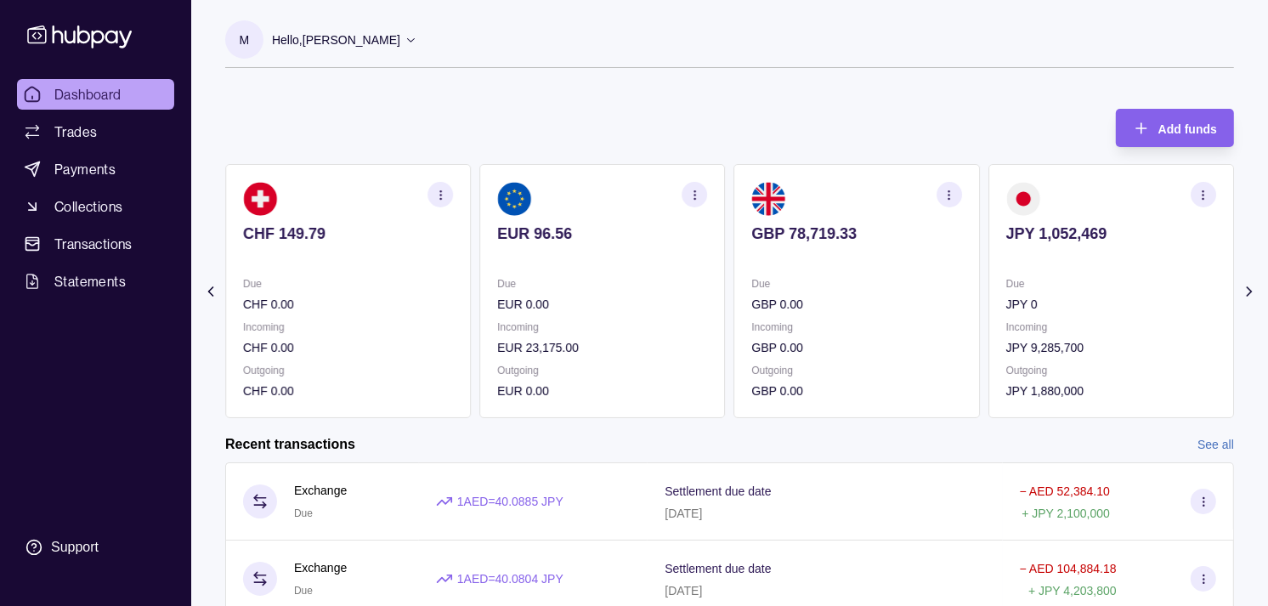
click at [1200, 193] on icon "button" at bounding box center [1203, 195] width 13 height 13
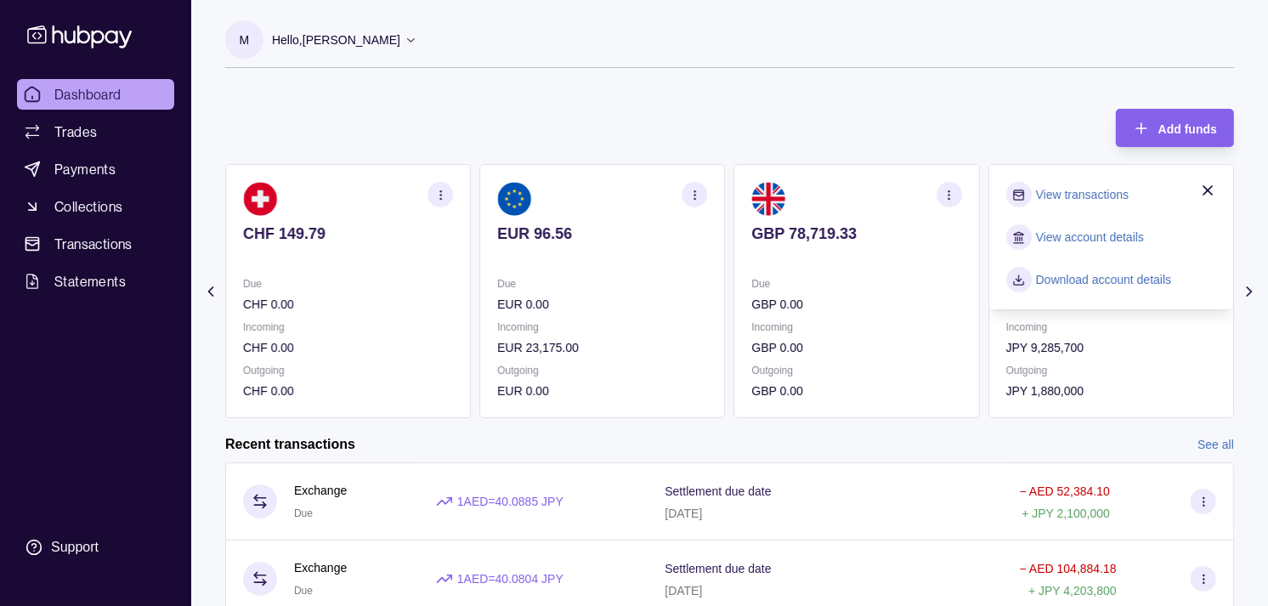
click at [1038, 192] on link "View transactions" at bounding box center [1082, 194] width 93 height 19
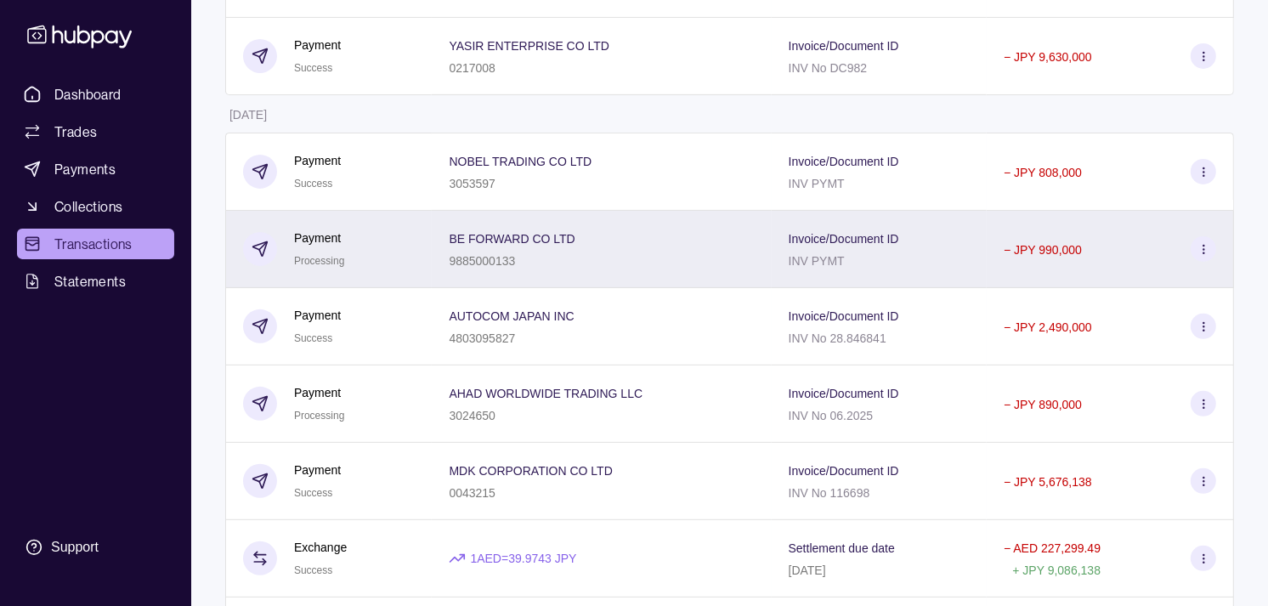
scroll to position [472, 0]
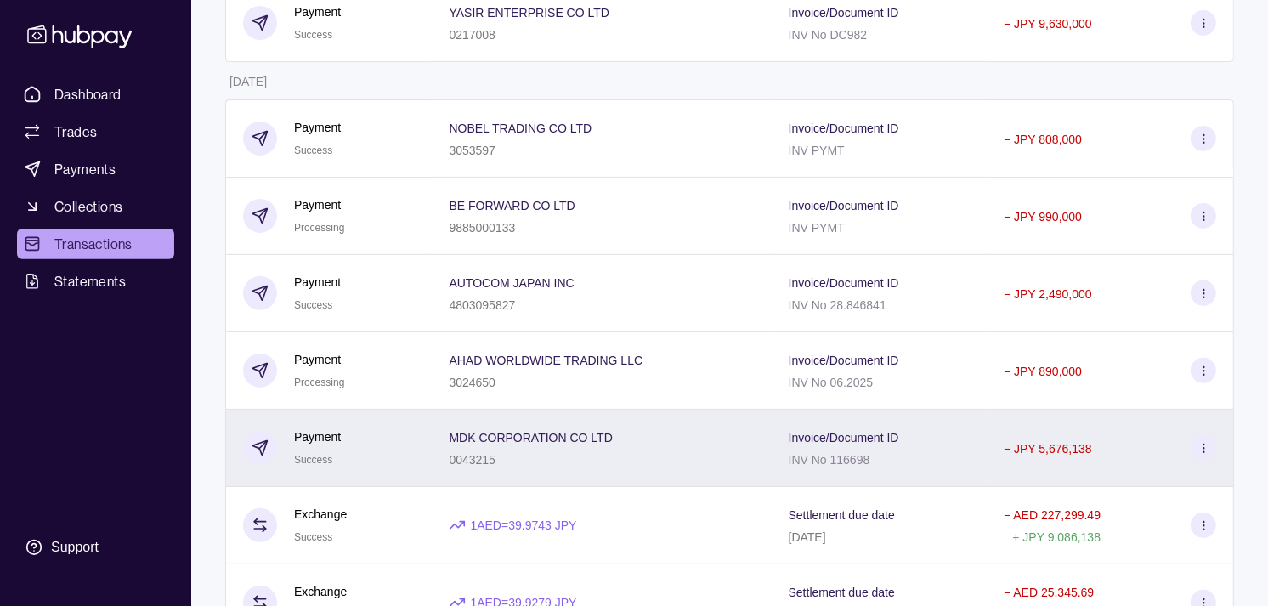
click at [412, 466] on div "Payment Success" at bounding box center [329, 448] width 172 height 42
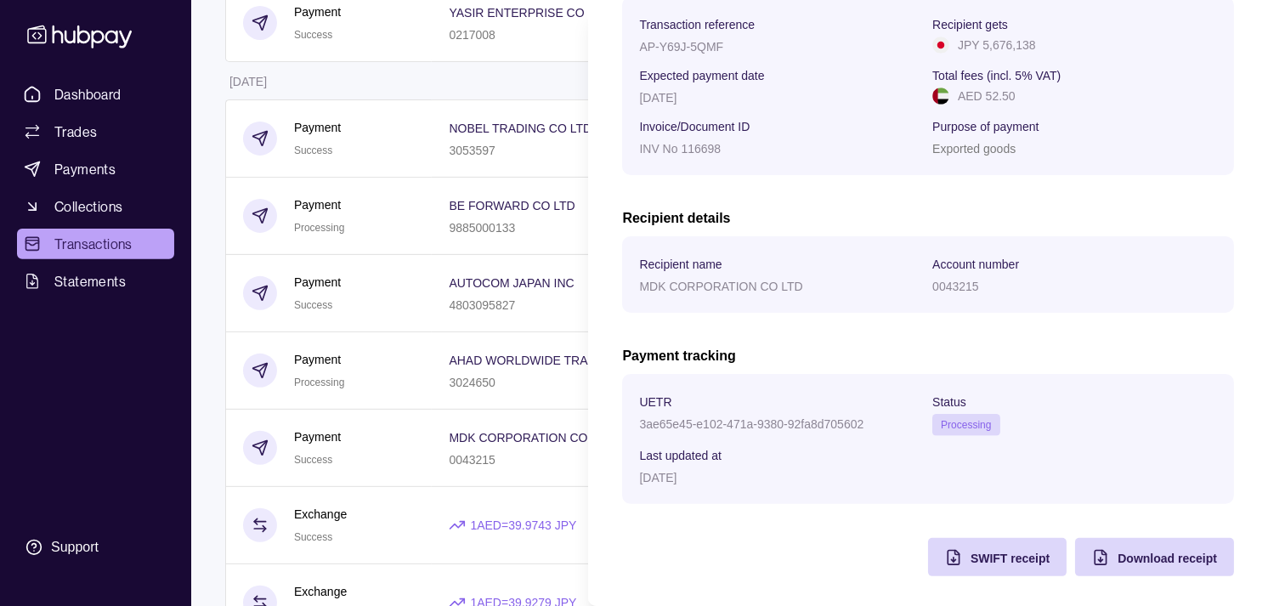
scroll to position [284, 0]
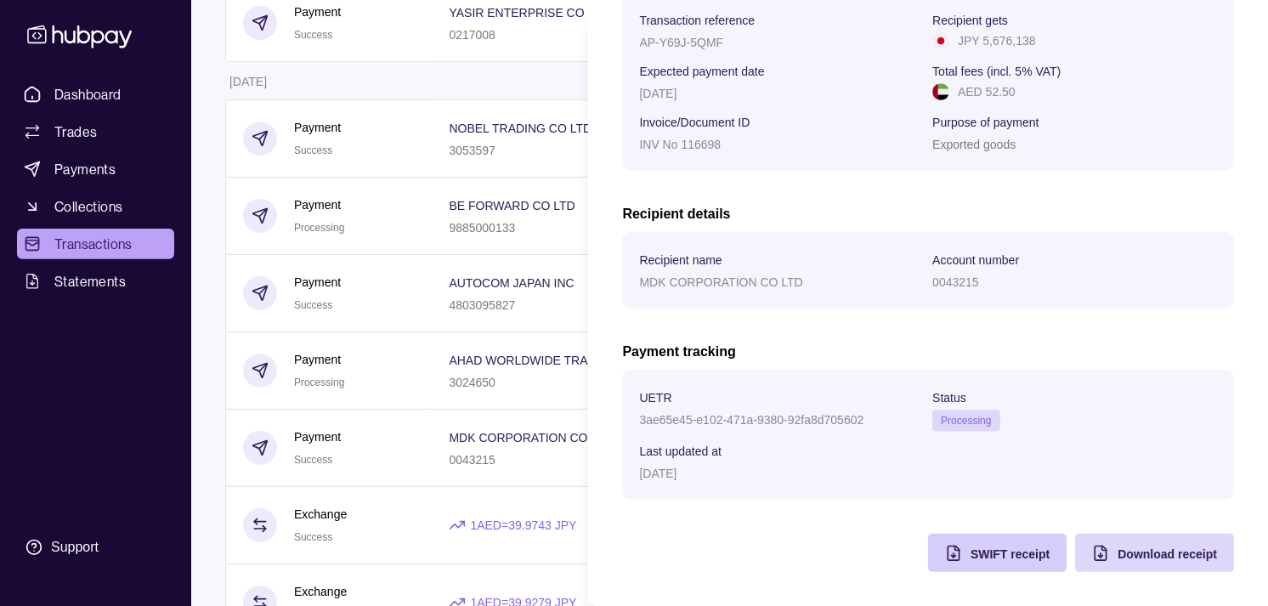
click at [973, 561] on div "SWIFT receipt" at bounding box center [1009, 553] width 79 height 20
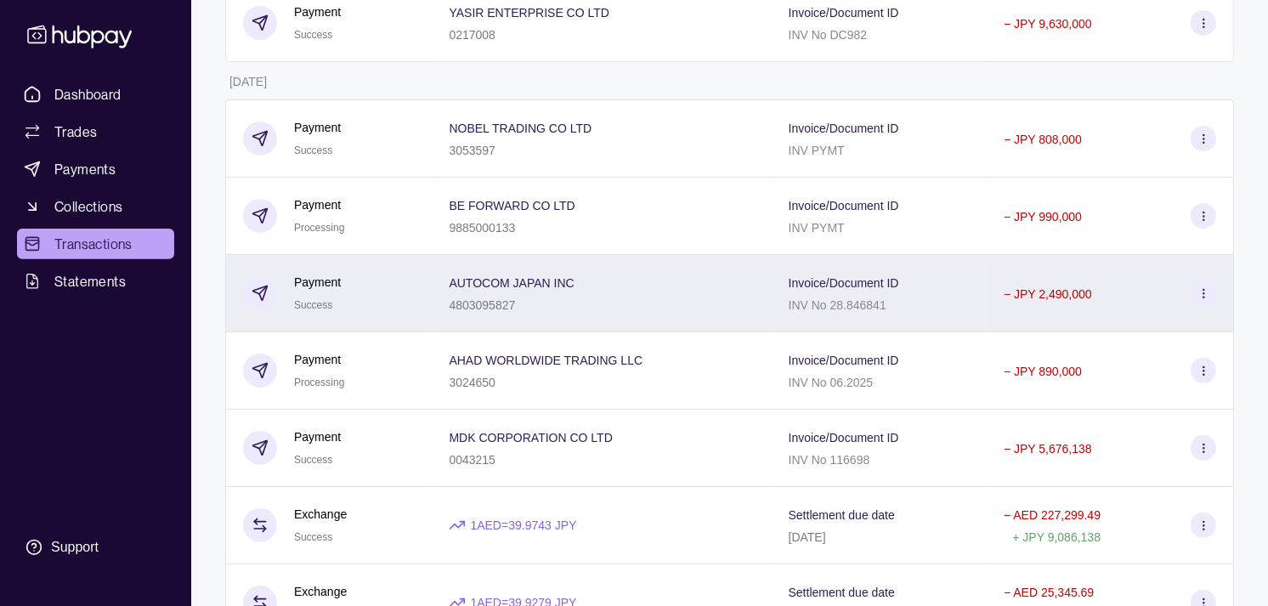
click at [363, 290] on html "Dashboard Trades Payments Collections Transactions Statements Support M Hello, …" at bounding box center [634, 487] width 1268 height 1919
click at [363, 290] on div "Payment Success" at bounding box center [329, 294] width 172 height 42
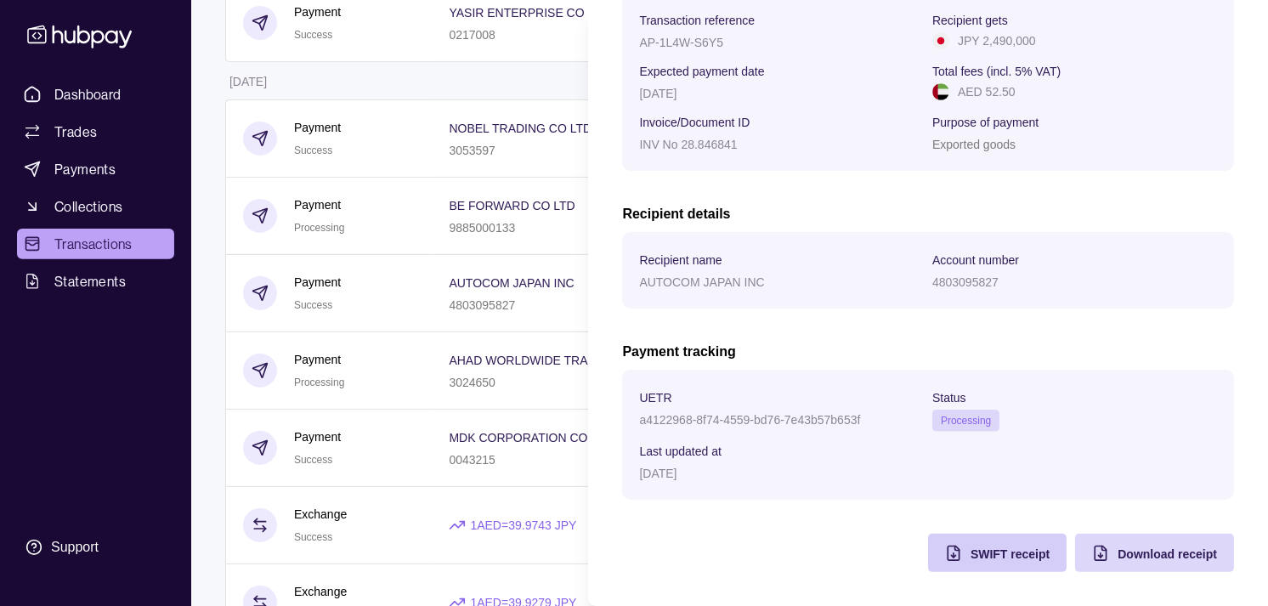
click at [970, 553] on span "SWIFT receipt" at bounding box center [1009, 554] width 79 height 14
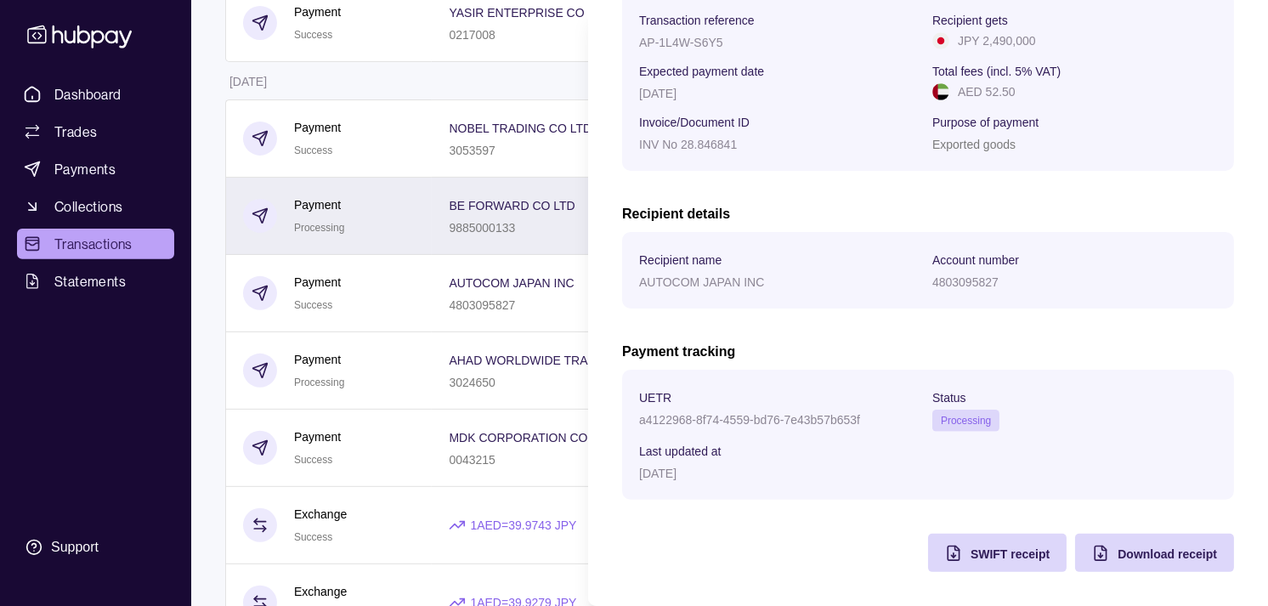
click at [346, 232] on html "Dashboard Trades Payments Collections Transactions Statements Support M Hello, …" at bounding box center [634, 487] width 1268 height 1919
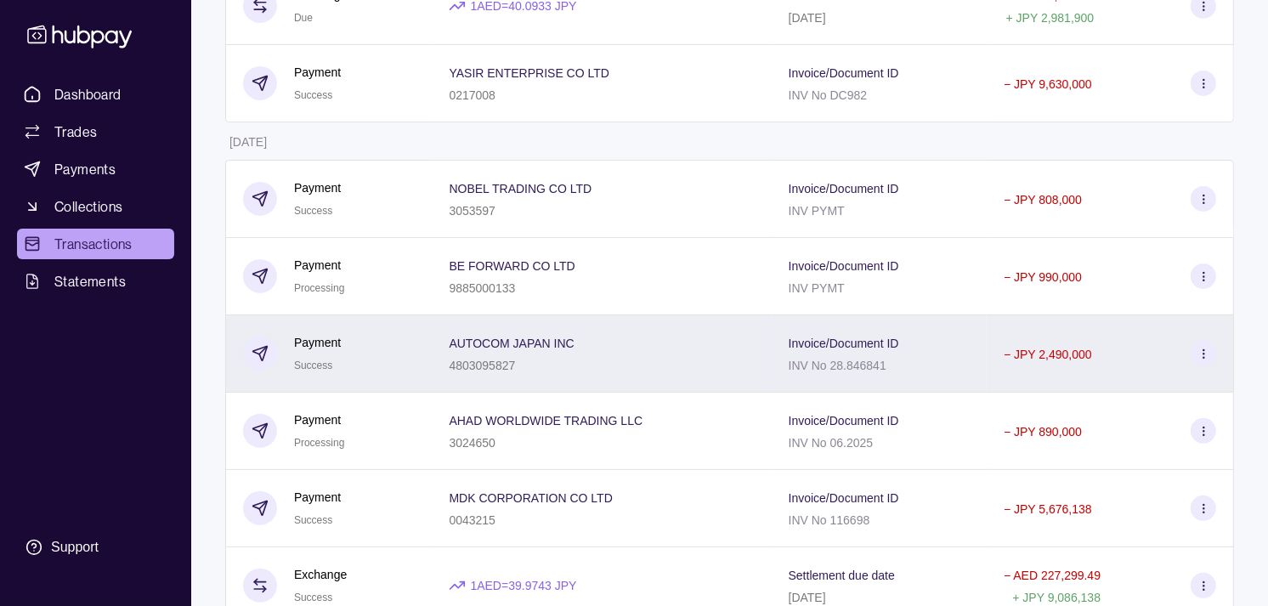
scroll to position [377, 0]
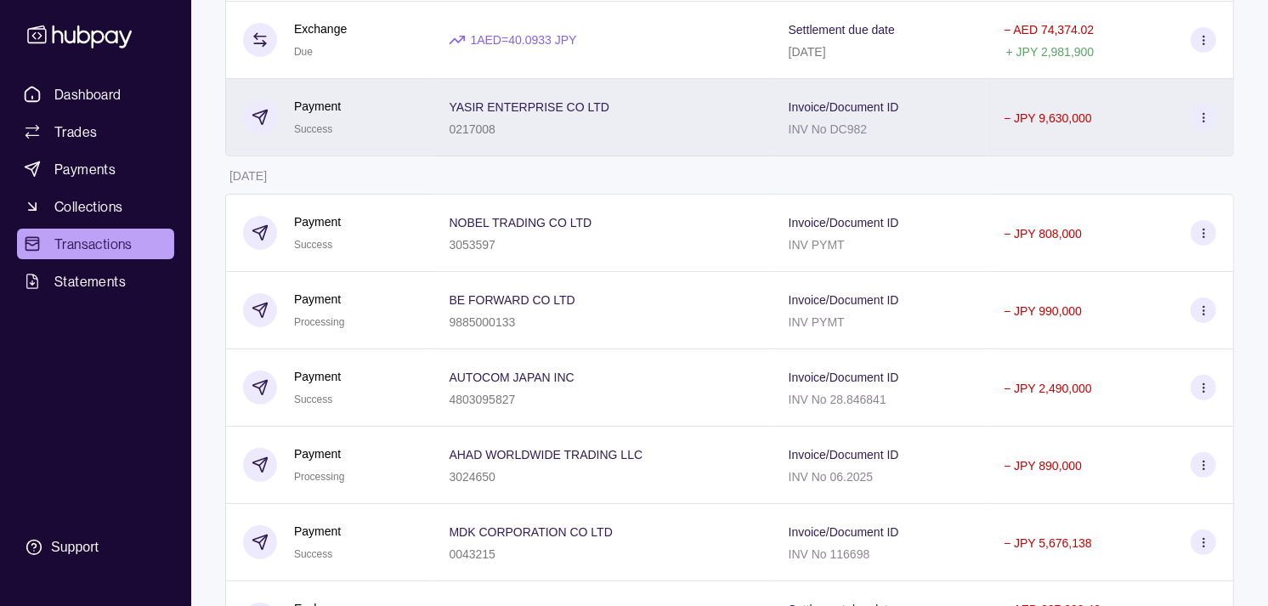
click at [367, 137] on div "Payment Success" at bounding box center [329, 118] width 172 height 42
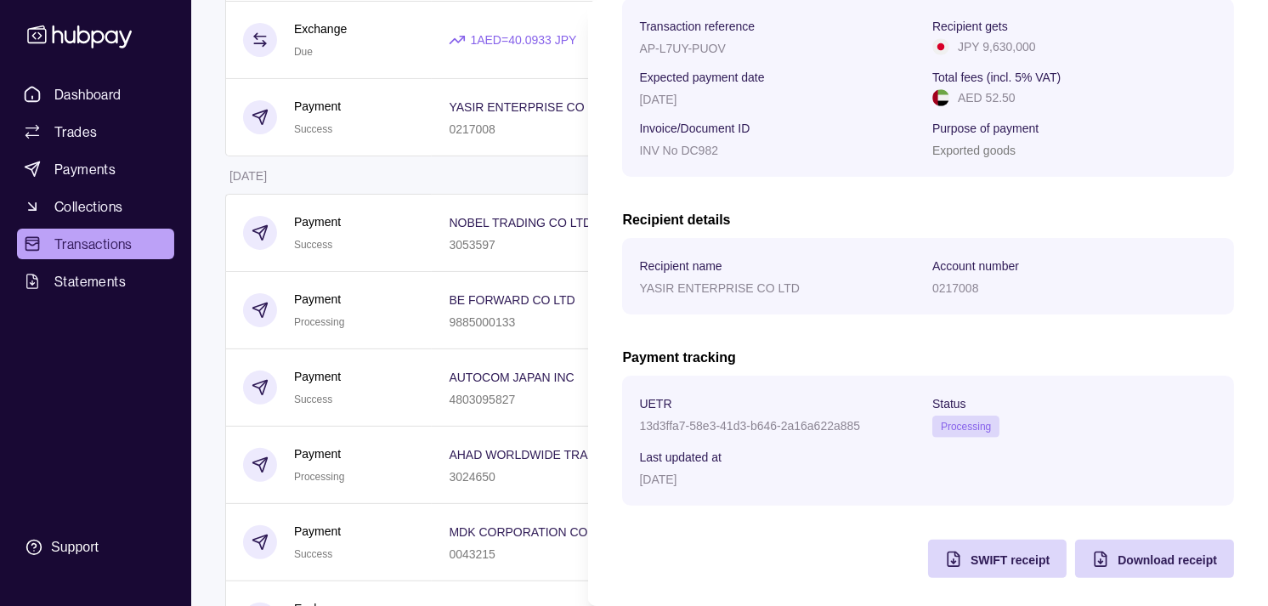
scroll to position [284, 0]
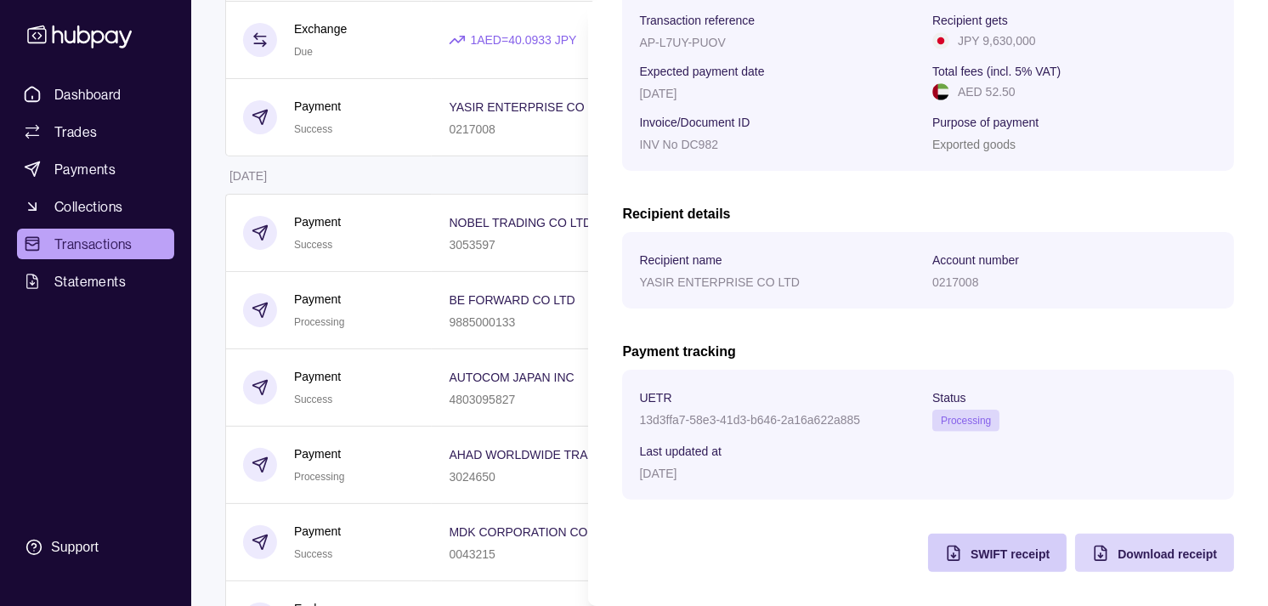
click at [970, 552] on span "SWIFT receipt" at bounding box center [1009, 554] width 79 height 14
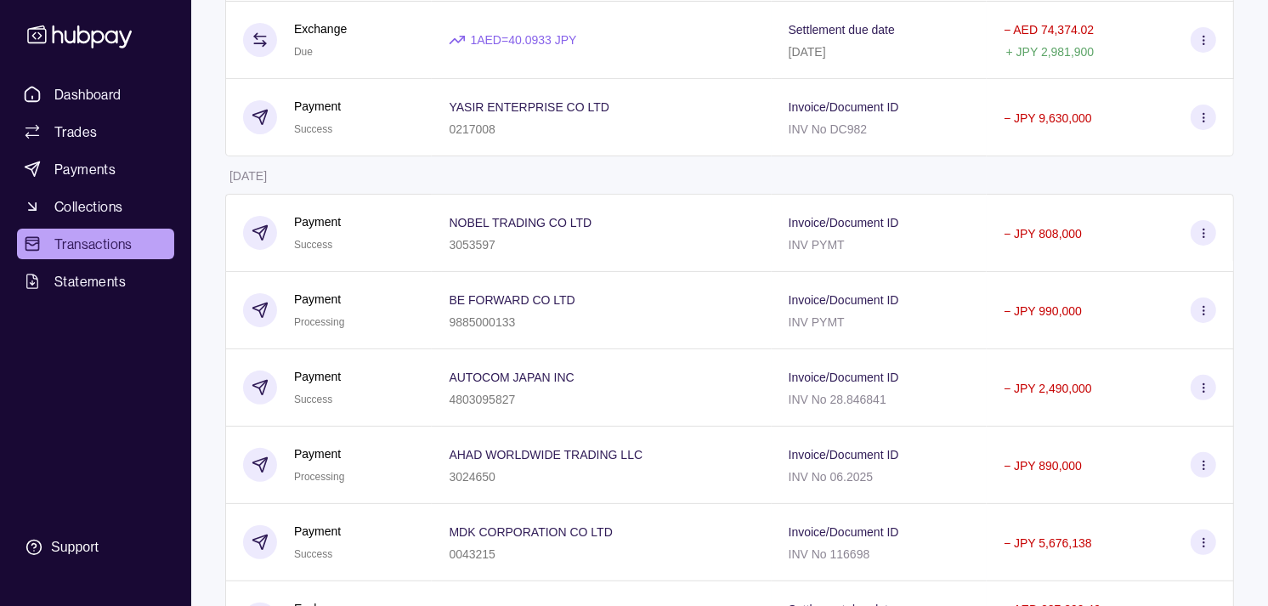
click at [327, 177] on html "Dashboard Trades Payments Collections Transactions Statements Support M Hello, …" at bounding box center [634, 582] width 1268 height 1919
click at [104, 164] on span "Payments" at bounding box center [84, 169] width 61 height 20
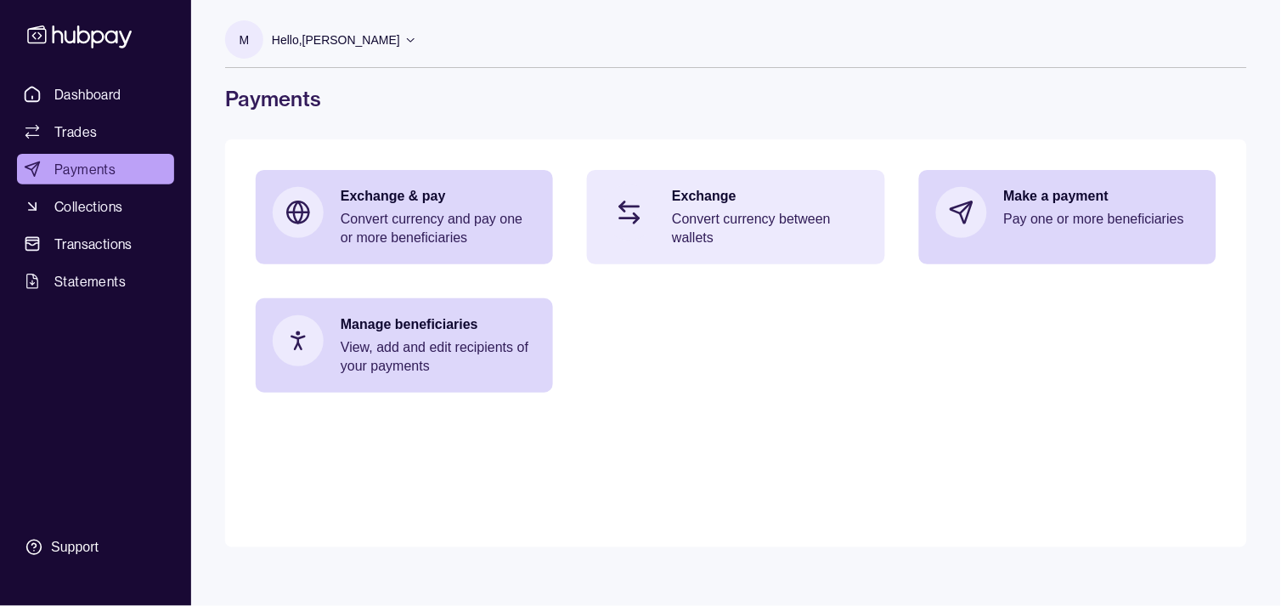
click at [796, 195] on p "Exchange" at bounding box center [769, 196] width 195 height 19
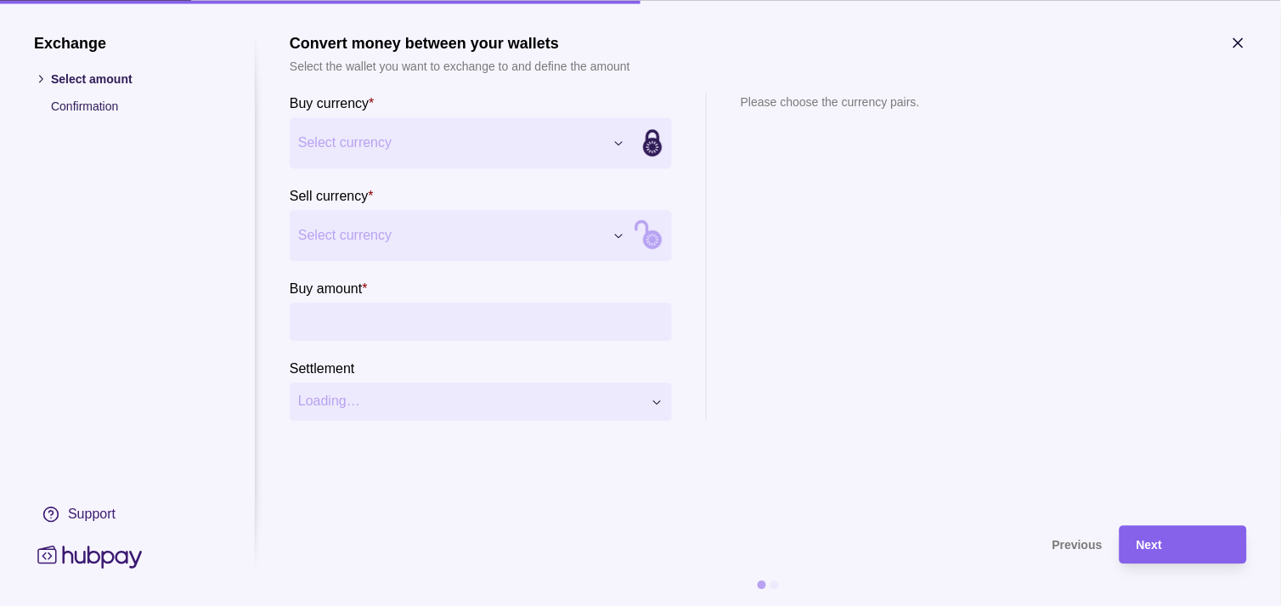
click at [553, 605] on div "Exchange Select amount Confirmation Support Convert money between your wallets …" at bounding box center [640, 606] width 1281 height 0
click at [435, 605] on div "Exchange Select amount Confirmation Support Convert money between your wallets …" at bounding box center [640, 606] width 1281 height 0
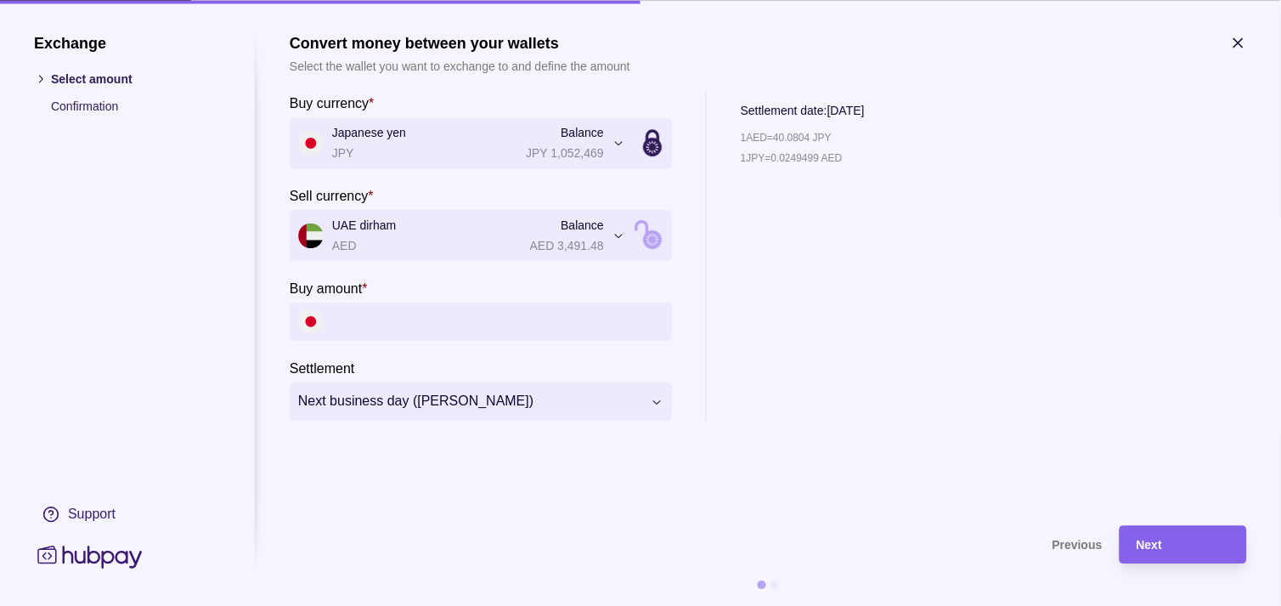
click at [382, 307] on input "Buy amount *" at bounding box center [497, 321] width 331 height 38
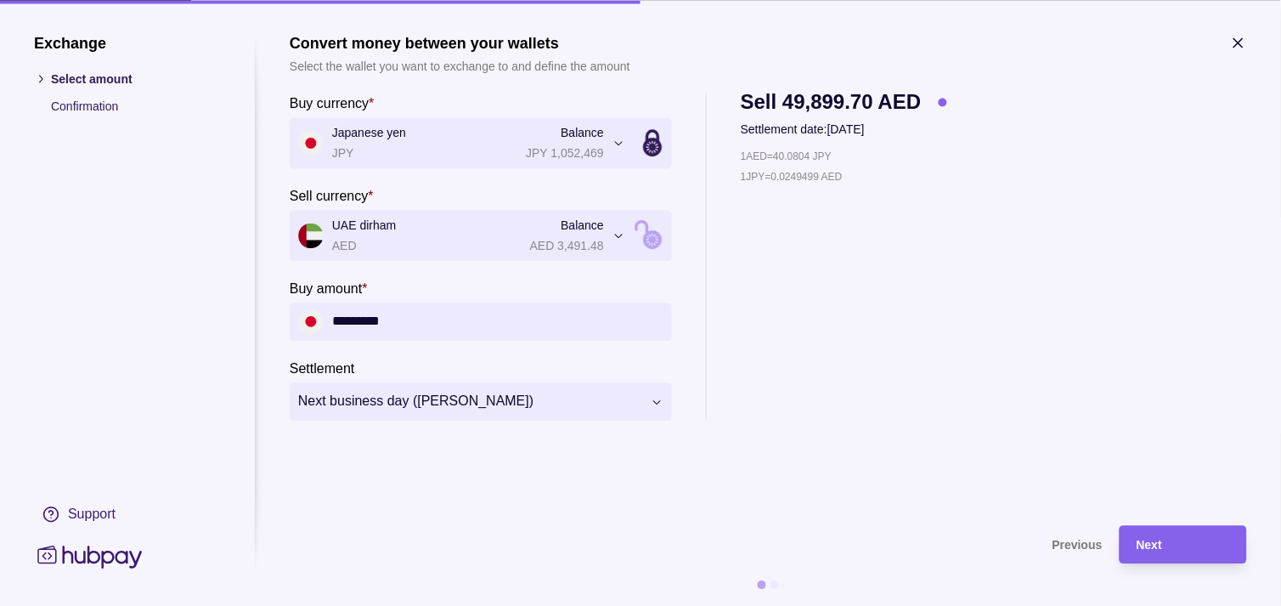
type input "*********"
click at [1193, 537] on div "Next" at bounding box center [1183, 544] width 93 height 20
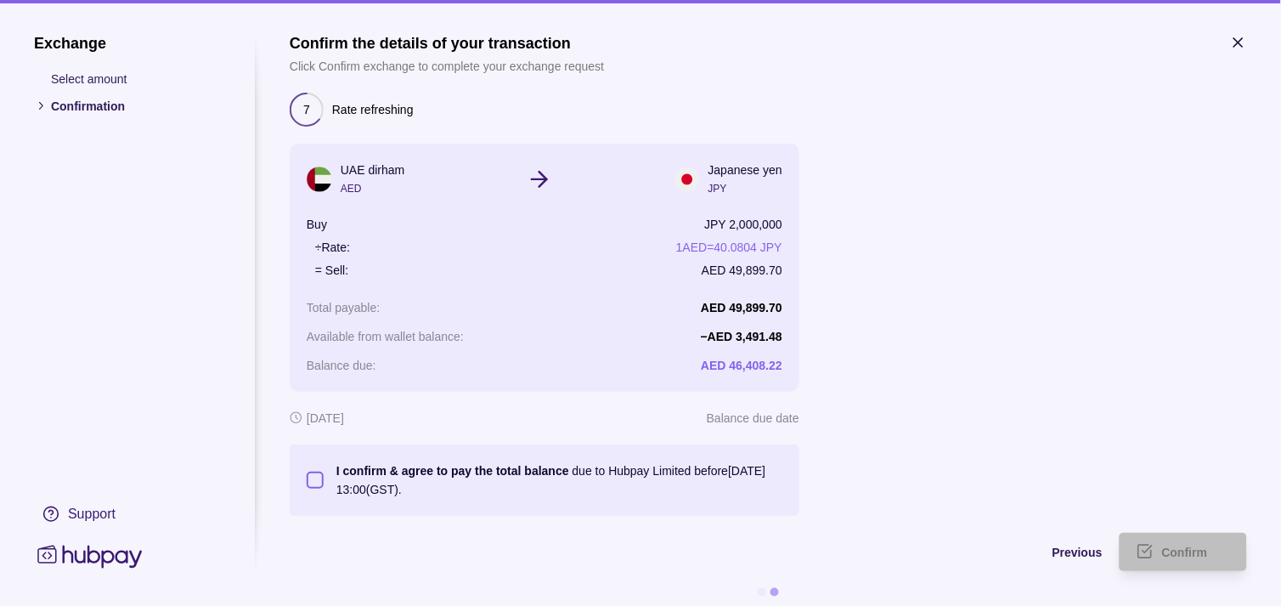
click at [324, 421] on p "22 Sep 2025" at bounding box center [325, 418] width 37 height 19
click at [323, 478] on button "I confirm & agree to pay the total balance due to Hubpay Limited before 22 Sep …" at bounding box center [315, 480] width 17 height 17
type button "on"
click at [1185, 559] on div "Confirm" at bounding box center [1196, 552] width 68 height 20
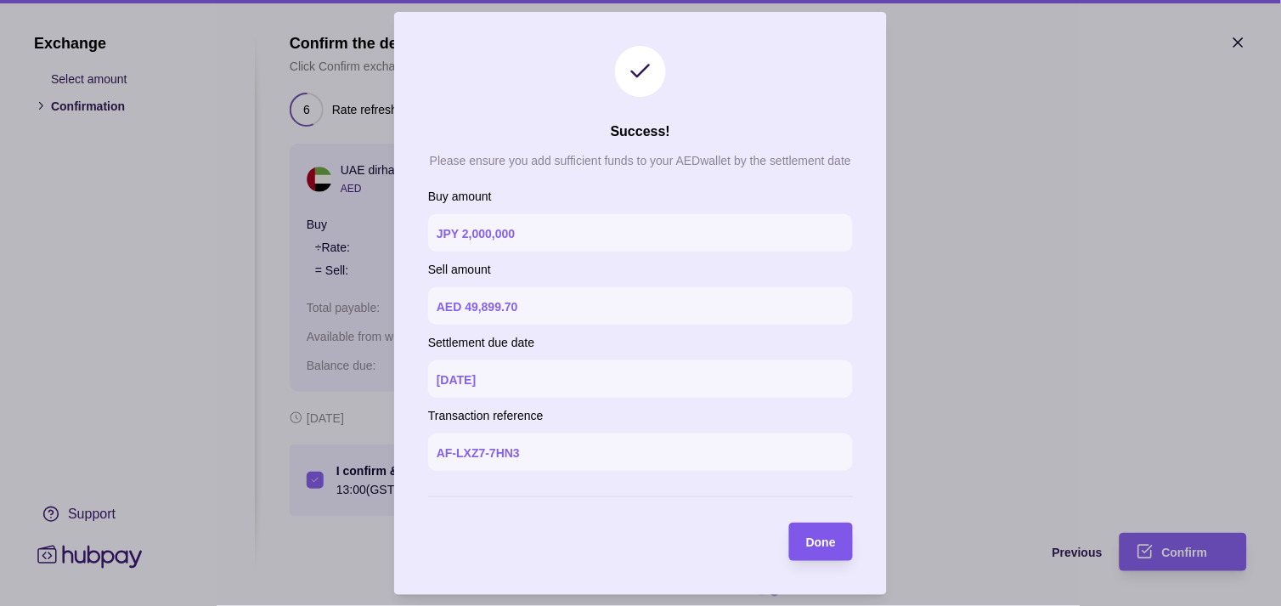
click at [846, 554] on section "Done" at bounding box center [821, 542] width 64 height 38
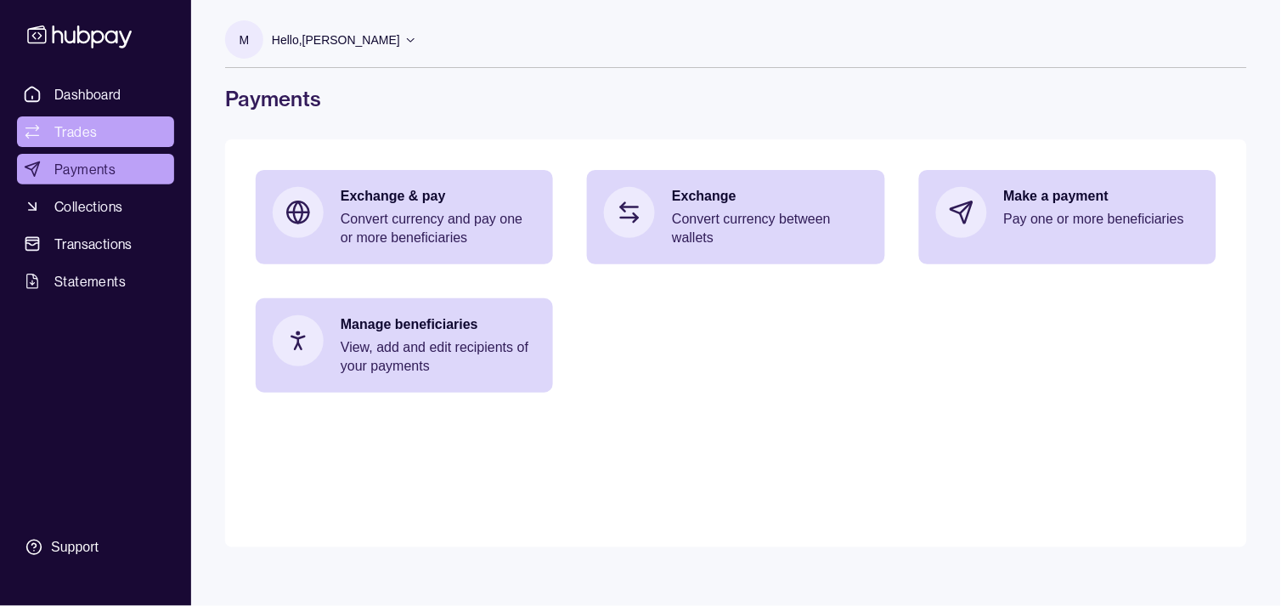
click at [100, 133] on link "Trades" at bounding box center [95, 131] width 157 height 31
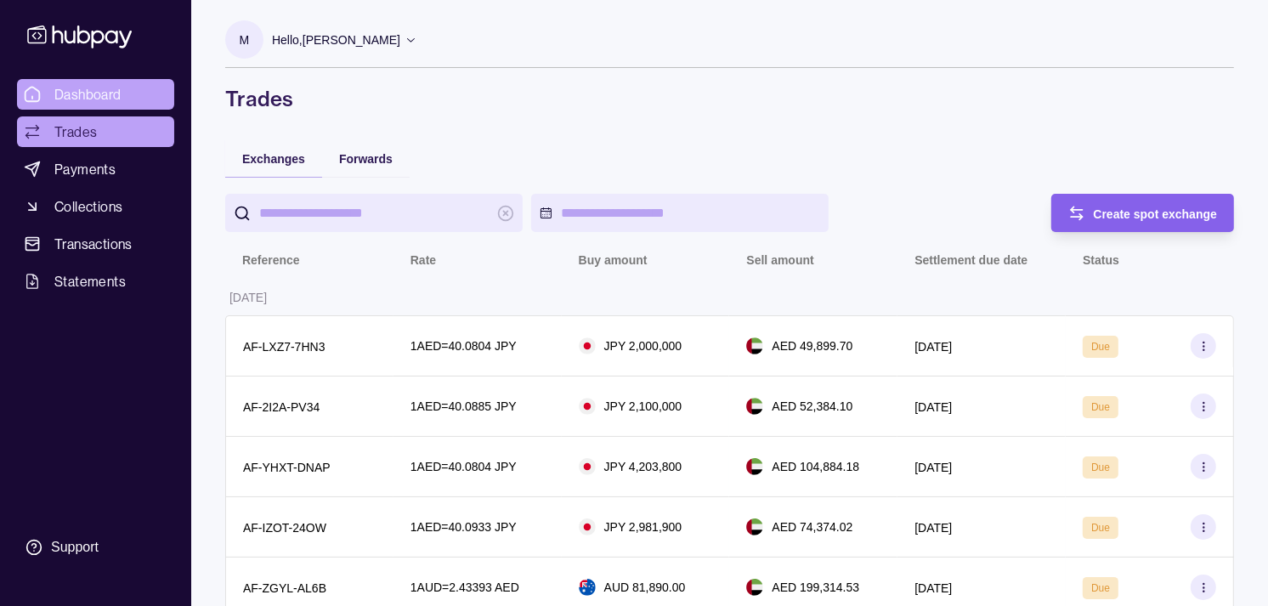
click at [96, 96] on span "Dashboard" at bounding box center [87, 94] width 67 height 20
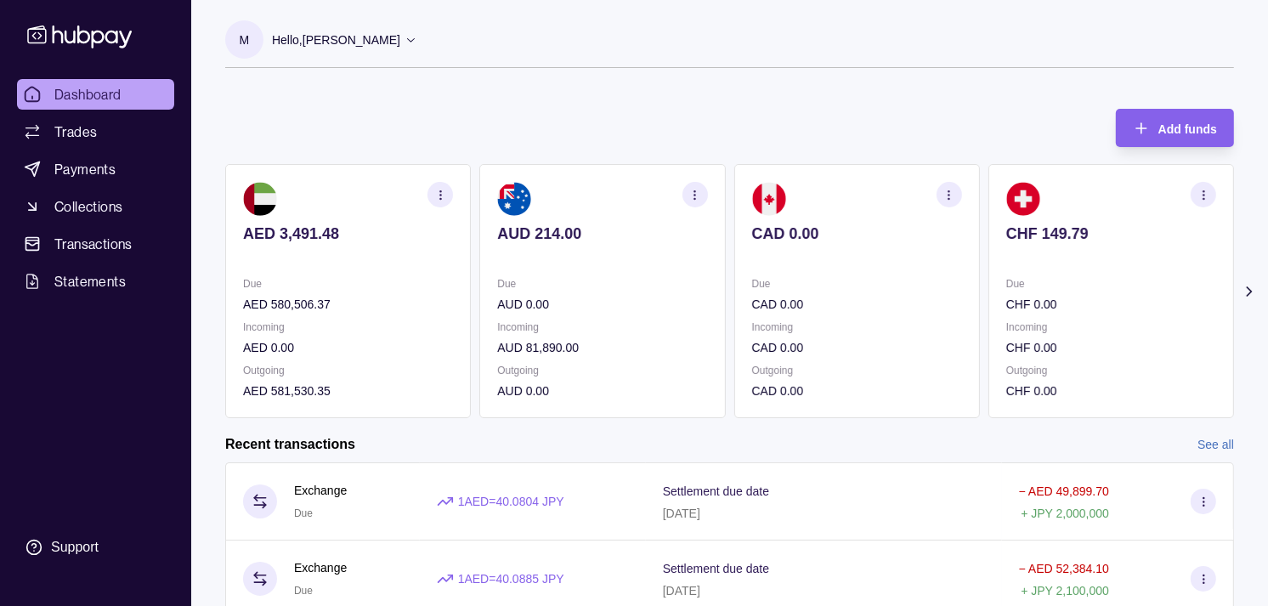
click at [1006, 297] on p "CHF 0.00" at bounding box center [1111, 304] width 210 height 19
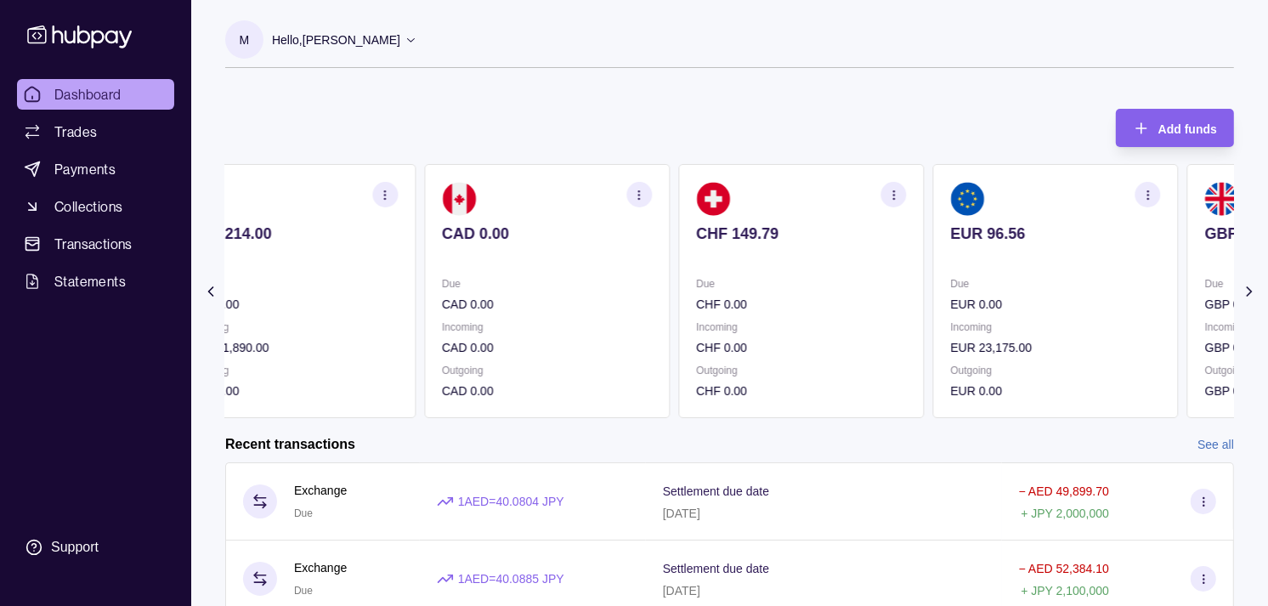
click at [950, 291] on div "Due EUR 0.00" at bounding box center [1055, 293] width 210 height 39
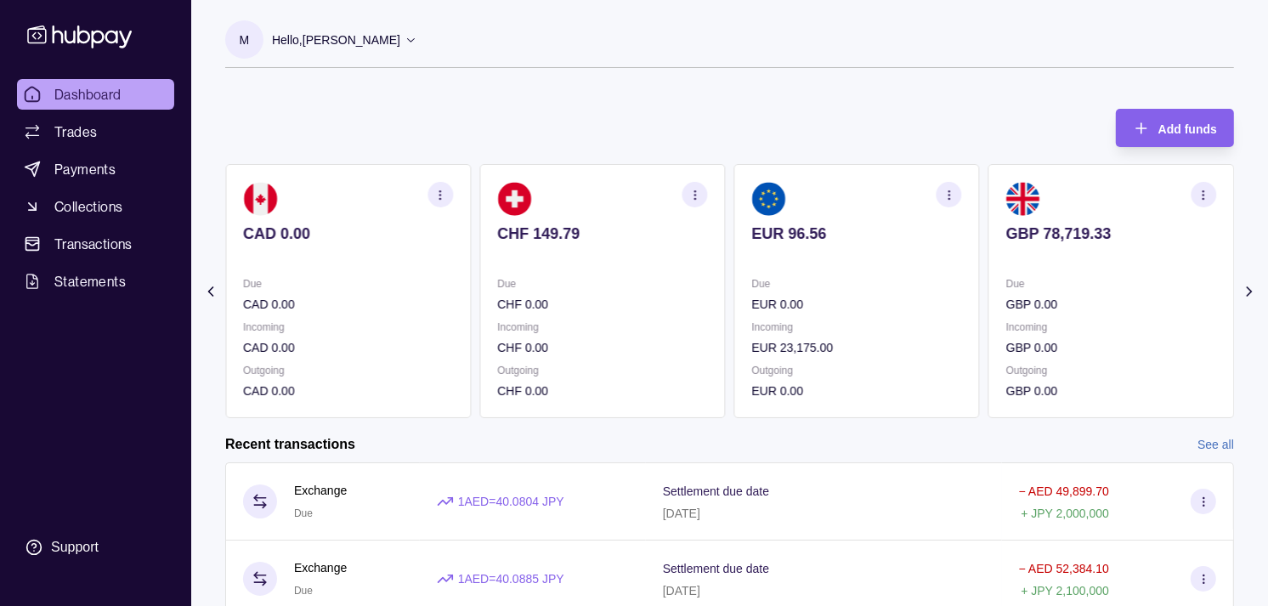
click at [1006, 297] on div "Due GBP 0.00" at bounding box center [1111, 293] width 210 height 39
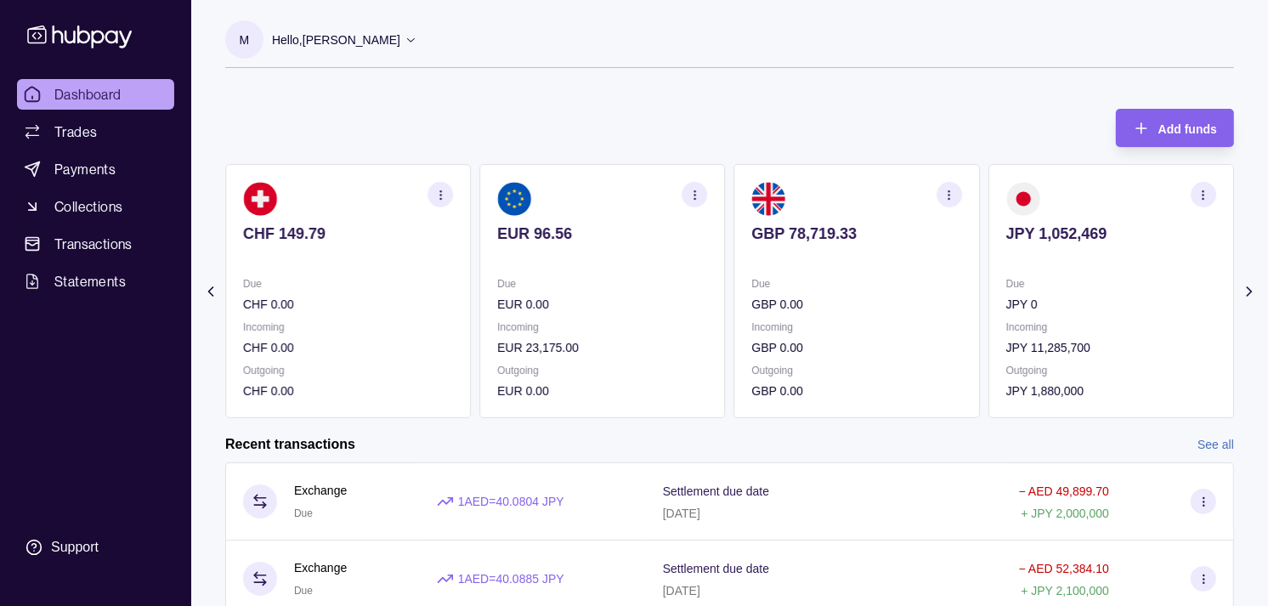
click at [1035, 274] on section "JPY 1,052,469 Due JPY 0 Incoming JPY 11,285,700 Outgoing JPY 1,880,000" at bounding box center [1111, 291] width 246 height 254
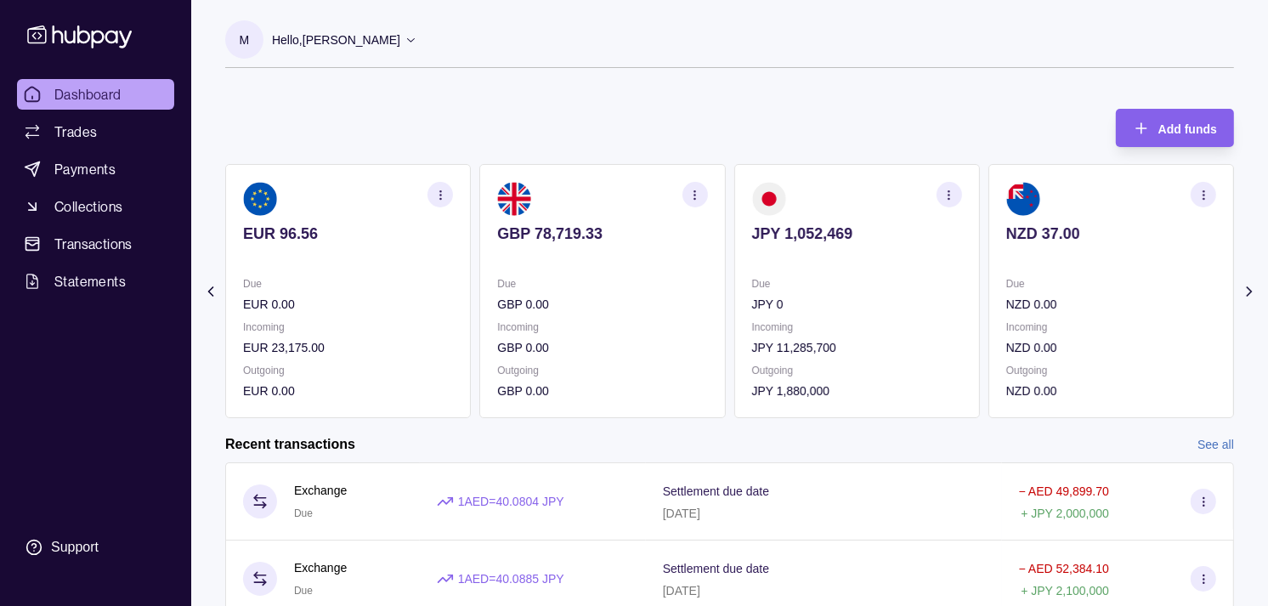
click at [946, 195] on icon "button" at bounding box center [948, 195] width 13 height 13
click at [833, 197] on link "View transactions" at bounding box center [828, 194] width 93 height 19
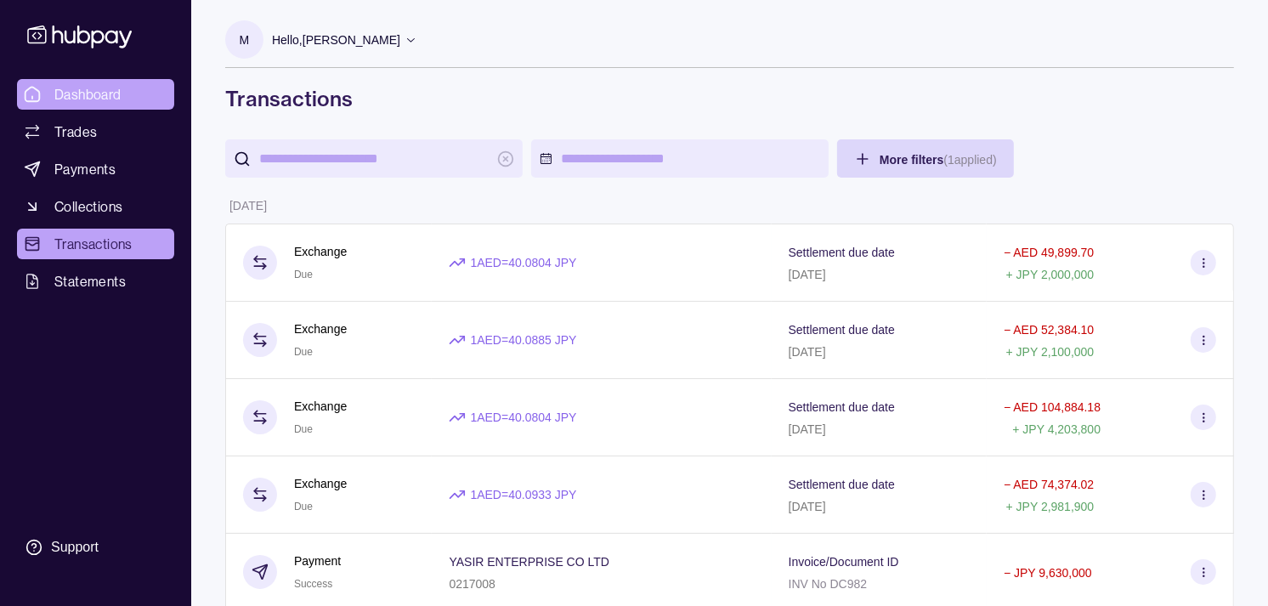
click at [105, 93] on span "Dashboard" at bounding box center [87, 94] width 67 height 20
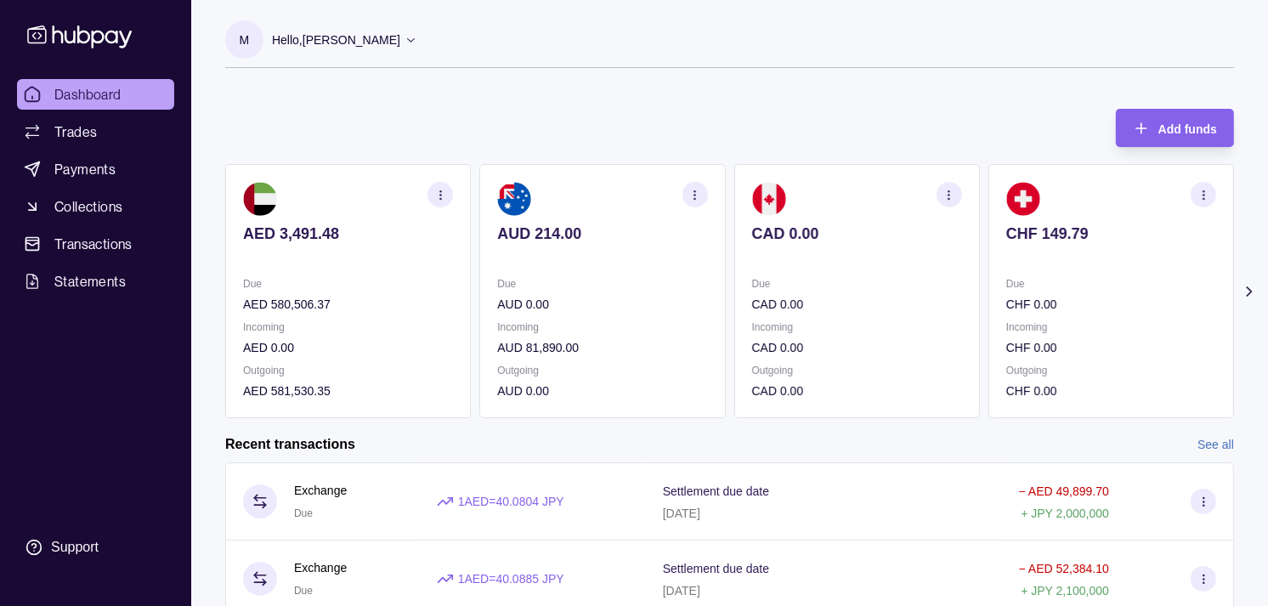
click at [1006, 303] on div "Due CHF 0.00" at bounding box center [1111, 293] width 210 height 39
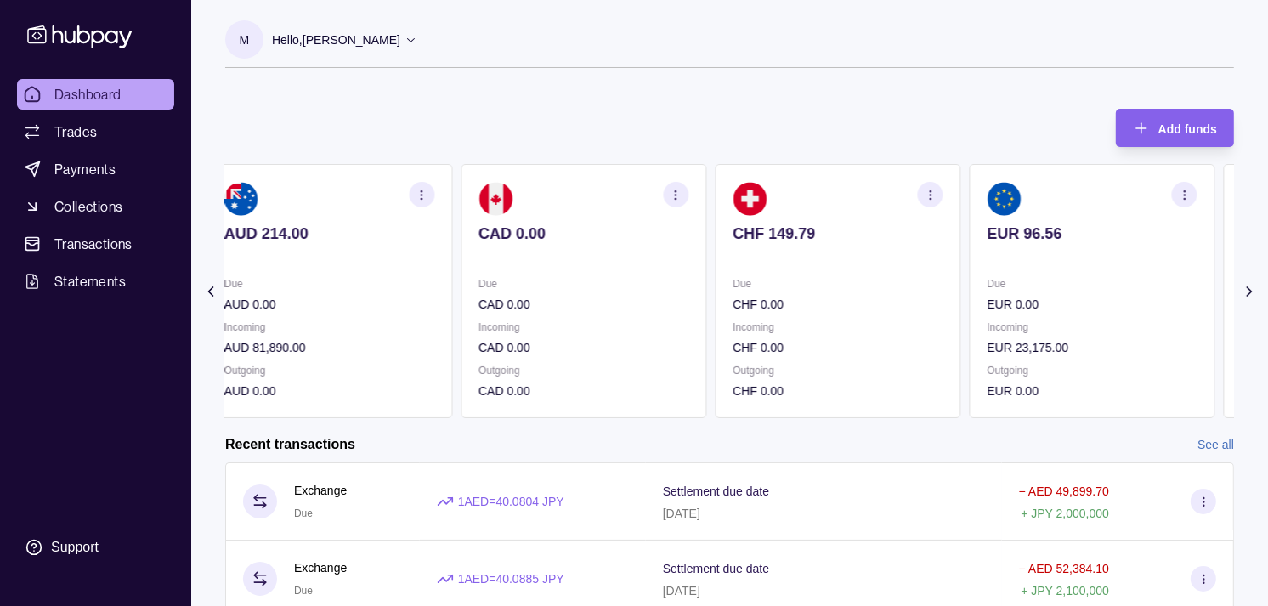
click at [1022, 298] on p "EUR 0.00" at bounding box center [1092, 304] width 210 height 19
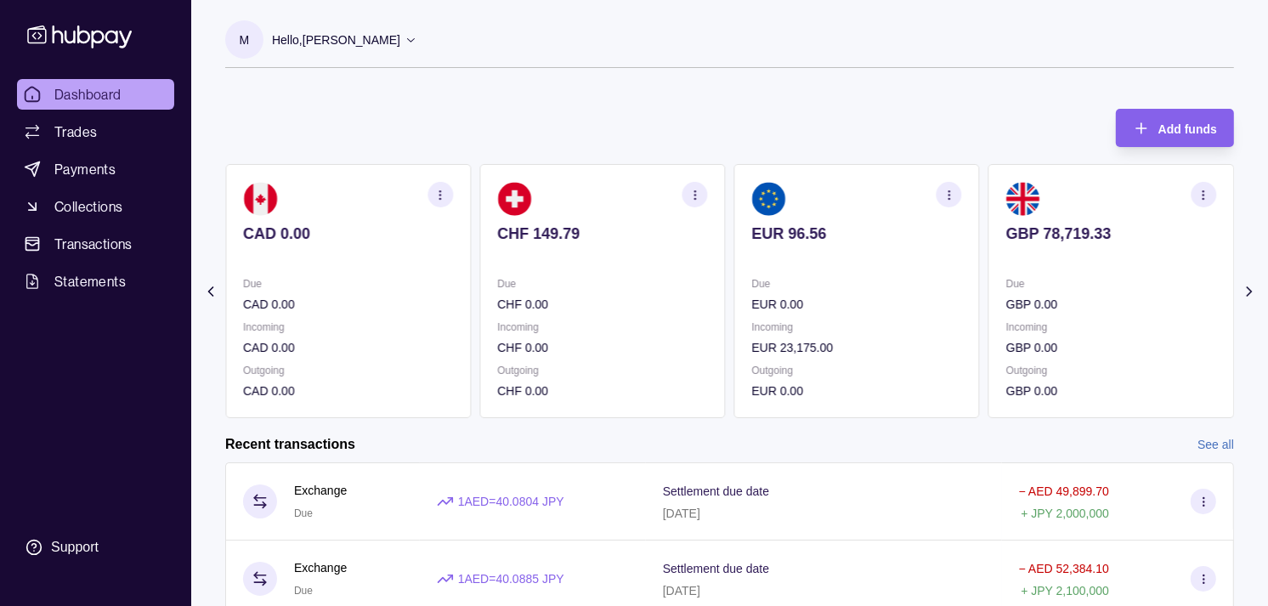
click at [1133, 216] on section "GBP 78,719.33 Due GBP 0.00 Incoming GBP 0.00 Outgoing GBP 0.00" at bounding box center [1111, 291] width 246 height 254
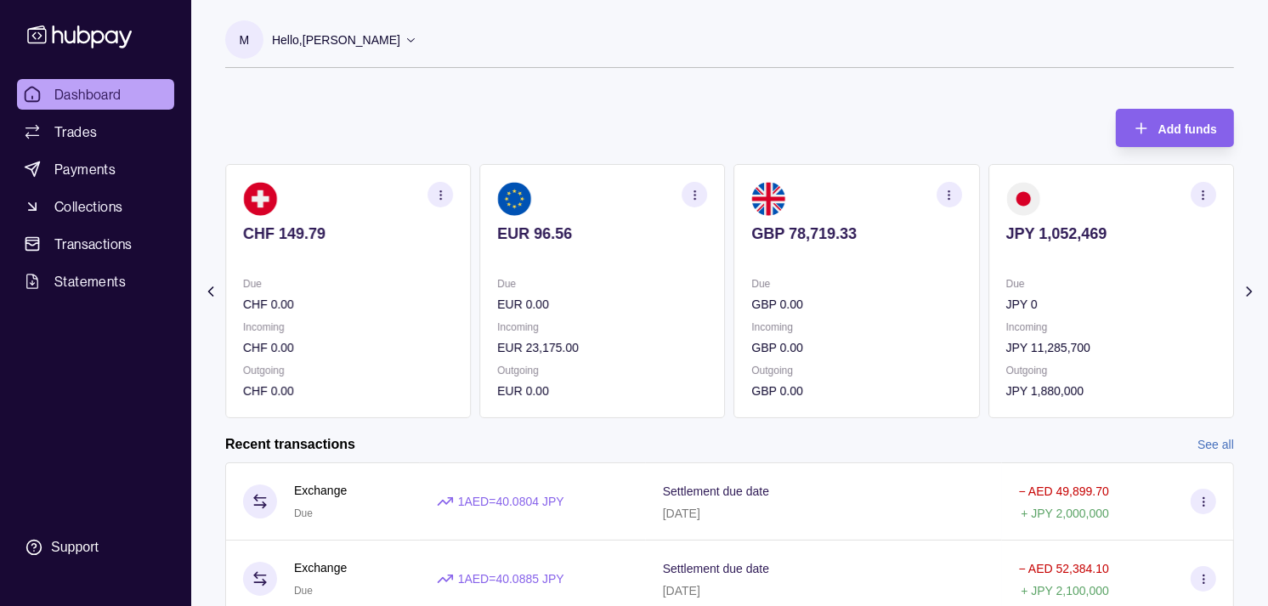
click at [1207, 192] on icon "button" at bounding box center [1203, 195] width 13 height 13
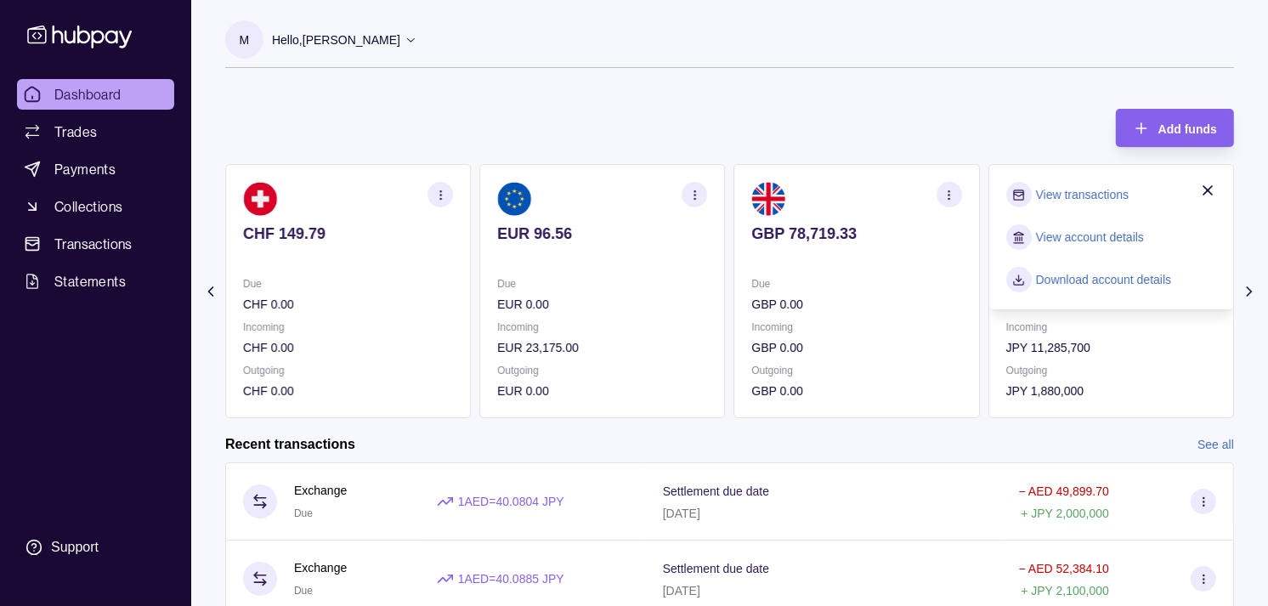
click at [1094, 194] on link "View transactions" at bounding box center [1082, 194] width 93 height 19
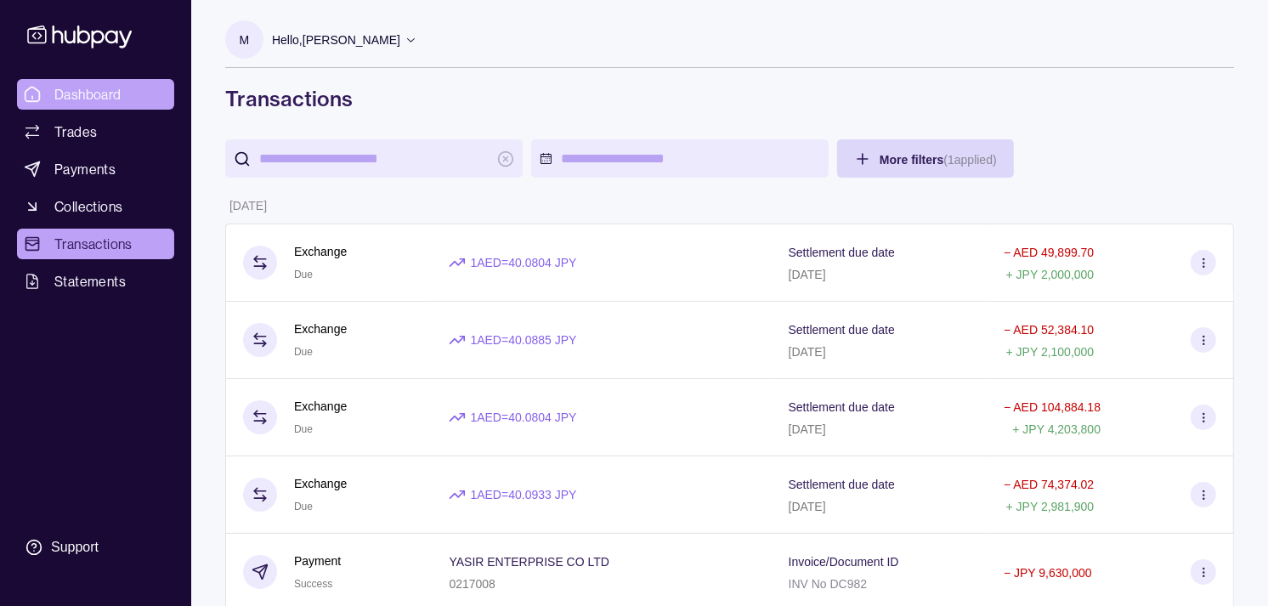
click at [109, 91] on span "Dashboard" at bounding box center [87, 94] width 67 height 20
